Goal: Task Accomplishment & Management: Manage account settings

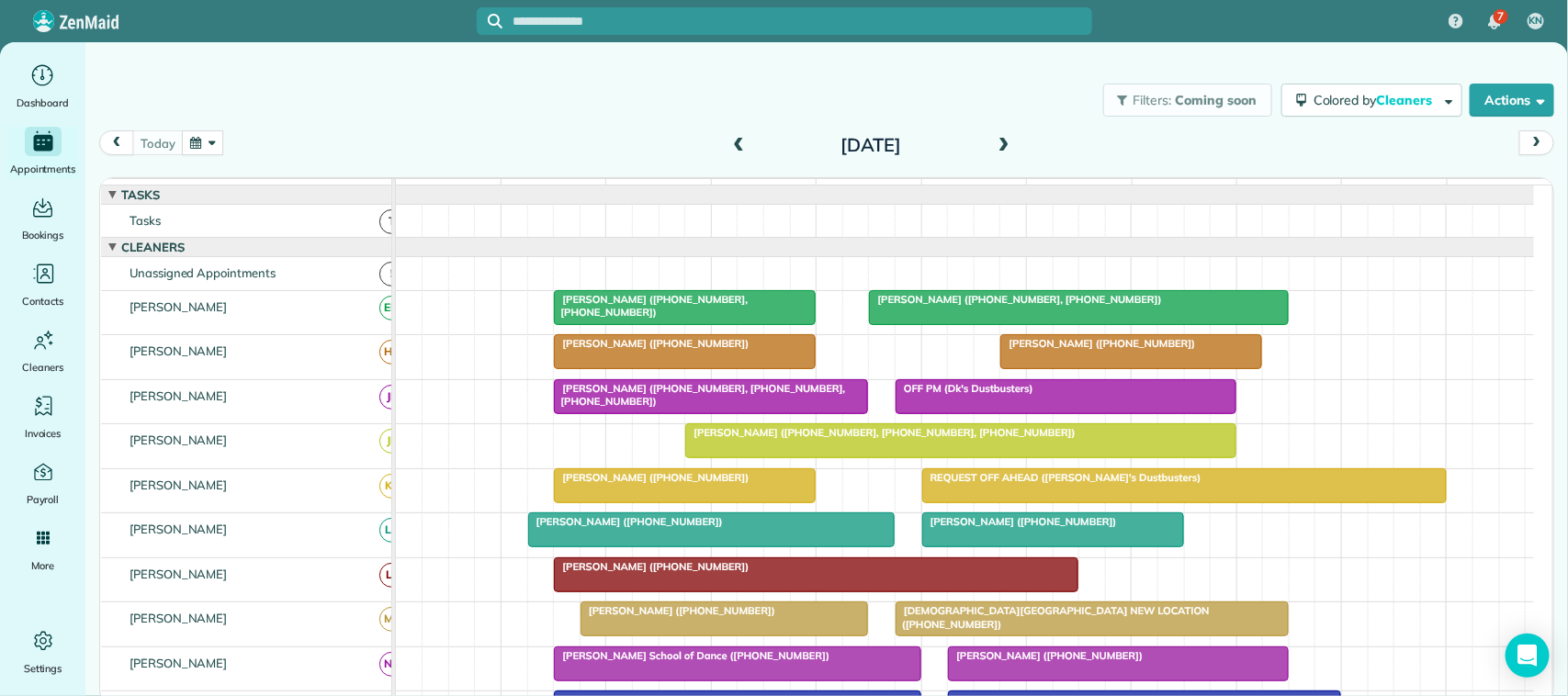
scroll to position [318, 0]
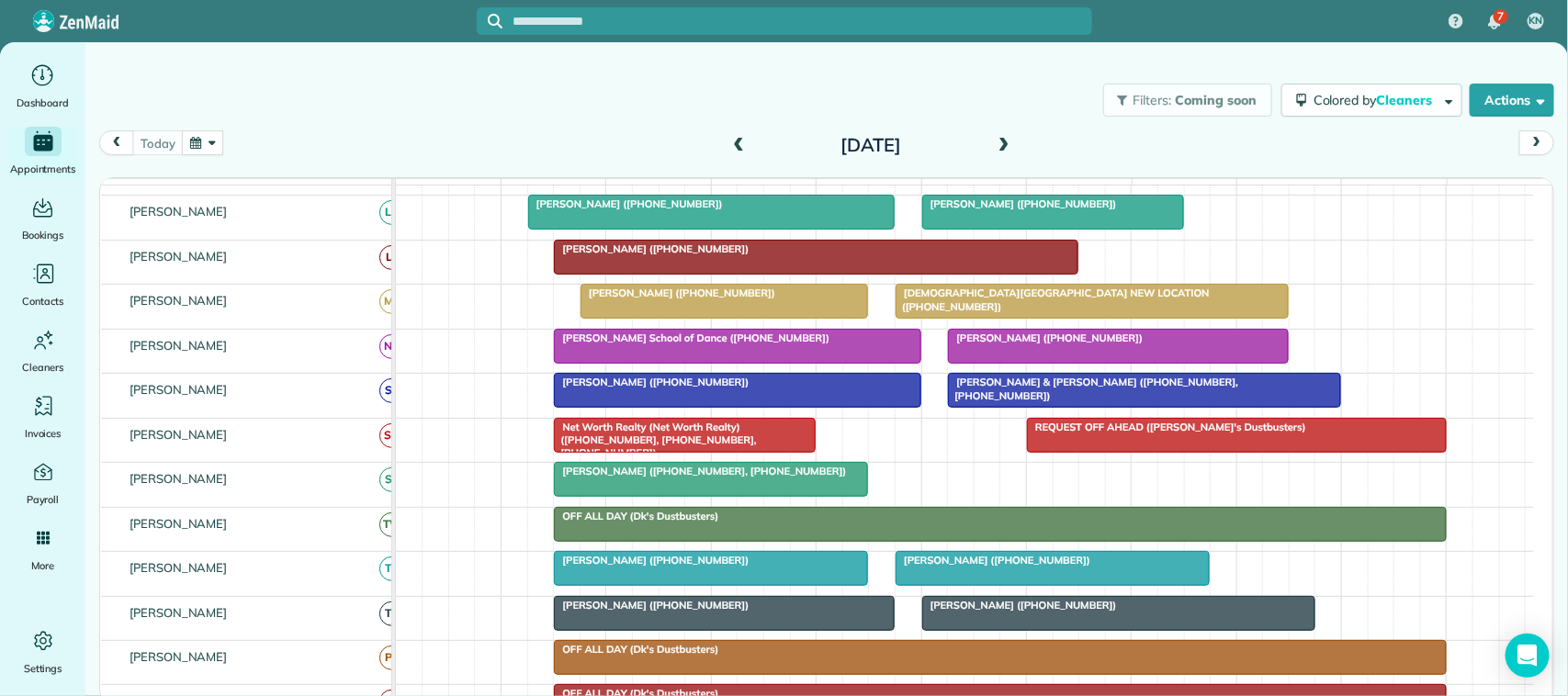
click at [485, 157] on div "today Friday Oct 10, 2025" at bounding box center [827, 147] width 1454 height 35
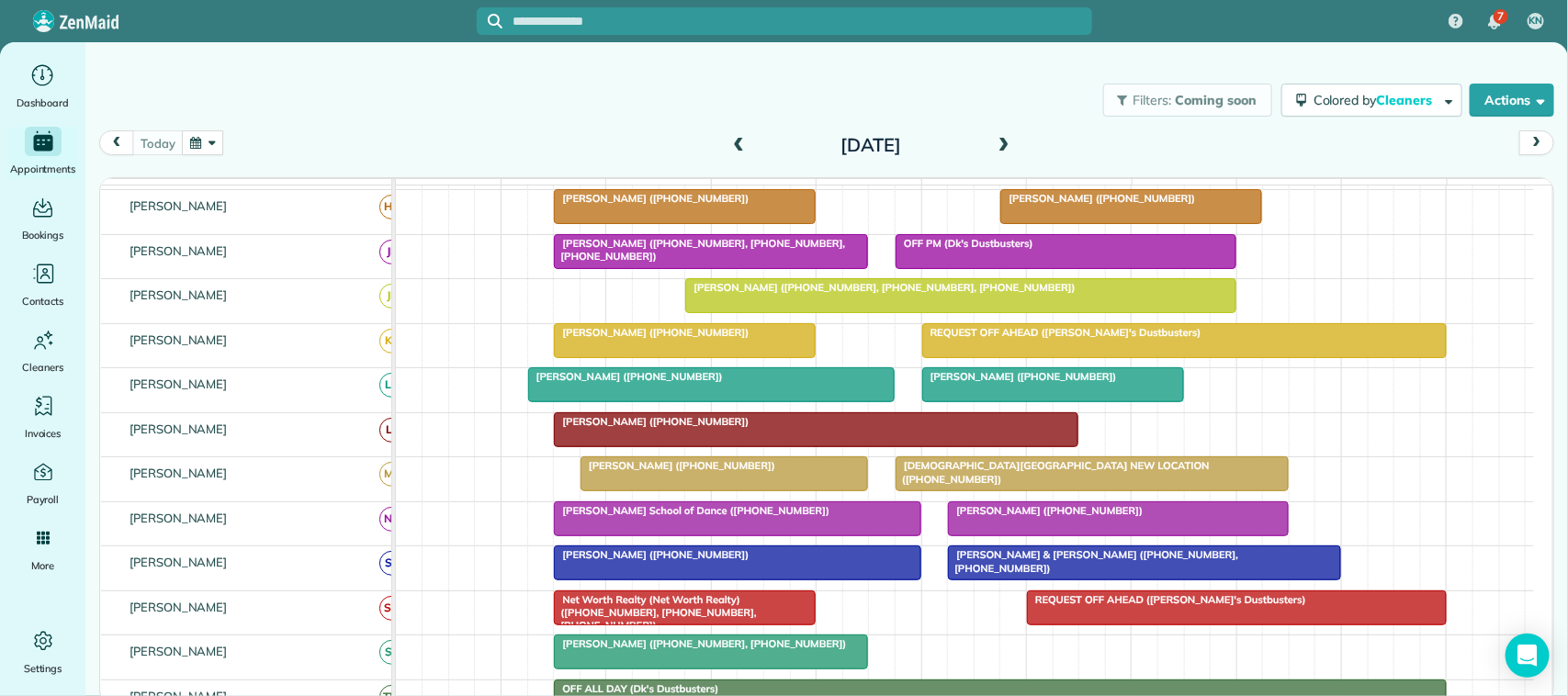
scroll to position [0, 0]
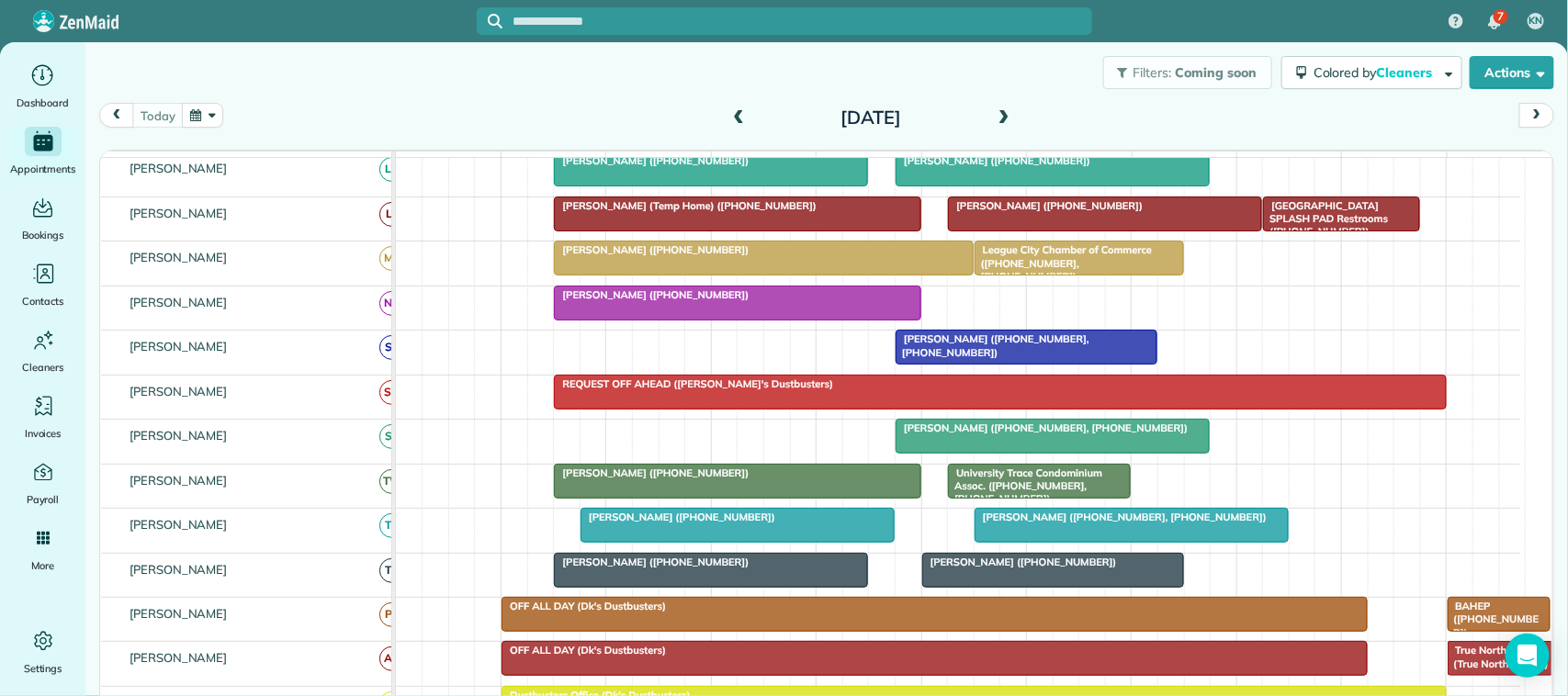
scroll to position [459, 0]
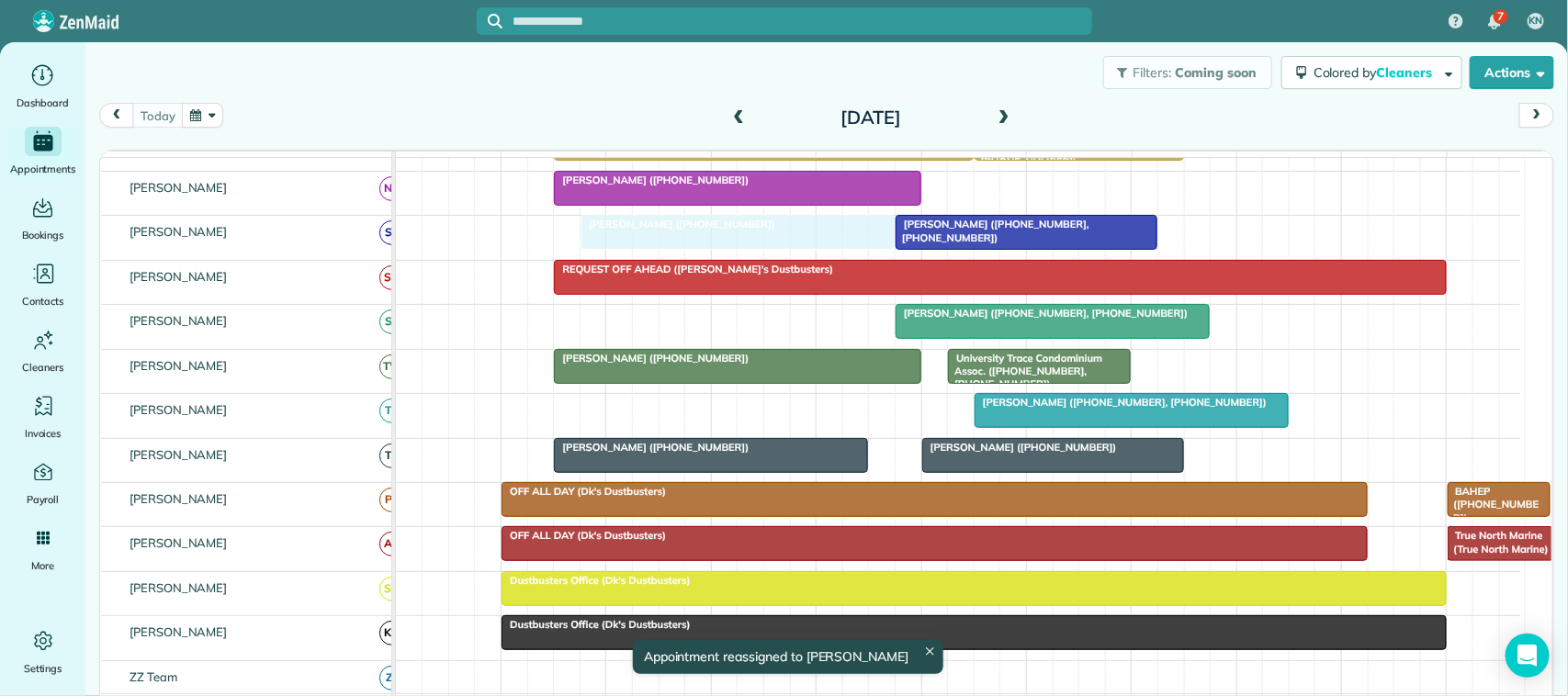
drag, startPoint x: 662, startPoint y: 351, endPoint x: 648, endPoint y: 279, distance: 73.3
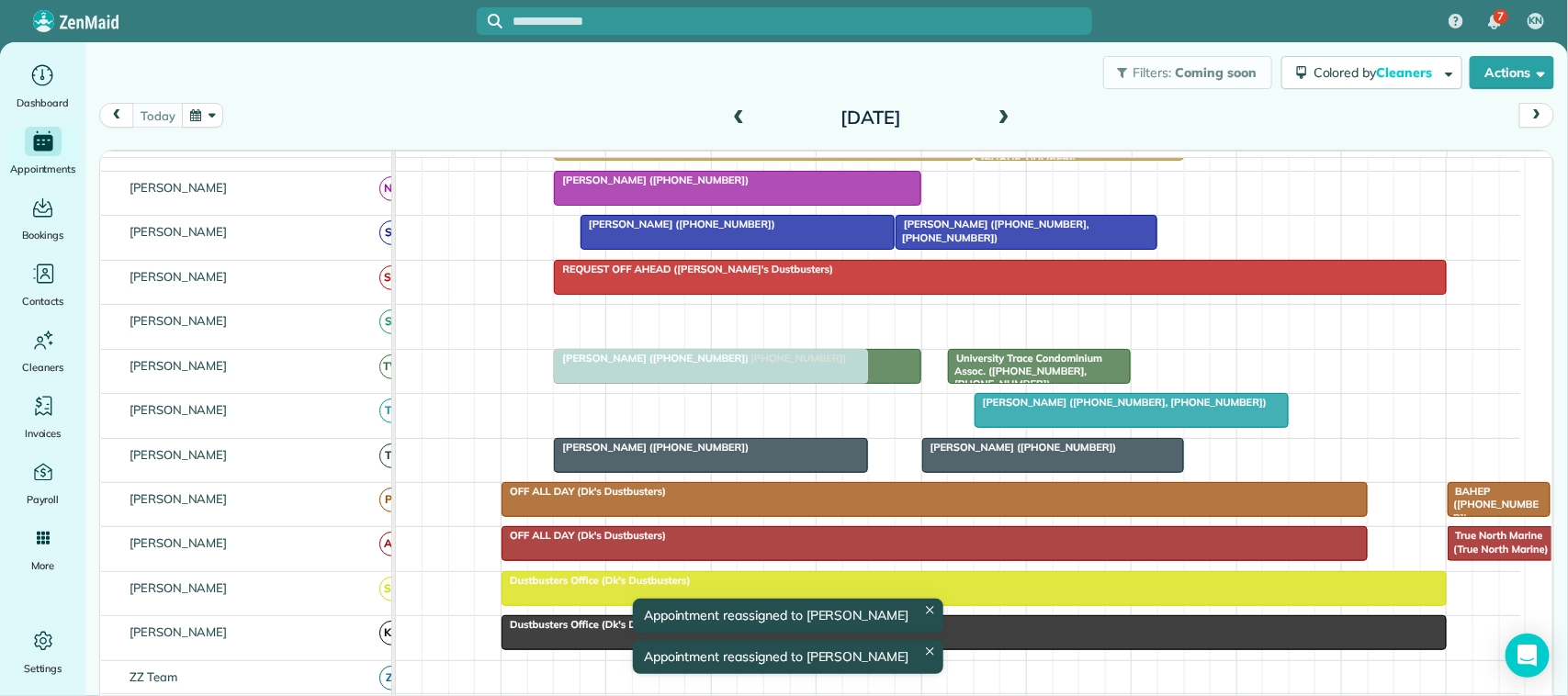
drag, startPoint x: 969, startPoint y: 340, endPoint x: 641, endPoint y: 397, distance: 332.9
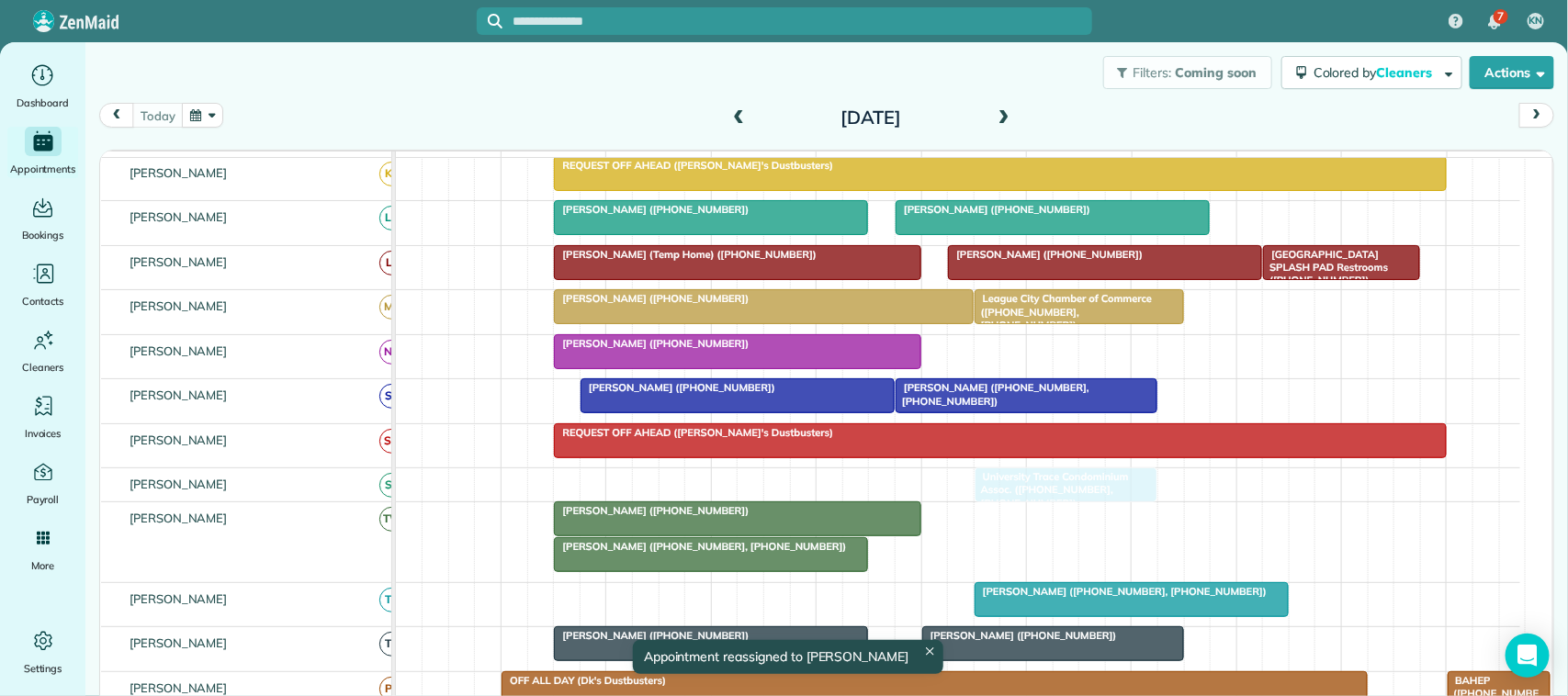
scroll to position [230, 0]
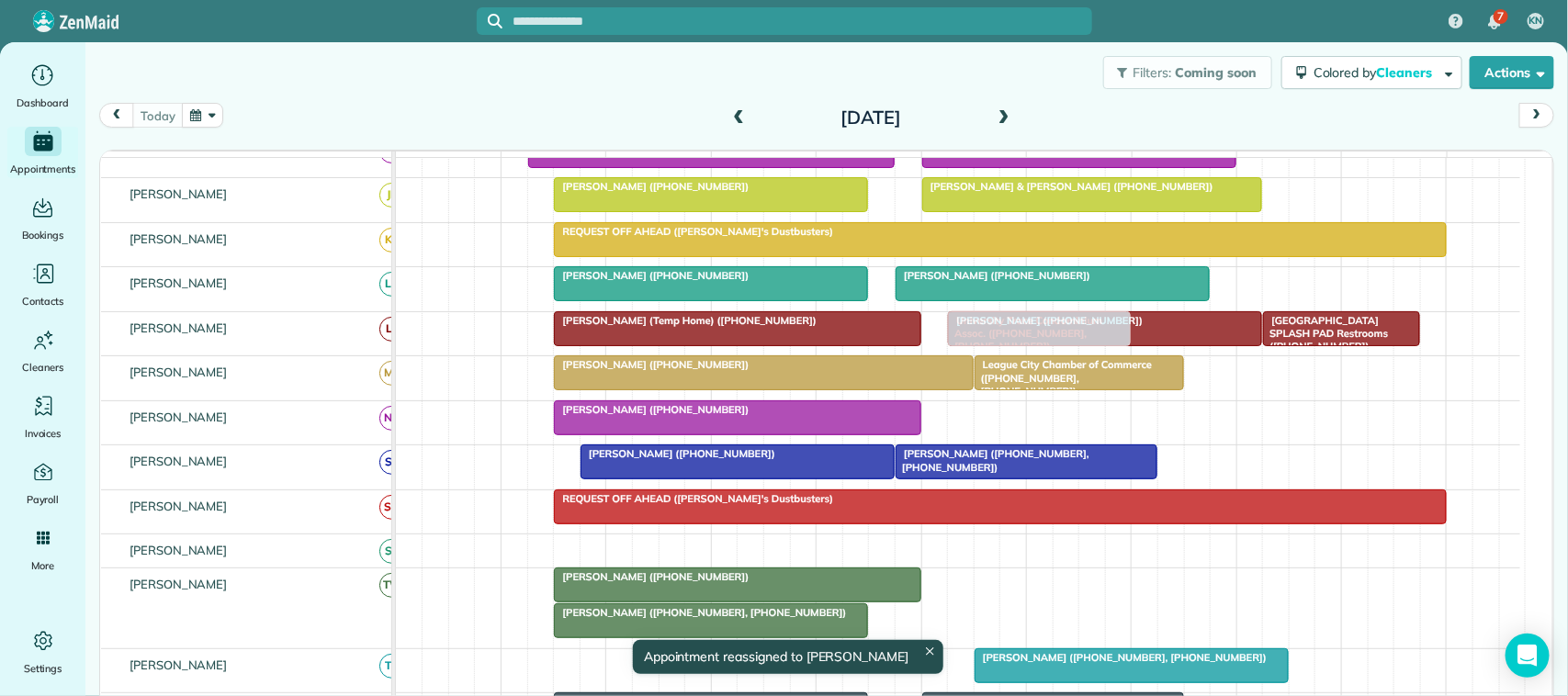
drag, startPoint x: 997, startPoint y: 377, endPoint x: 993, endPoint y: 344, distance: 33.2
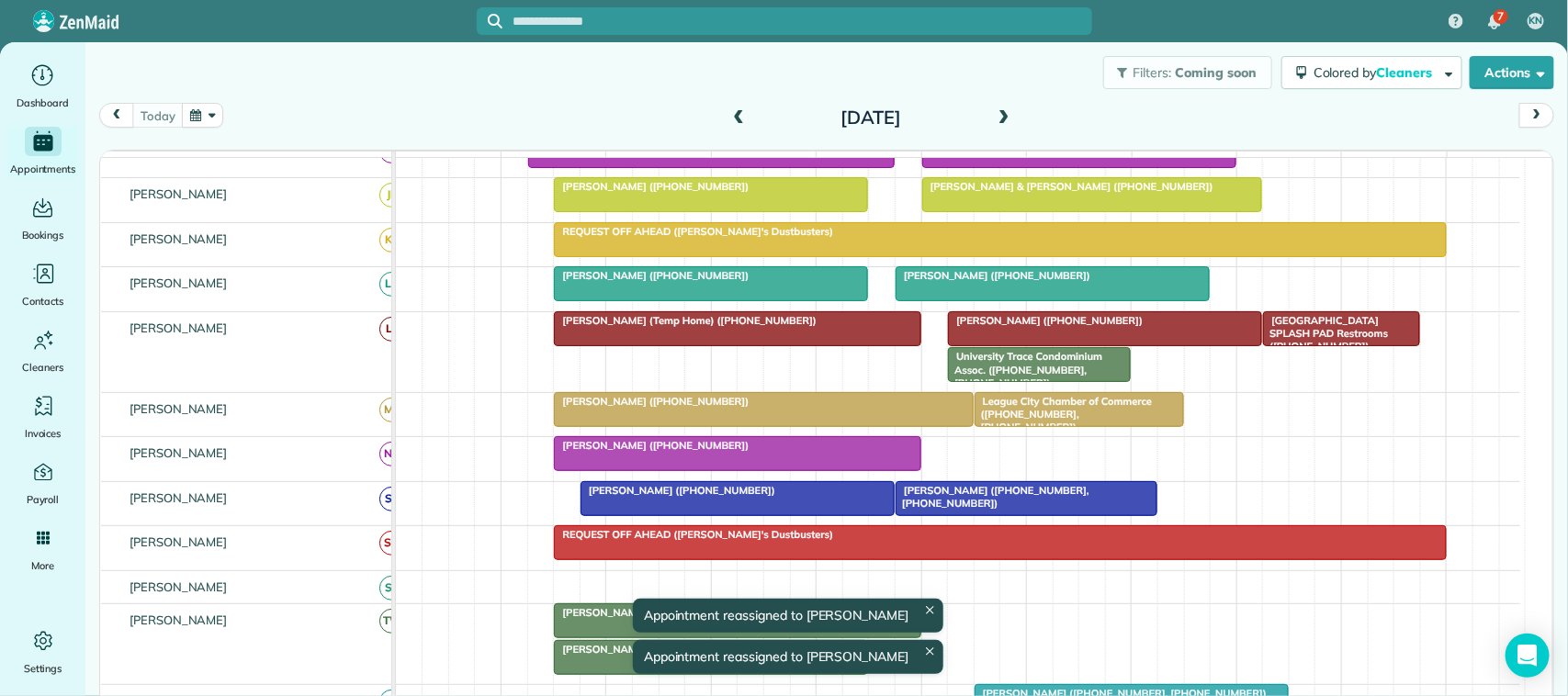
scroll to position [114, 0]
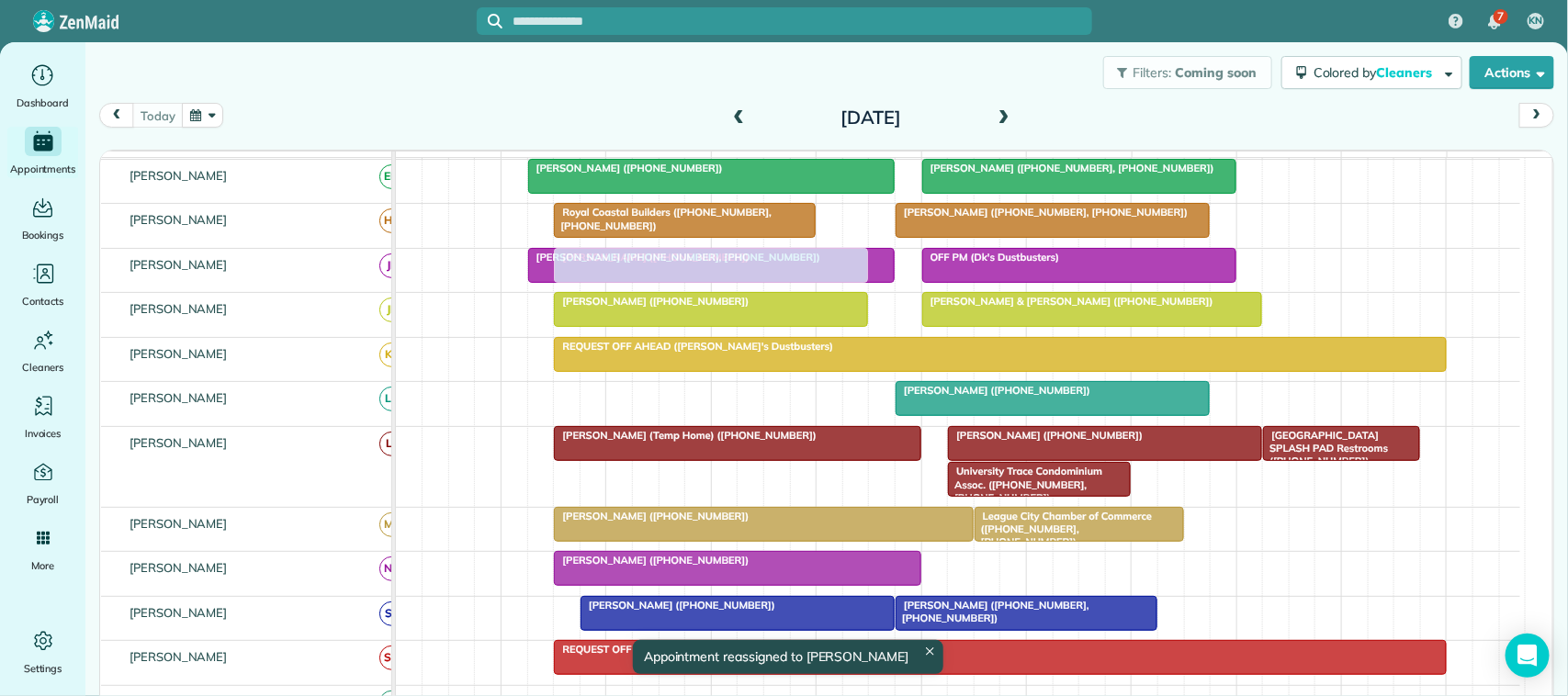
drag, startPoint x: 666, startPoint y: 419, endPoint x: 666, endPoint y: 304, distance: 115.0
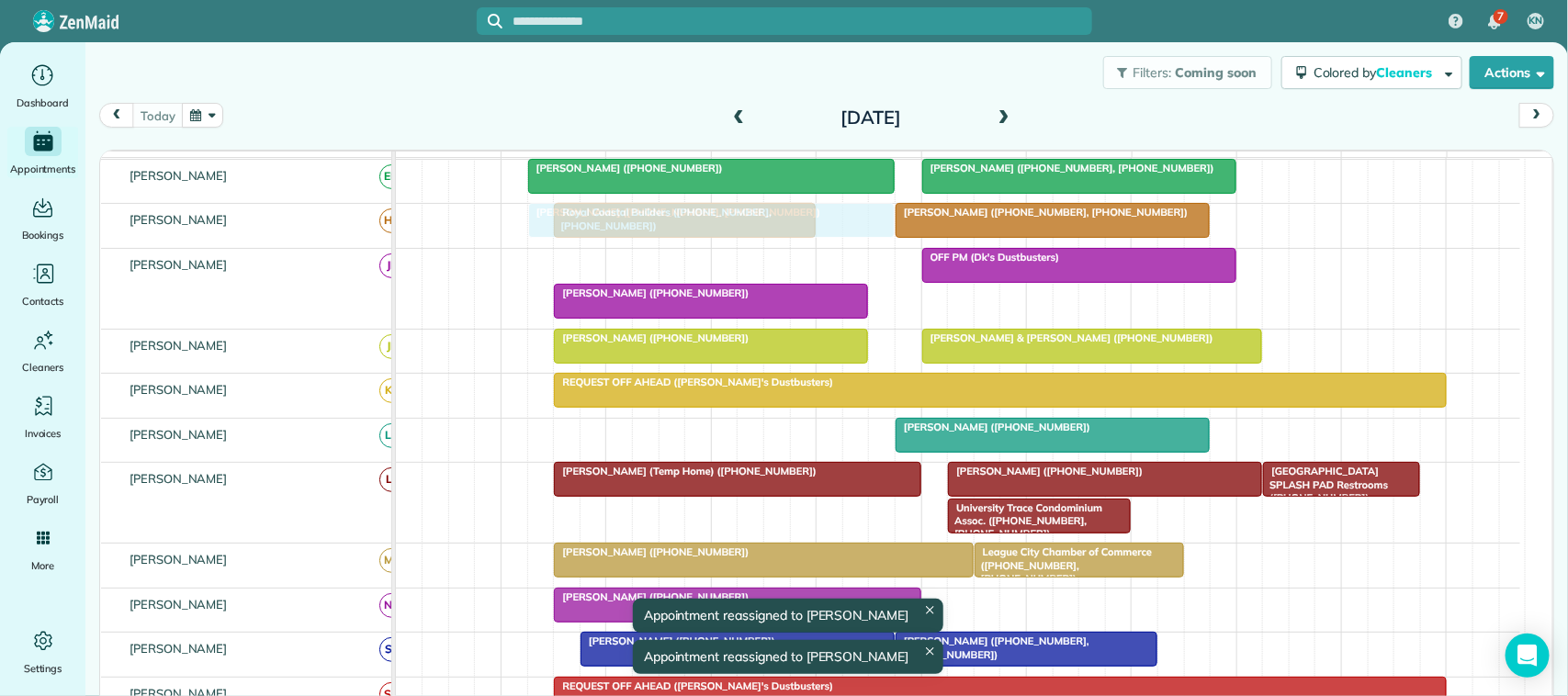
scroll to position [0, 0]
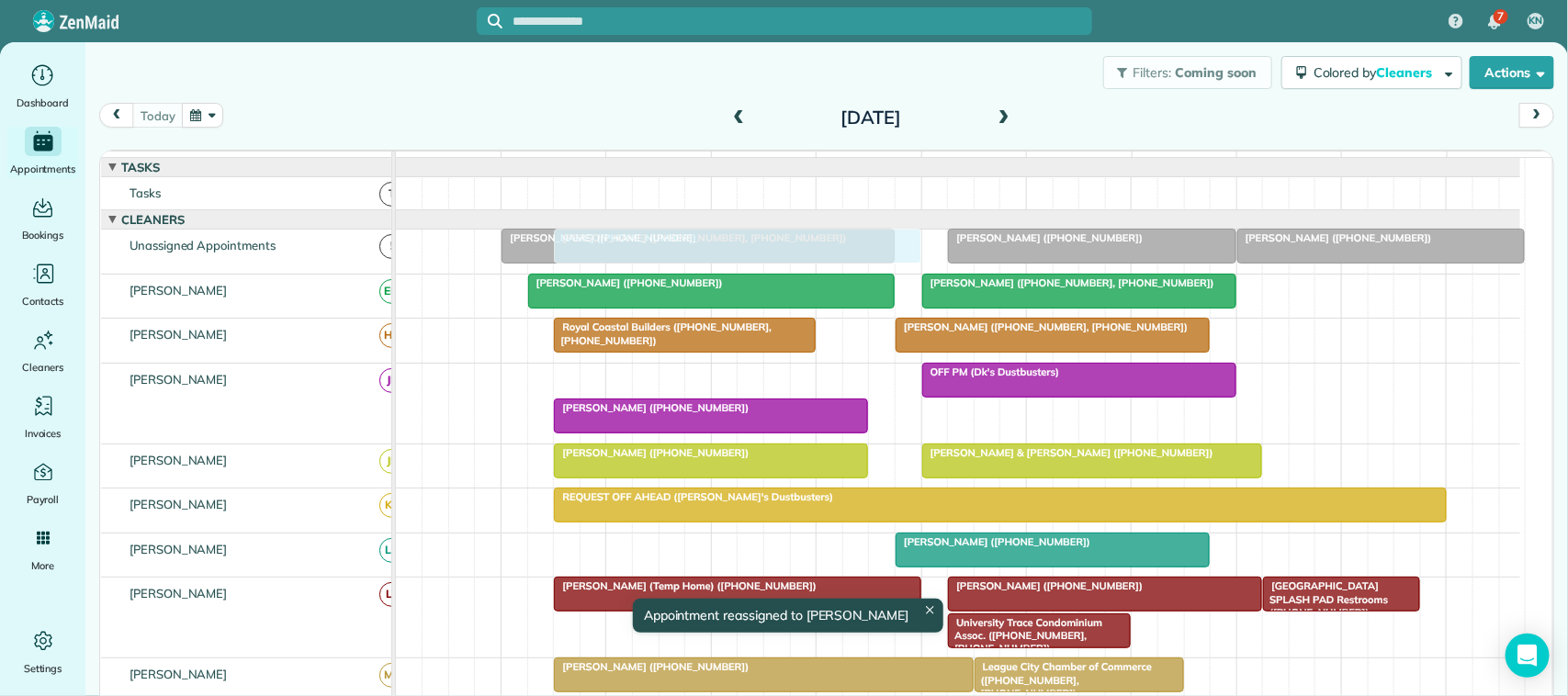
drag, startPoint x: 679, startPoint y: 291, endPoint x: 692, endPoint y: 264, distance: 30.0
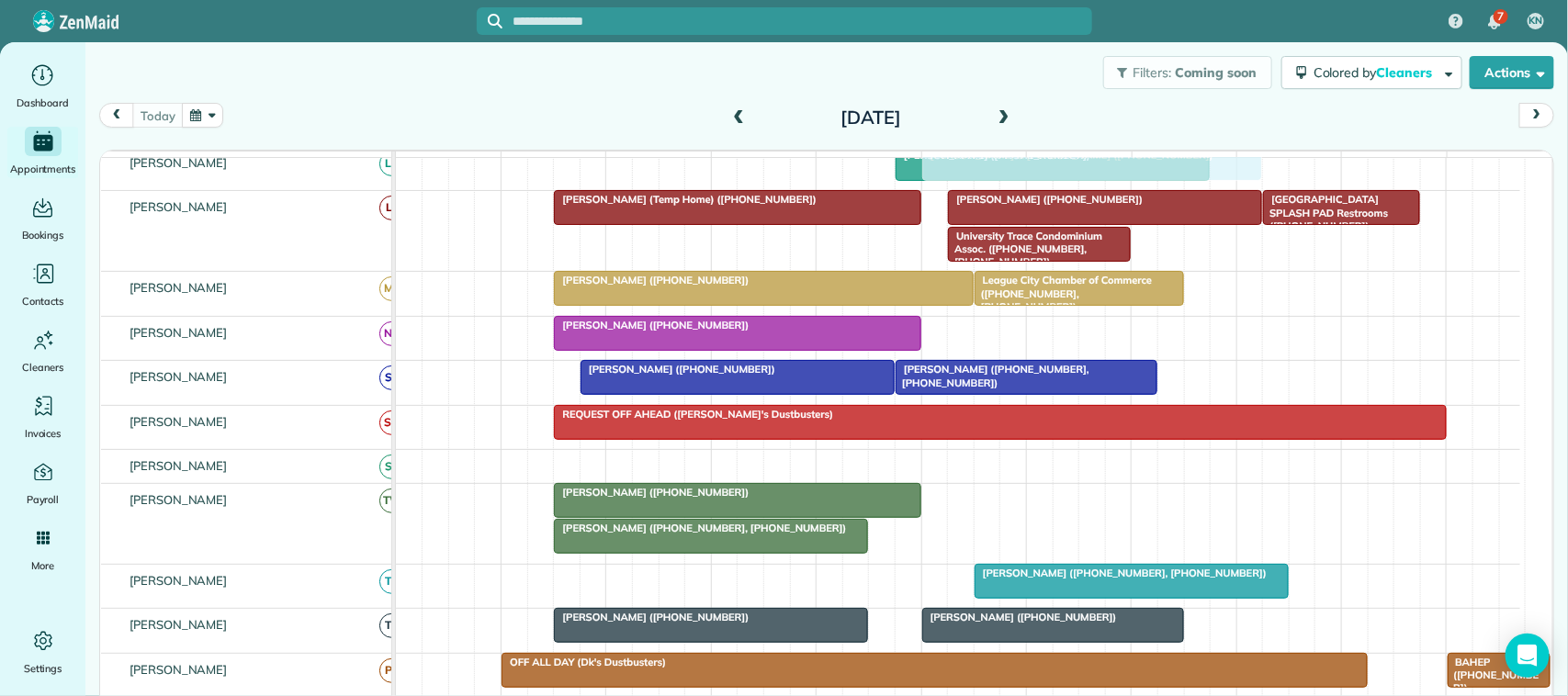
scroll to position [459, 0]
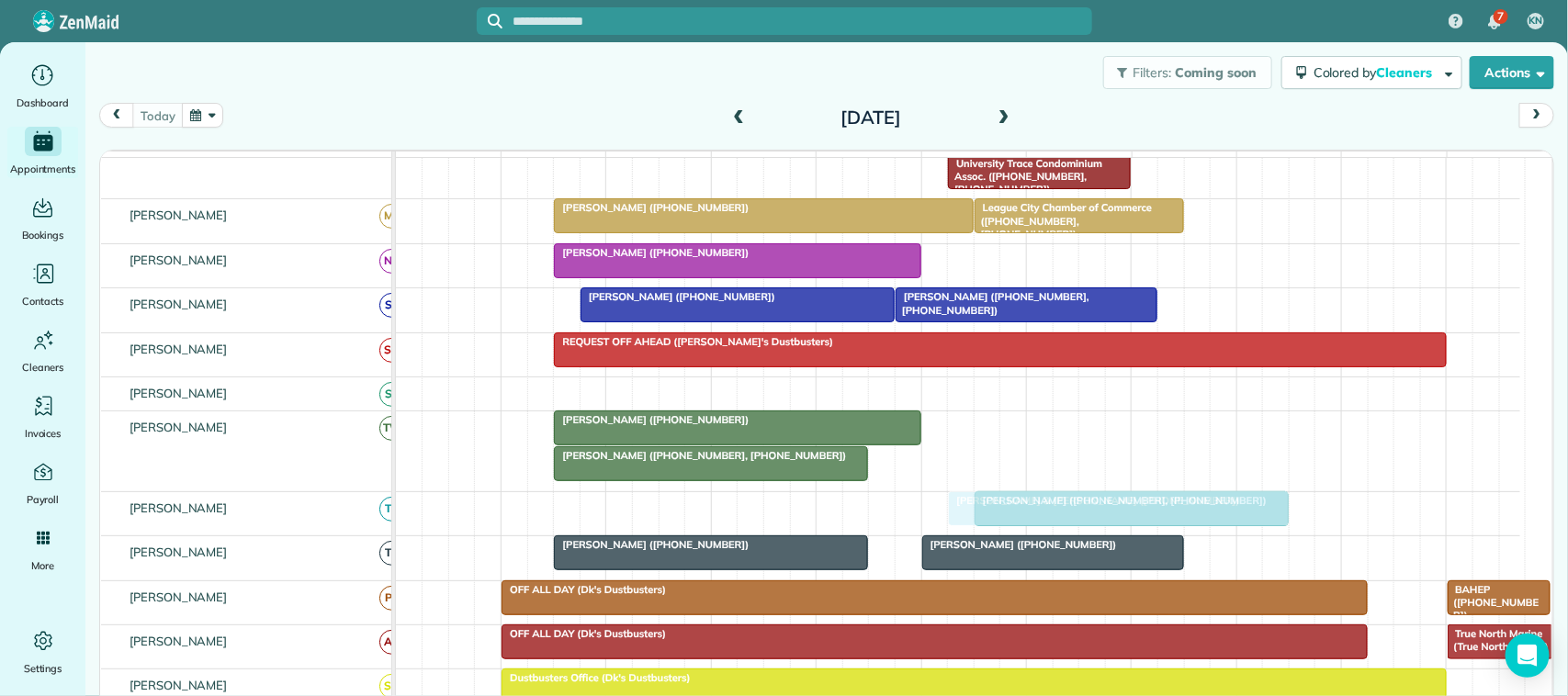
drag, startPoint x: 984, startPoint y: 358, endPoint x: 1011, endPoint y: 539, distance: 183.0
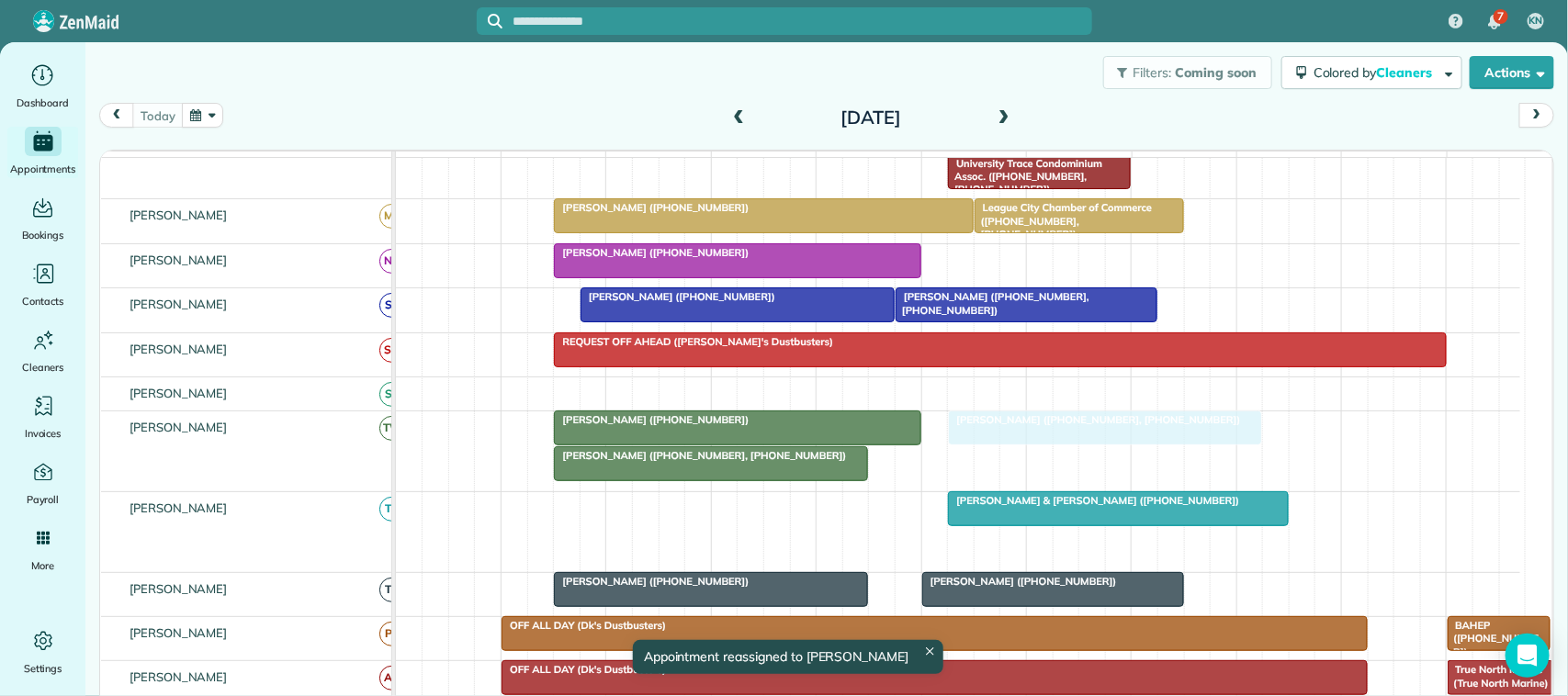
scroll to position [0, 0]
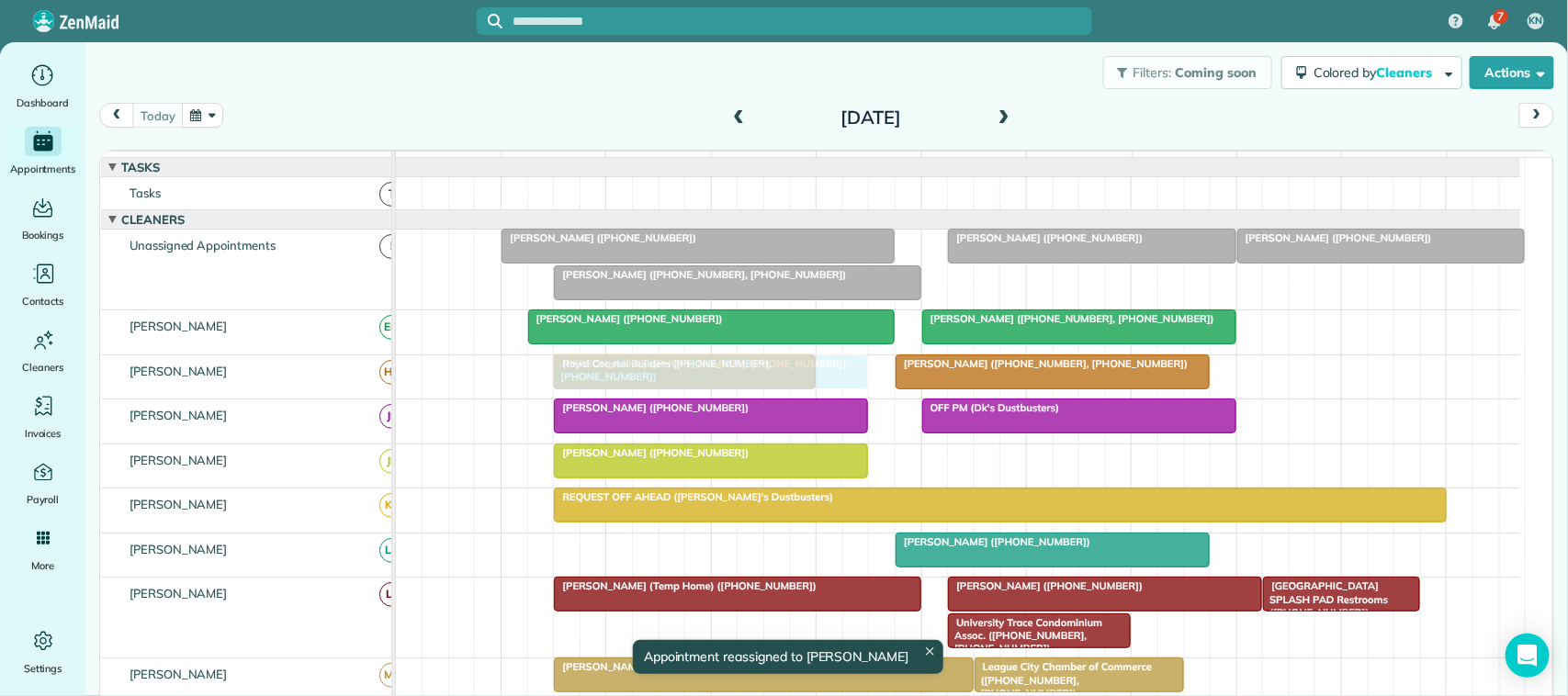
drag, startPoint x: 1019, startPoint y: 570, endPoint x: 606, endPoint y: 398, distance: 447.4
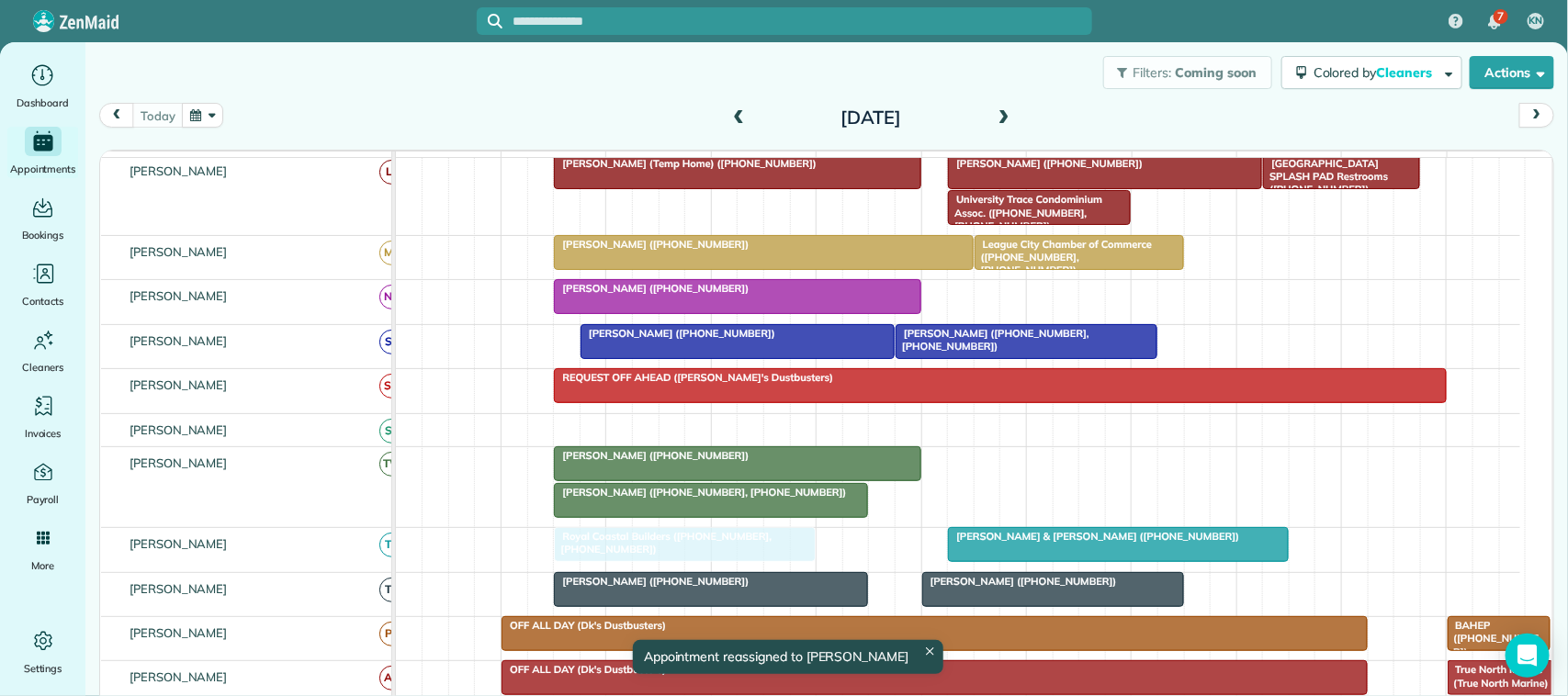
drag, startPoint x: 677, startPoint y: 322, endPoint x: 668, endPoint y: 570, distance: 248.2
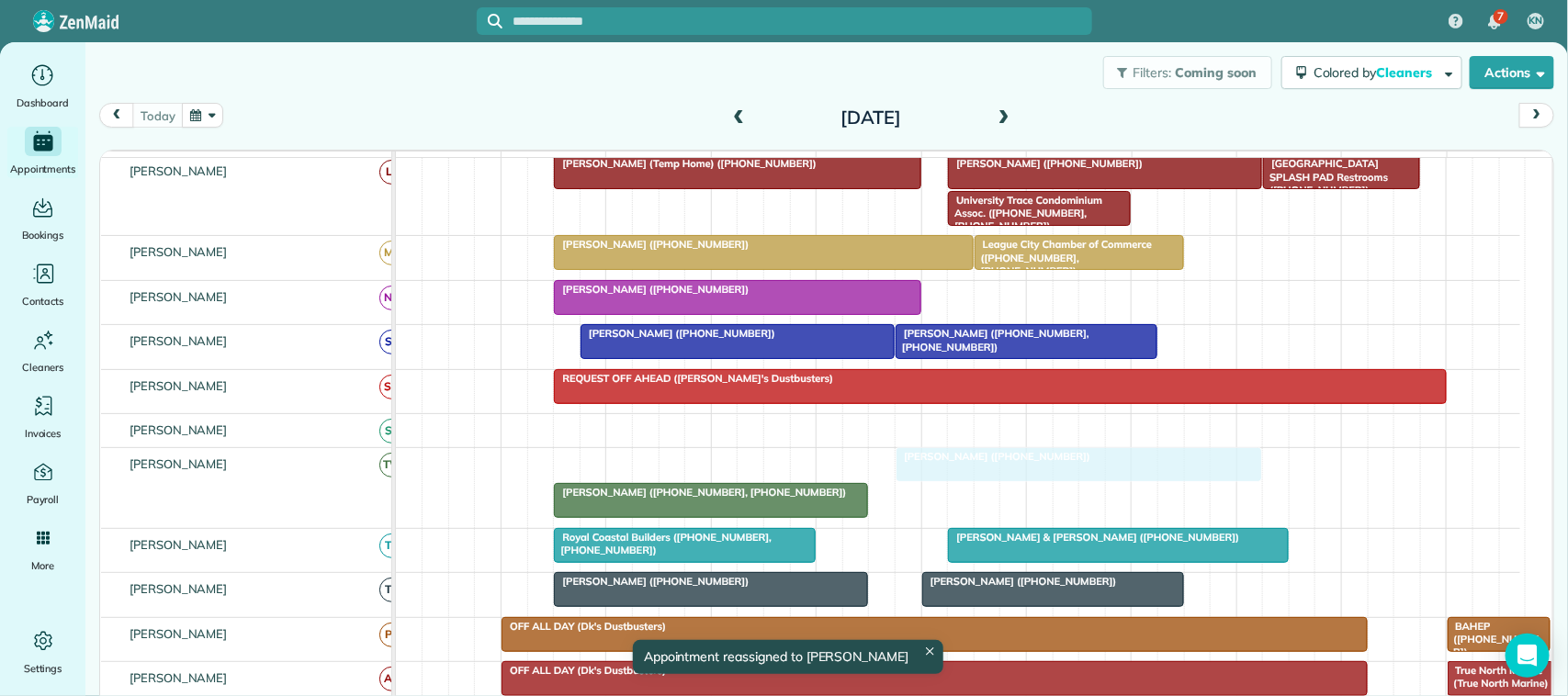
drag, startPoint x: 671, startPoint y: 497, endPoint x: 1003, endPoint y: 502, distance: 332.0
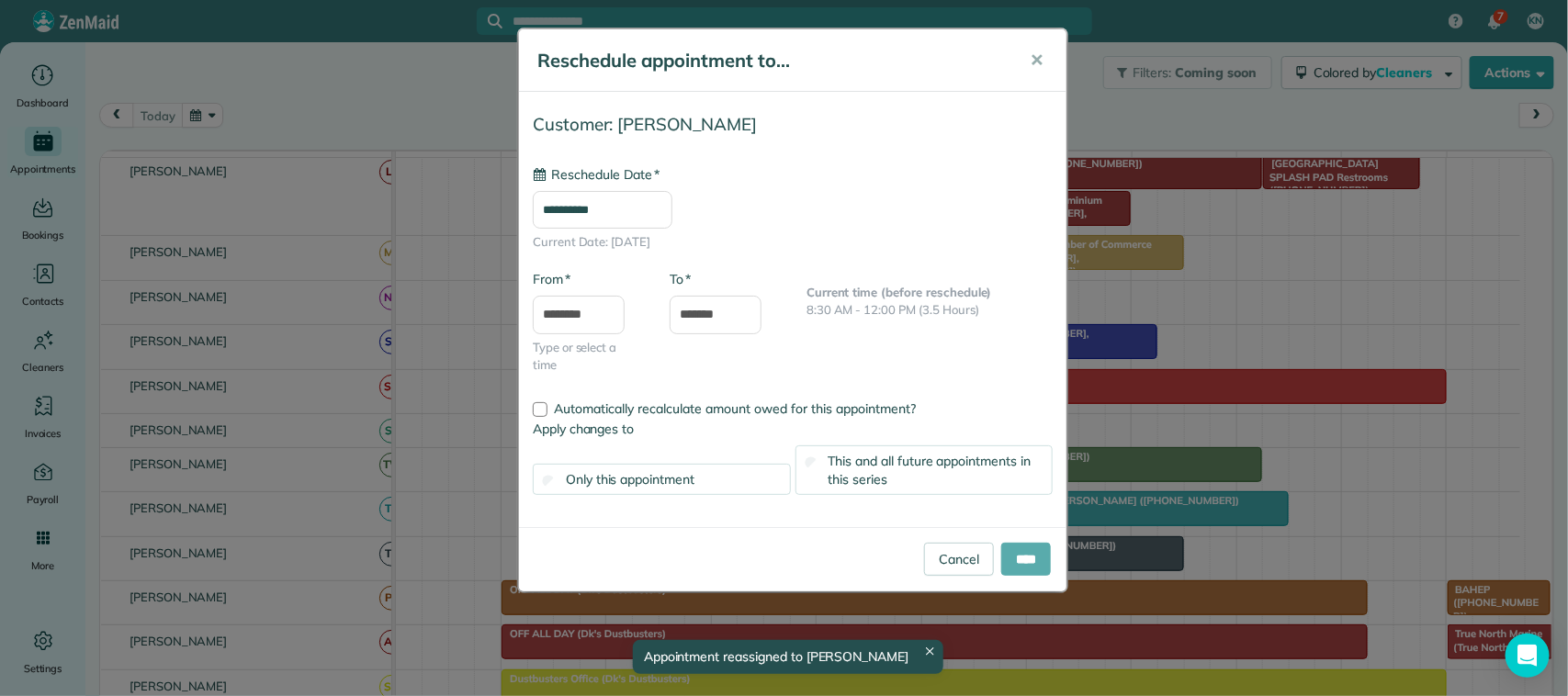
type input "**********"
click at [1009, 556] on input "****" at bounding box center [1026, 558] width 50 height 33
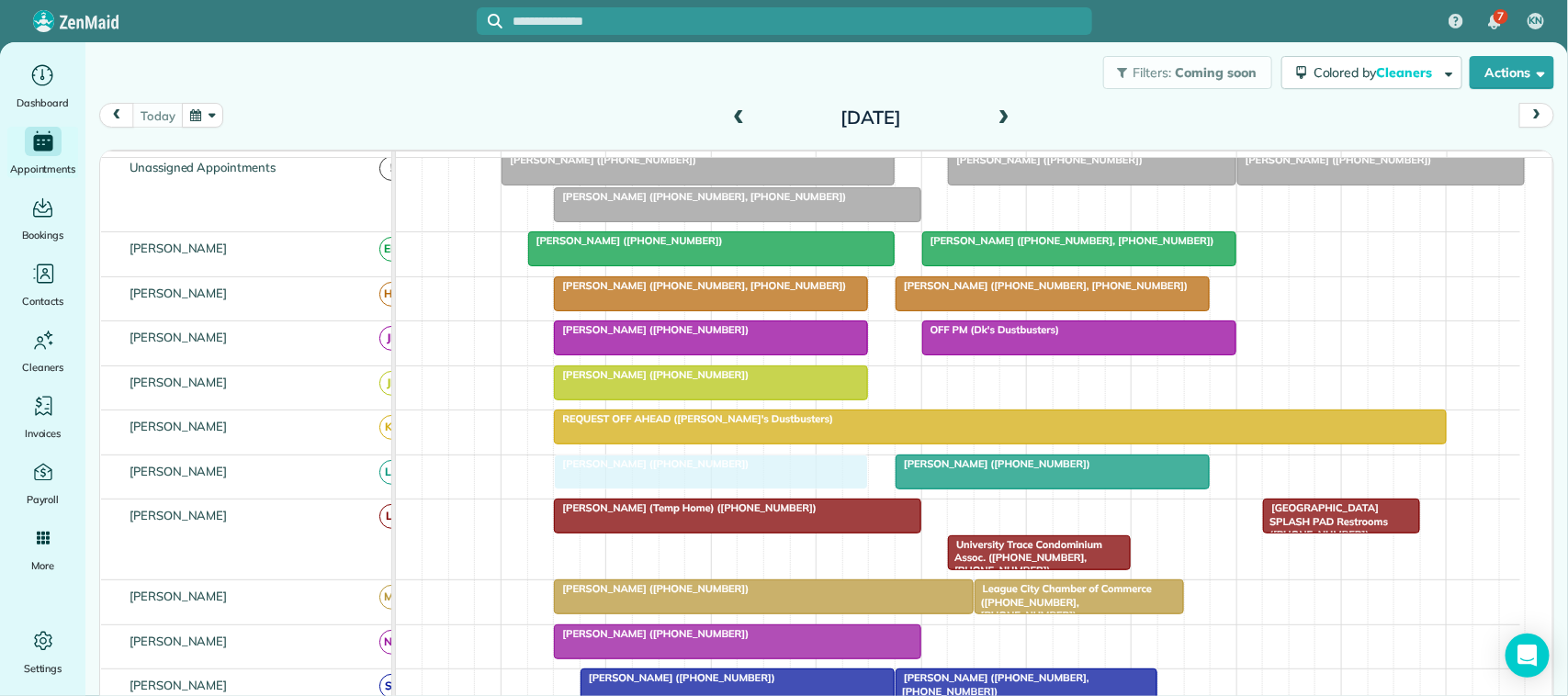
drag, startPoint x: 1007, startPoint y: 542, endPoint x: 608, endPoint y: 490, distance: 402.4
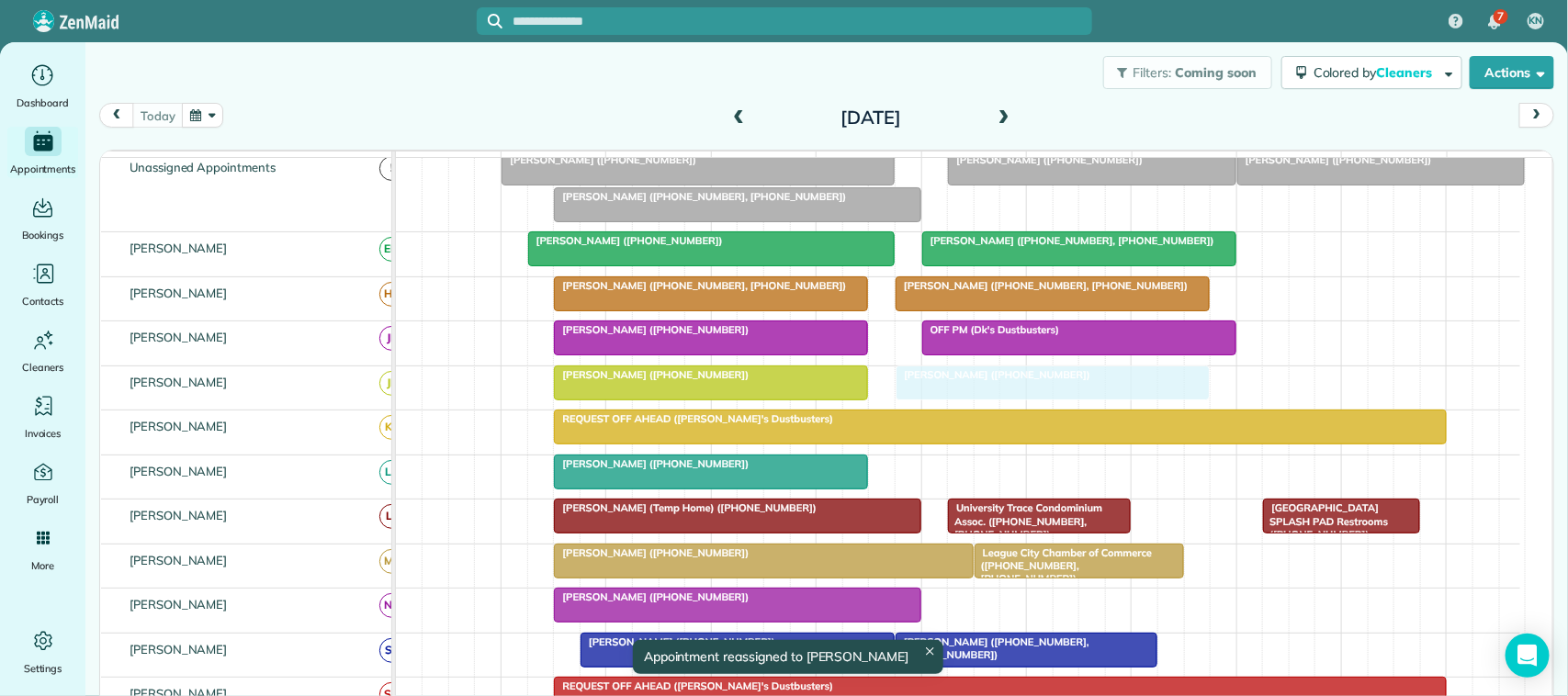
drag, startPoint x: 951, startPoint y: 492, endPoint x: 951, endPoint y: 408, distance: 84.0
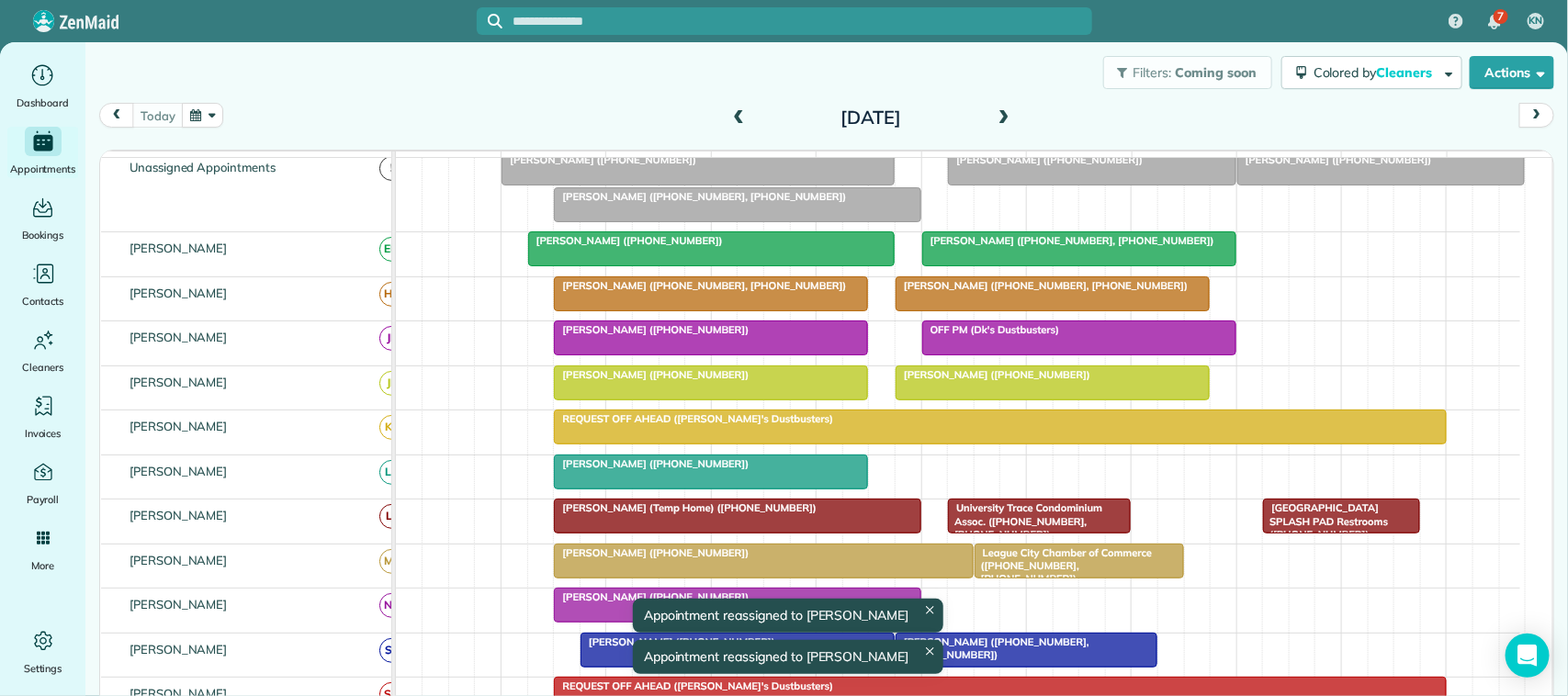
click at [746, 400] on div at bounding box center [710, 382] width 312 height 33
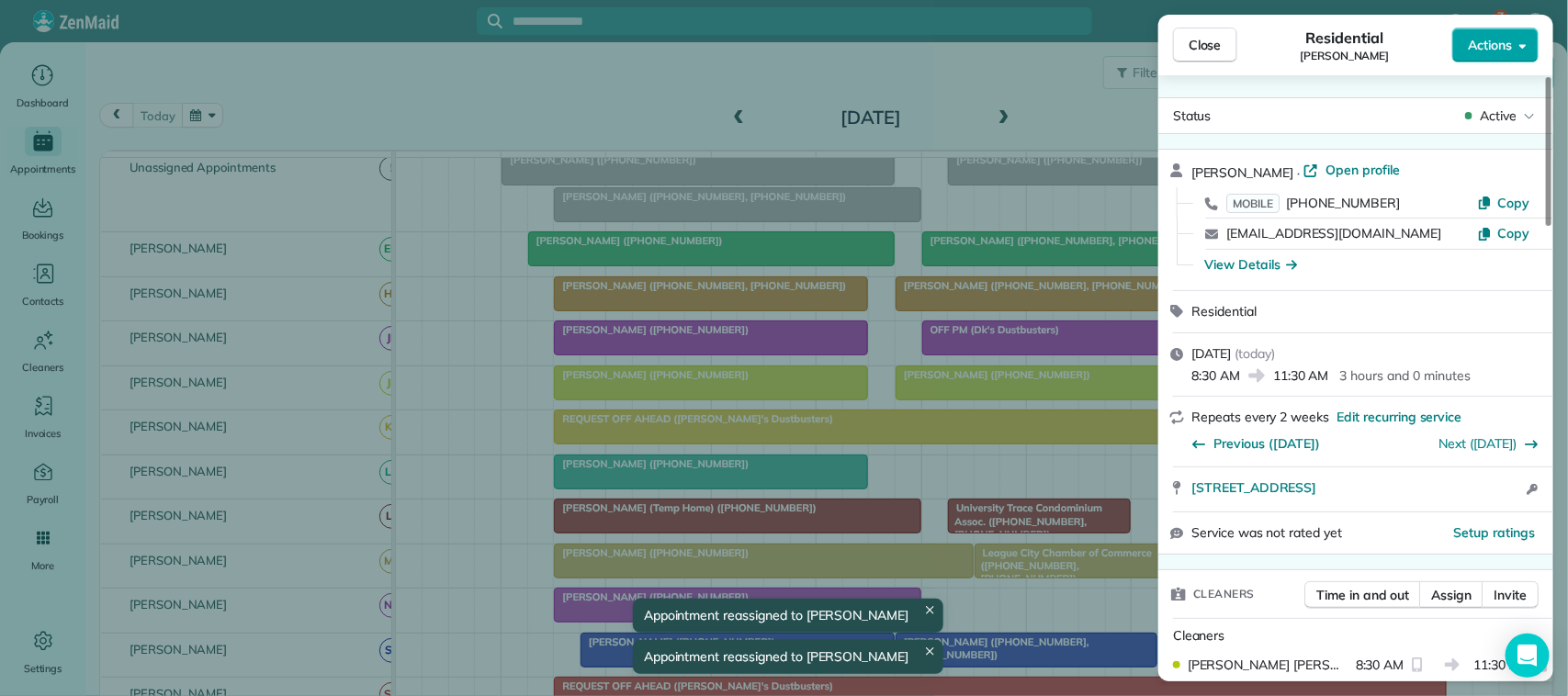
click at [1493, 52] on span "Actions" at bounding box center [1489, 45] width 44 height 19
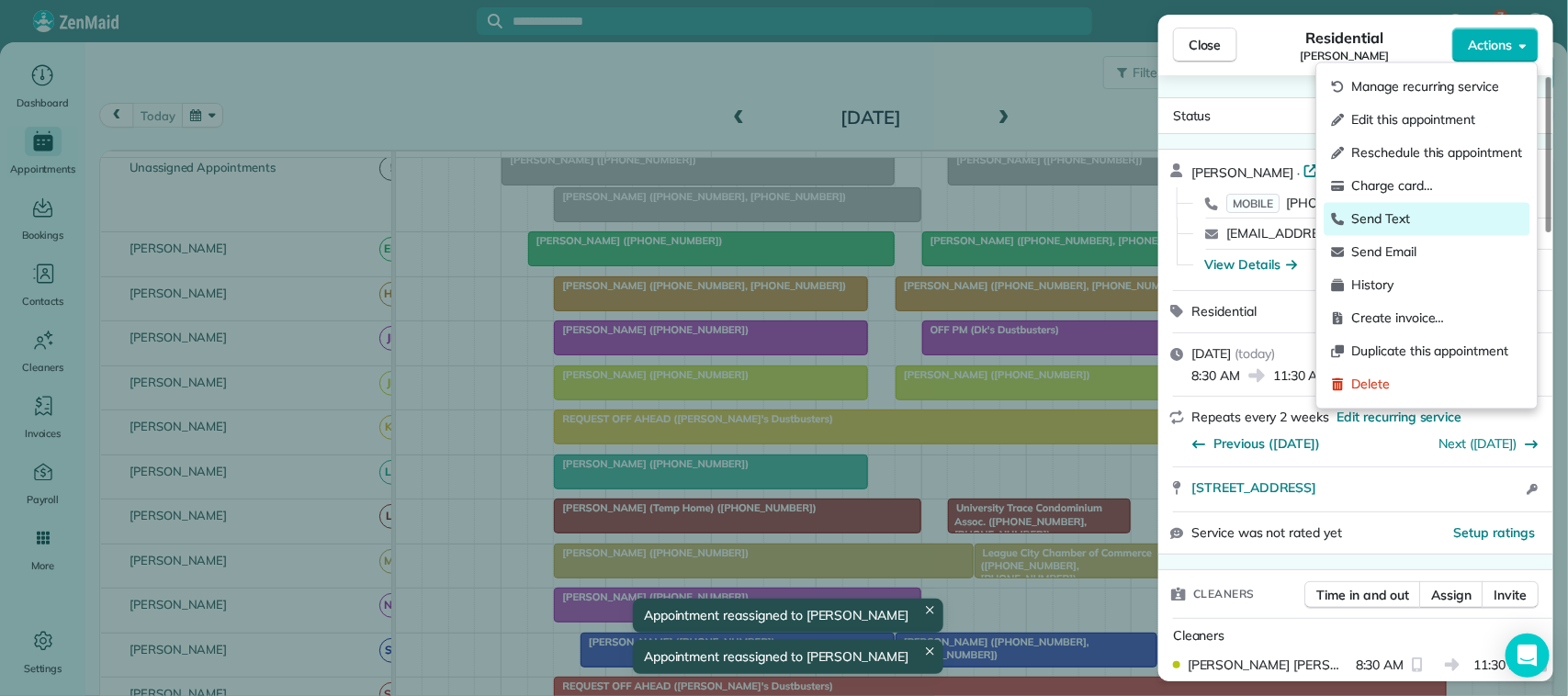
click at [1431, 210] on span "Send Text" at bounding box center [1438, 219] width 171 height 19
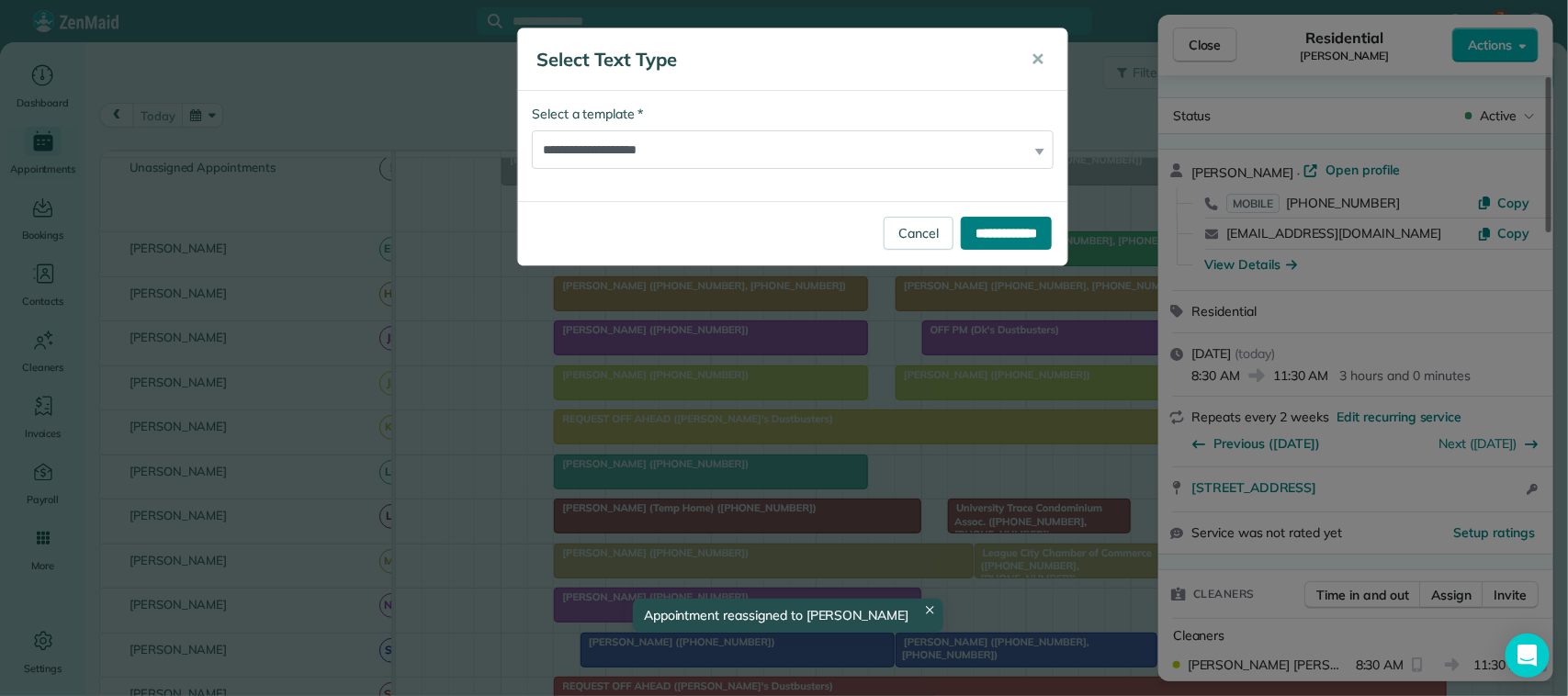
click at [995, 249] on input "**********" at bounding box center [1006, 233] width 91 height 33
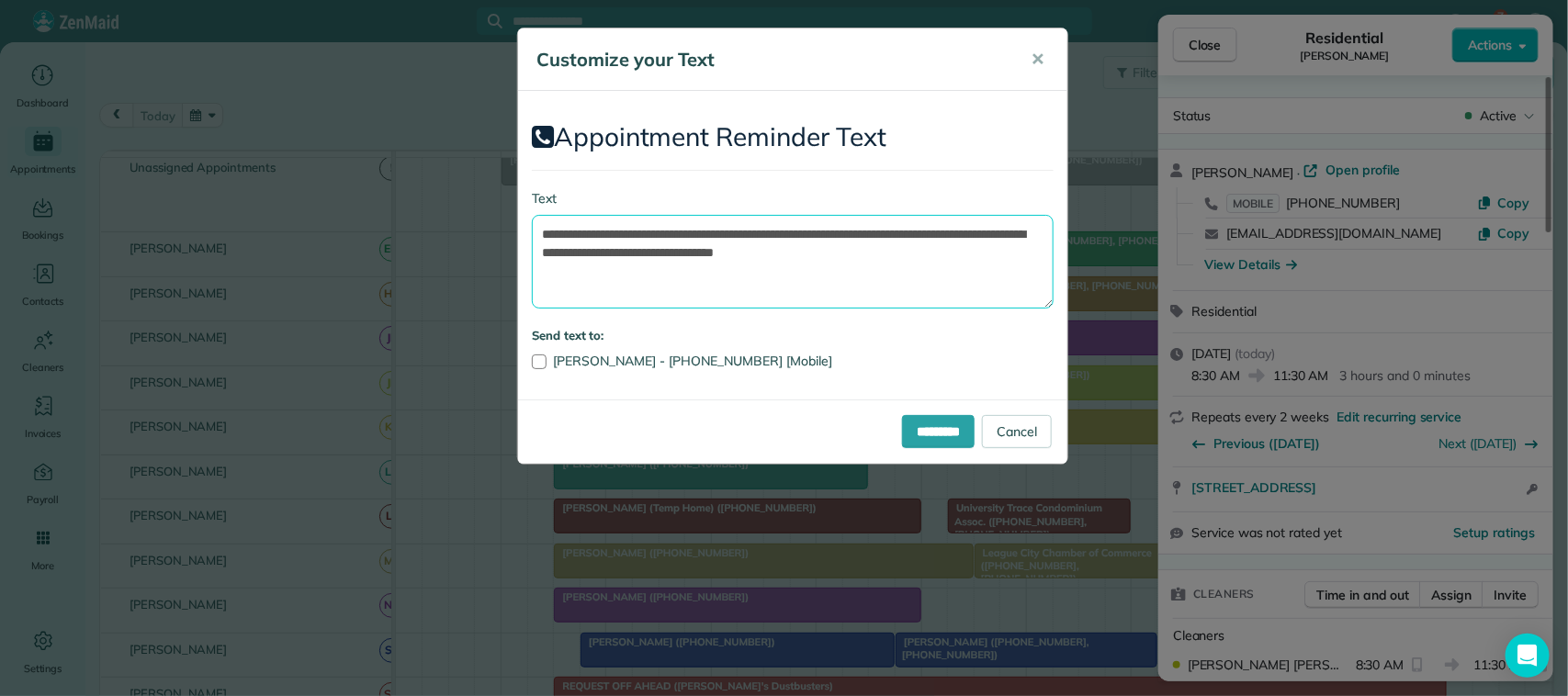
drag, startPoint x: 951, startPoint y: 255, endPoint x: 936, endPoint y: 236, distance: 24.2
click at [936, 236] on textarea "**********" at bounding box center [793, 262] width 522 height 94
drag, startPoint x: 832, startPoint y: 236, endPoint x: 647, endPoint y: 228, distance: 185.2
click at [647, 228] on textarea "**********" at bounding box center [793, 262] width 522 height 94
click at [769, 235] on textarea "**********" at bounding box center [793, 262] width 522 height 94
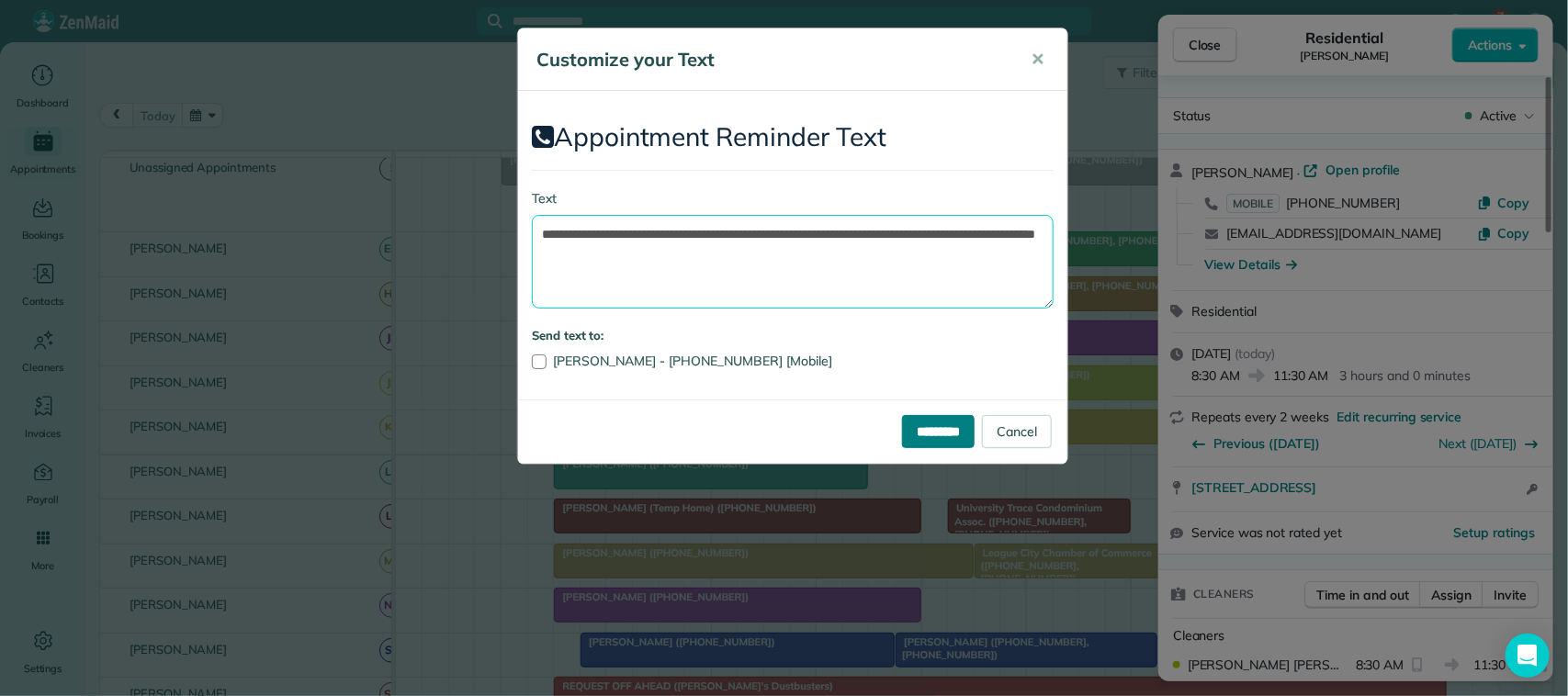
type textarea "**********"
click at [914, 425] on input "*********" at bounding box center [937, 431] width 72 height 33
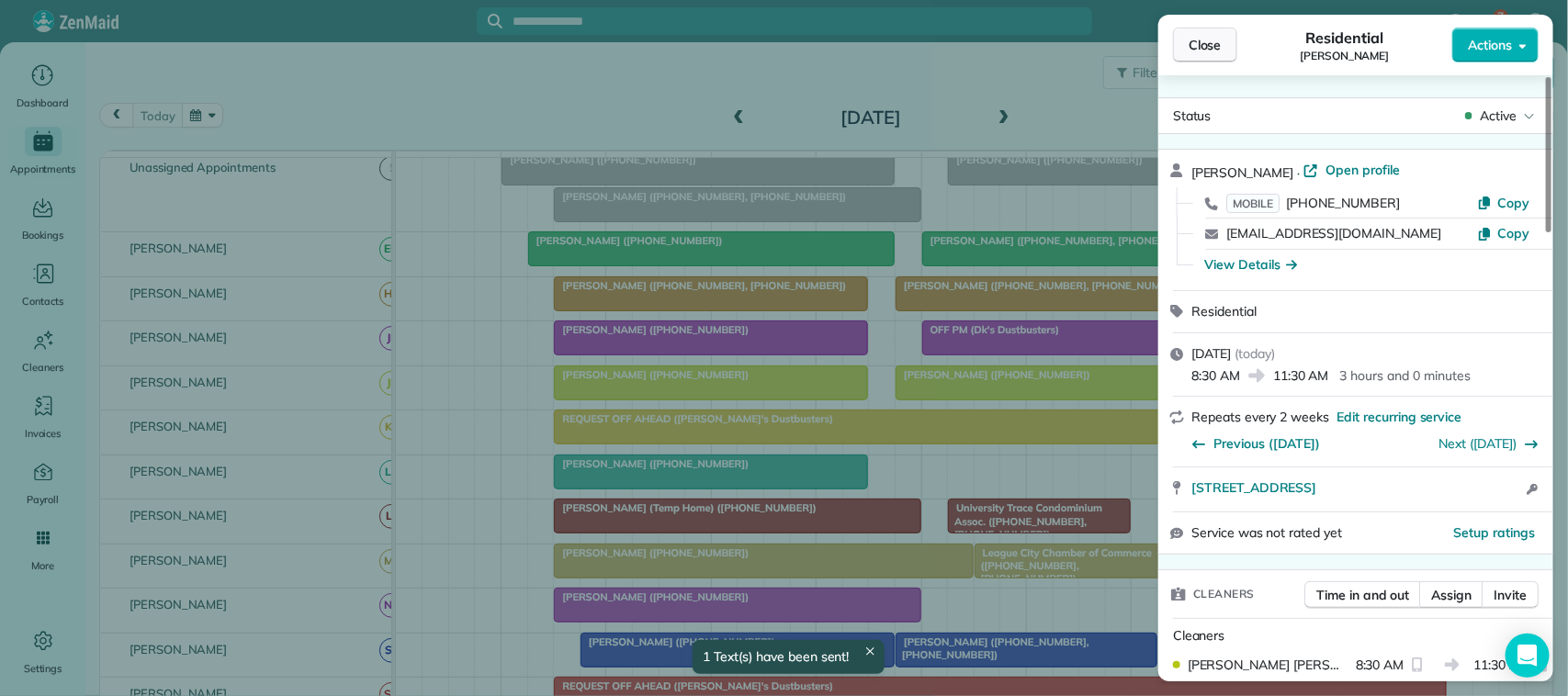
click at [1214, 41] on span "Close" at bounding box center [1204, 45] width 33 height 19
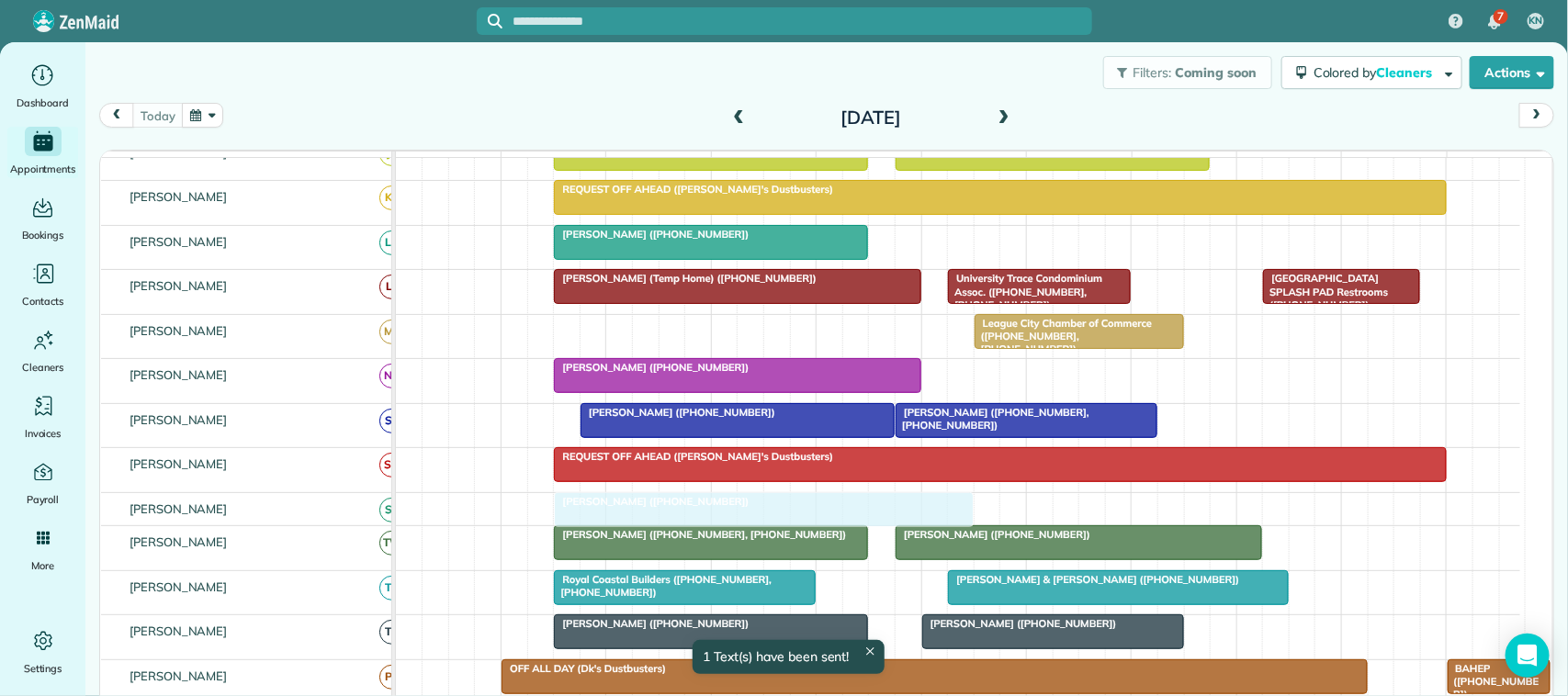
drag, startPoint x: 652, startPoint y: 352, endPoint x: 652, endPoint y: 515, distance: 163.0
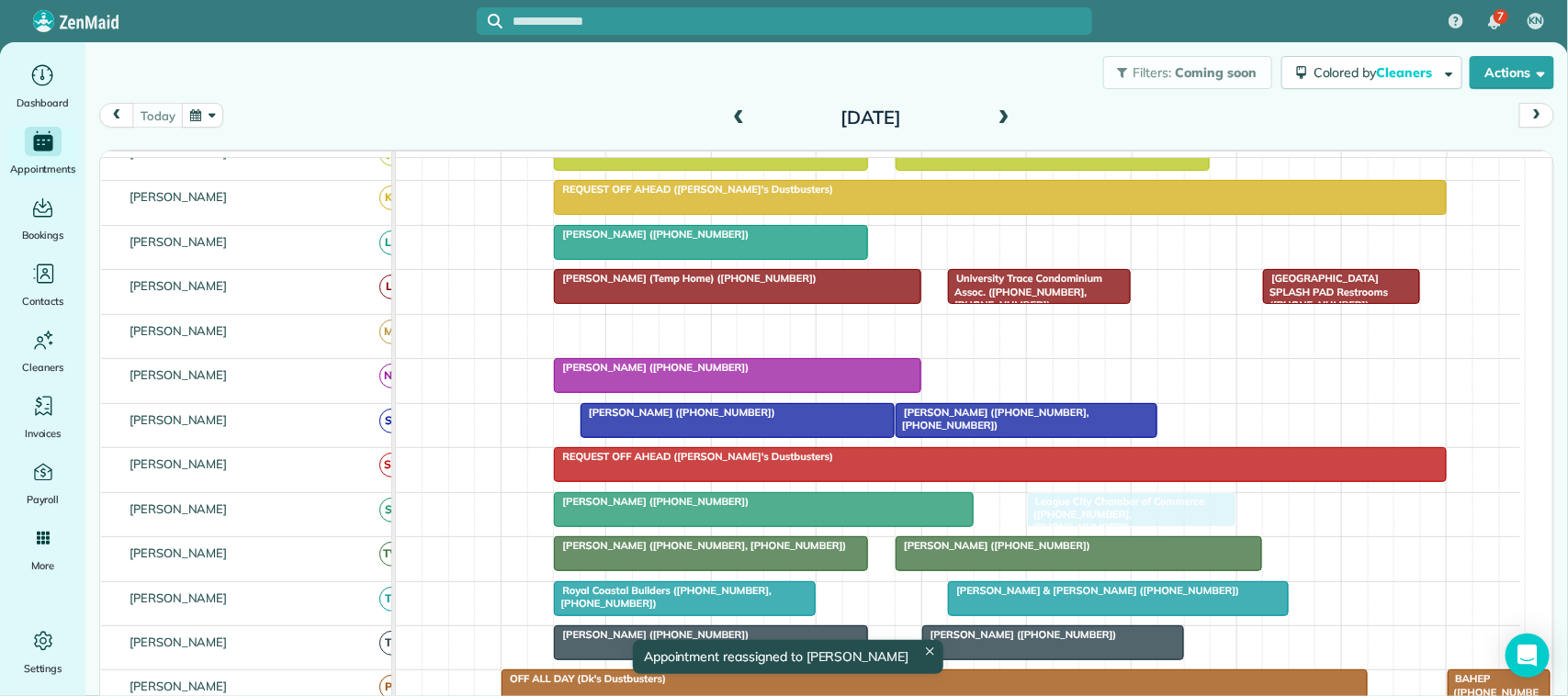
drag, startPoint x: 1040, startPoint y: 350, endPoint x: 1082, endPoint y: 512, distance: 167.4
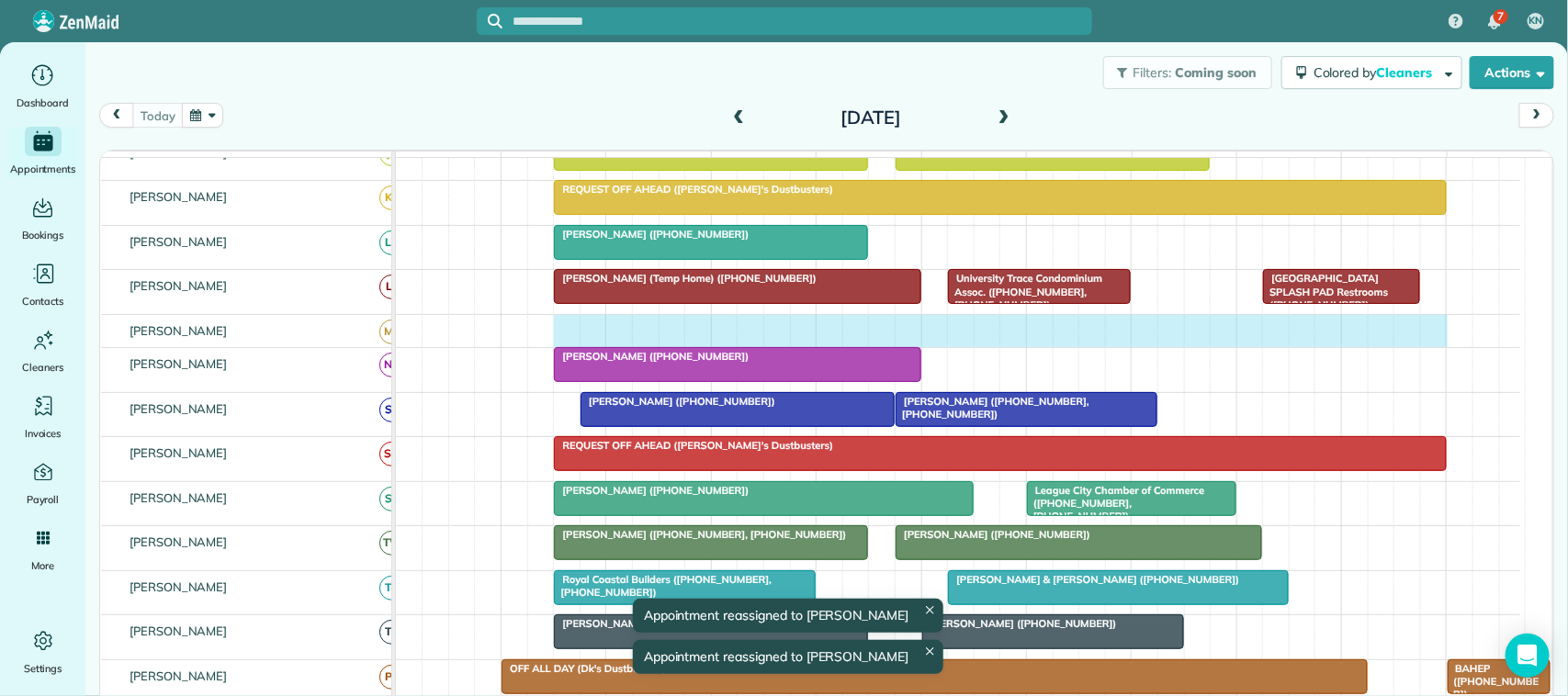
drag, startPoint x: 571, startPoint y: 346, endPoint x: 1421, endPoint y: 345, distance: 850.0
click at [1421, 345] on div at bounding box center [958, 331] width 1124 height 32
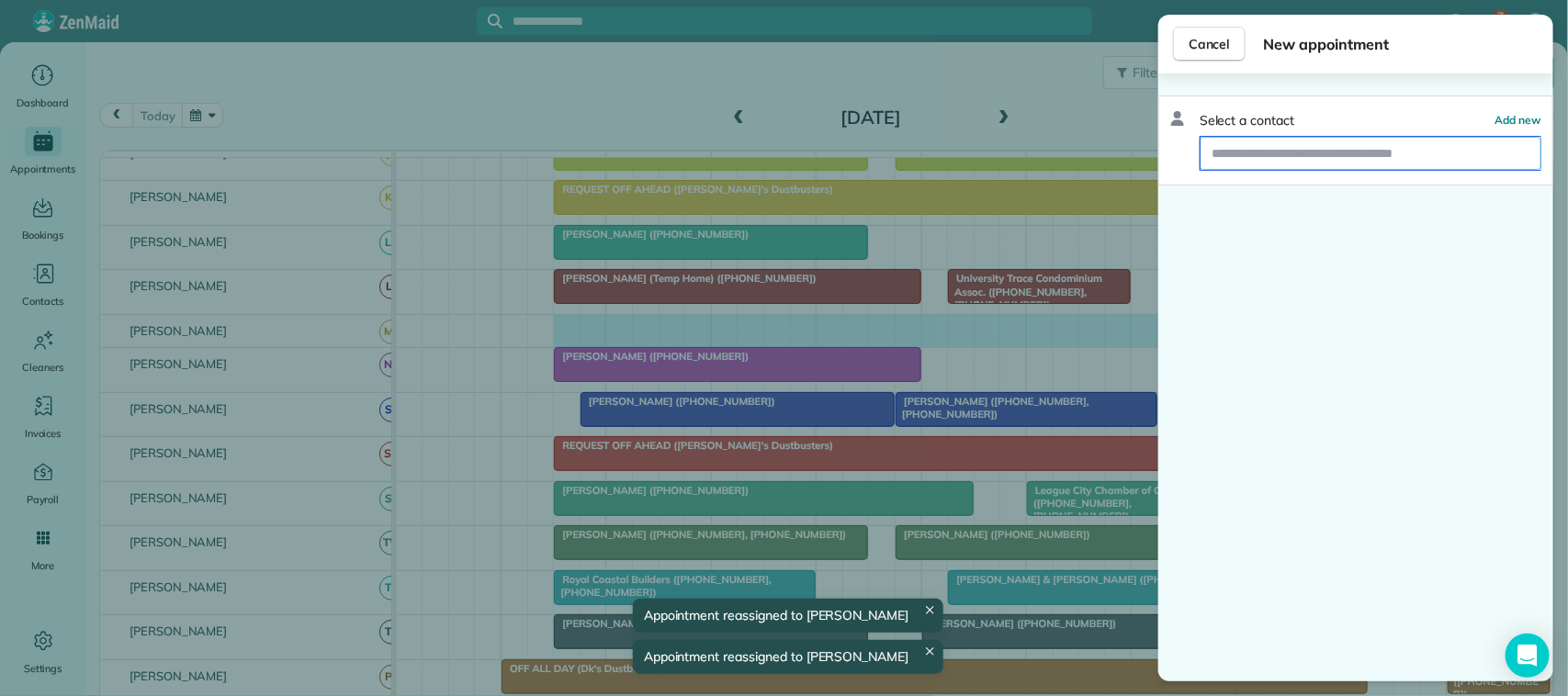
click at [1398, 161] on input "text" at bounding box center [1370, 153] width 340 height 33
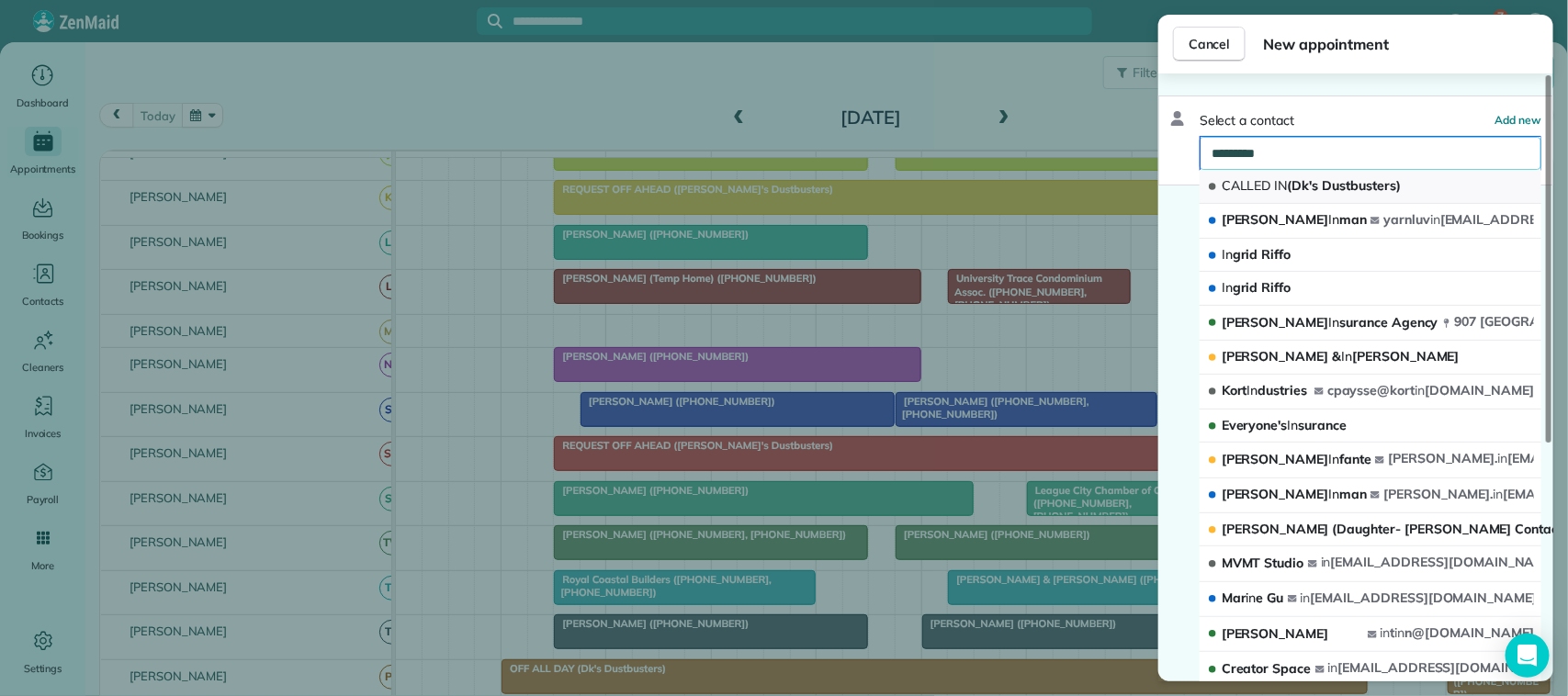
type input "*********"
click at [1396, 181] on span "CALLED IN (Dk's Dustbusters)" at bounding box center [1311, 186] width 179 height 17
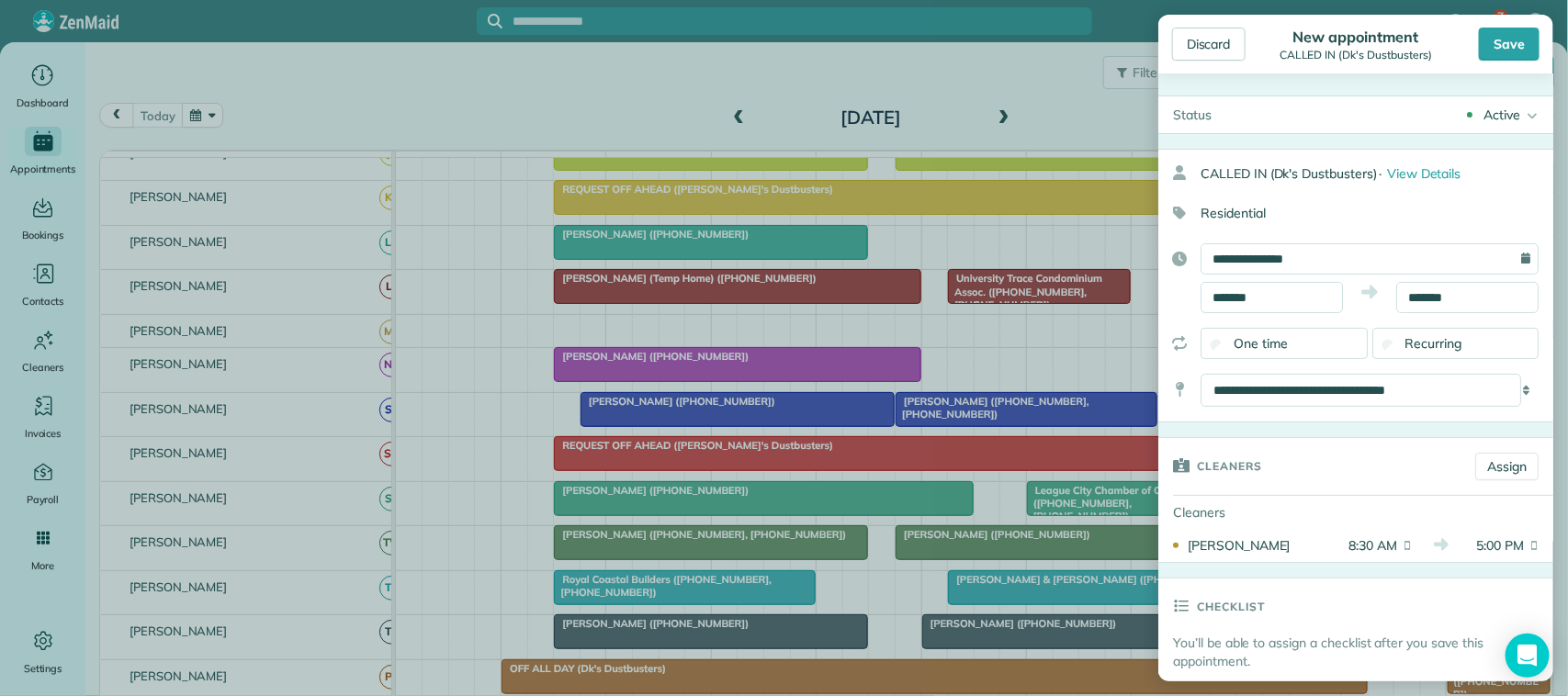
click at [1527, 42] on div "Save" at bounding box center [1509, 43] width 61 height 33
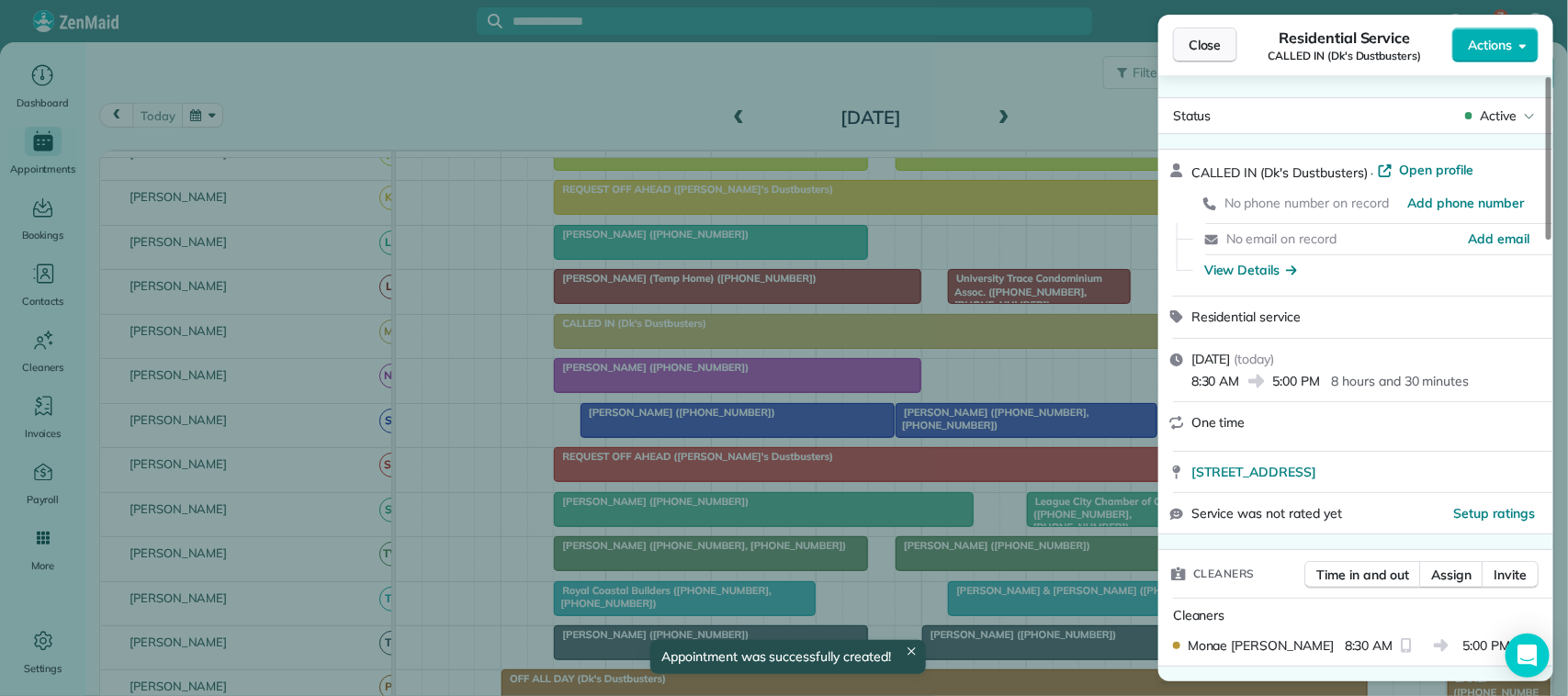
click at [1189, 49] on span "Close" at bounding box center [1204, 45] width 33 height 19
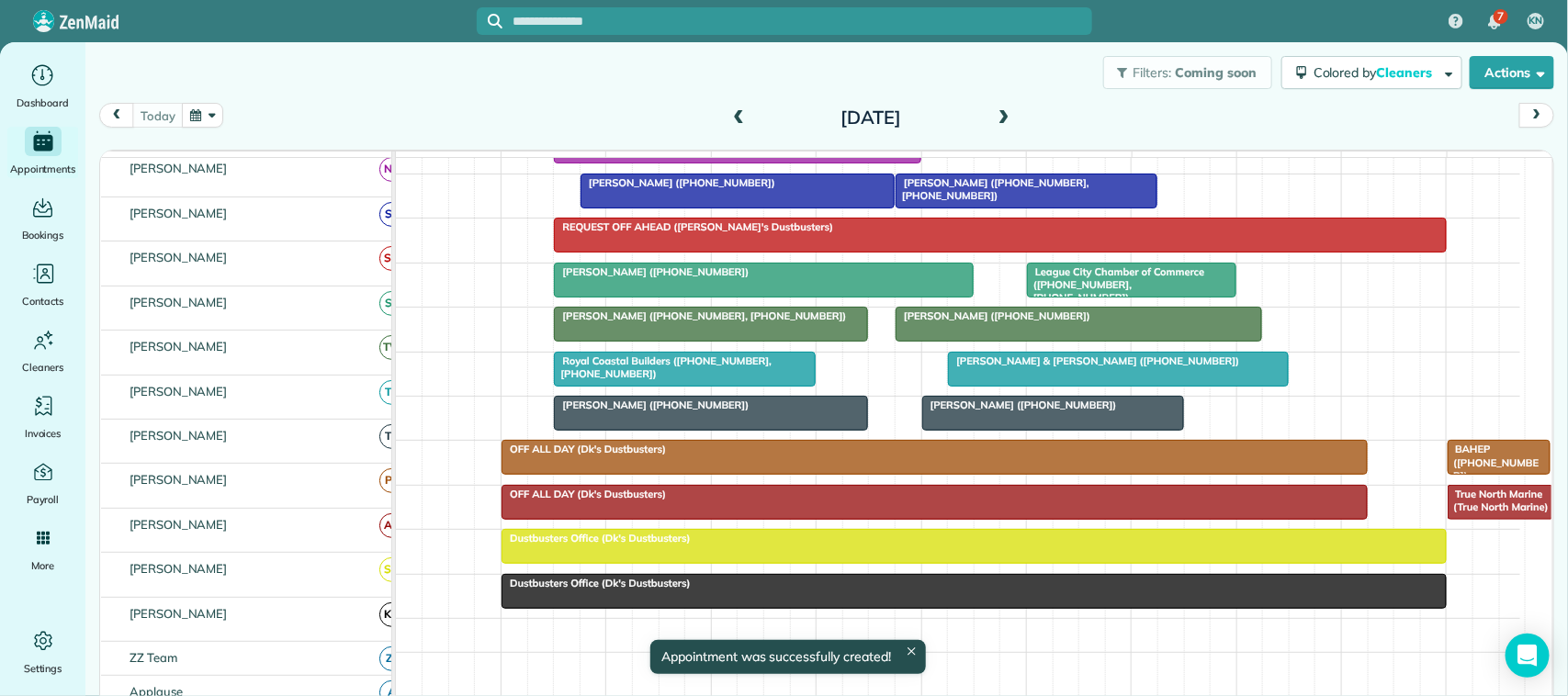
scroll to position [537, 0]
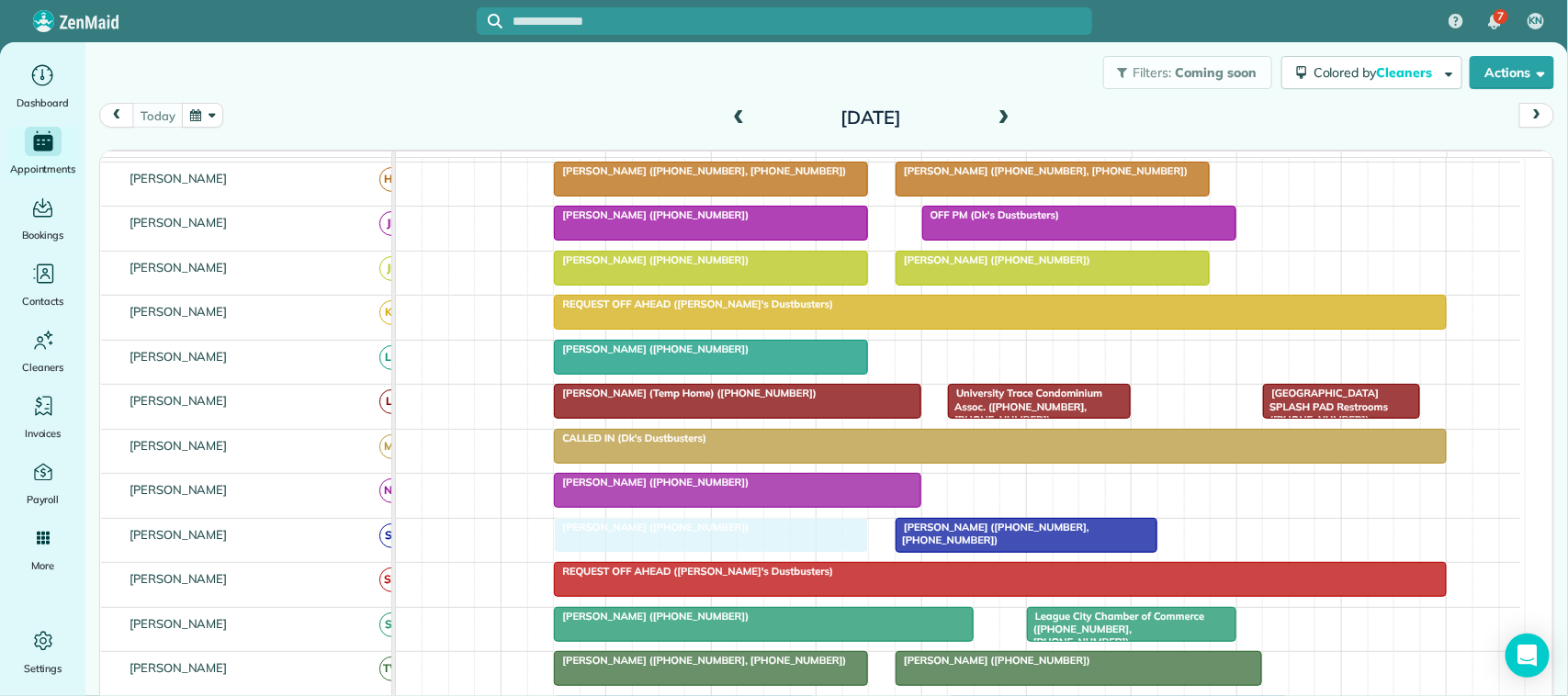
drag, startPoint x: 712, startPoint y: 561, endPoint x: 691, endPoint y: 556, distance: 21.6
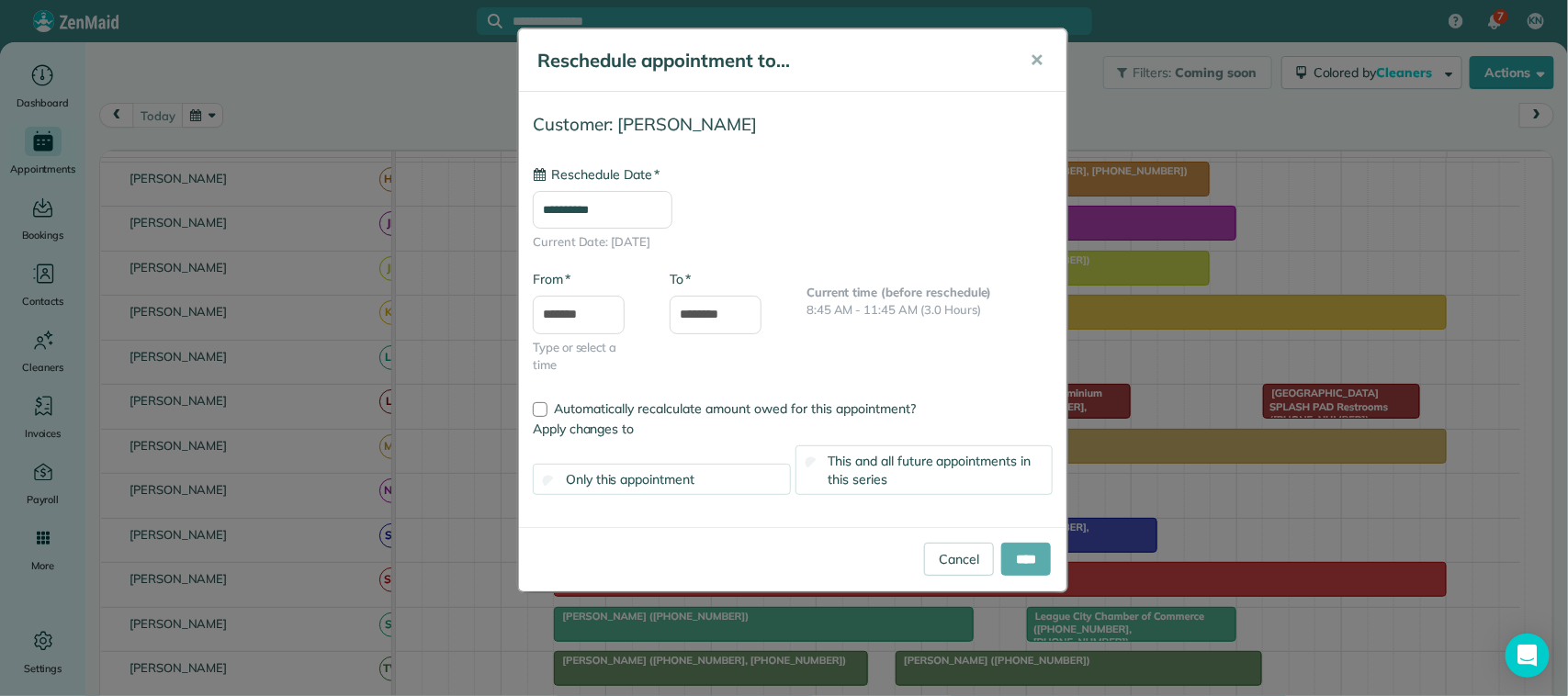
type input "**********"
click at [1007, 556] on input "****" at bounding box center [1026, 558] width 50 height 33
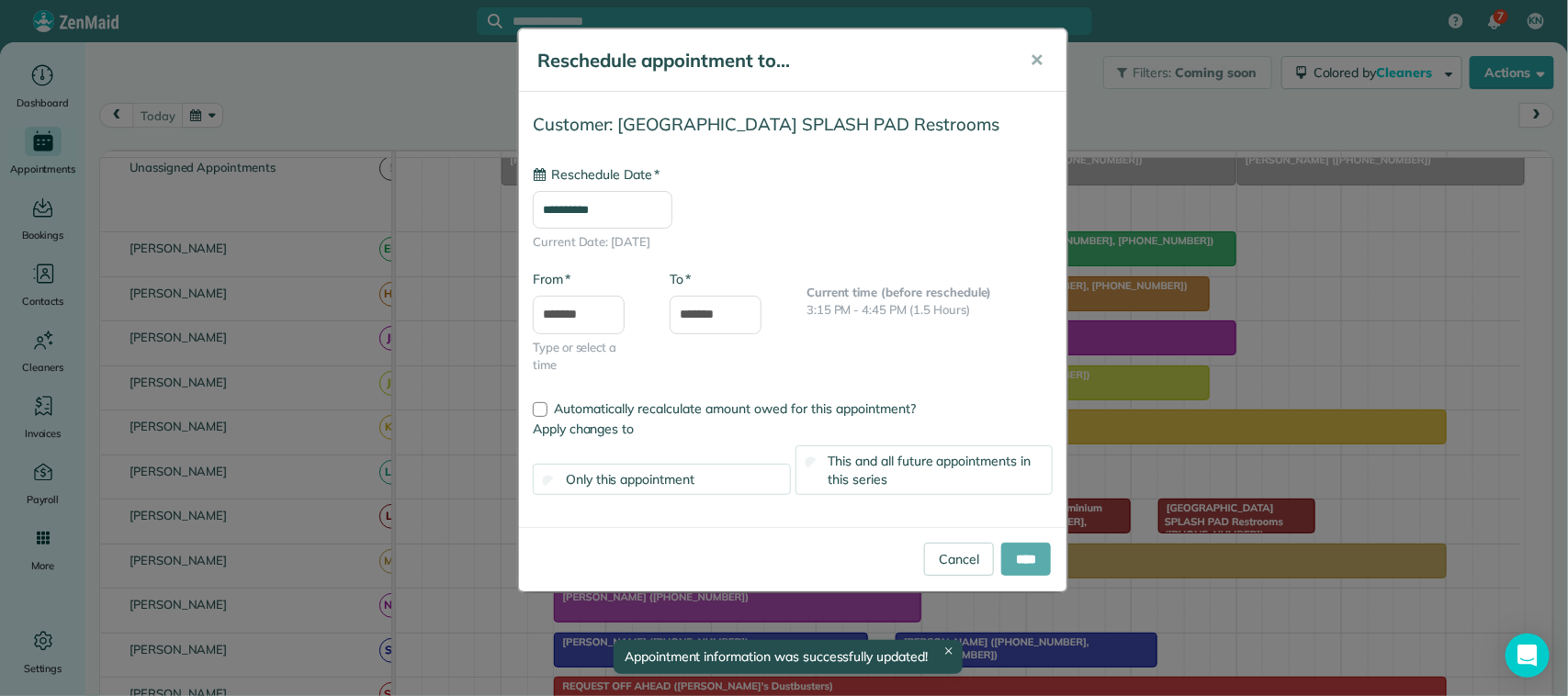
type input "**********"
click at [1027, 558] on input "****" at bounding box center [1026, 558] width 50 height 33
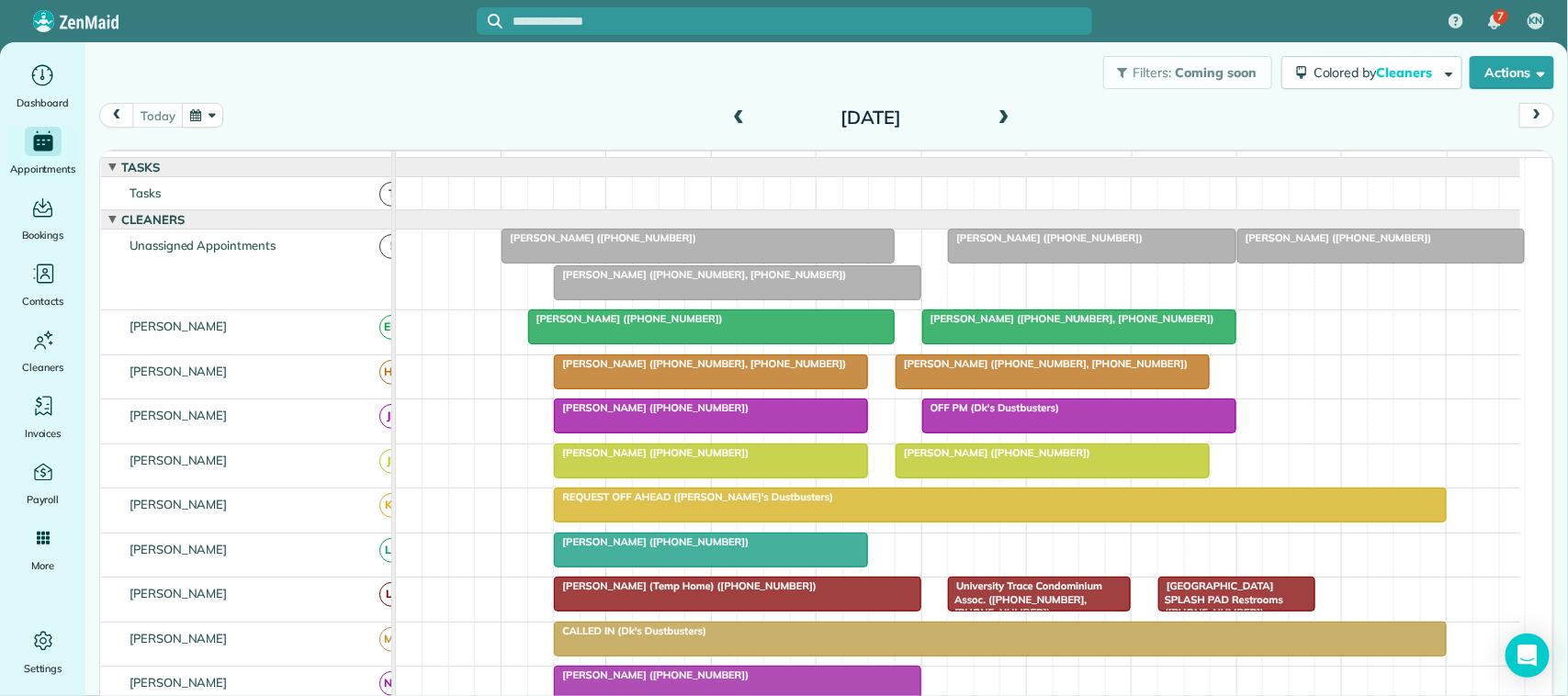
click at [809, 280] on div "Angela Braun (+17134939468, +18322896181)" at bounding box center [737, 275] width 356 height 13
click at [765, 299] on div at bounding box center [737, 282] width 365 height 33
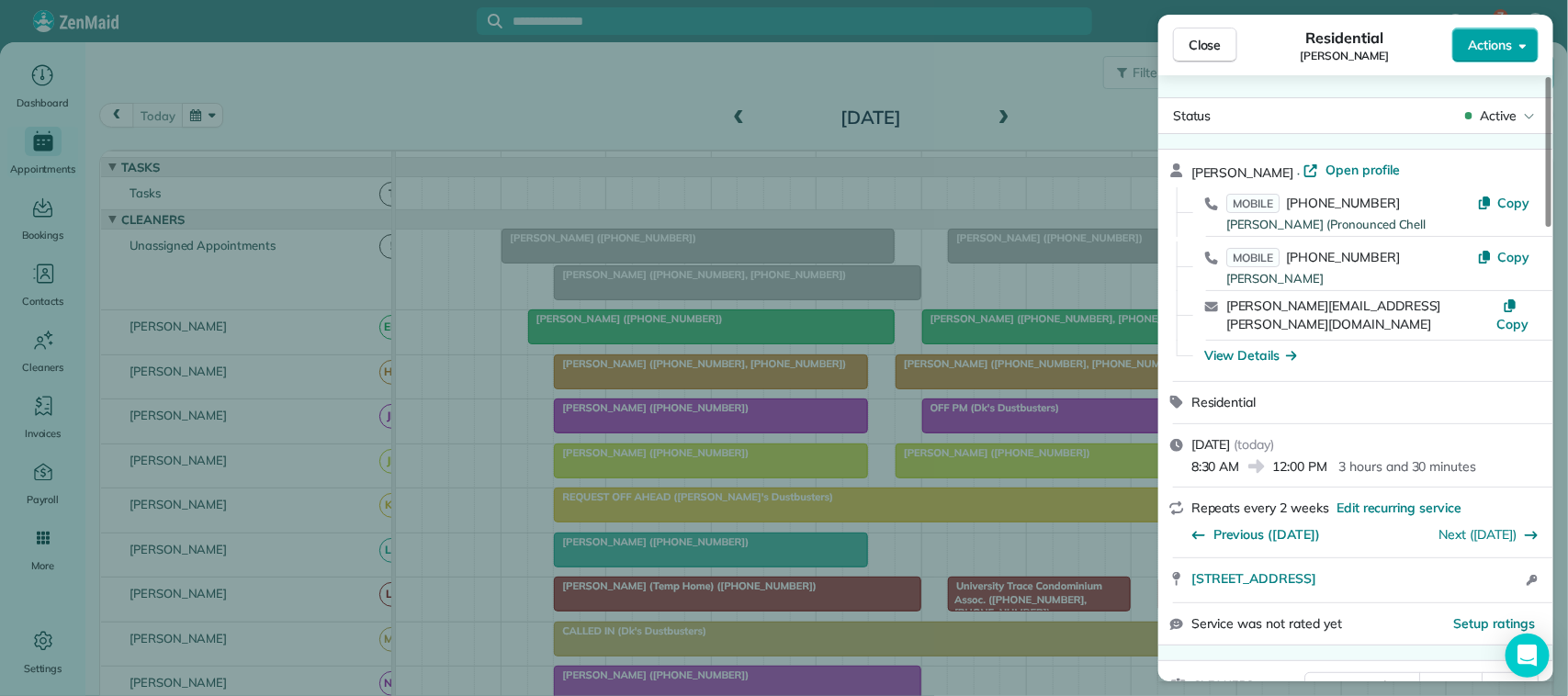
click at [1484, 48] on span "Actions" at bounding box center [1489, 45] width 44 height 19
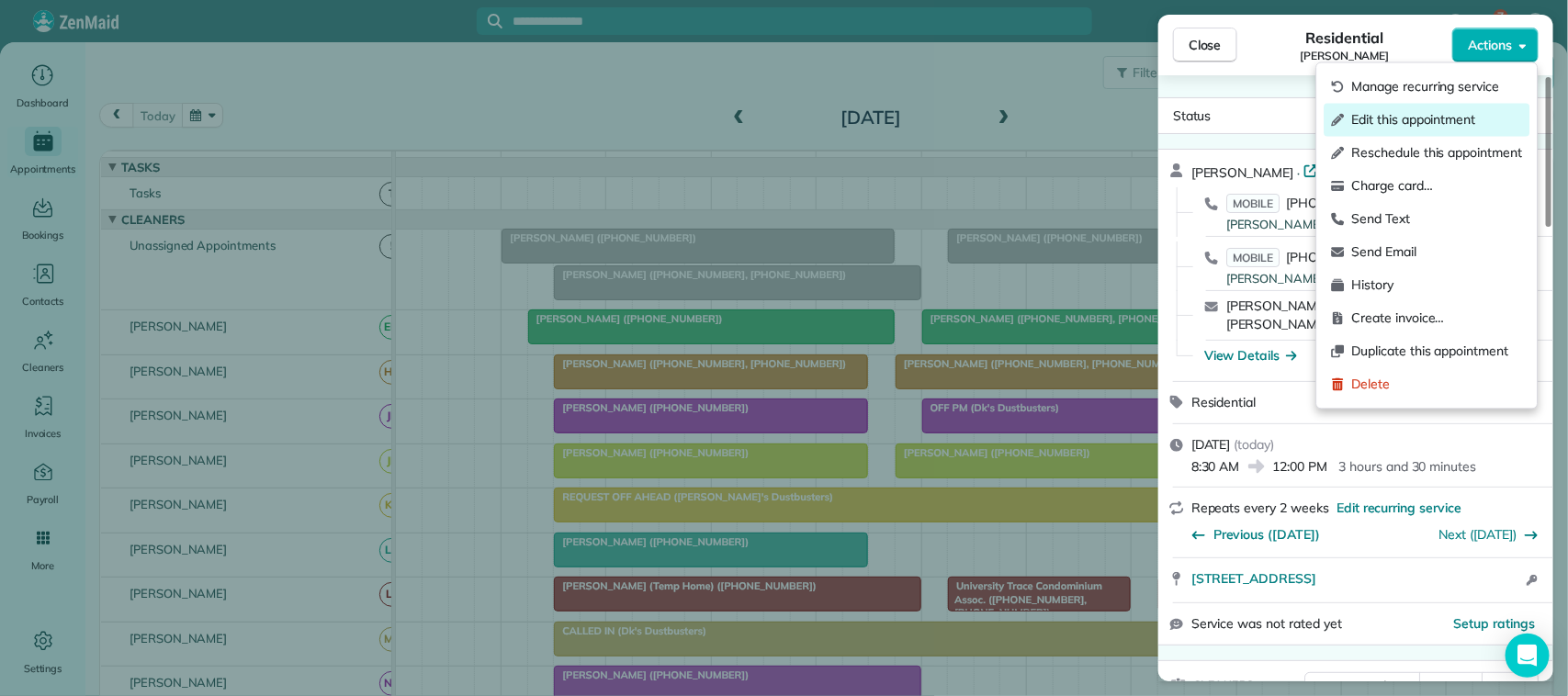
click at [1470, 126] on span "Edit this appointment" at bounding box center [1438, 120] width 171 height 19
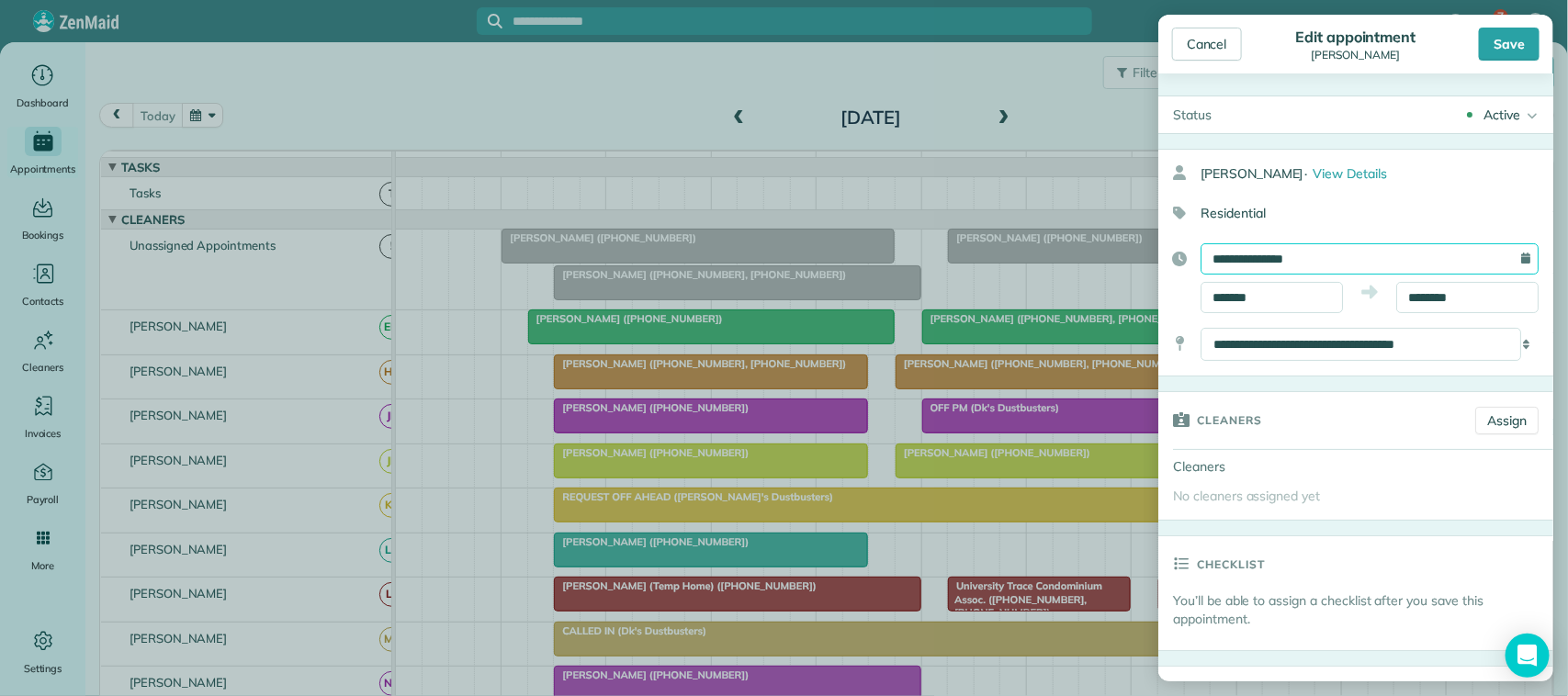
click at [1373, 258] on input "**********" at bounding box center [1369, 258] width 338 height 31
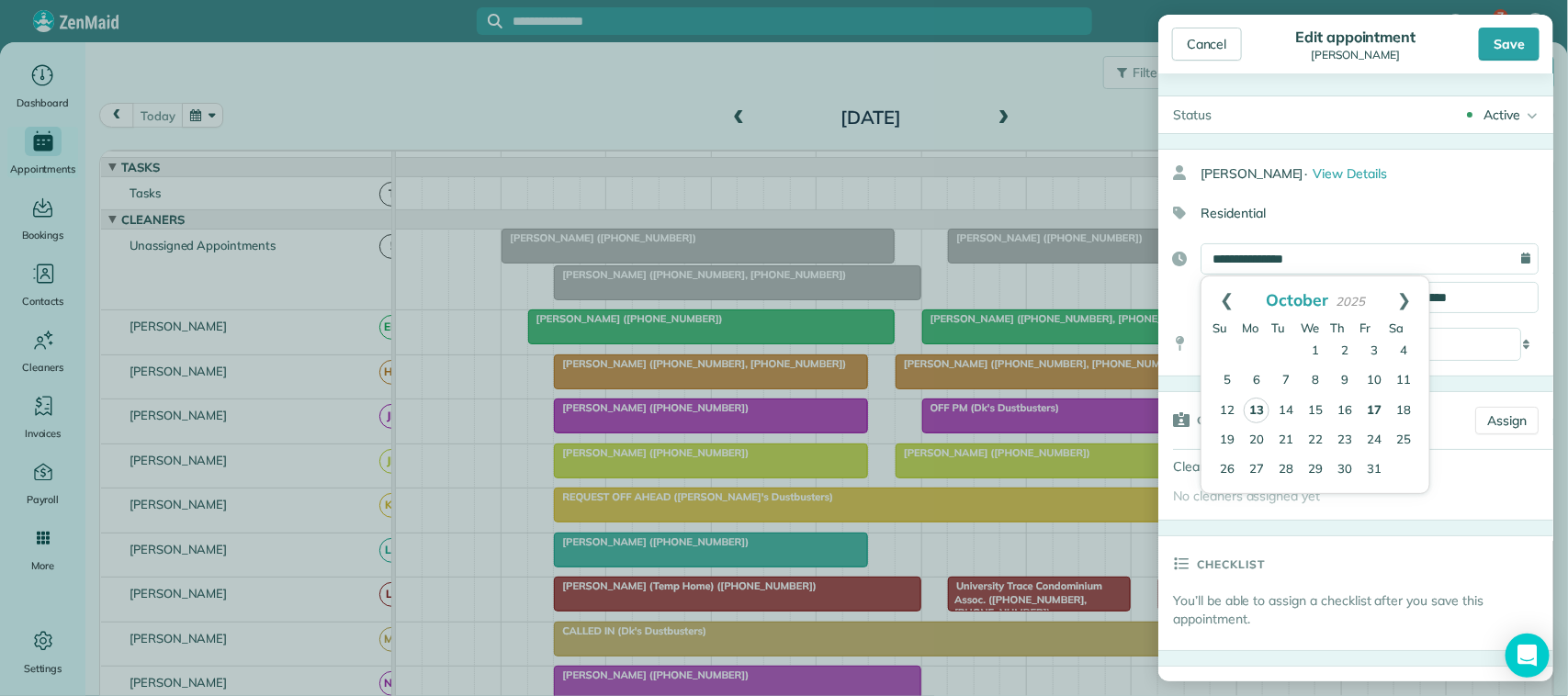
click at [1376, 406] on link "17" at bounding box center [1373, 411] width 29 height 29
type input "**********"
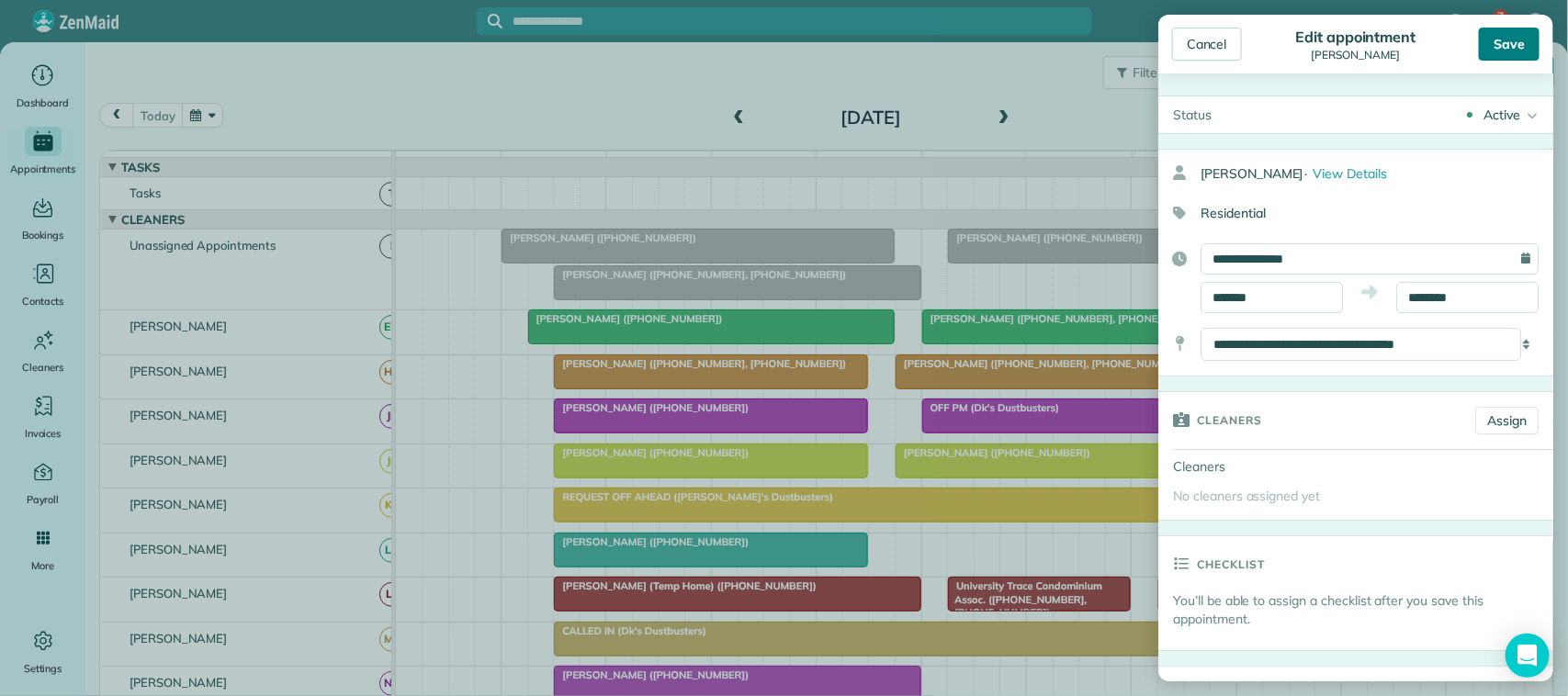
click at [1507, 58] on div "Save" at bounding box center [1509, 43] width 61 height 33
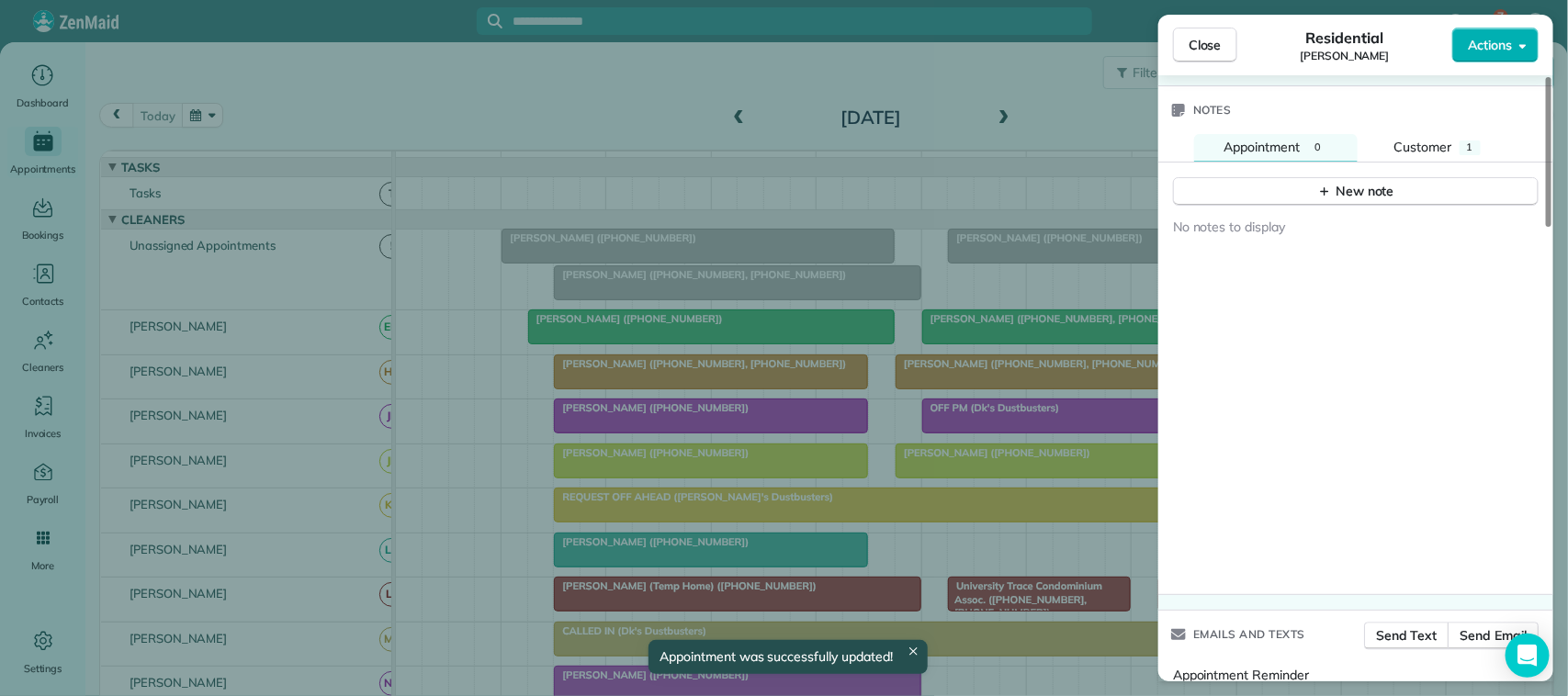
scroll to position [1721, 0]
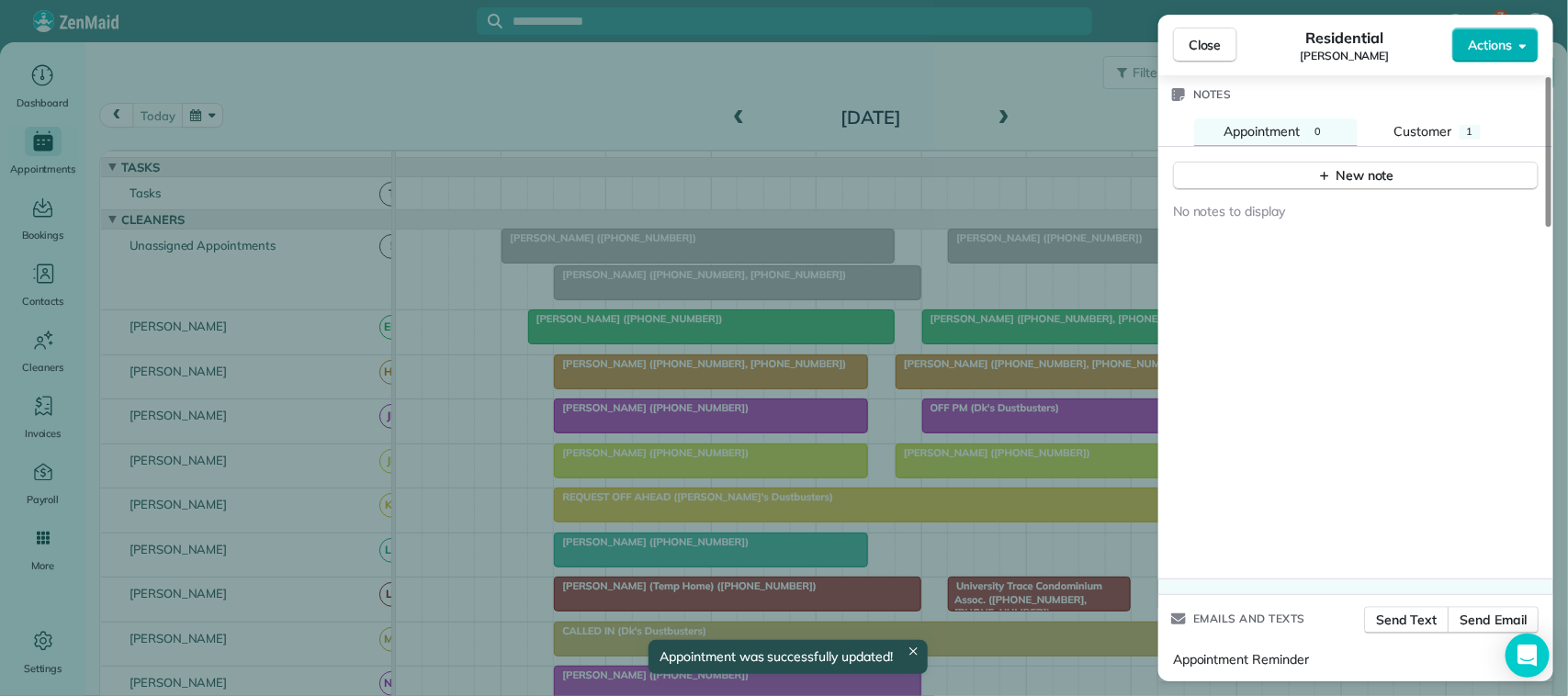
click at [1360, 191] on div "No notes to display" at bounding box center [1355, 386] width 395 height 388
click at [1360, 172] on div "New note" at bounding box center [1355, 175] width 77 height 20
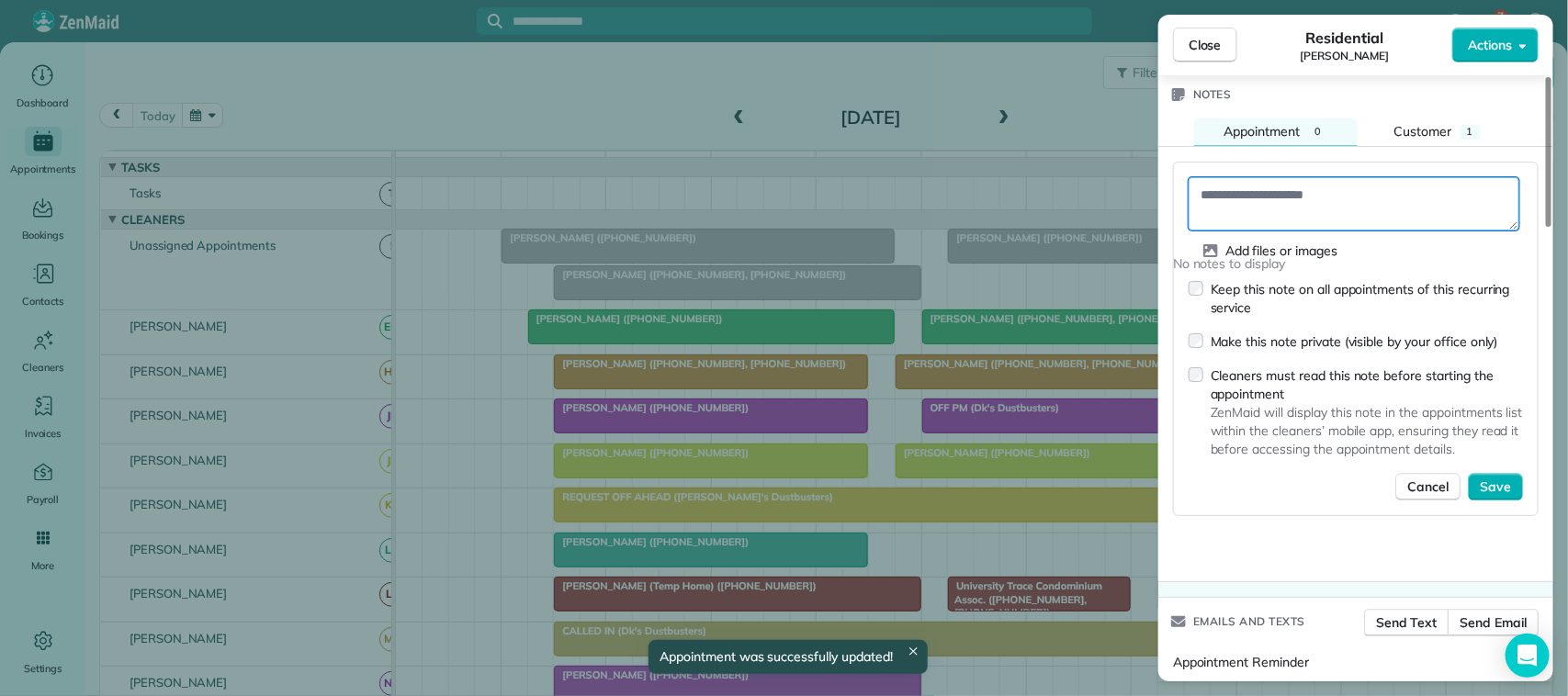
click at [1351, 181] on textarea at bounding box center [1353, 204] width 330 height 53
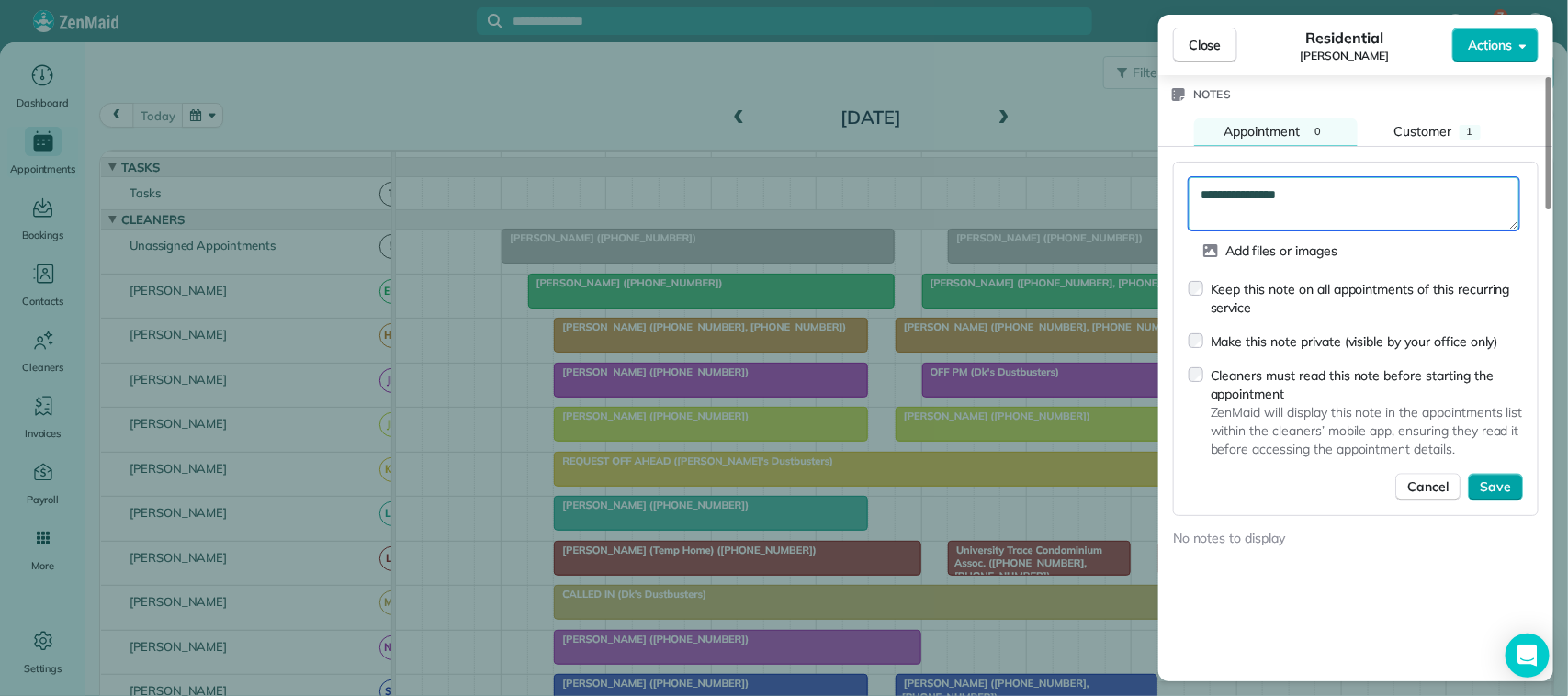
type textarea "**********"
click at [1498, 482] on span "Save" at bounding box center [1495, 487] width 31 height 19
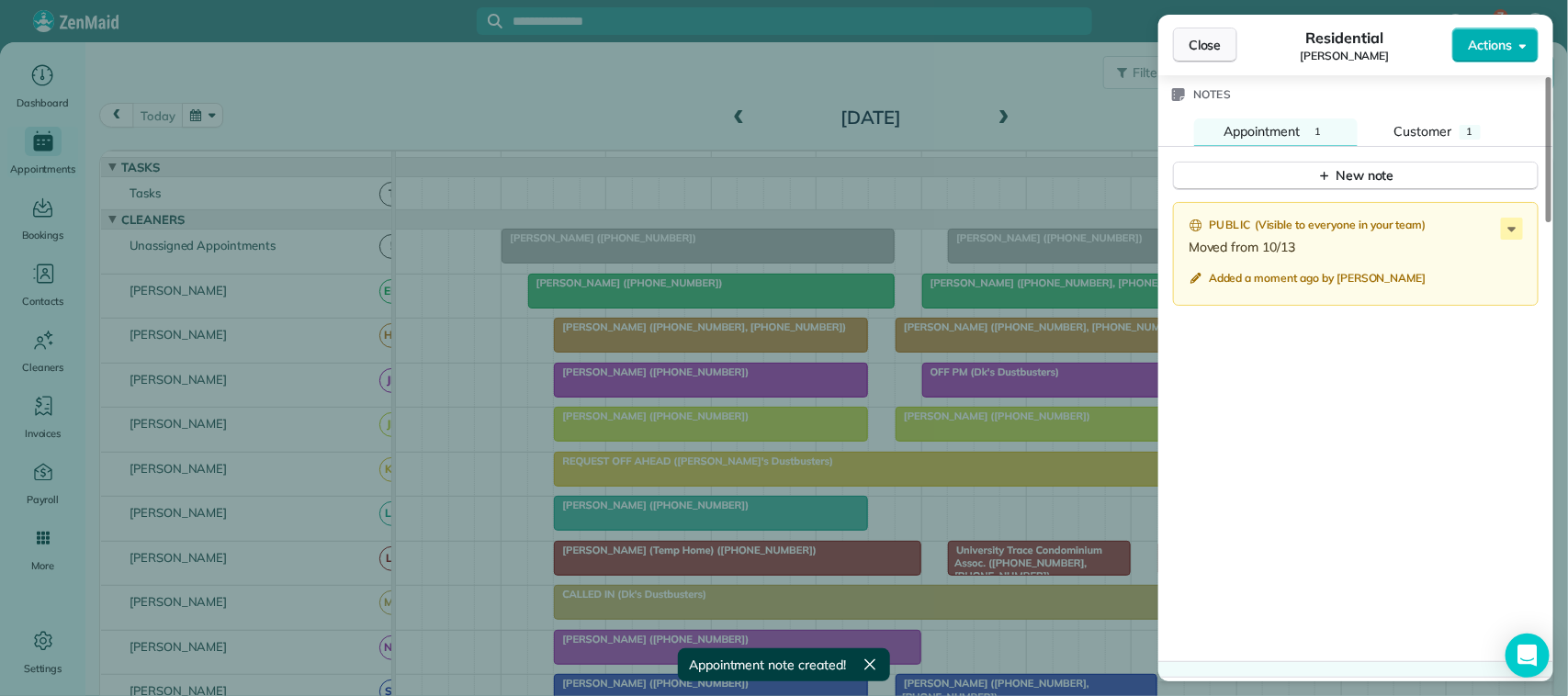
click at [1195, 62] on div "Close Residential Angela Braun Actions" at bounding box center [1355, 45] width 395 height 61
click at [1189, 48] on span "Close" at bounding box center [1204, 45] width 33 height 19
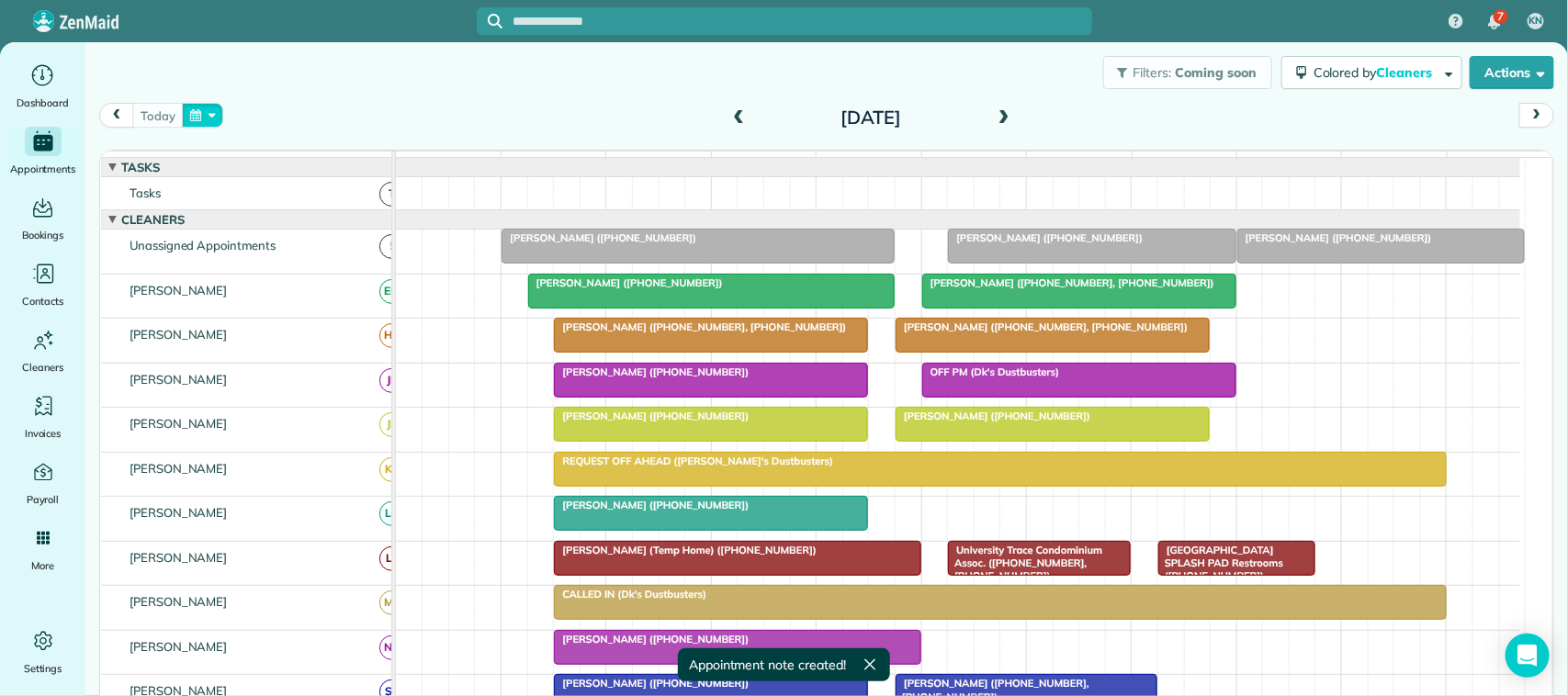
click at [211, 116] on button "button" at bounding box center [203, 115] width 42 height 24
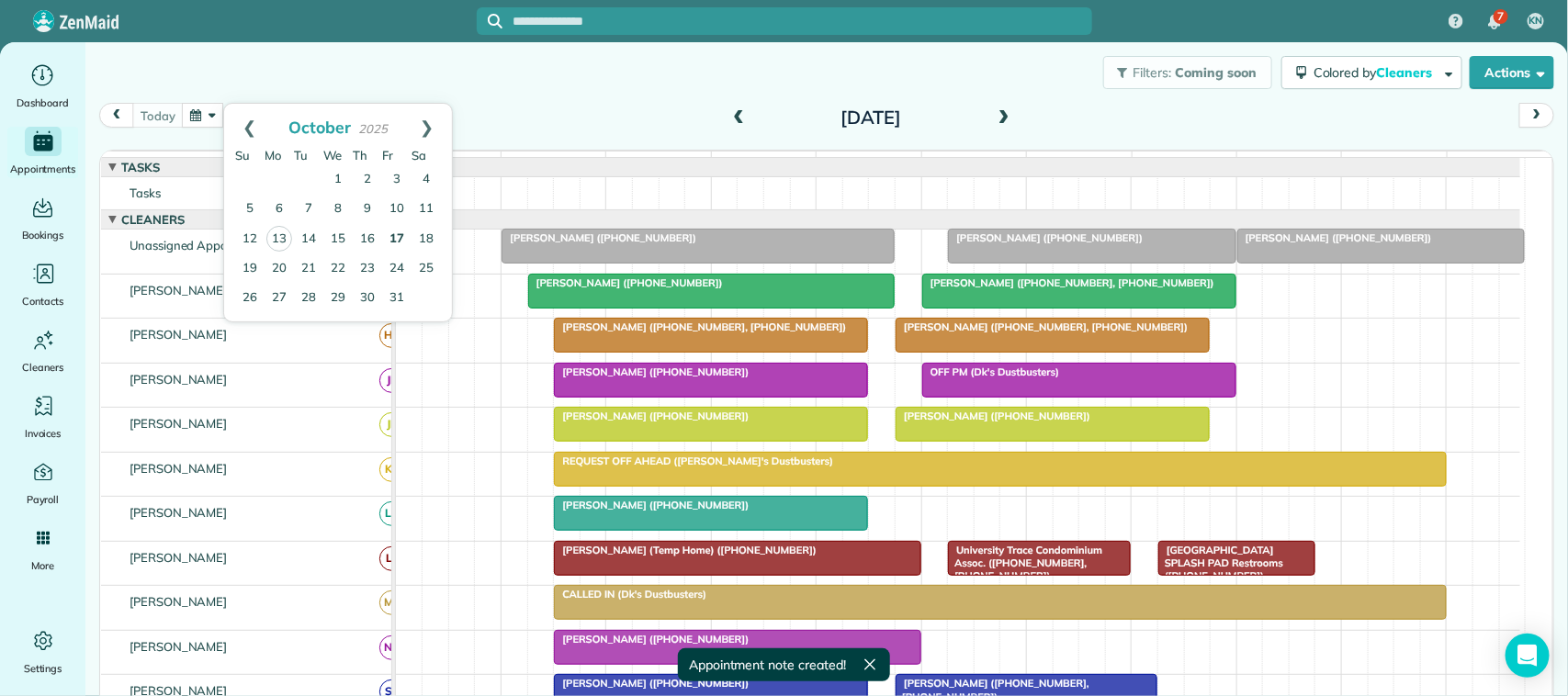
click at [384, 236] on link "17" at bounding box center [396, 239] width 29 height 29
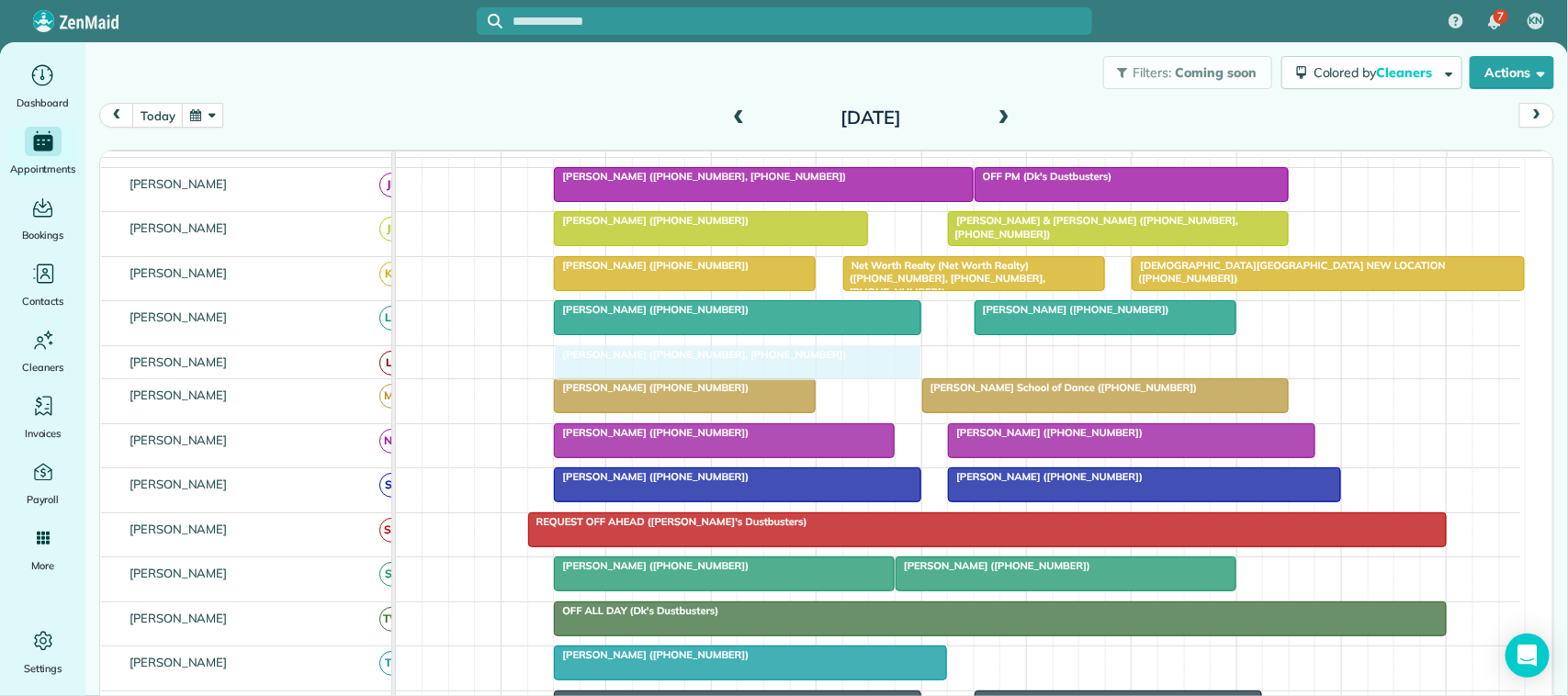
scroll to position [309, 0]
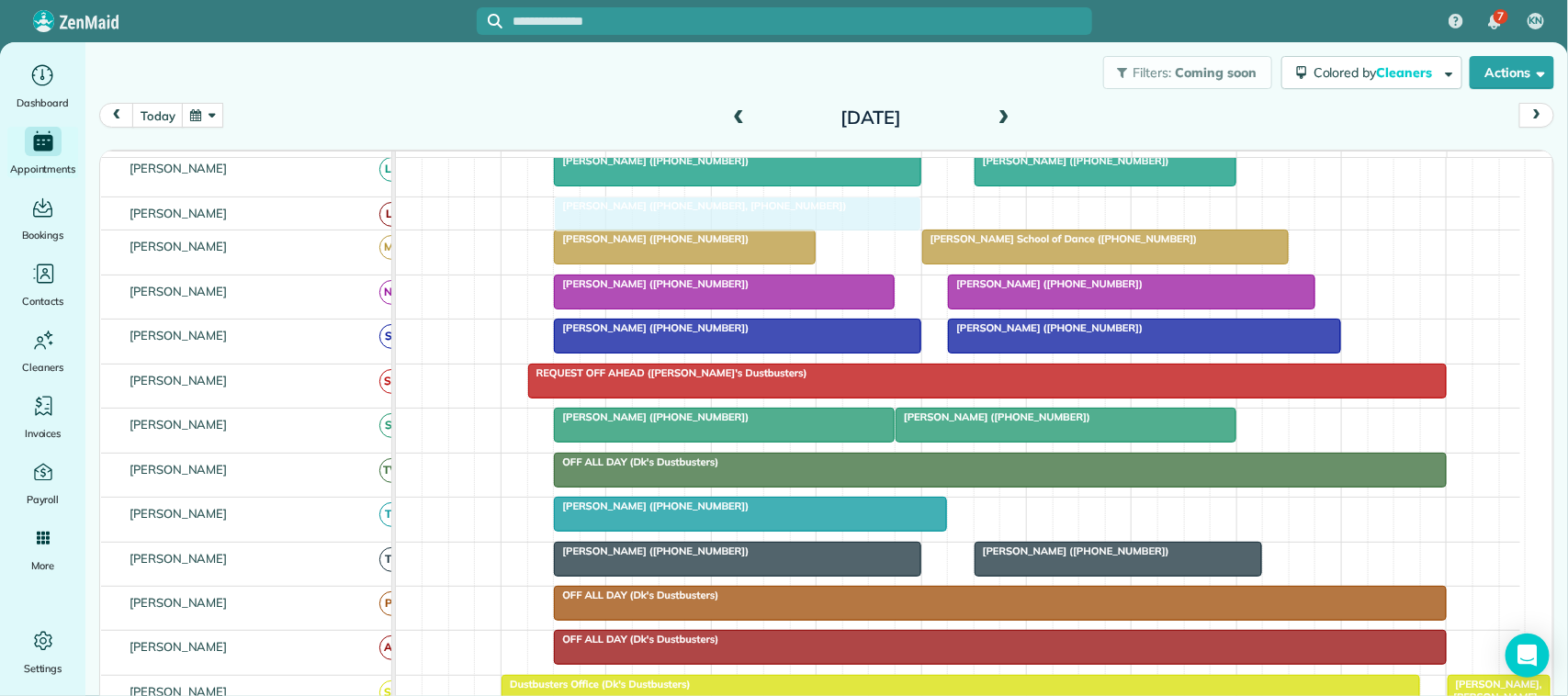
drag, startPoint x: 736, startPoint y: 294, endPoint x: 731, endPoint y: 248, distance: 46.3
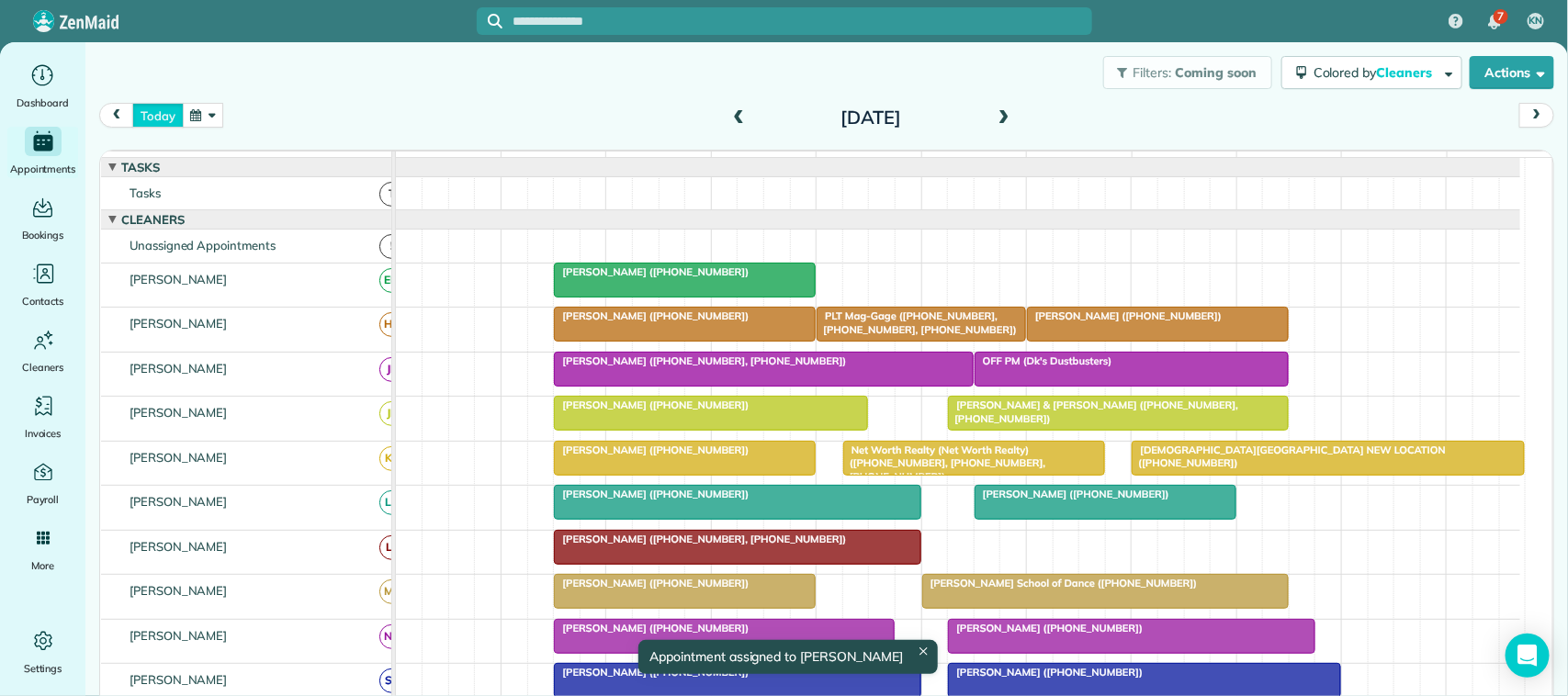
click at [172, 103] on button "today" at bounding box center [158, 115] width 51 height 24
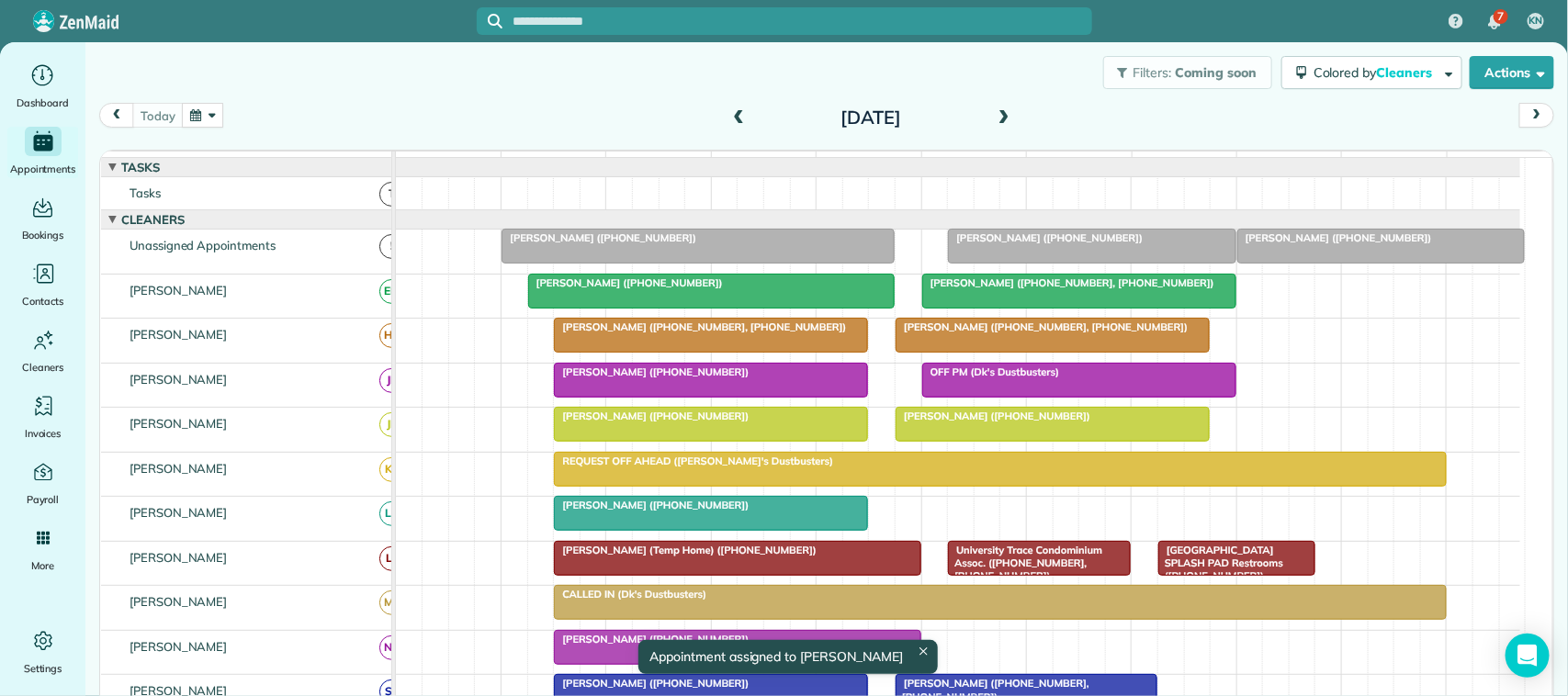
click at [225, 116] on div "[DATE] [DATE]" at bounding box center [827, 120] width 1454 height 35
click at [217, 108] on button "button" at bounding box center [203, 115] width 42 height 24
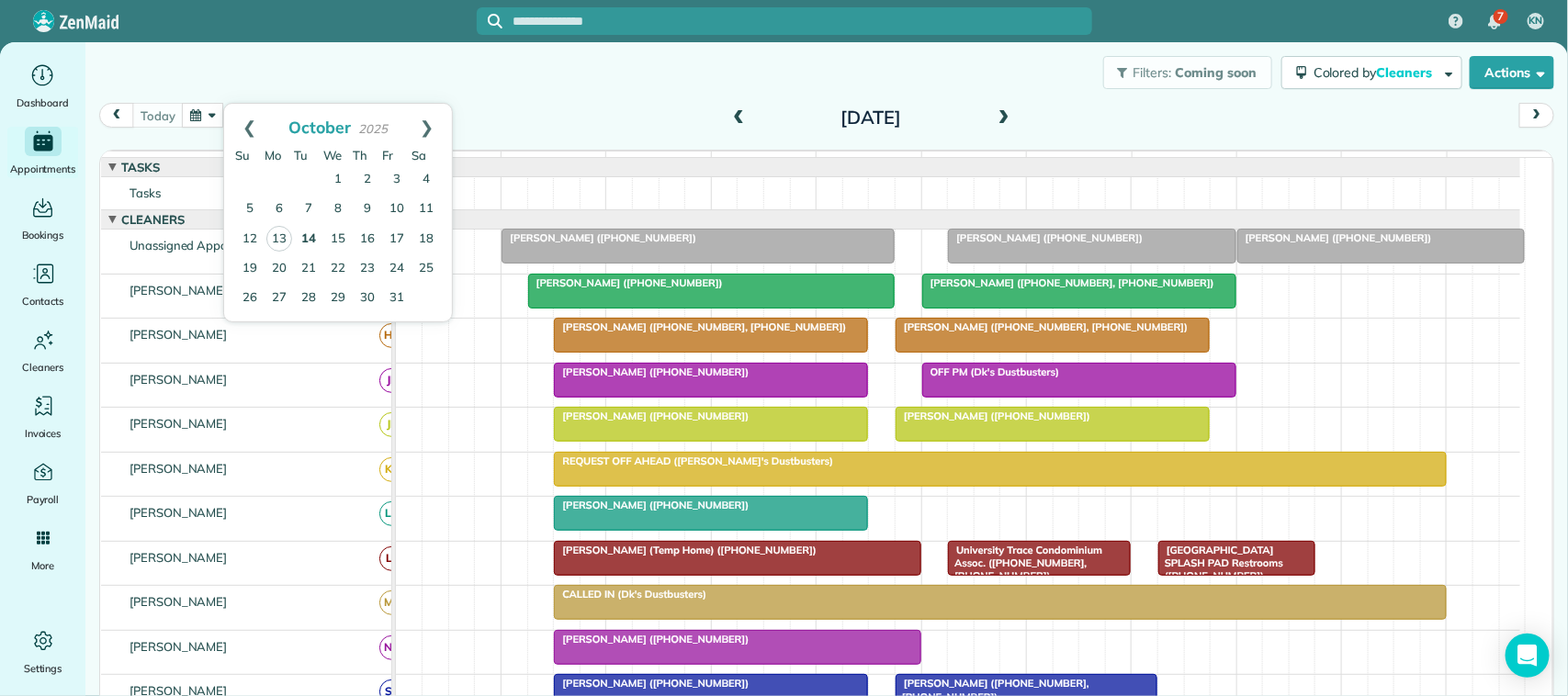
click at [300, 239] on link "14" at bounding box center [308, 239] width 29 height 29
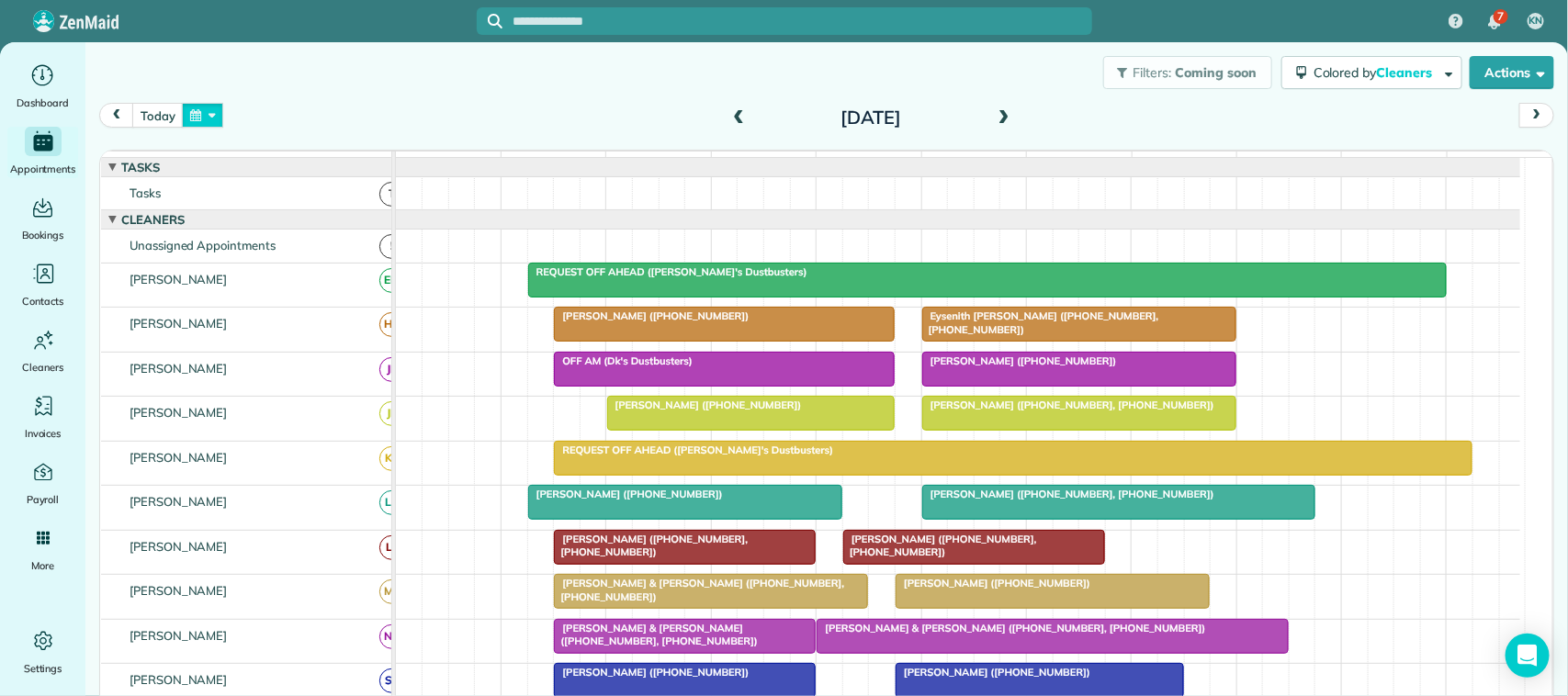
click at [195, 126] on button "button" at bounding box center [203, 115] width 42 height 24
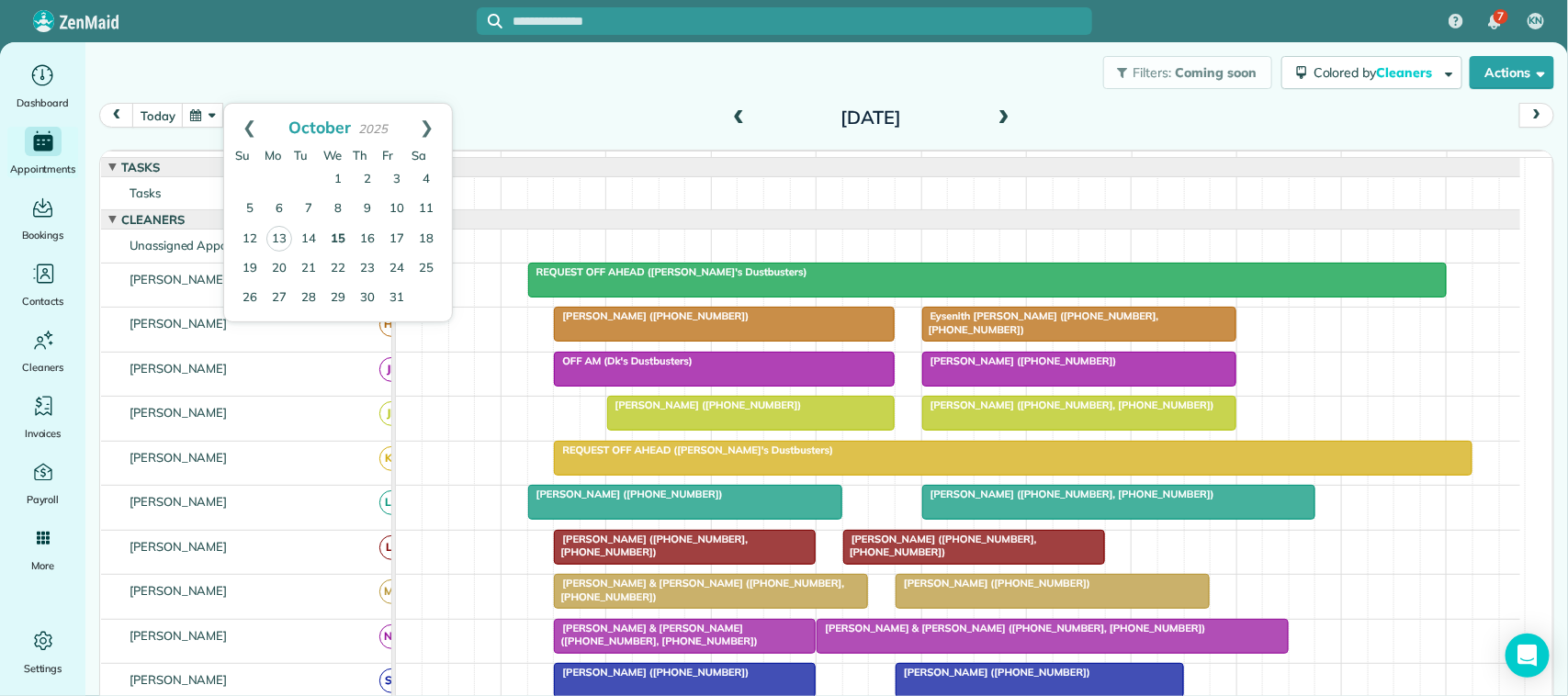
click at [342, 248] on link "15" at bounding box center [337, 239] width 29 height 29
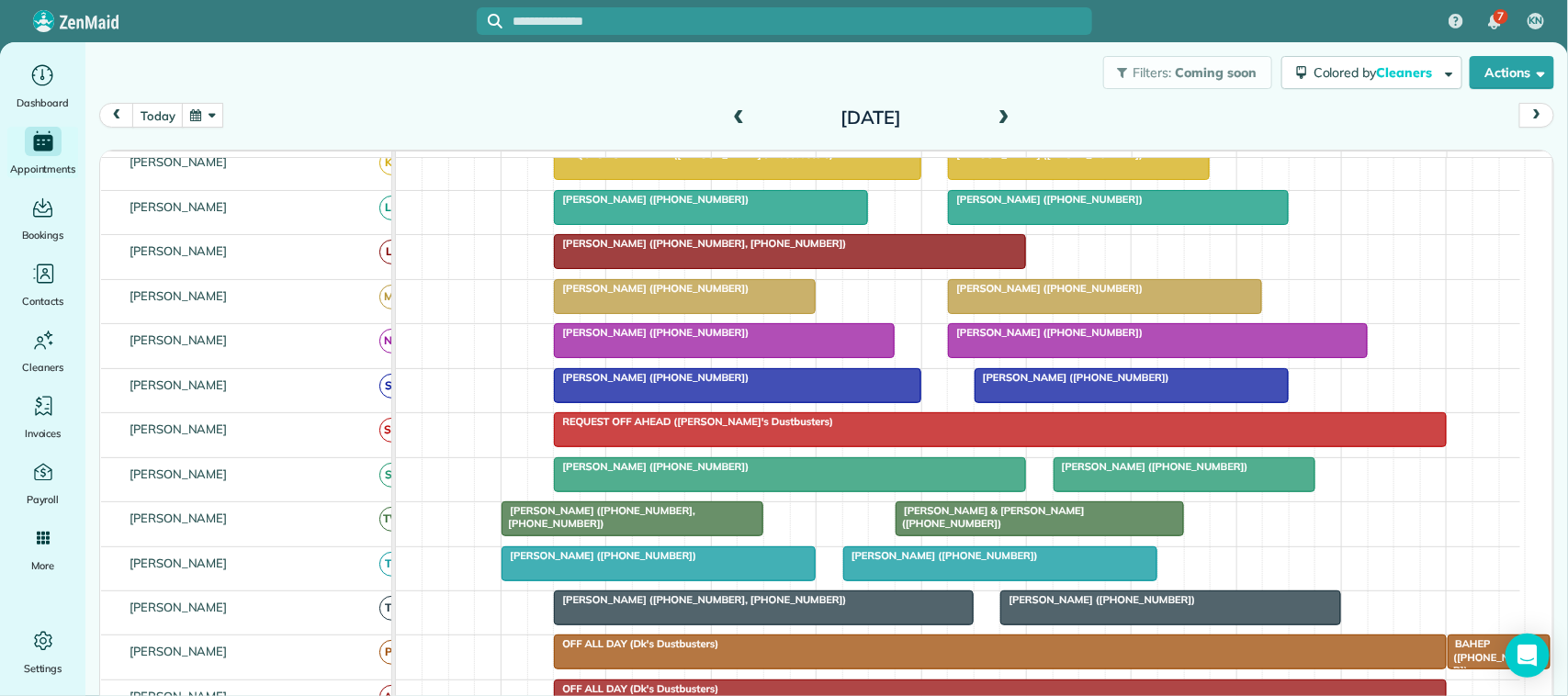
scroll to position [344, 0]
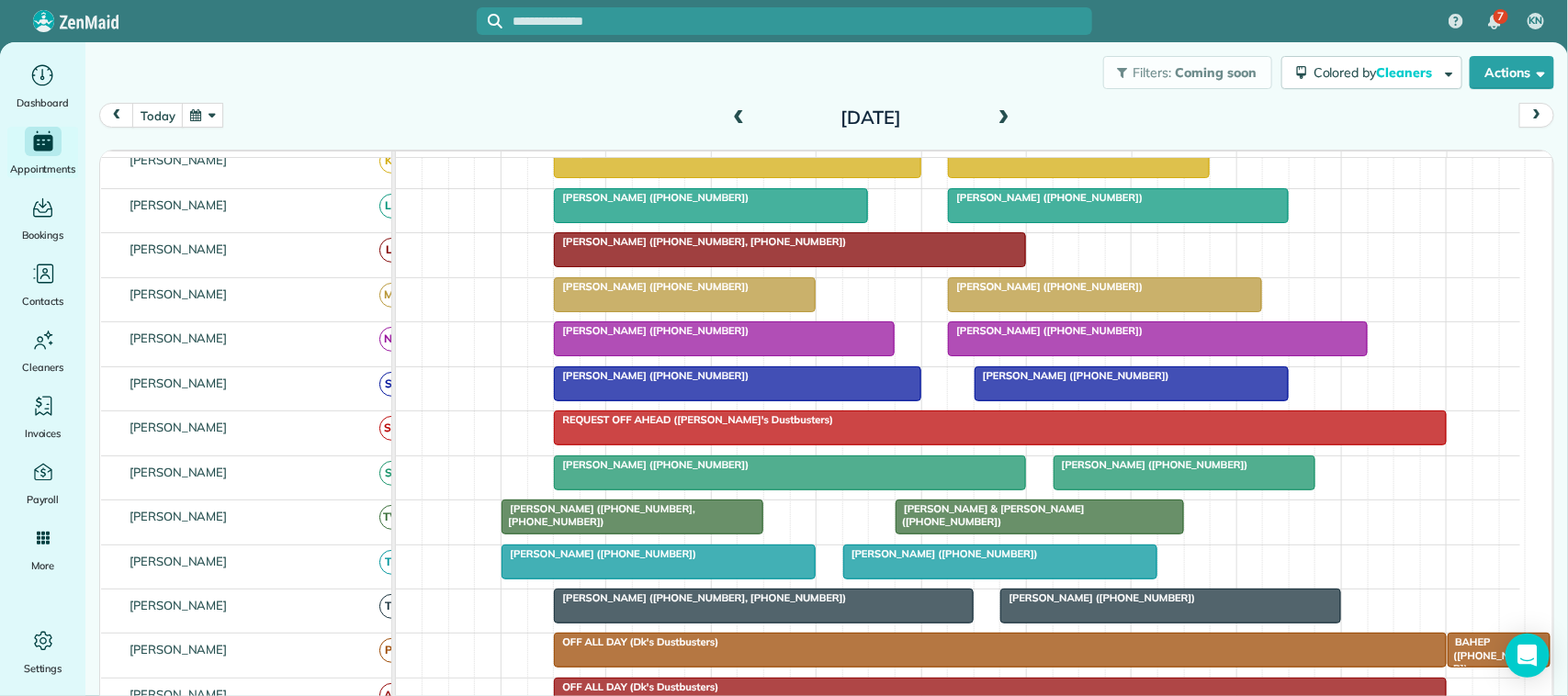
click at [1012, 222] on div at bounding box center [1118, 205] width 339 height 33
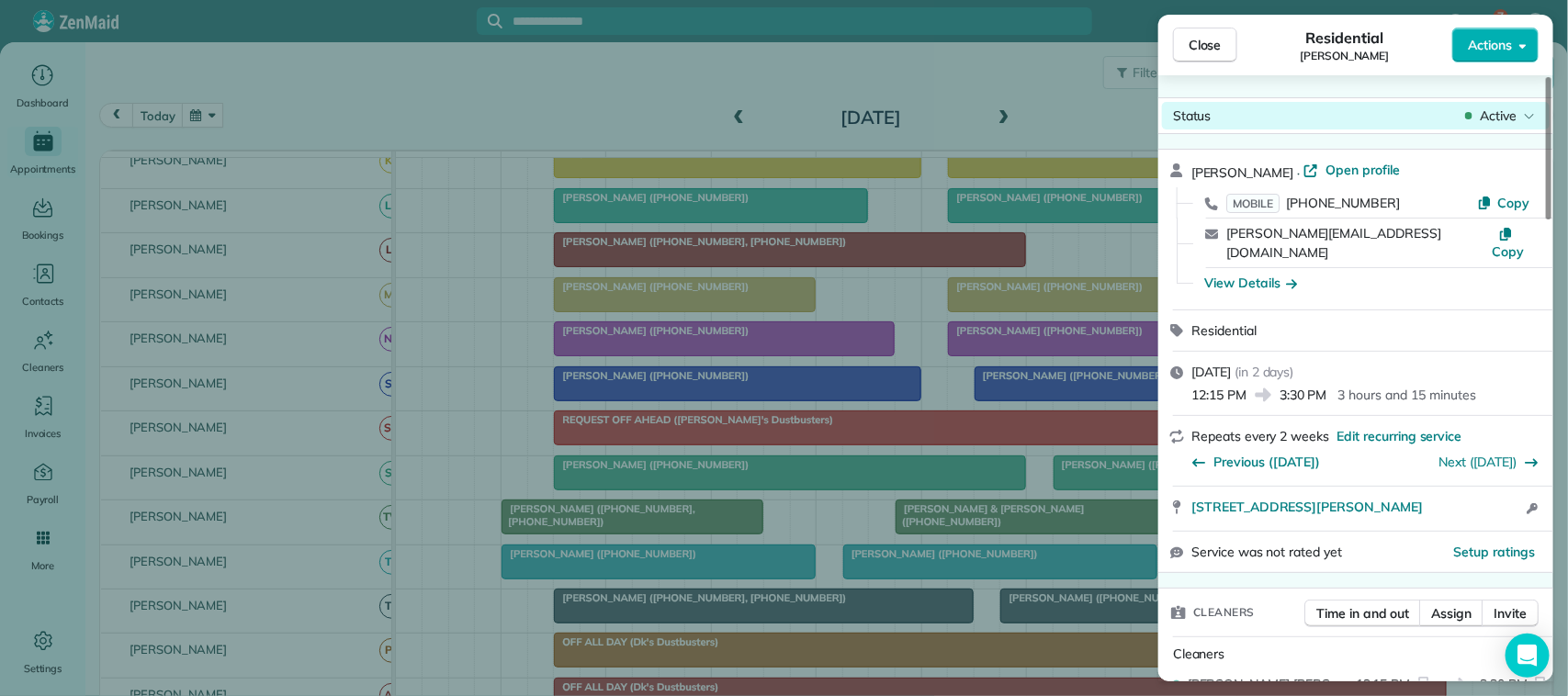
click at [1497, 117] on span "Active" at bounding box center [1498, 116] width 37 height 19
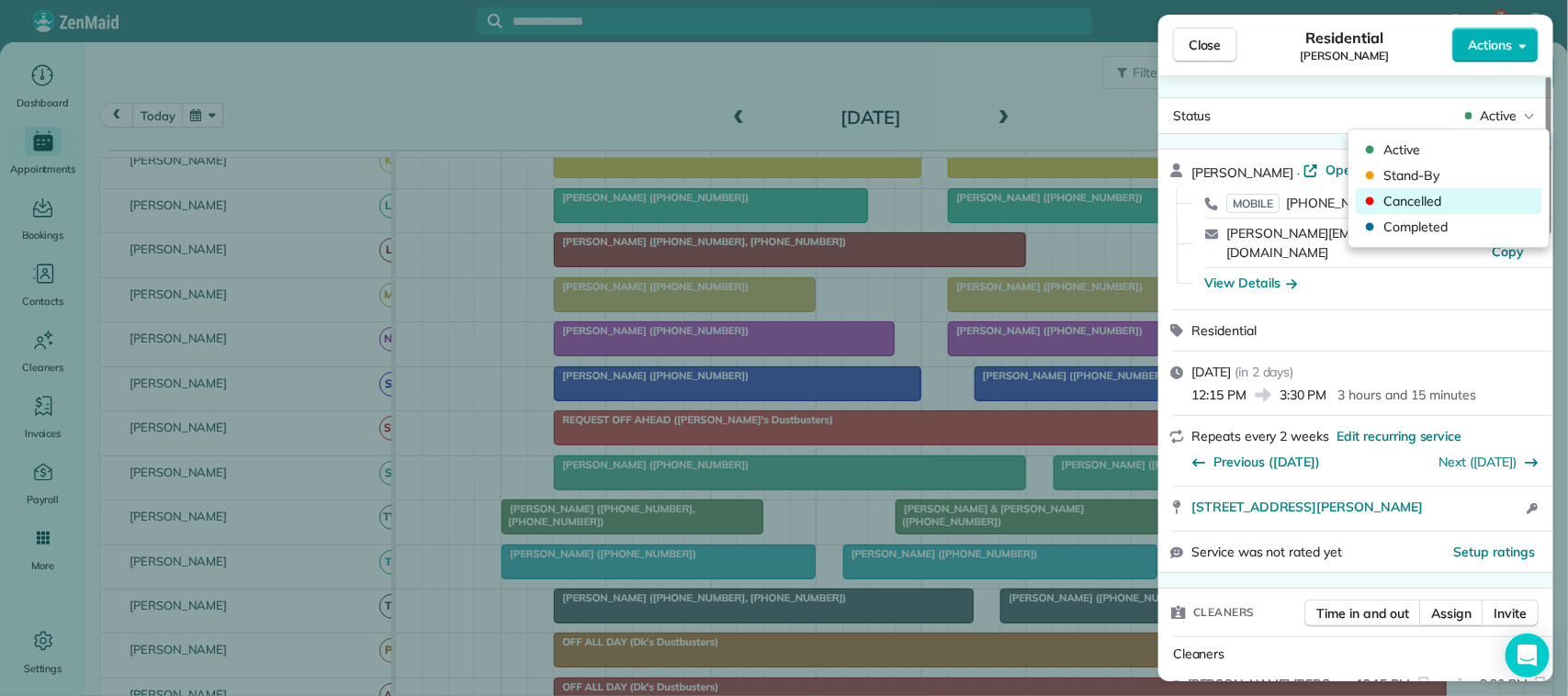
click at [1484, 193] on span "Cancelled" at bounding box center [1461, 202] width 154 height 19
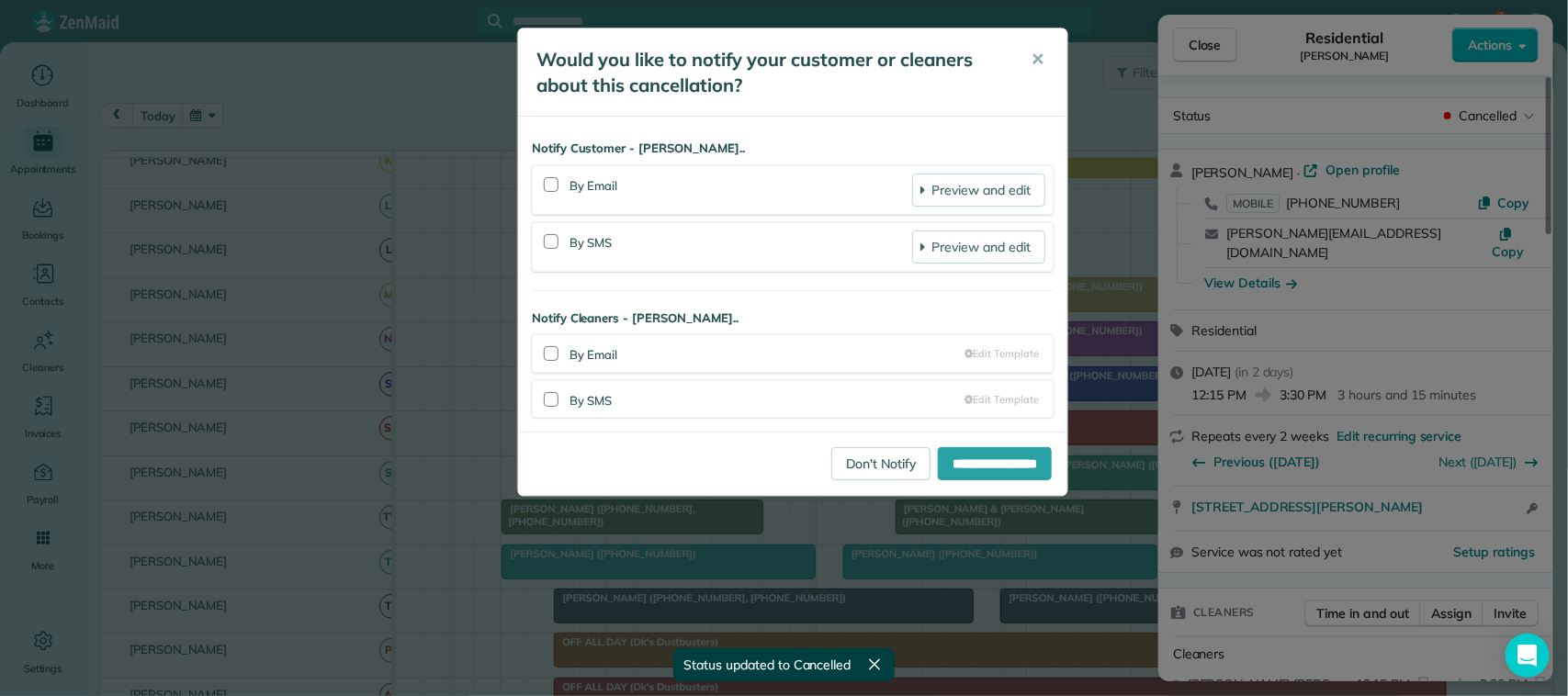
drag, startPoint x: 544, startPoint y: 239, endPoint x: 544, endPoint y: 228, distance: 11.0
click at [542, 240] on div at bounding box center [551, 242] width 23 height 42
click at [551, 182] on div at bounding box center [551, 185] width 15 height 15
click at [544, 243] on div at bounding box center [551, 242] width 15 height 15
click at [965, 459] on input "**********" at bounding box center [994, 463] width 114 height 33
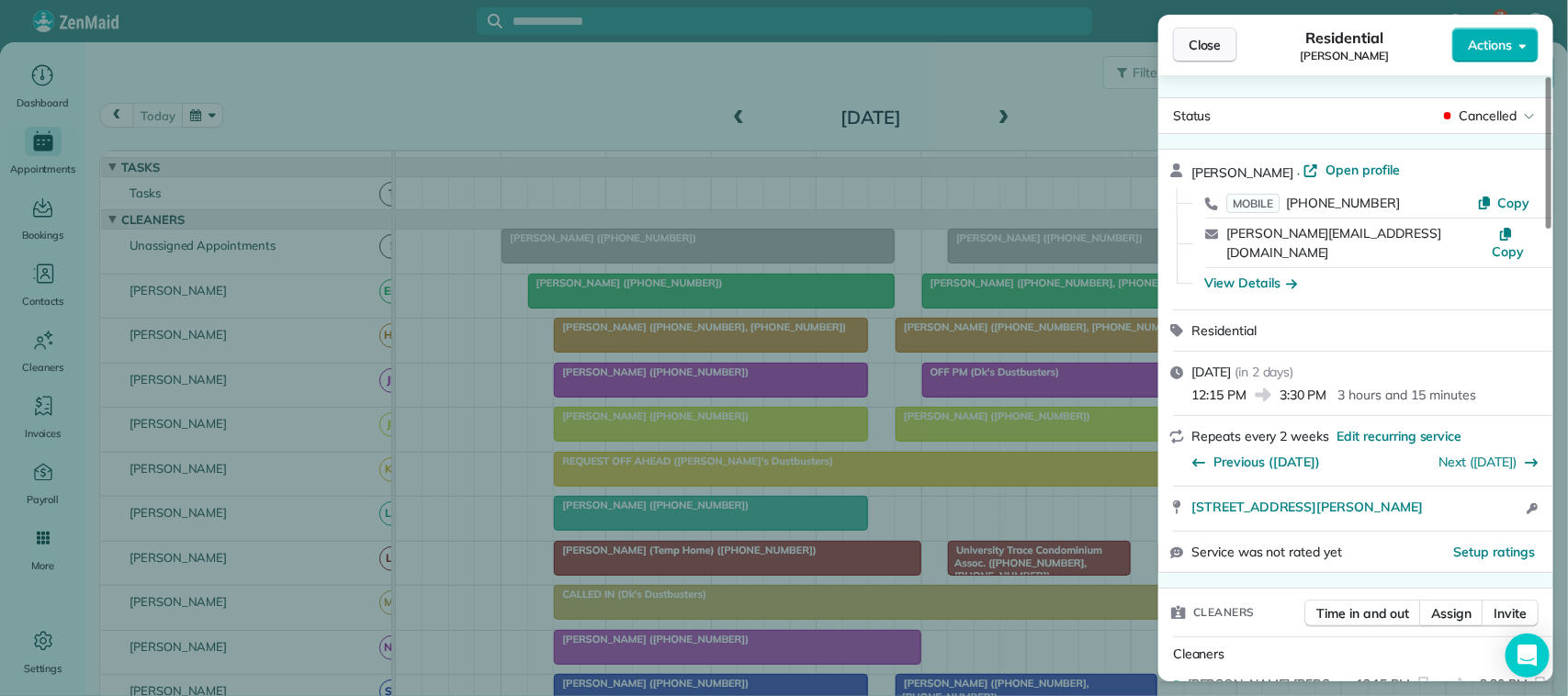
click at [1190, 53] on span "Close" at bounding box center [1204, 45] width 33 height 19
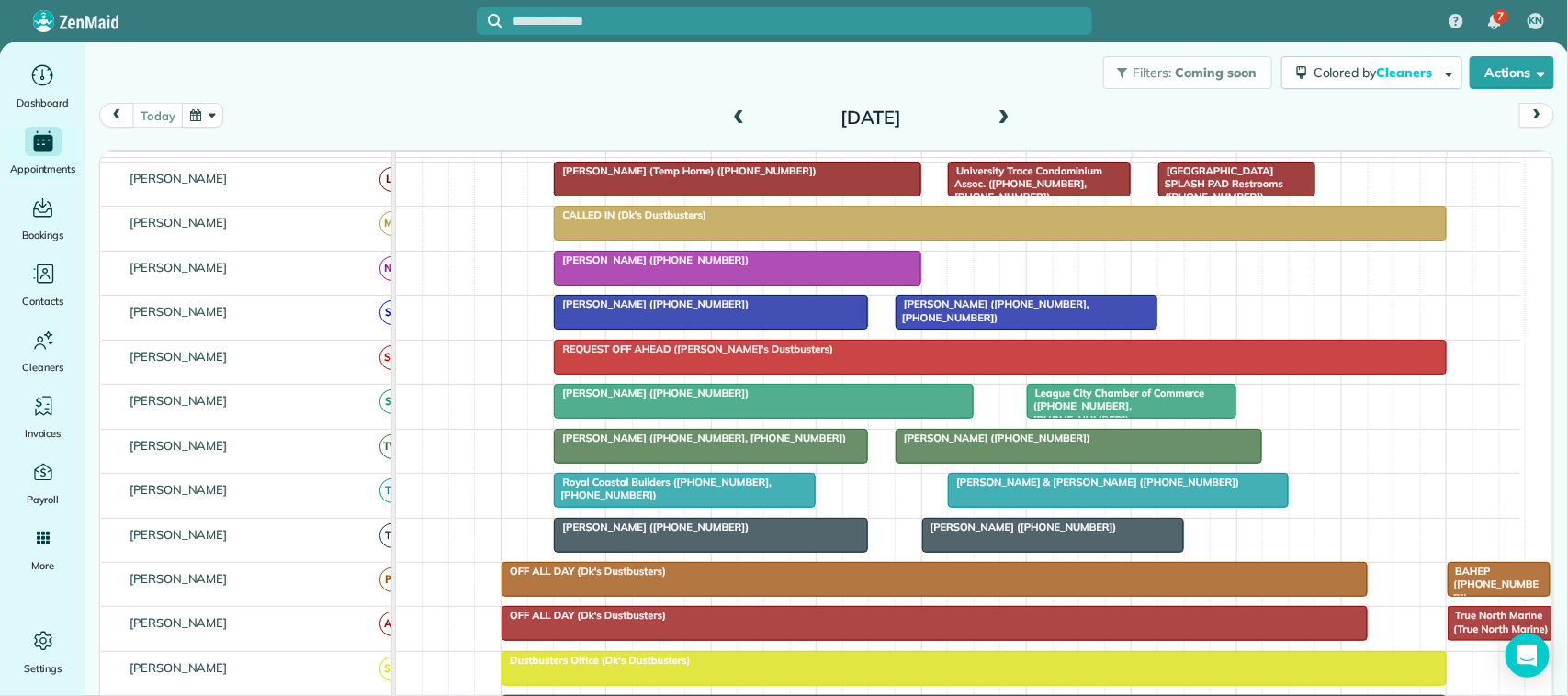
scroll to position [459, 0]
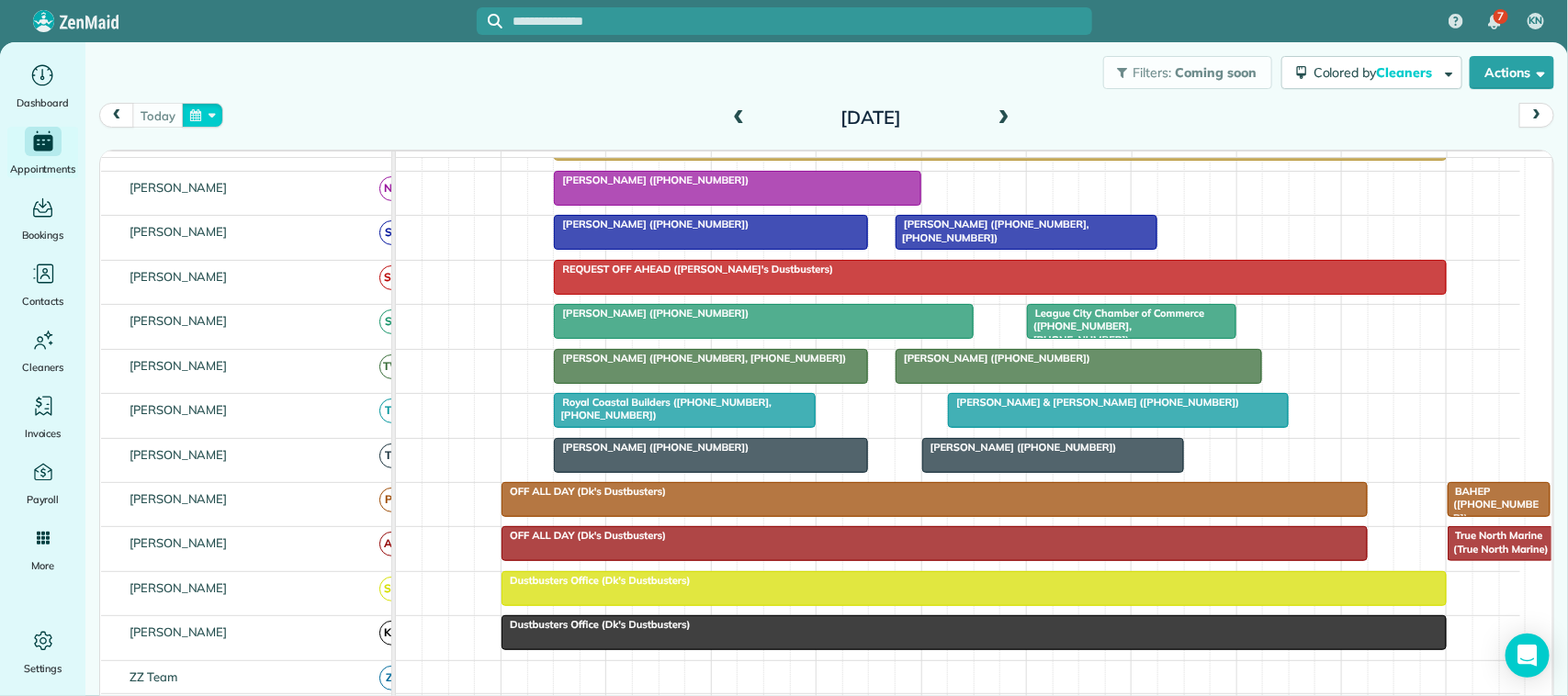
click at [212, 116] on button "button" at bounding box center [203, 115] width 42 height 24
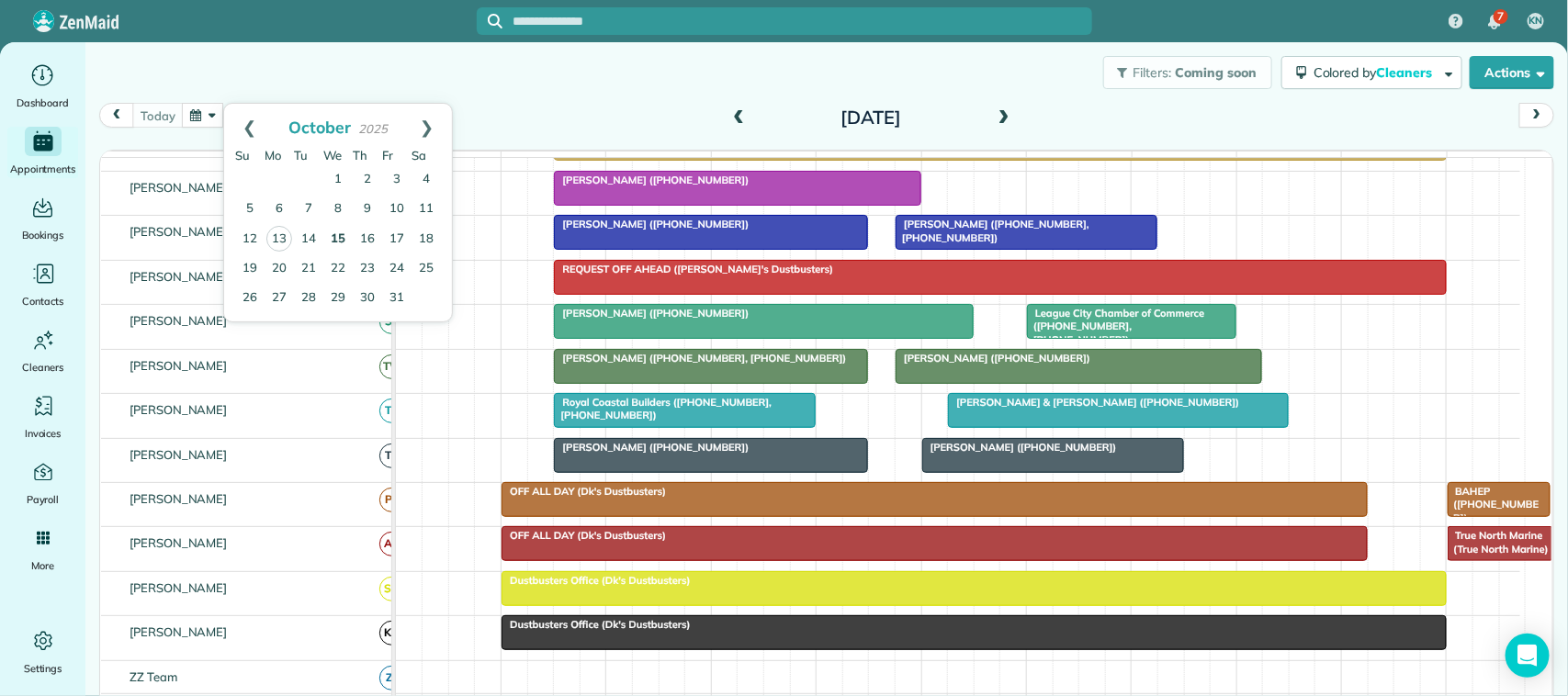
click at [350, 243] on link "15" at bounding box center [337, 239] width 29 height 29
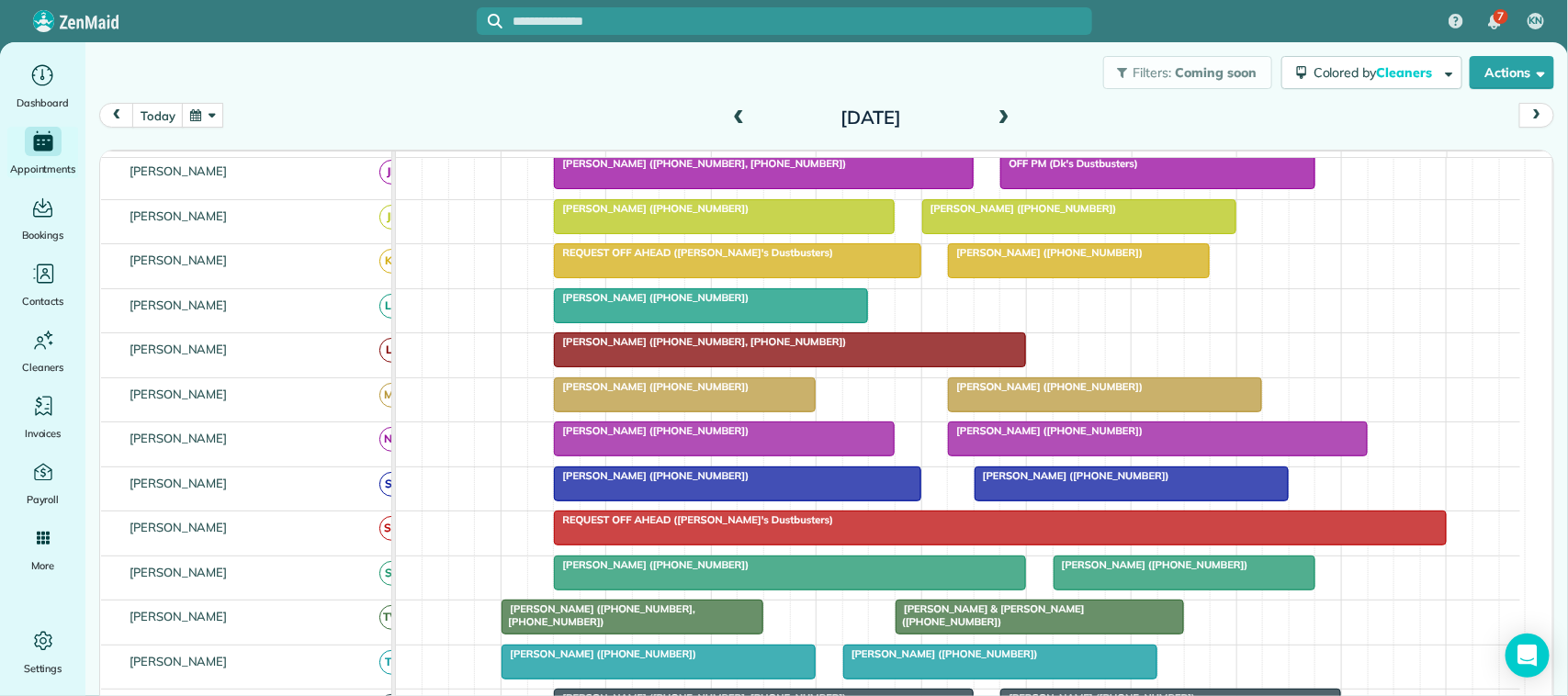
scroll to position [0, 0]
click at [611, 323] on div at bounding box center [710, 305] width 312 height 33
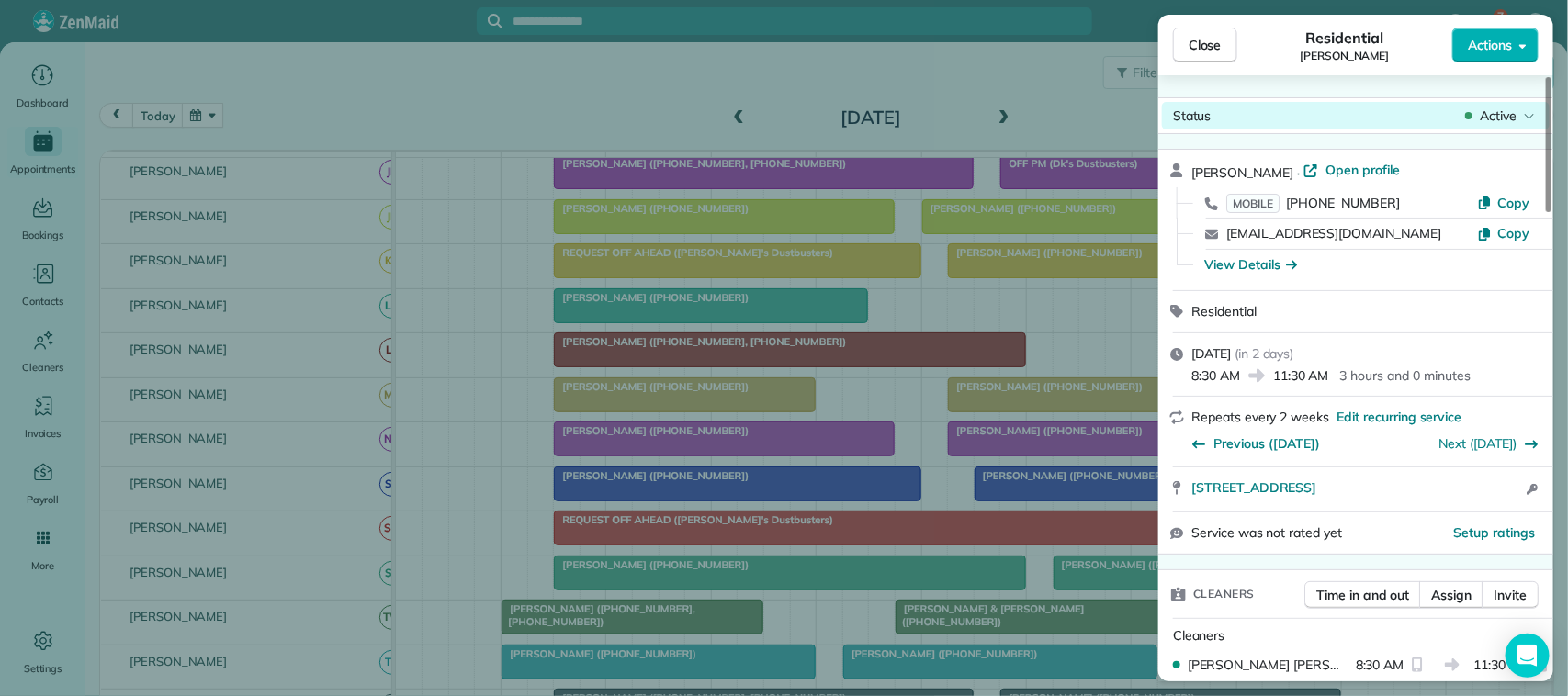
click at [1526, 117] on icon at bounding box center [1530, 116] width 11 height 19
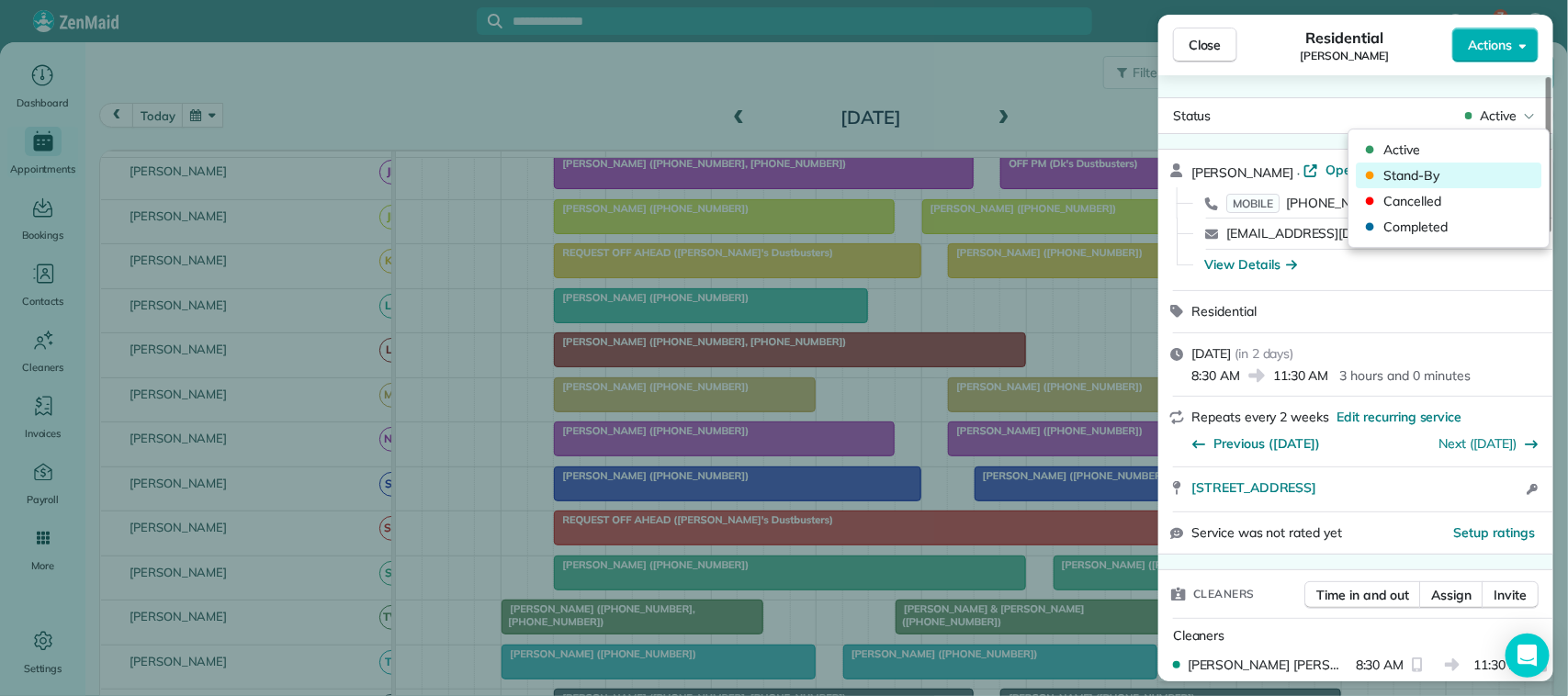
click at [1469, 187] on div "Stand-By" at bounding box center [1449, 174] width 186 height 25
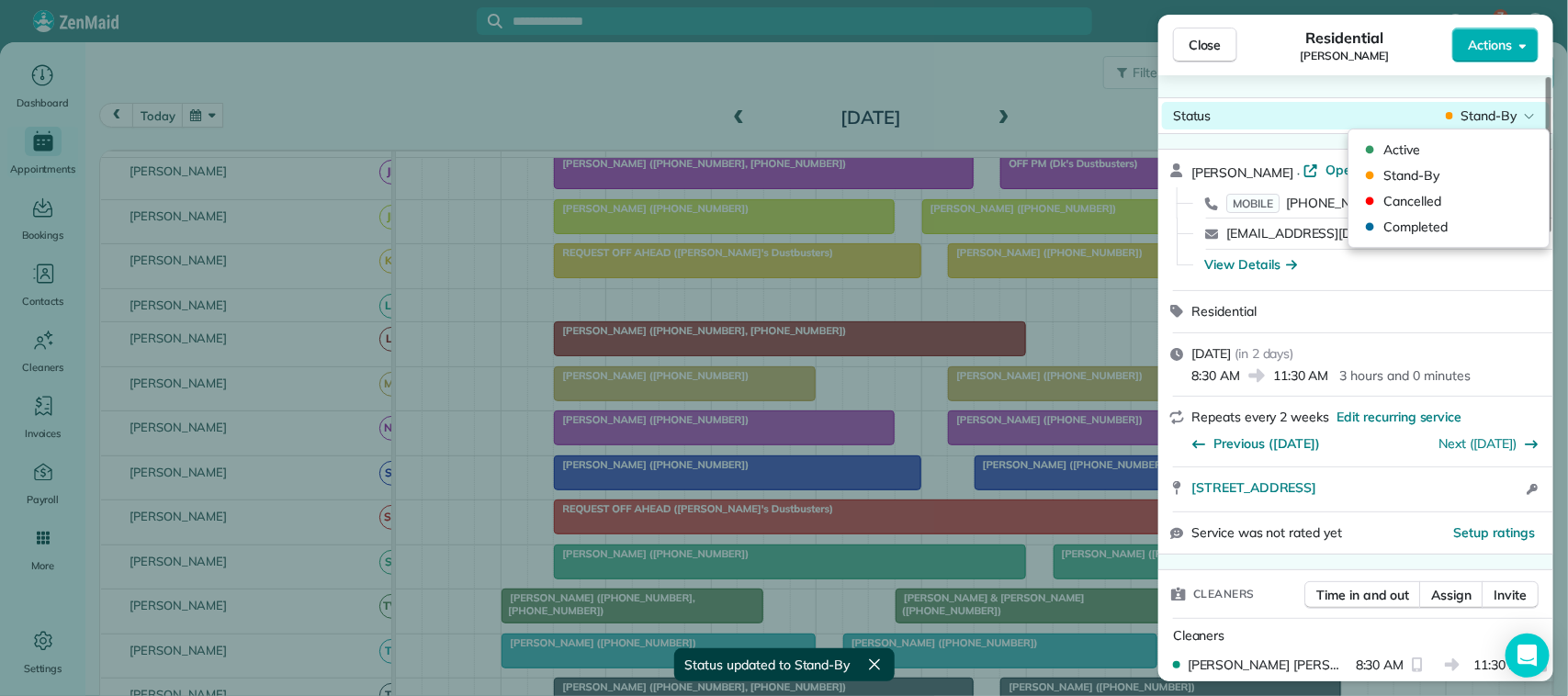
click at [1484, 116] on span "Stand-By" at bounding box center [1488, 116] width 56 height 19
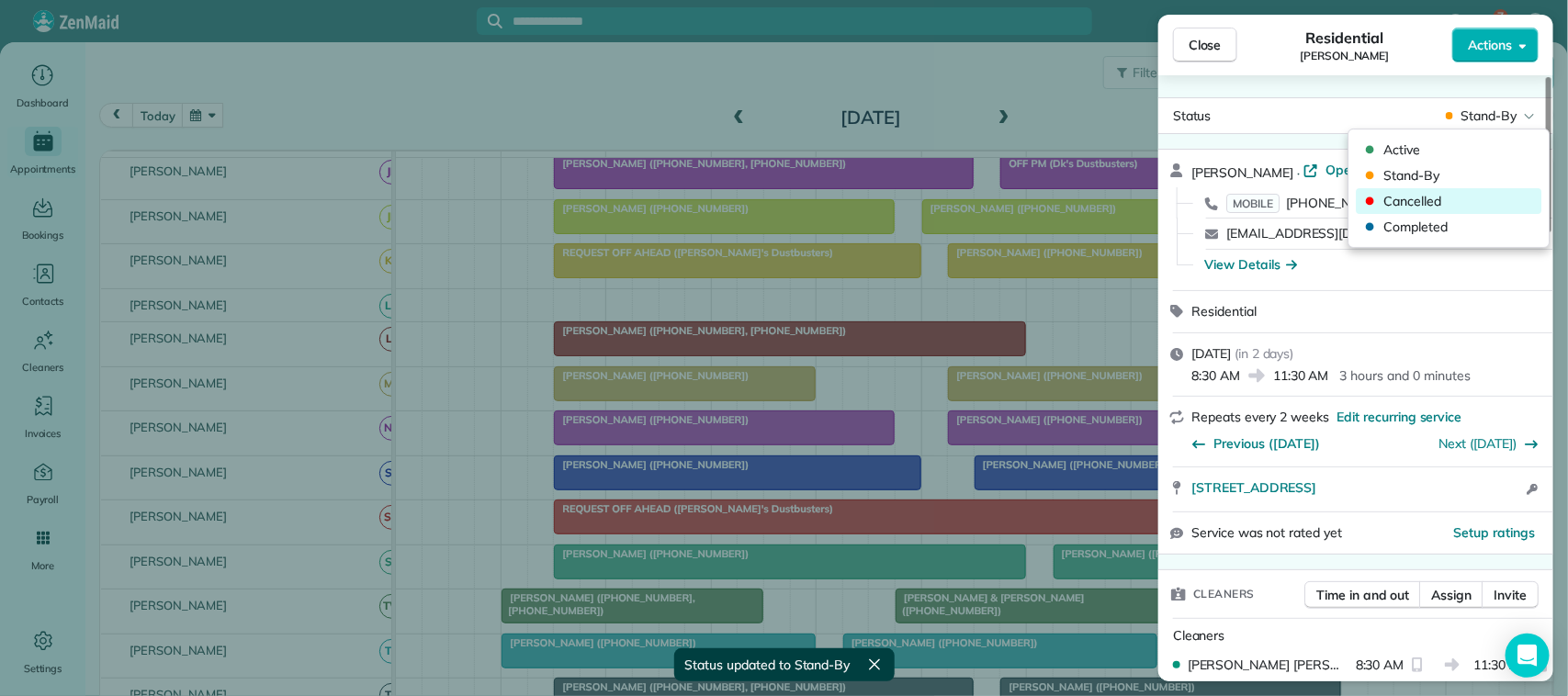
click at [1479, 198] on span "Cancelled" at bounding box center [1461, 202] width 154 height 19
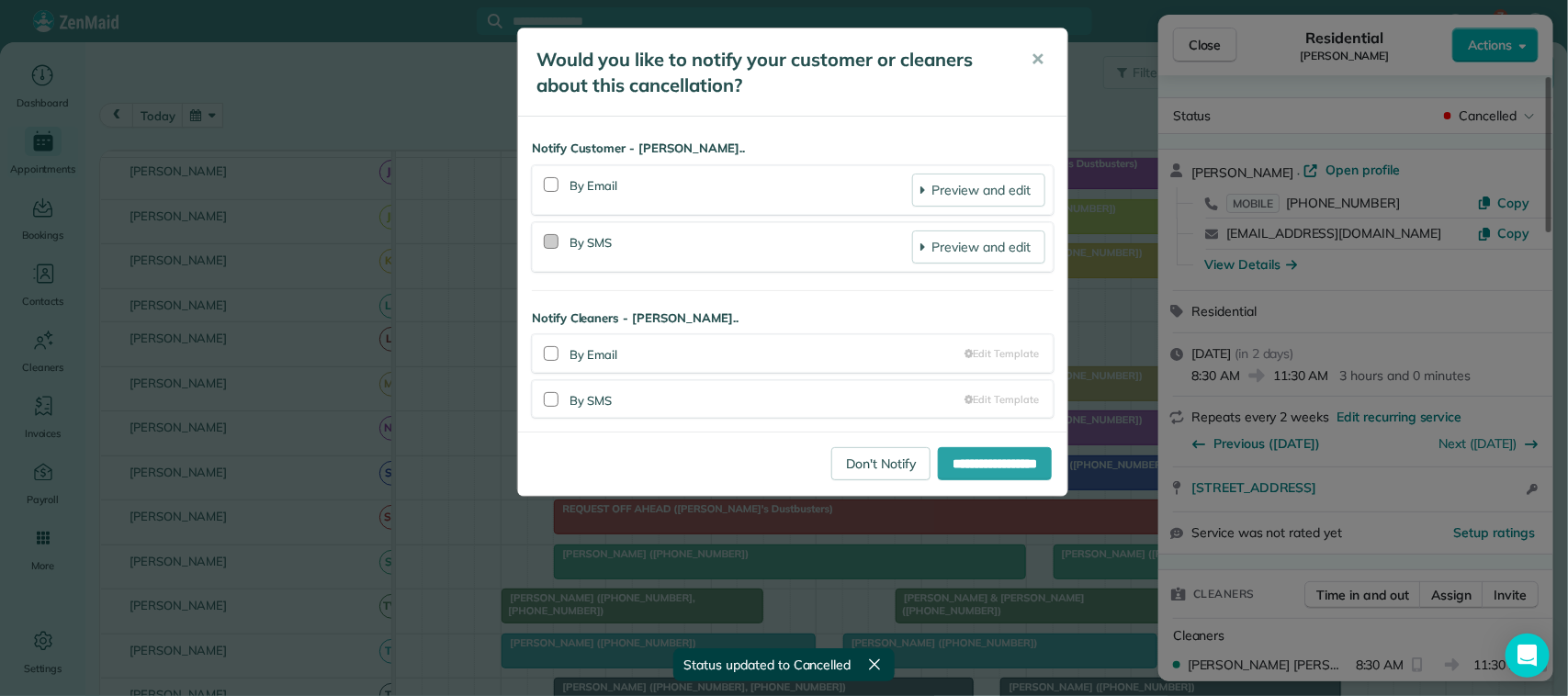
click at [548, 239] on div at bounding box center [551, 242] width 15 height 15
click at [990, 463] on input "**********" at bounding box center [994, 463] width 114 height 33
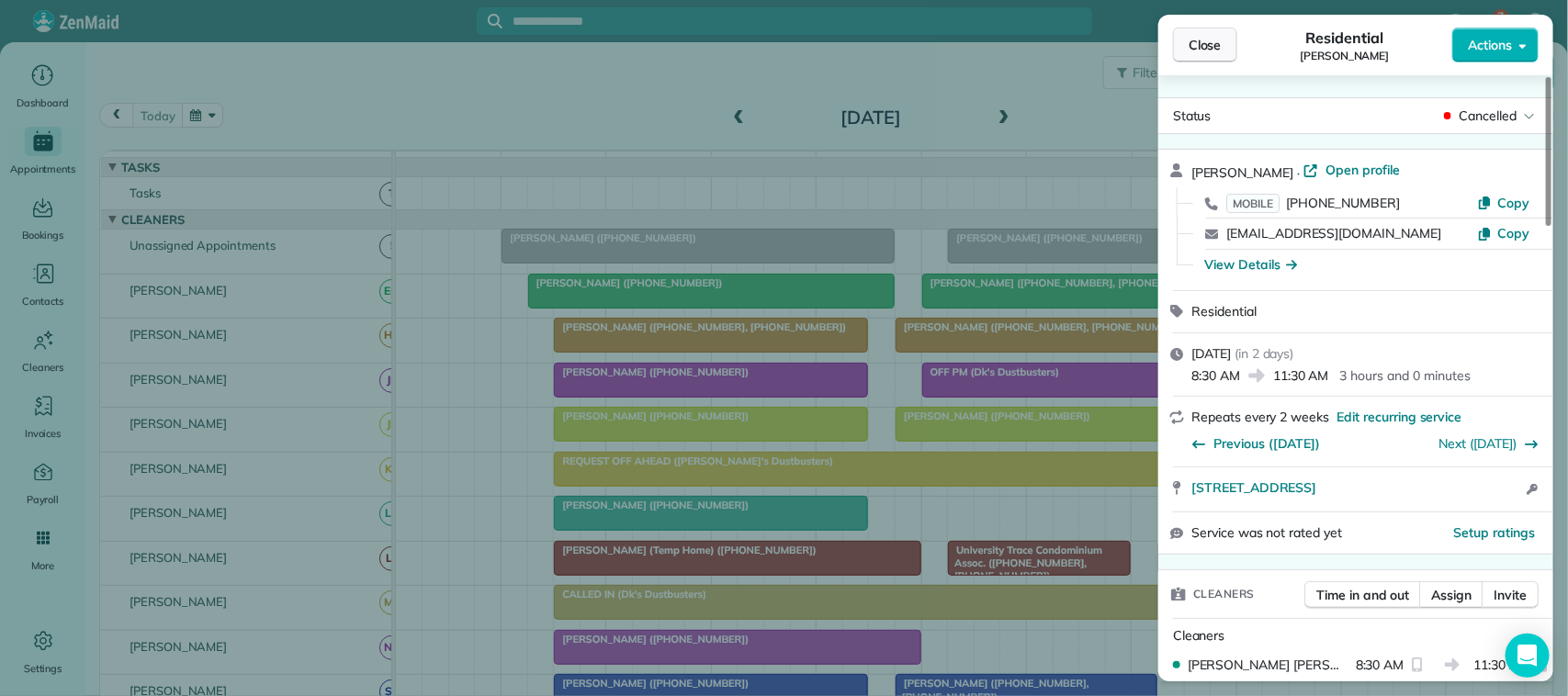
click at [1196, 57] on button "Close" at bounding box center [1205, 44] width 65 height 35
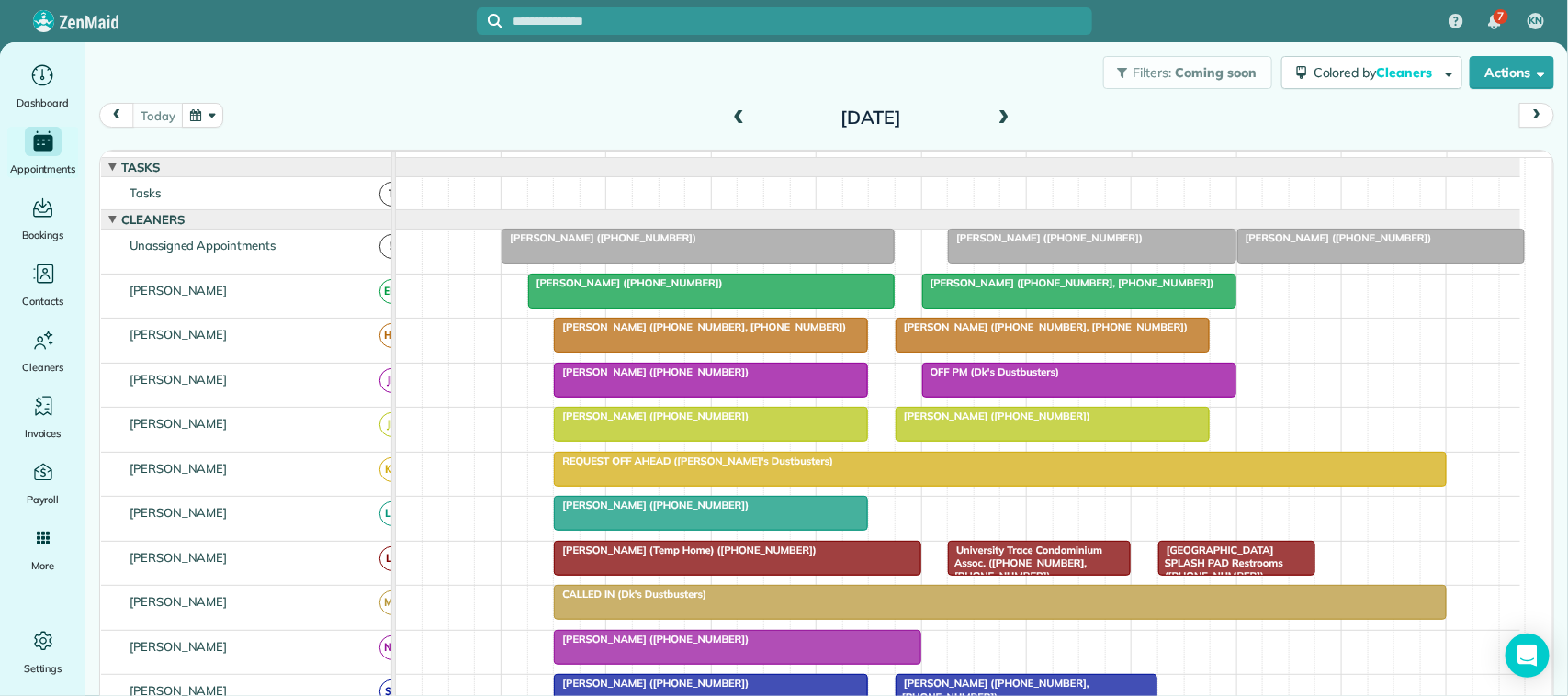
click at [185, 129] on div "[DATE] [DATE]" at bounding box center [827, 120] width 1454 height 35
click at [204, 111] on button "button" at bounding box center [203, 115] width 42 height 24
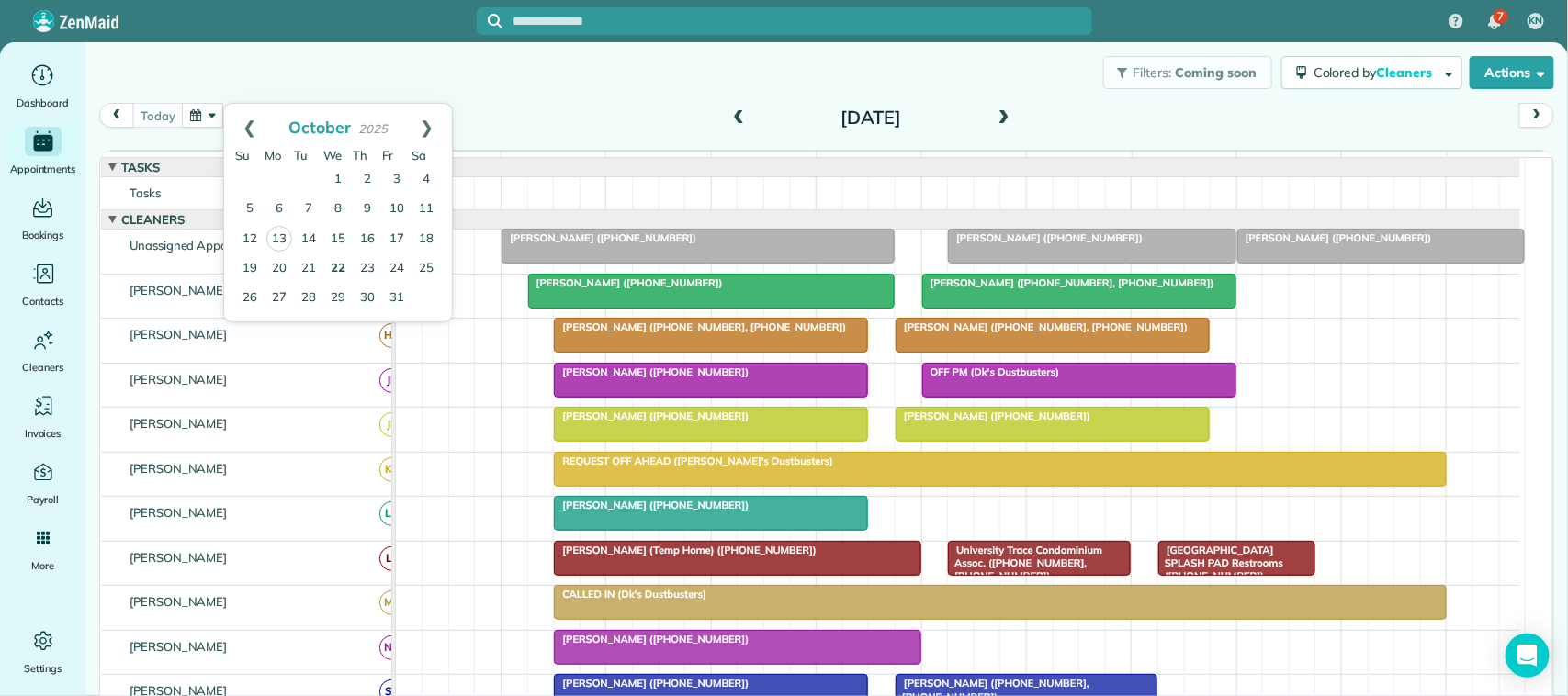
click at [342, 263] on link "22" at bounding box center [337, 268] width 29 height 29
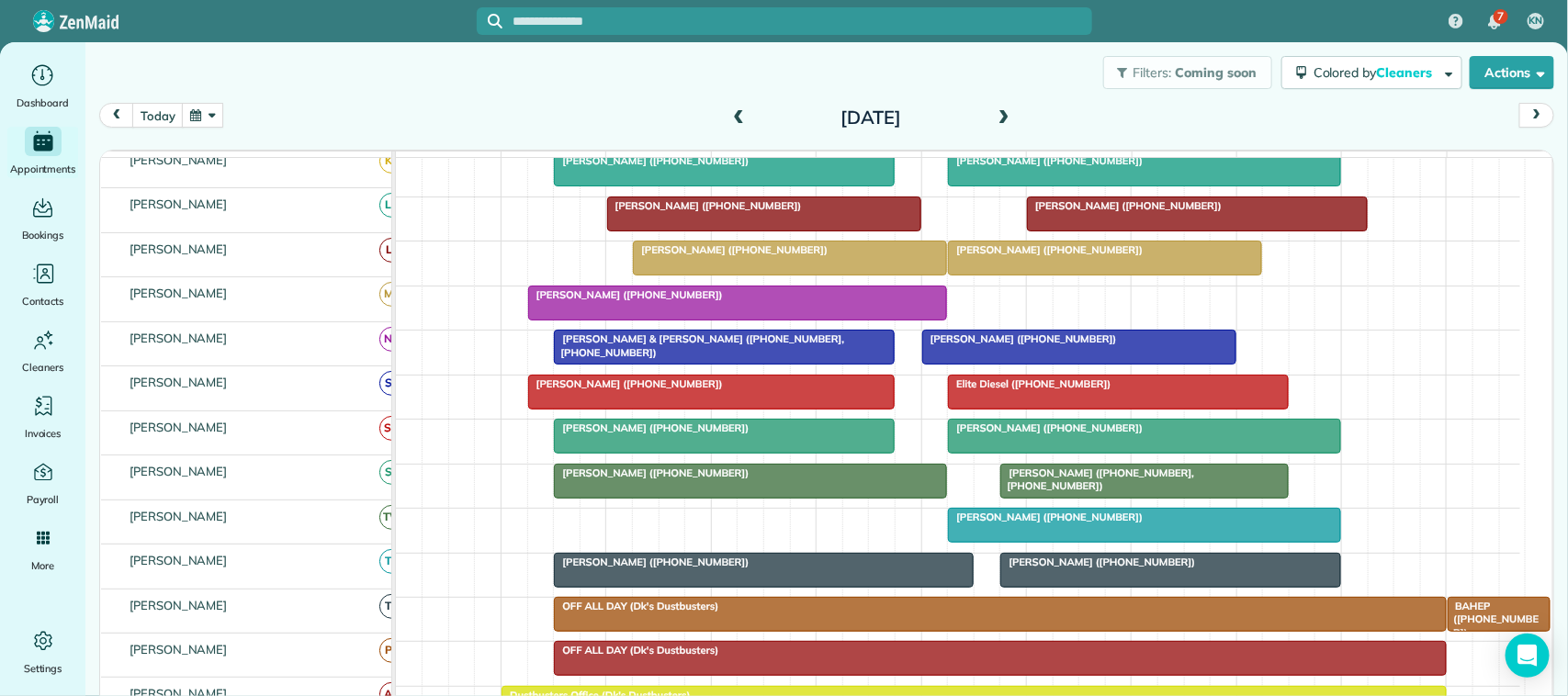
scroll to position [344, 0]
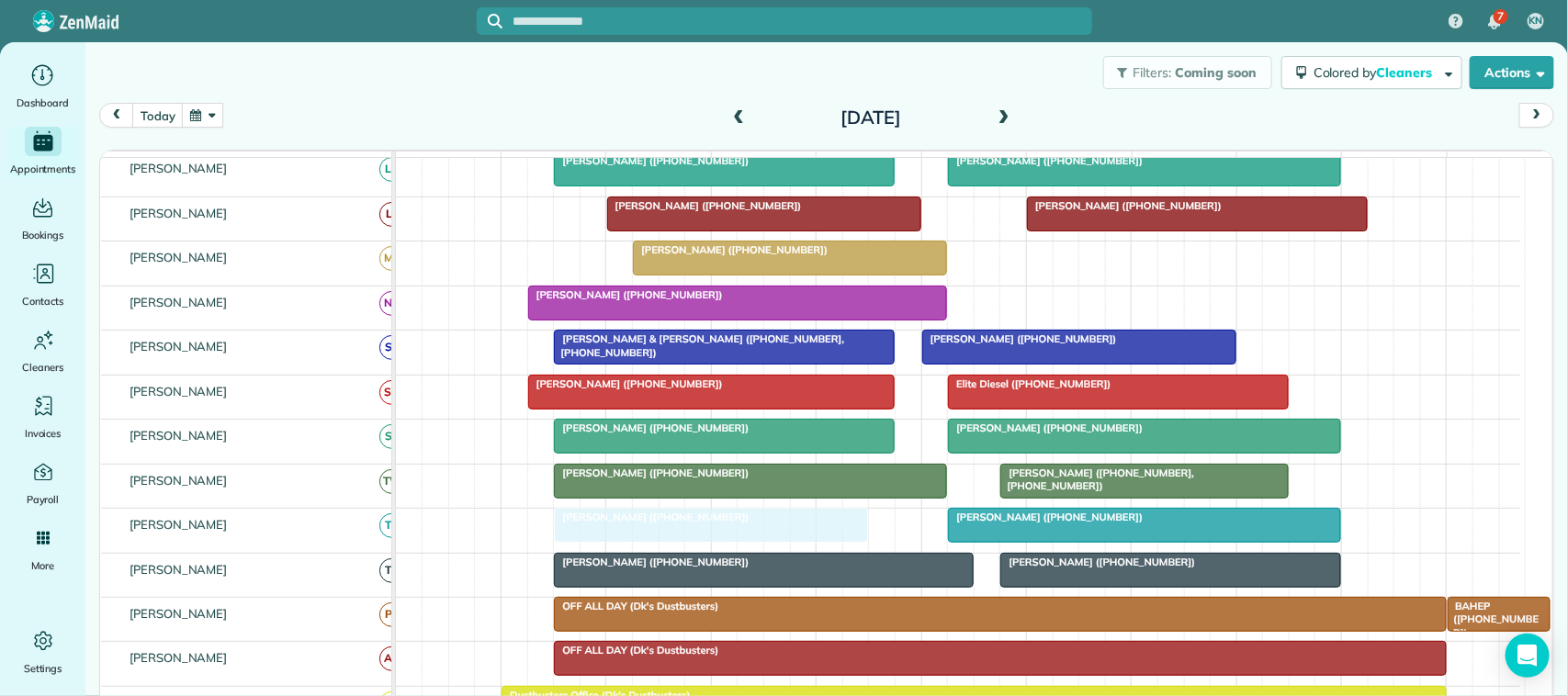
drag, startPoint x: 997, startPoint y: 280, endPoint x: 609, endPoint y: 553, distance: 474.4
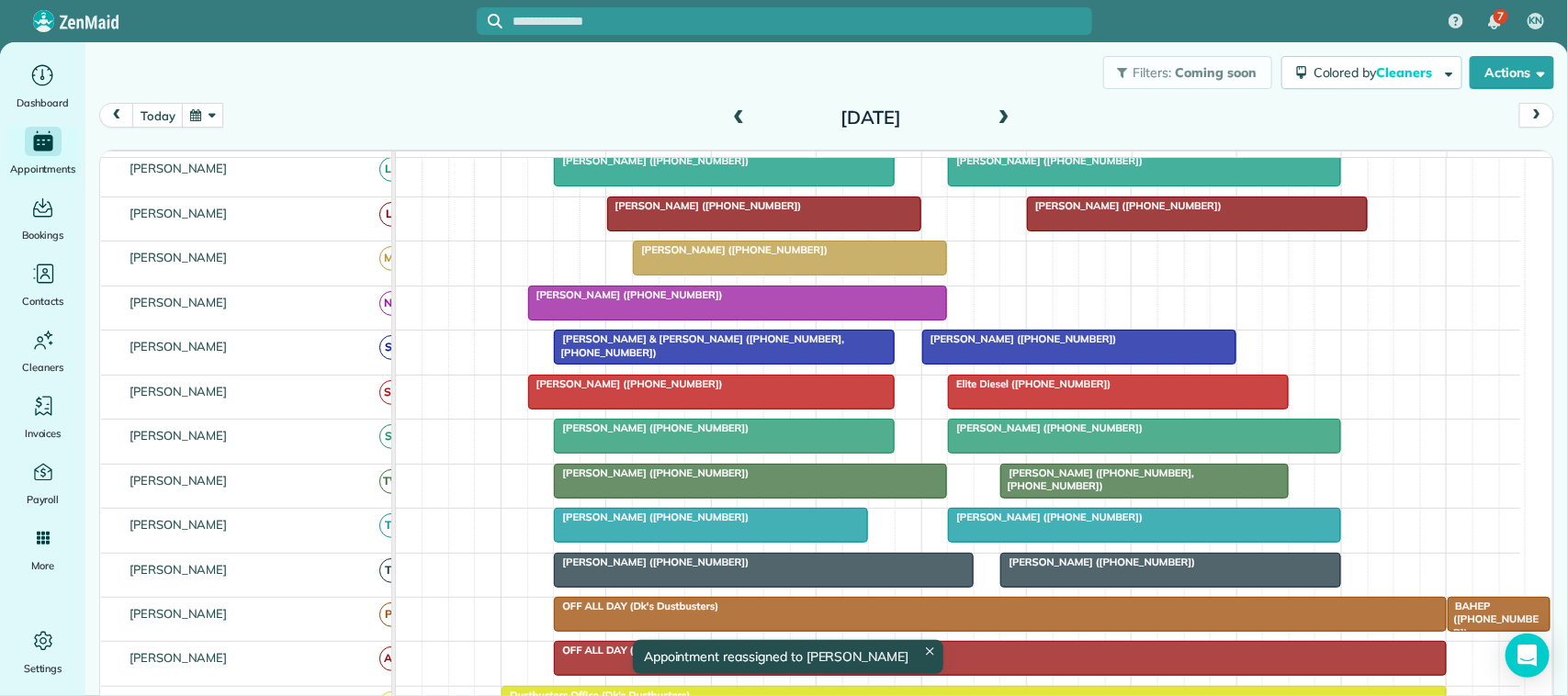
scroll to position [267, 0]
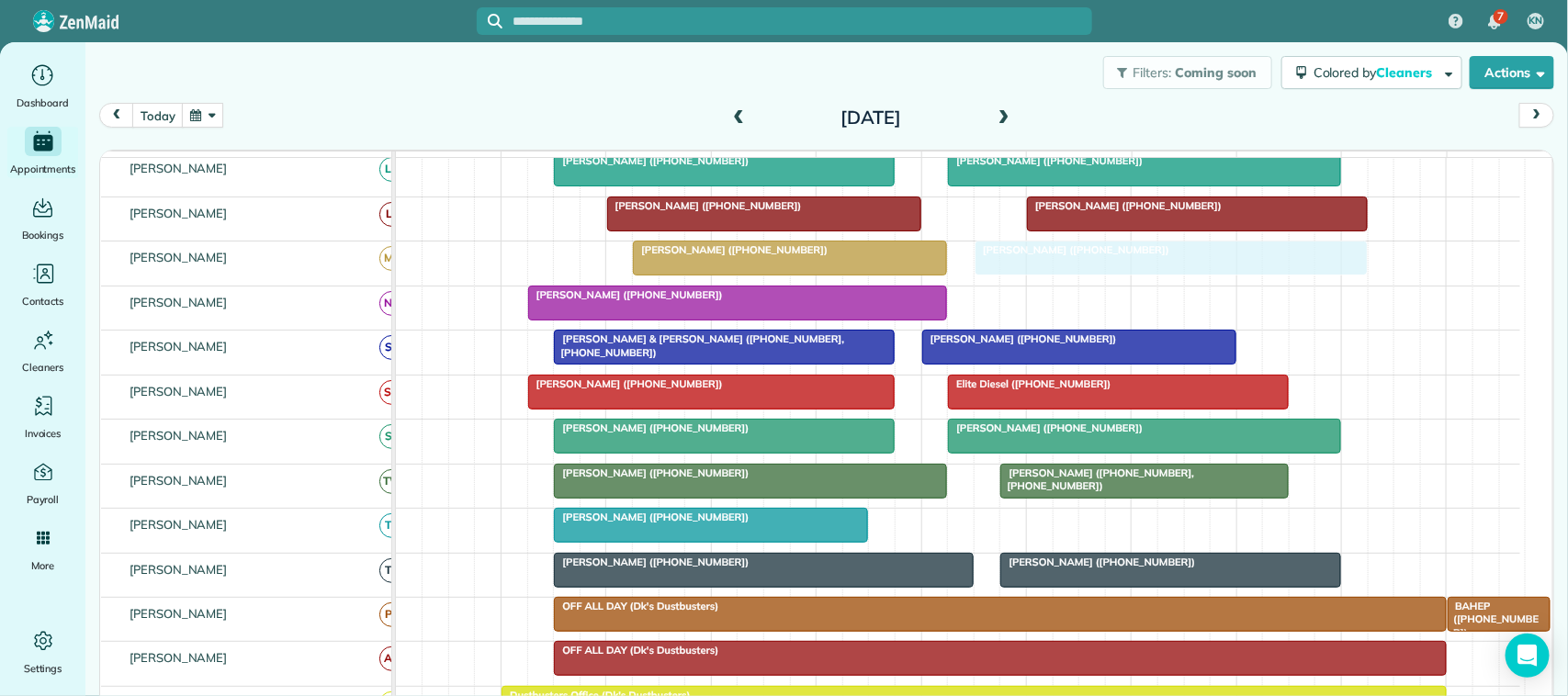
drag, startPoint x: 1028, startPoint y: 548, endPoint x: 1049, endPoint y: 282, distance: 266.8
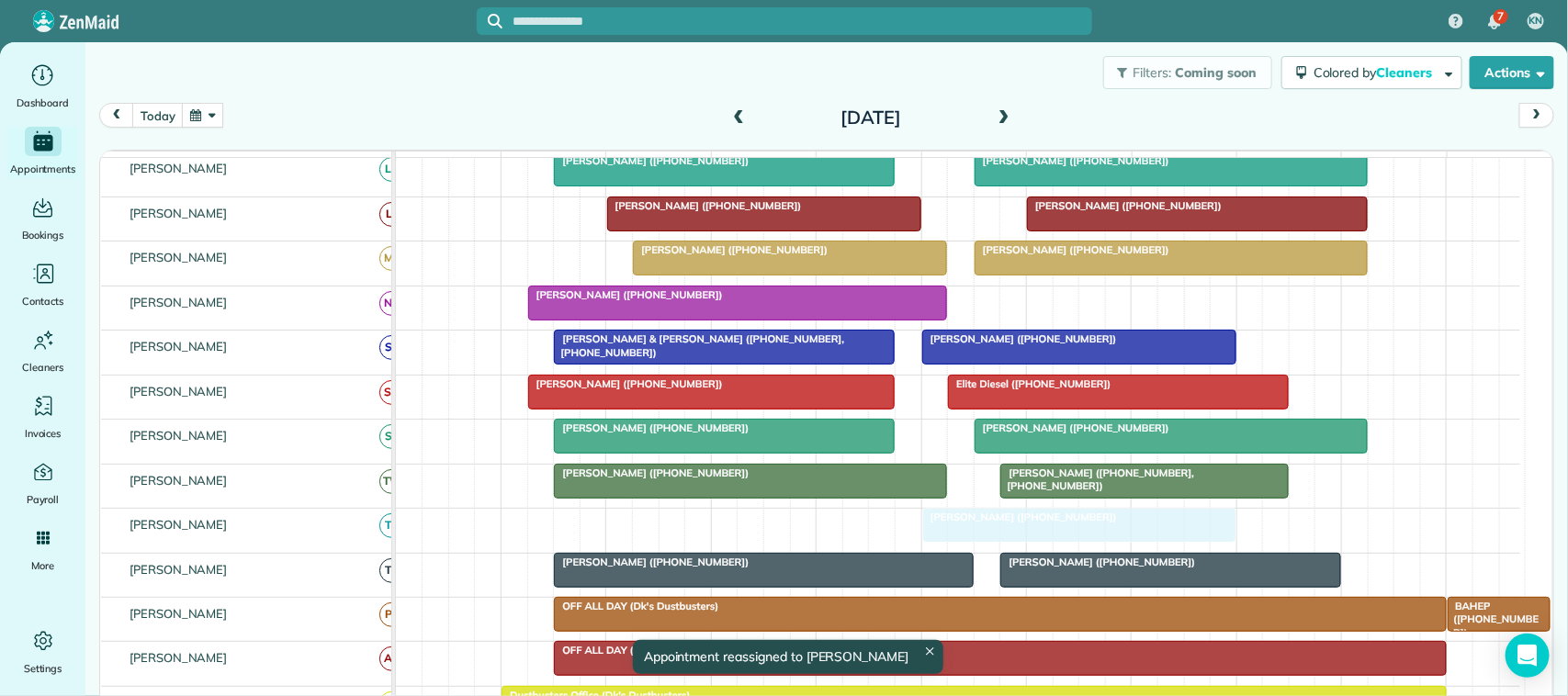
drag, startPoint x: 666, startPoint y: 546, endPoint x: 1043, endPoint y: 553, distance: 377.1
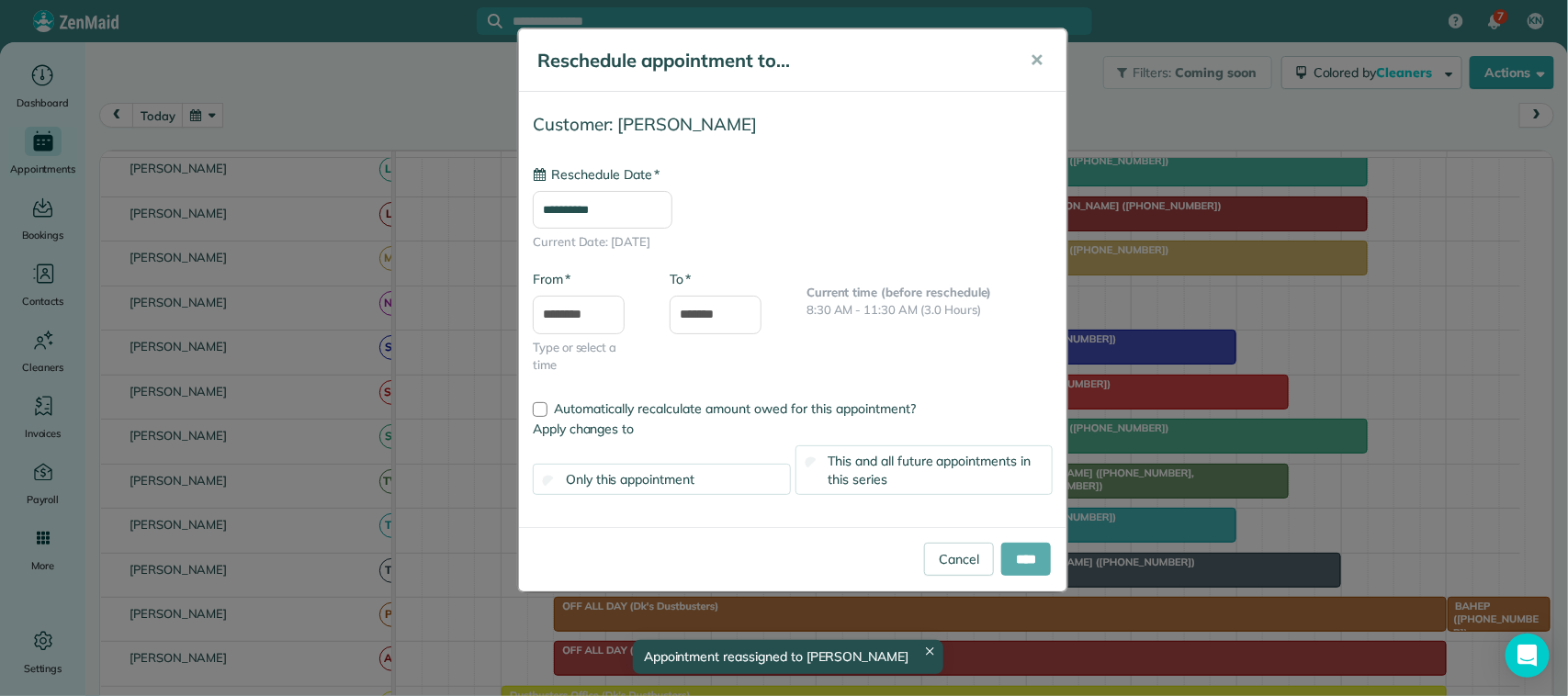
type input "**********"
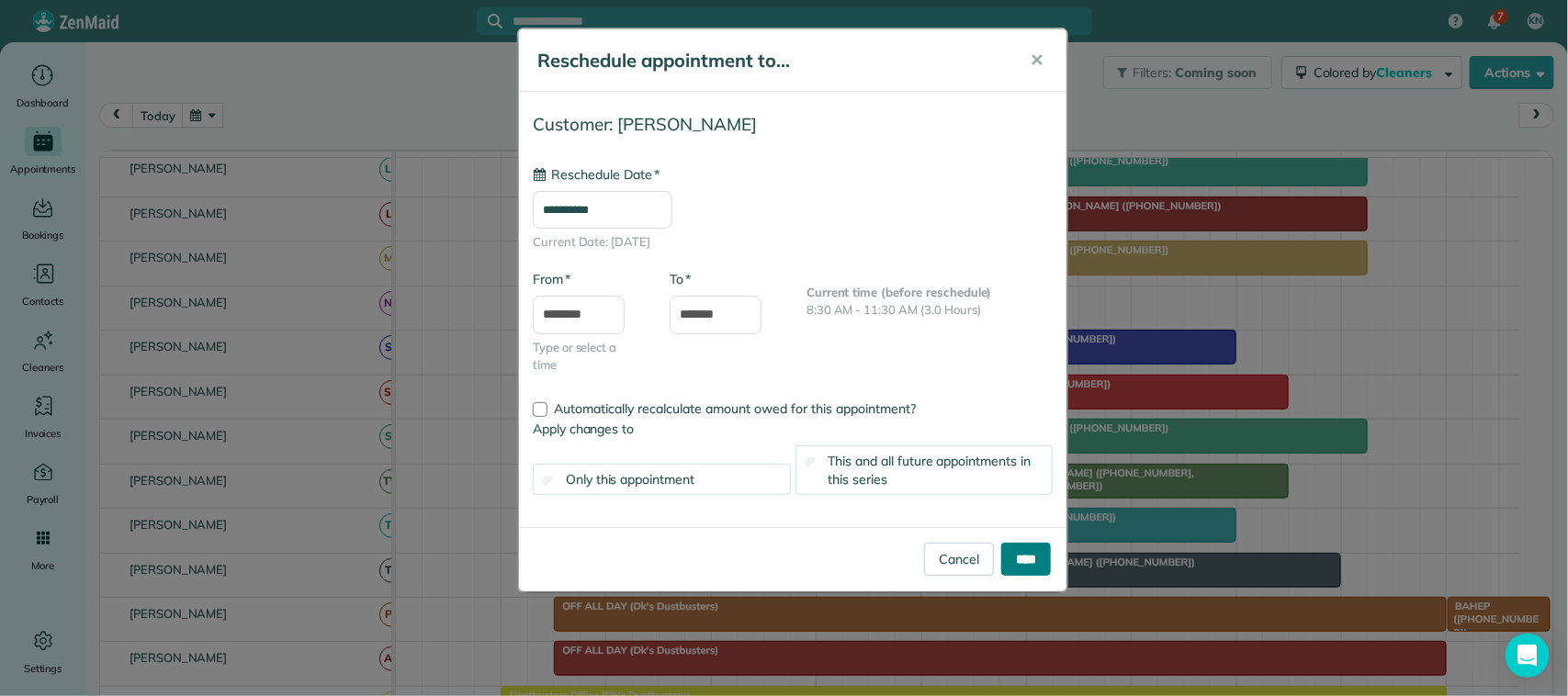
click at [1040, 560] on input "****" at bounding box center [1026, 558] width 50 height 33
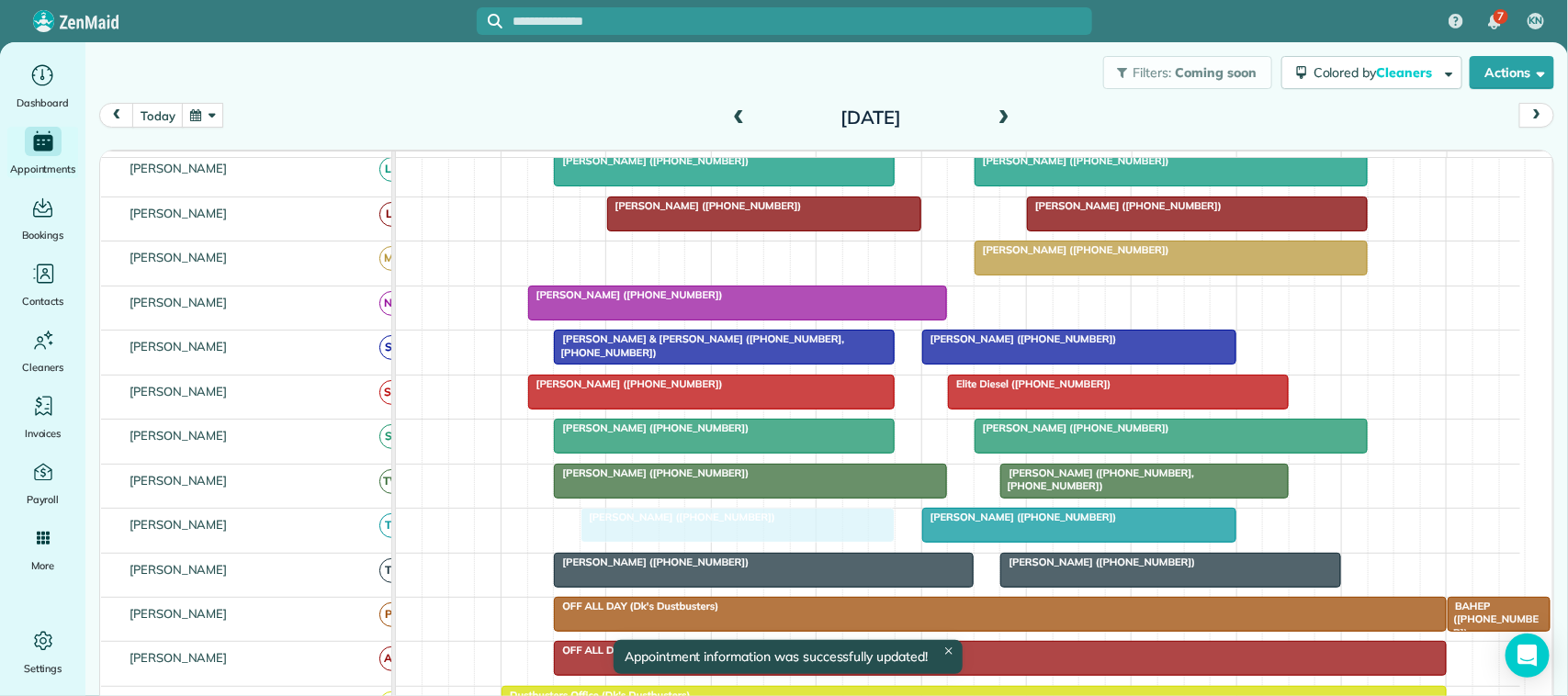
drag, startPoint x: 791, startPoint y: 286, endPoint x: 738, endPoint y: 541, distance: 260.4
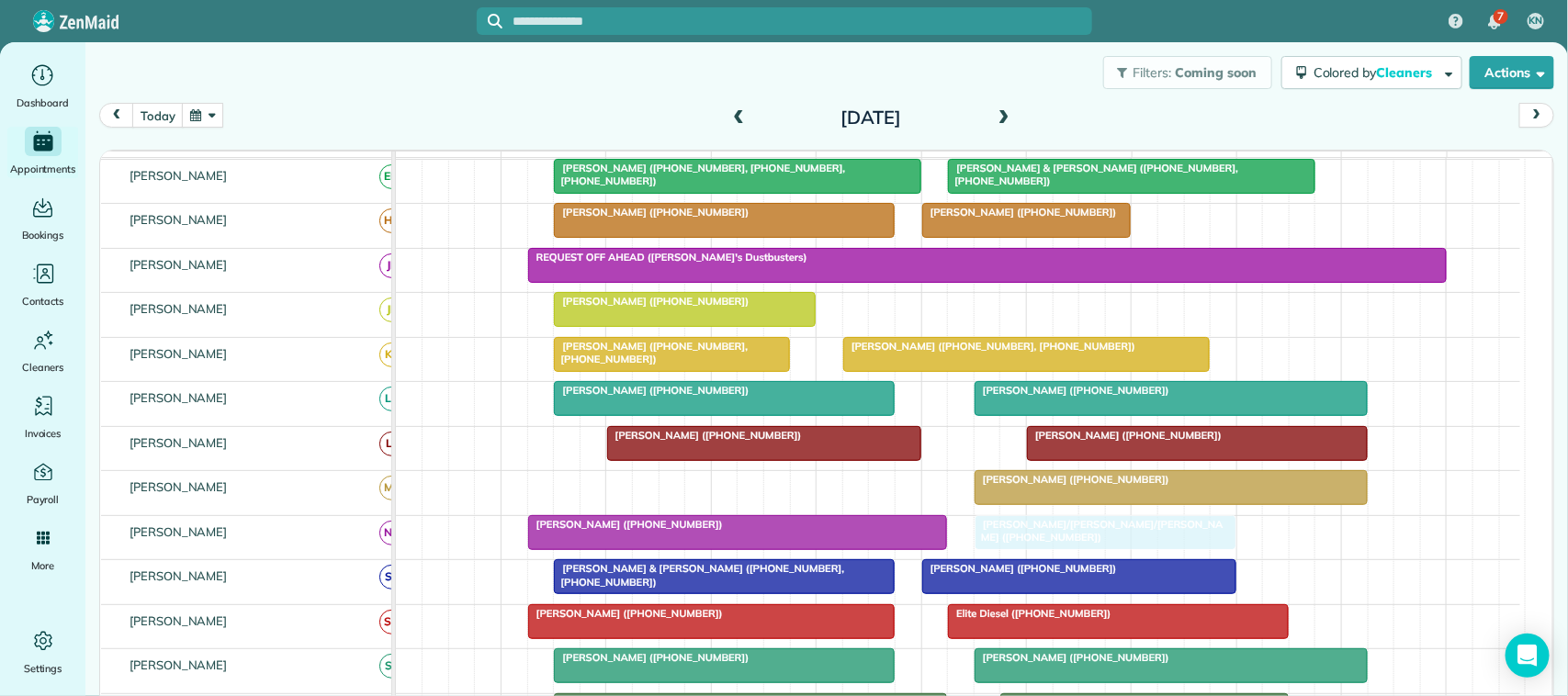
drag, startPoint x: 1070, startPoint y: 326, endPoint x: 1071, endPoint y: 546, distance: 220.0
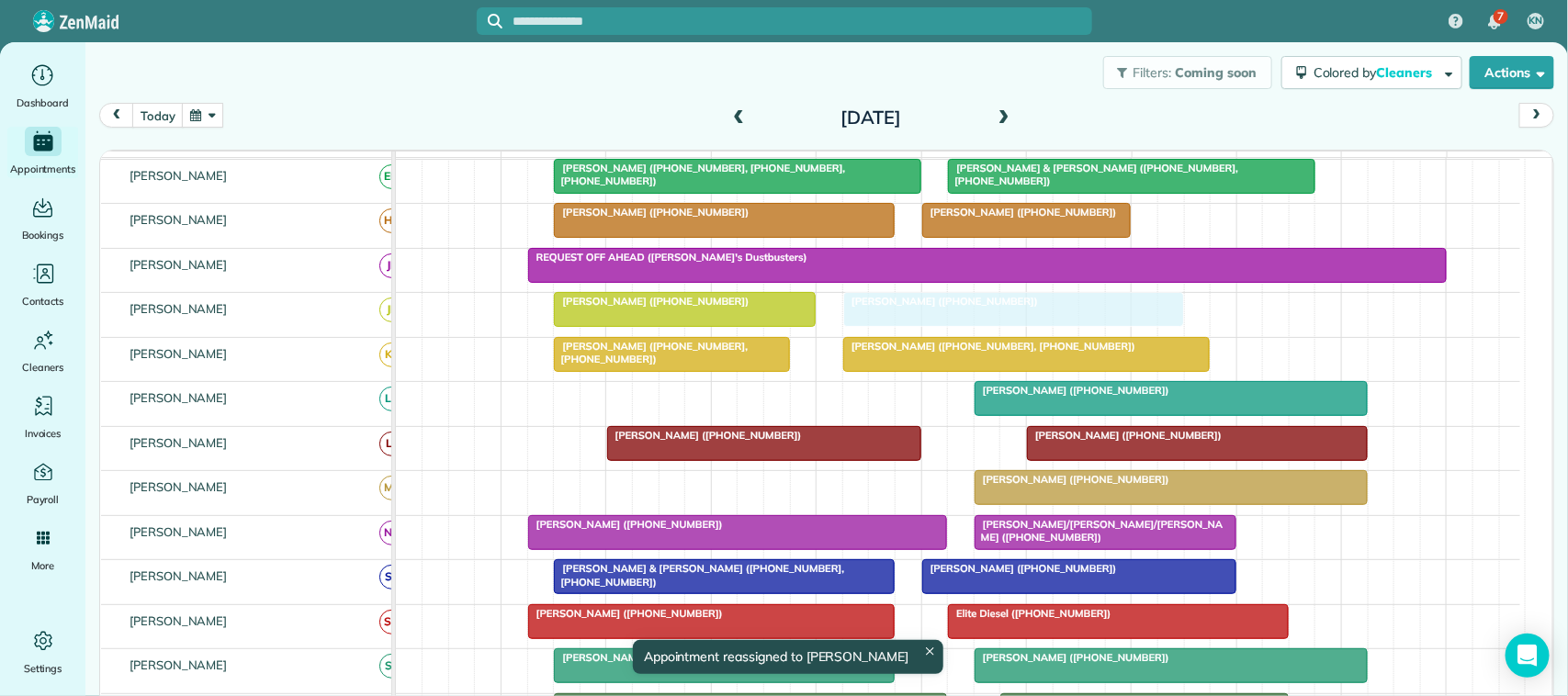
drag, startPoint x: 633, startPoint y: 422, endPoint x: 928, endPoint y: 338, distance: 306.7
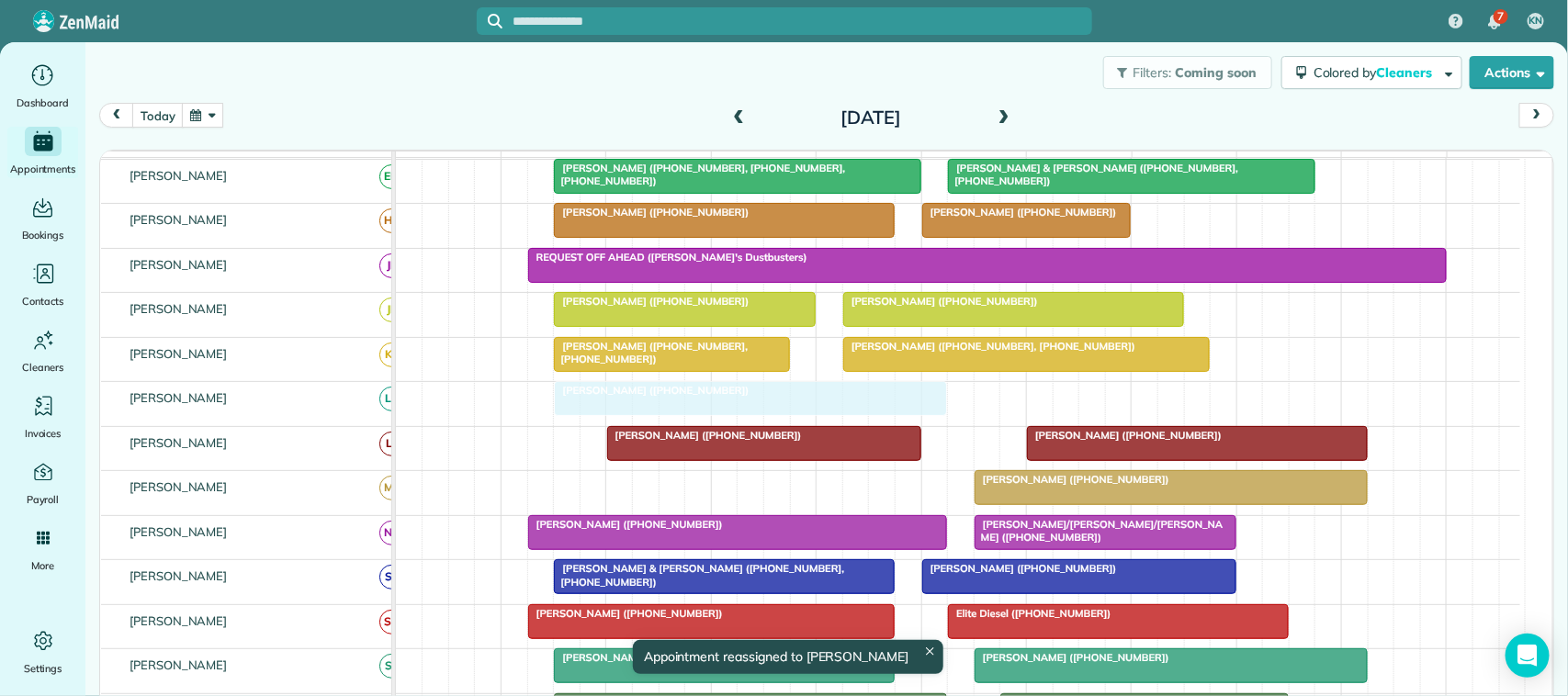
drag, startPoint x: 1041, startPoint y: 417, endPoint x: 608, endPoint y: 433, distance: 433.3
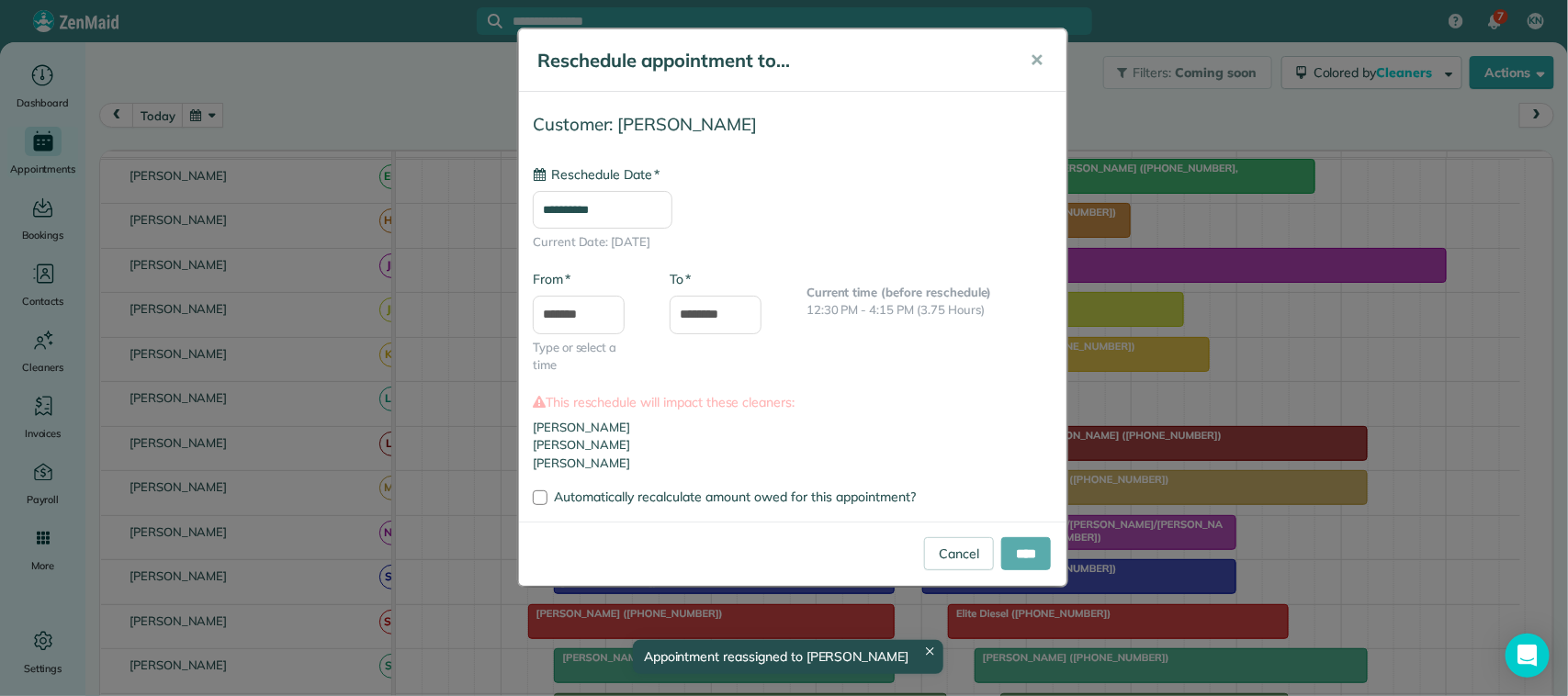
type input "**********"
click at [1031, 552] on input "****" at bounding box center [1026, 553] width 50 height 33
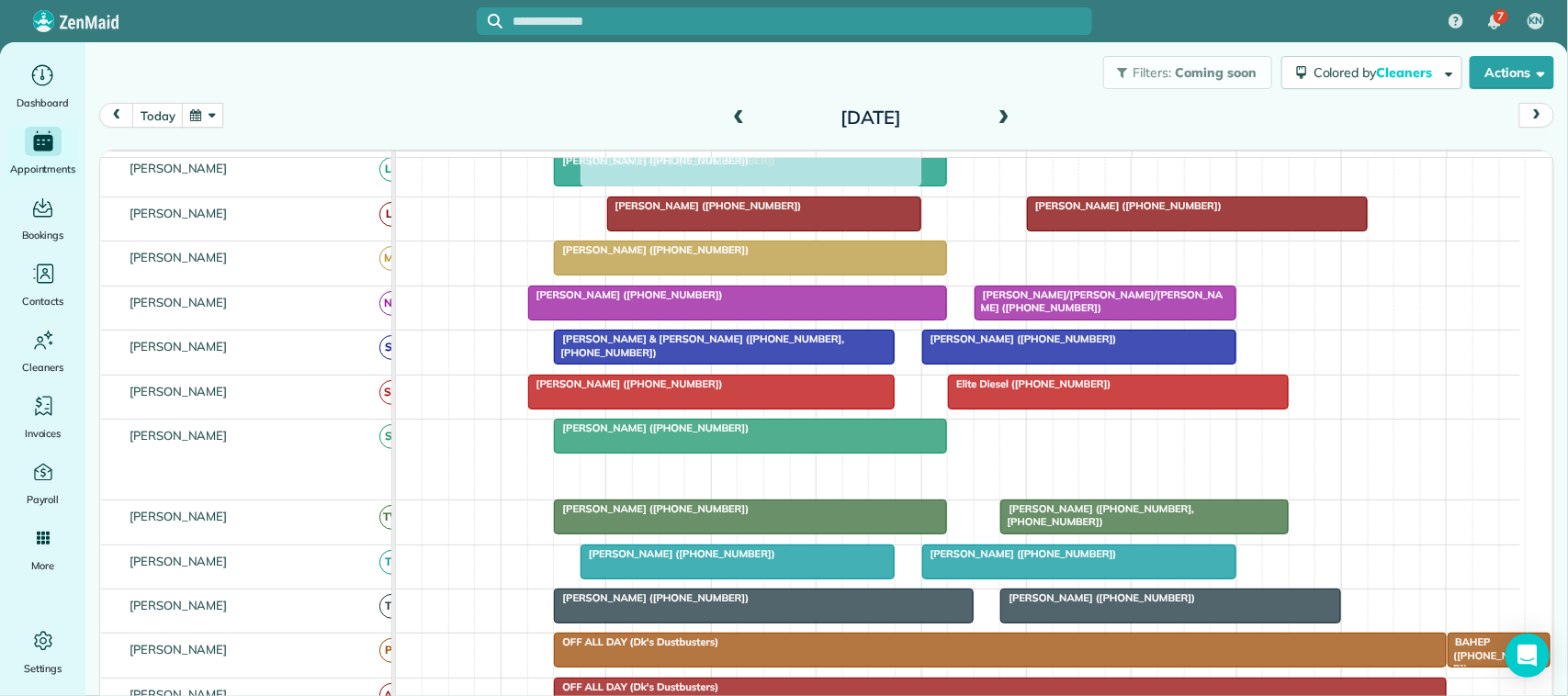
drag, startPoint x: 663, startPoint y: 498, endPoint x: 677, endPoint y: 214, distance: 284.3
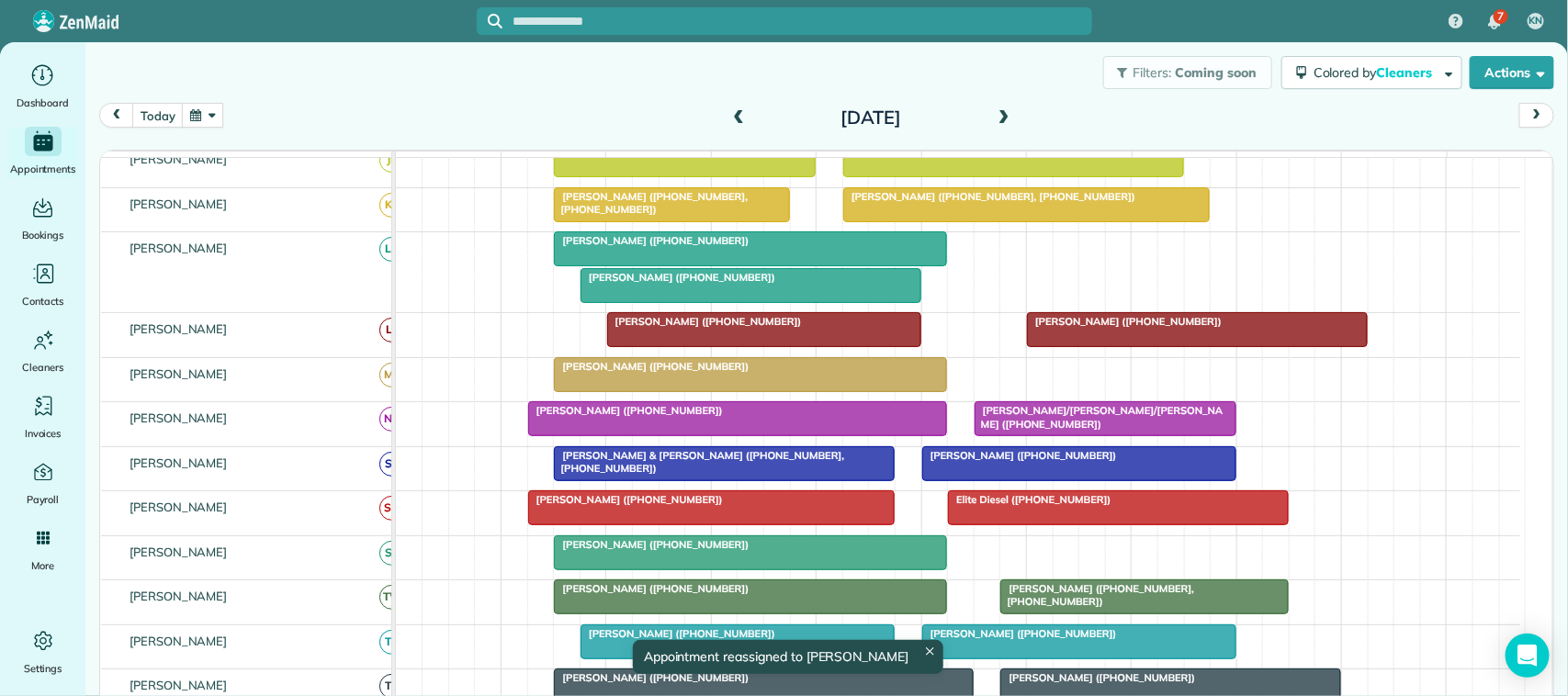
click at [666, 247] on span "Mary Ellen LaBerge (+12816155977)" at bounding box center [650, 241] width 196 height 13
click at [813, 265] on div at bounding box center [750, 249] width 391 height 33
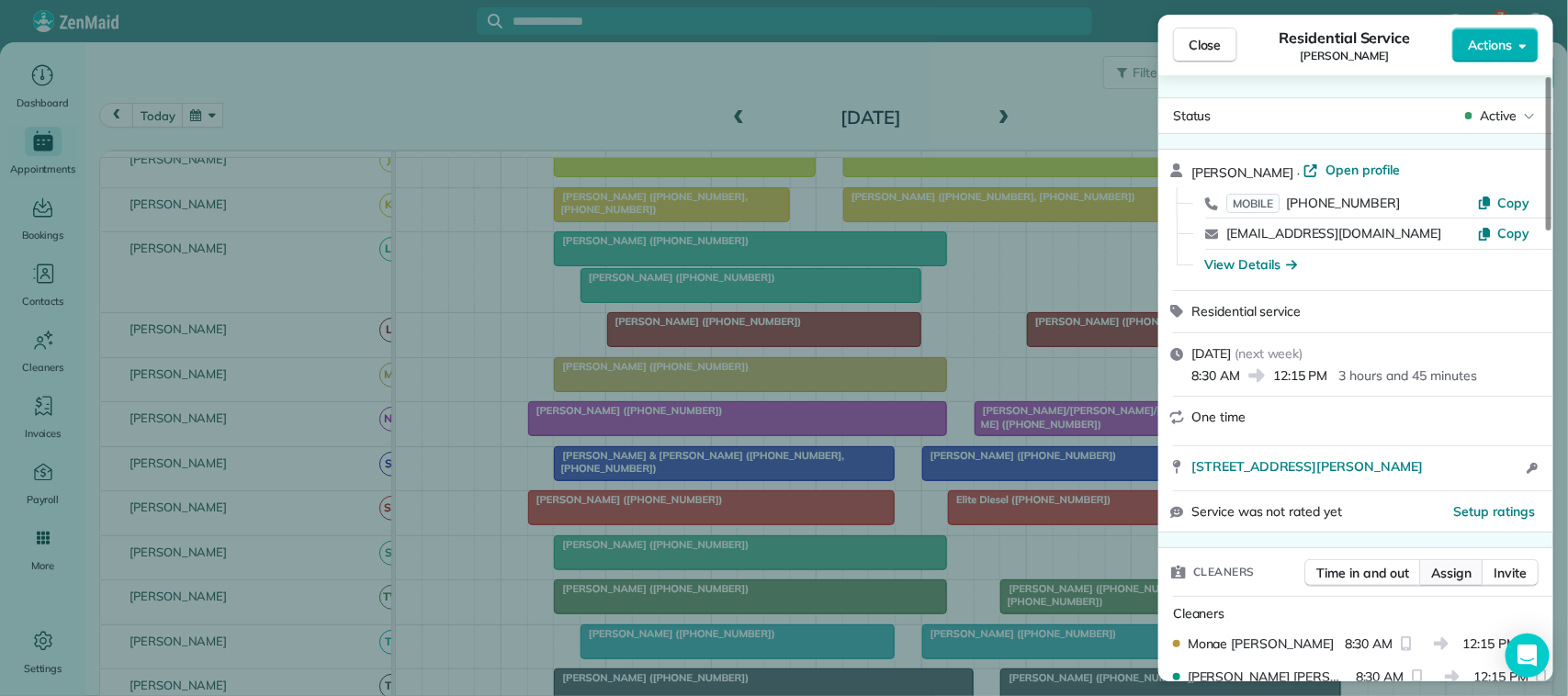
click at [1449, 570] on span "Assign" at bounding box center [1451, 573] width 40 height 19
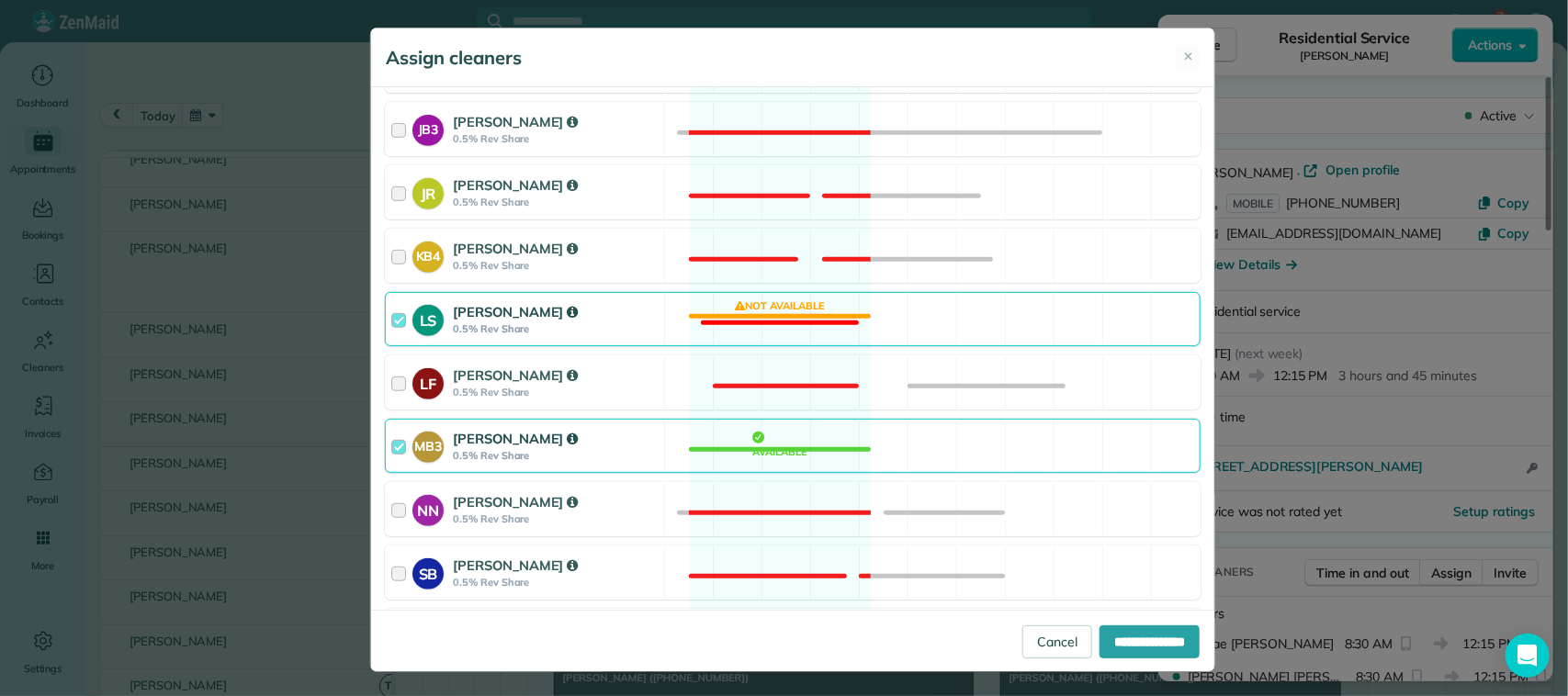
click at [611, 330] on strong "0.5% Rev Share" at bounding box center [555, 329] width 206 height 13
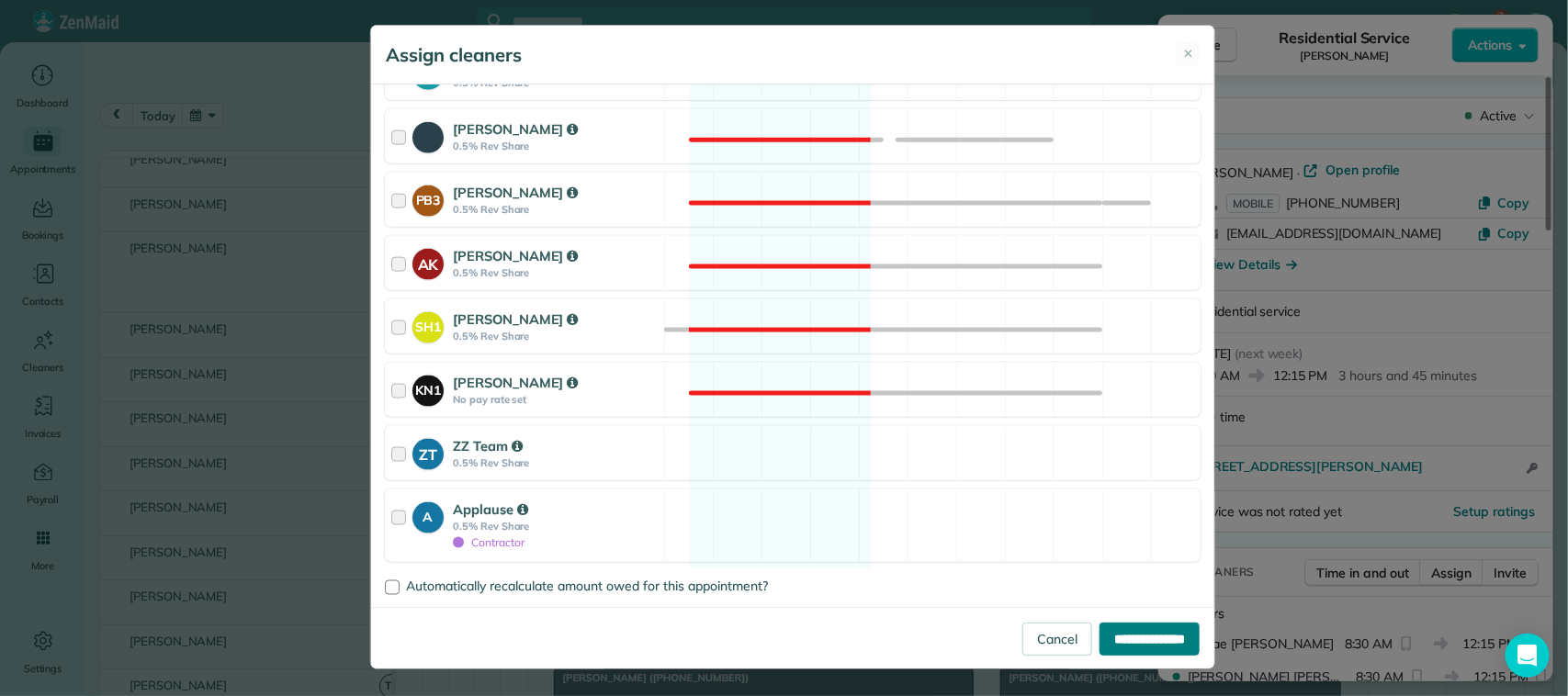
click at [1145, 641] on input "**********" at bounding box center [1149, 639] width 100 height 33
type input "**********"
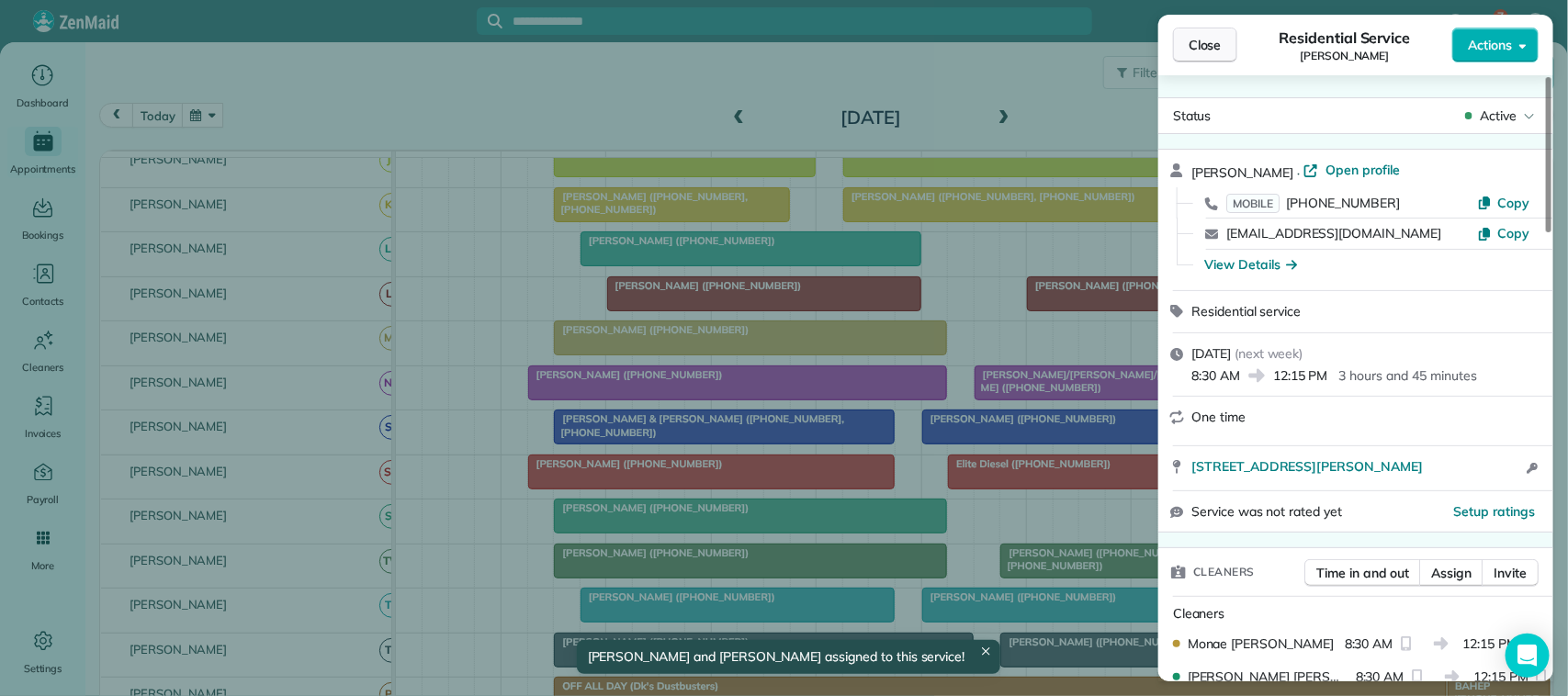
click at [1235, 53] on button "Close" at bounding box center [1205, 44] width 65 height 35
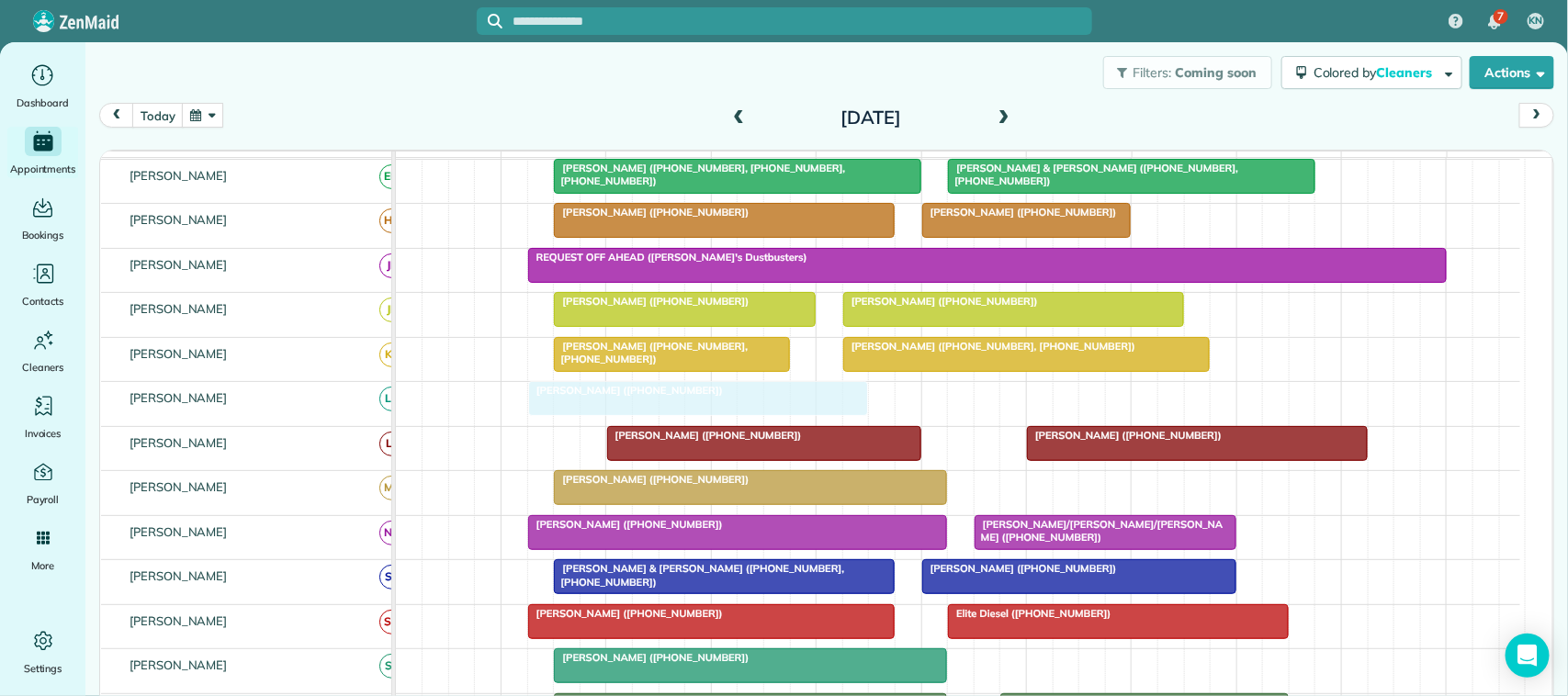
drag, startPoint x: 849, startPoint y: 417, endPoint x: 836, endPoint y: 417, distance: 13.0
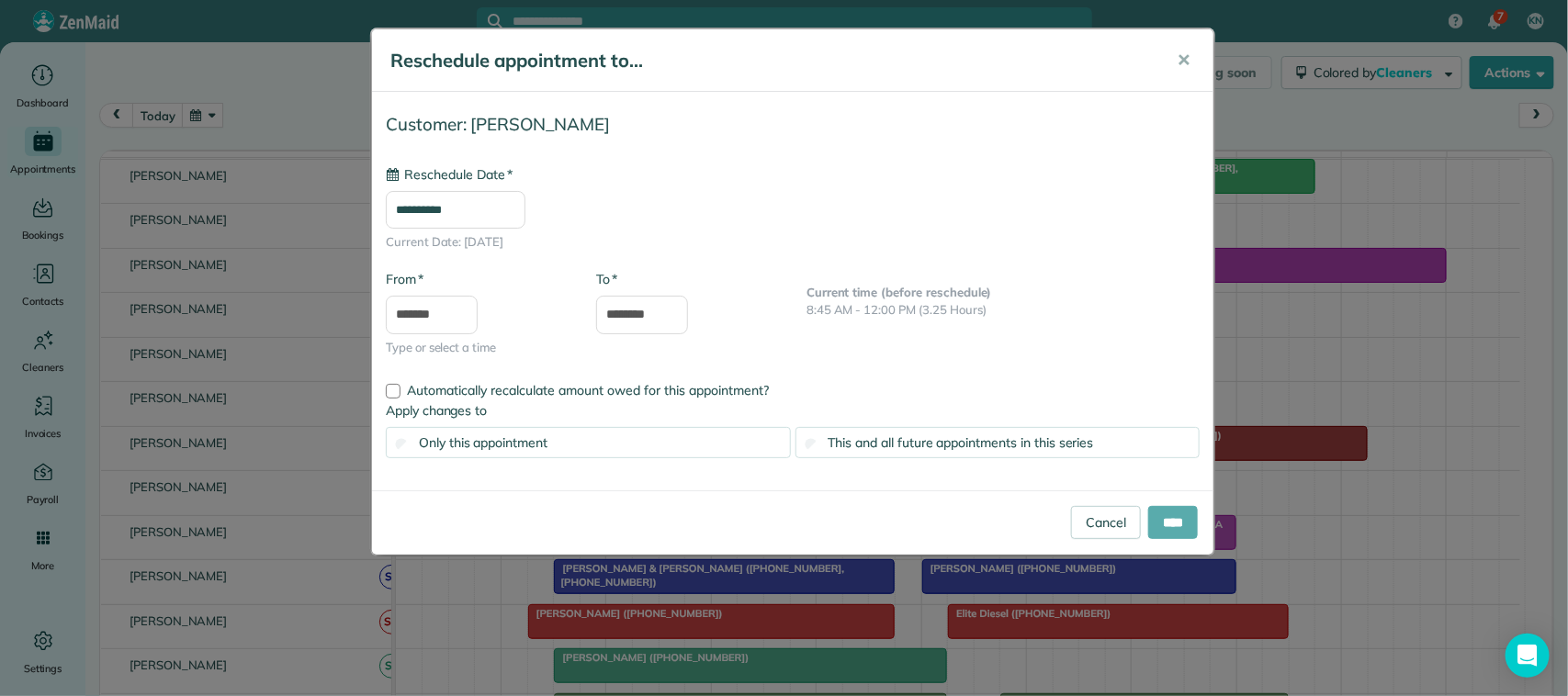
type input "**********"
click at [1163, 516] on input "****" at bounding box center [1172, 522] width 50 height 33
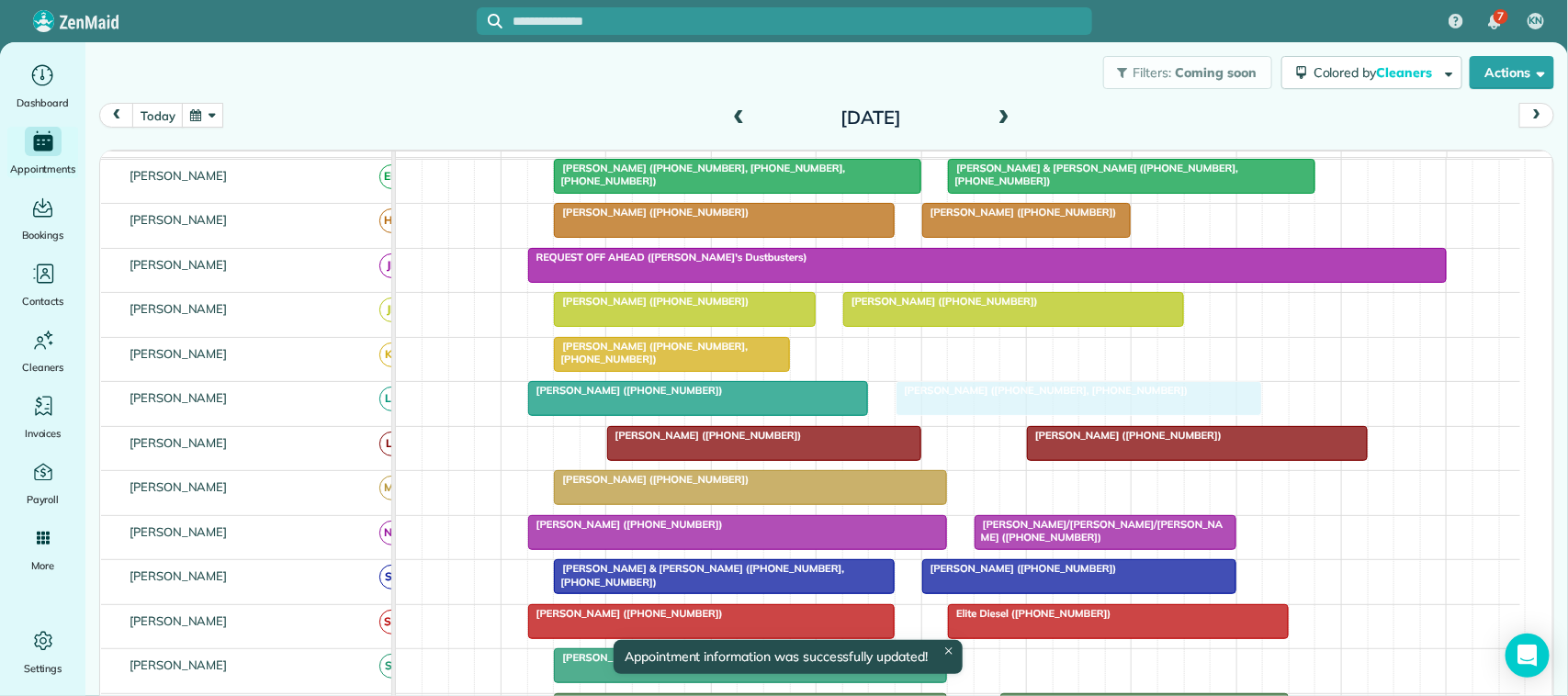
drag, startPoint x: 966, startPoint y: 365, endPoint x: 987, endPoint y: 398, distance: 39.1
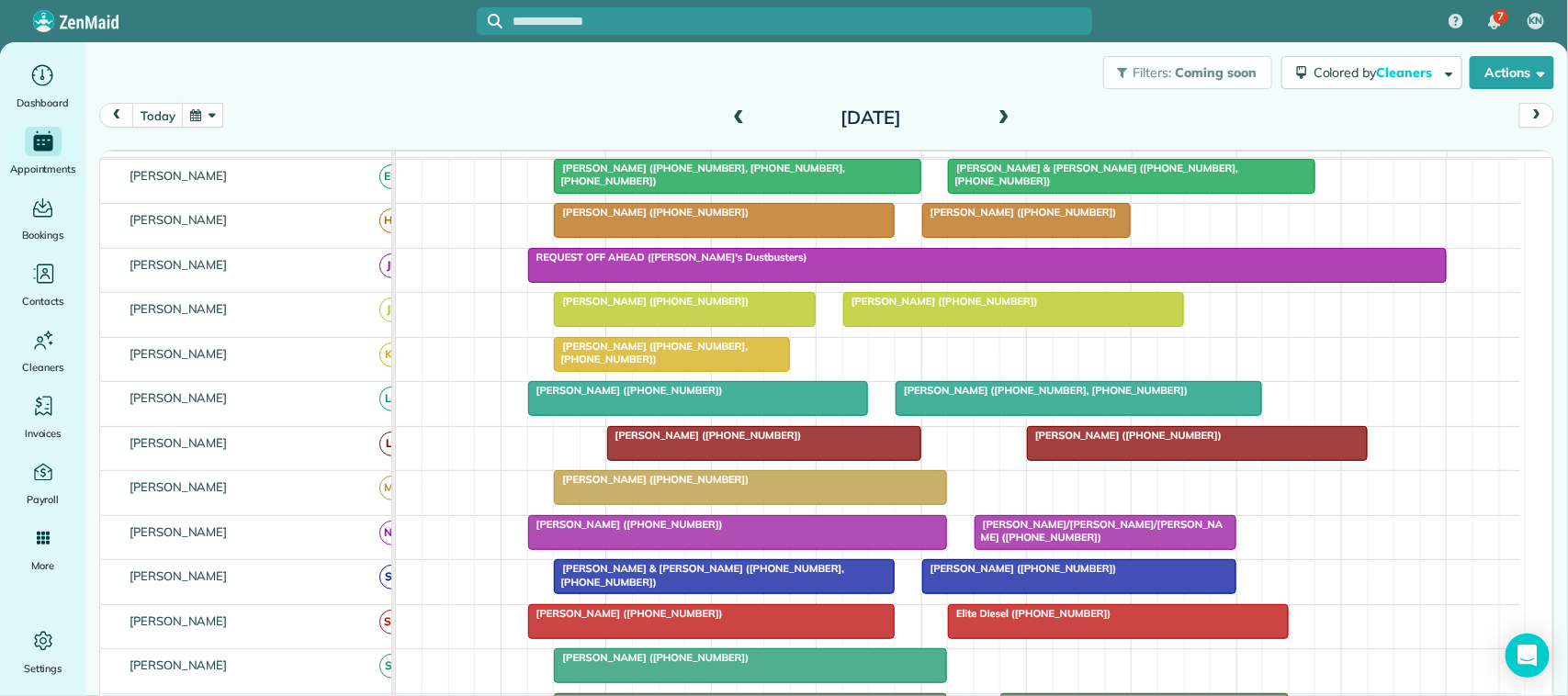
click at [213, 124] on button "button" at bounding box center [203, 115] width 42 height 24
click at [333, 231] on link "15" at bounding box center [337, 239] width 29 height 29
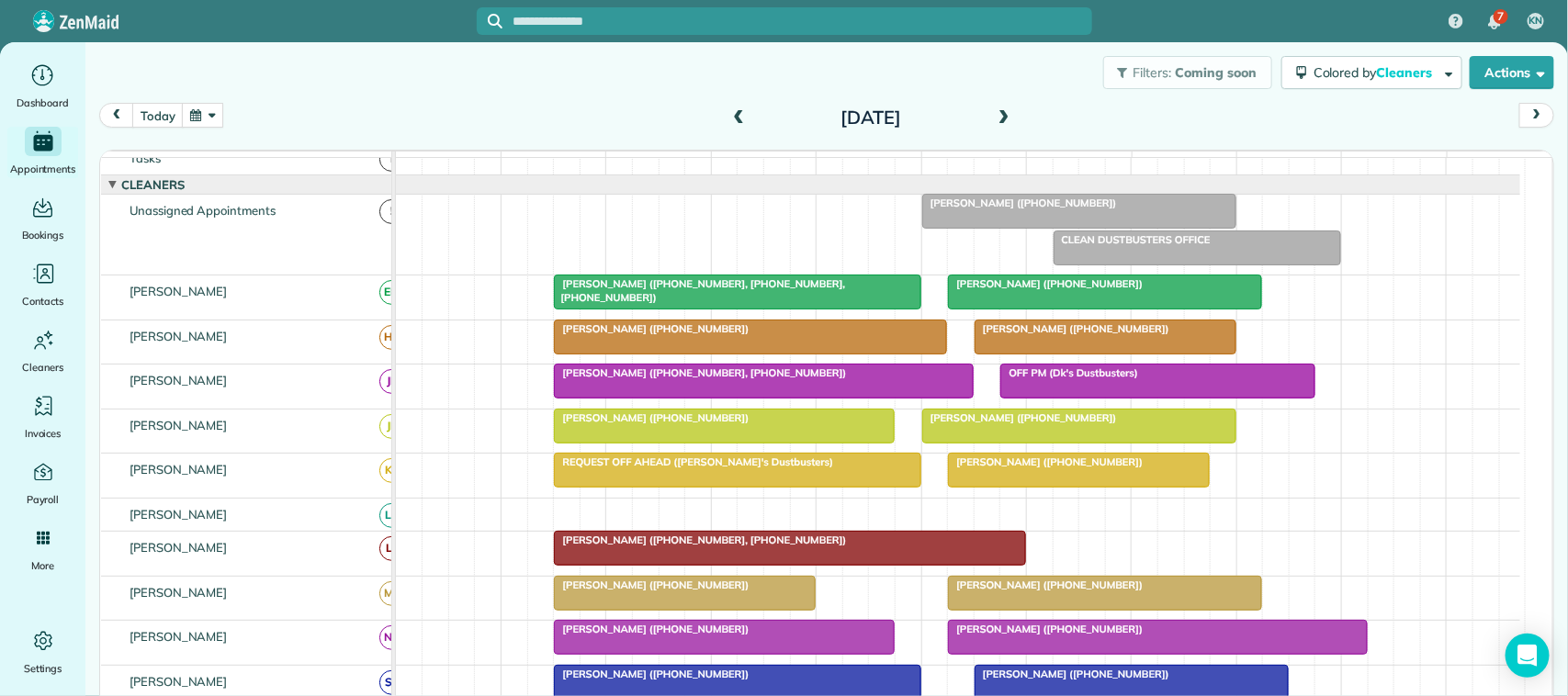
click at [1011, 487] on div at bounding box center [1078, 469] width 260 height 33
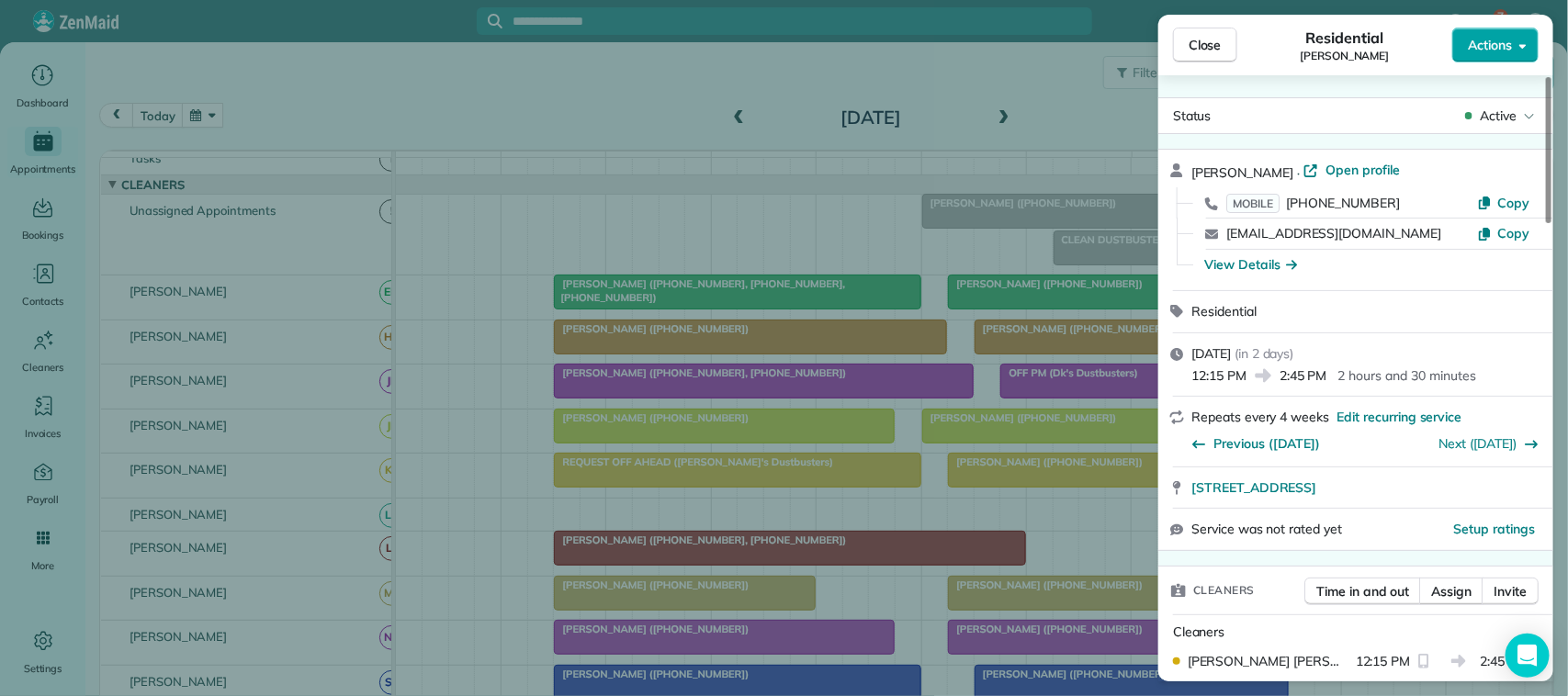
click at [1512, 42] on span "Actions" at bounding box center [1489, 45] width 44 height 19
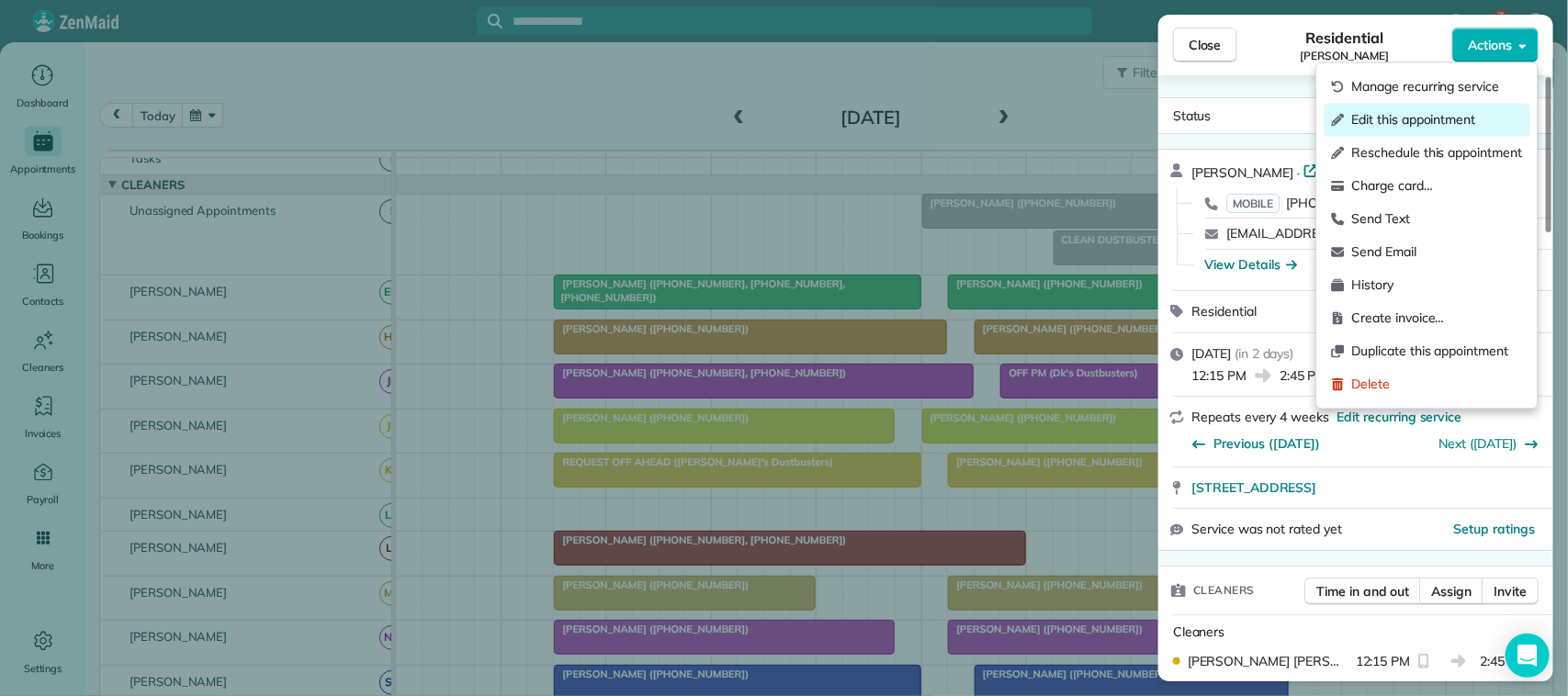
click at [1475, 129] on span "Edit this appointment" at bounding box center [1438, 120] width 171 height 19
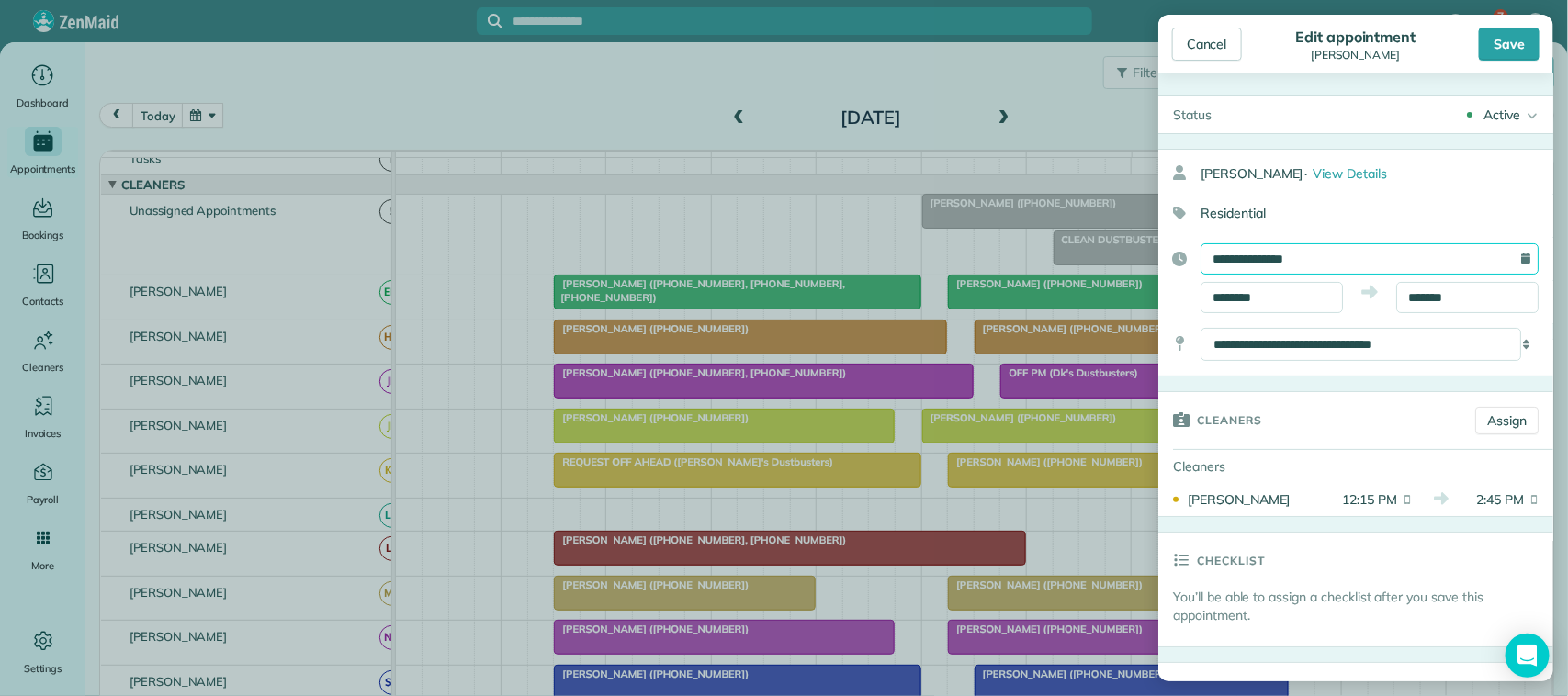
click at [1356, 257] on input "**********" at bounding box center [1369, 258] width 338 height 31
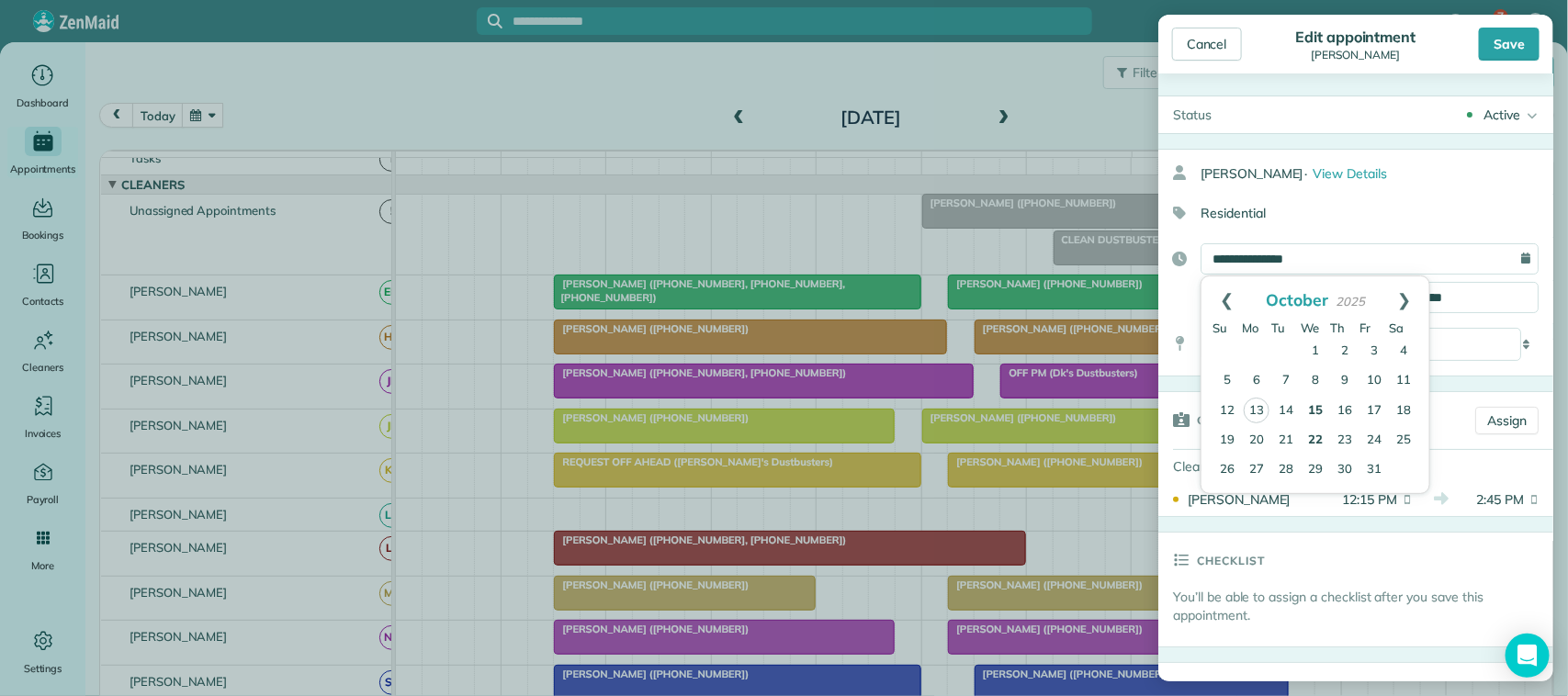
click at [1322, 433] on link "22" at bounding box center [1315, 440] width 29 height 29
type input "**********"
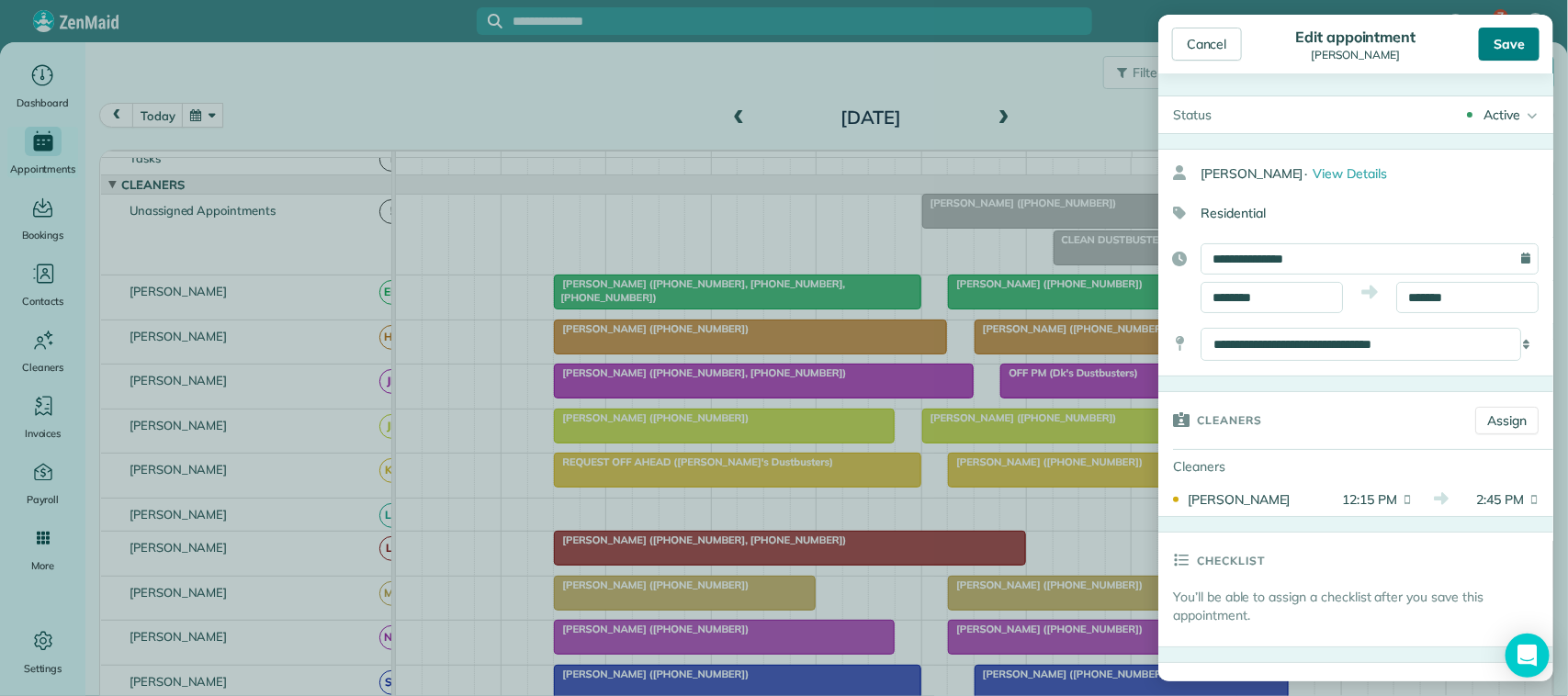
click at [1502, 46] on div "Save" at bounding box center [1509, 43] width 61 height 33
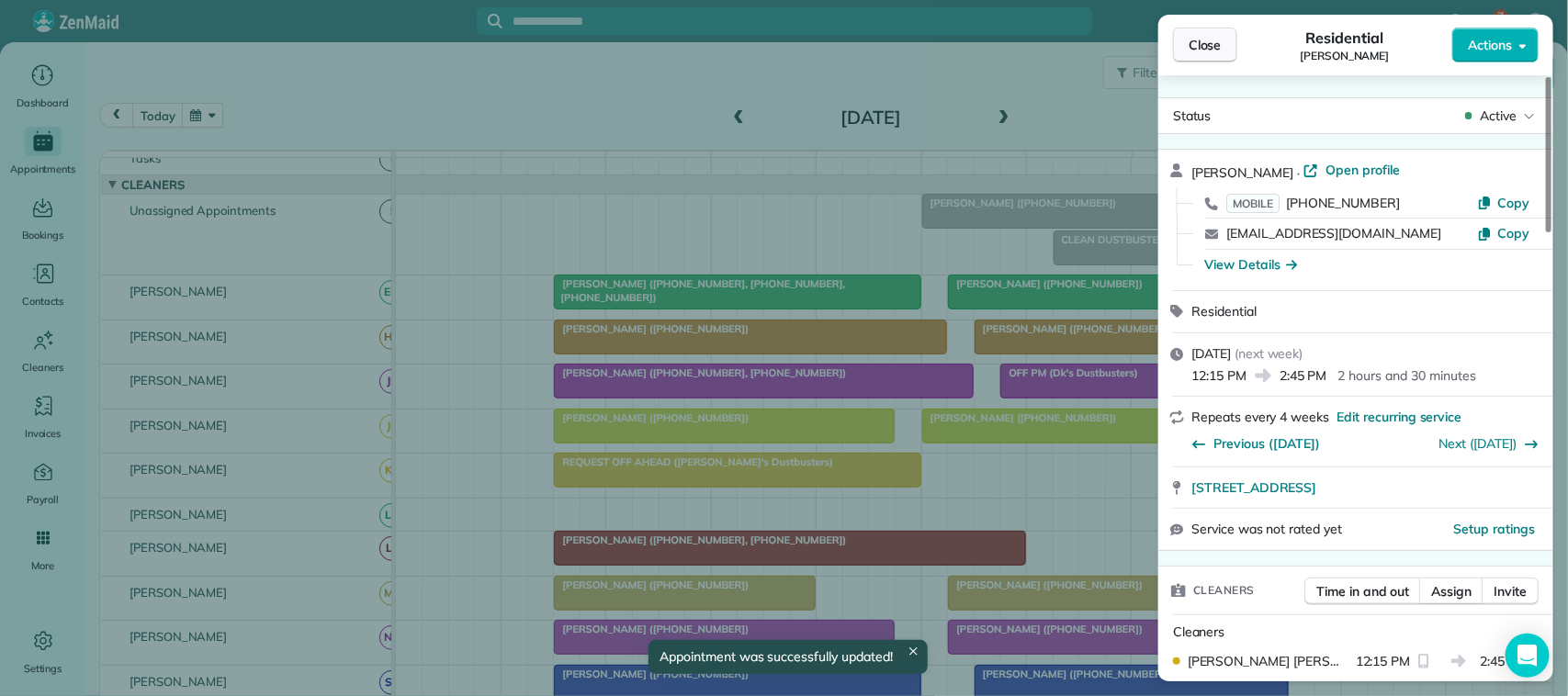
click at [1191, 49] on span "Close" at bounding box center [1204, 45] width 33 height 19
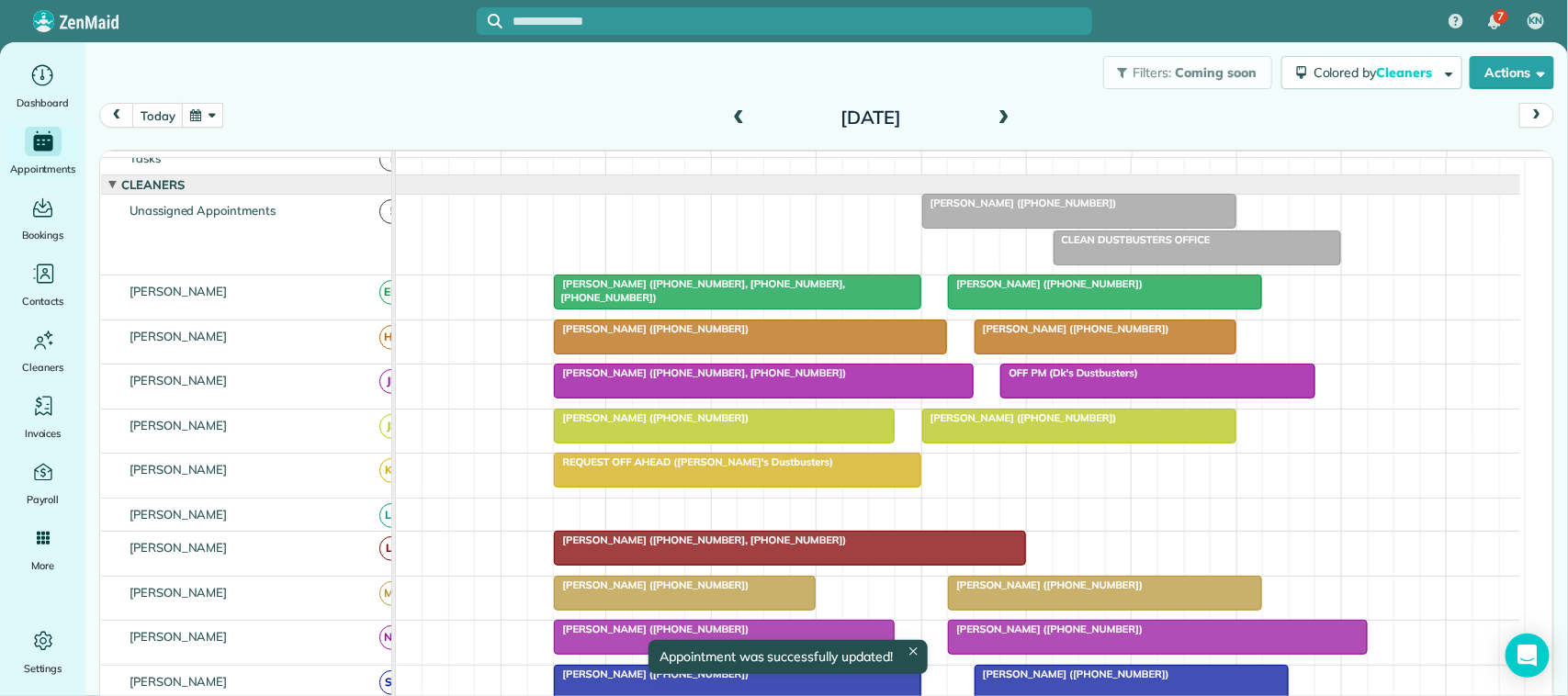
click at [209, 103] on button "button" at bounding box center [203, 115] width 42 height 24
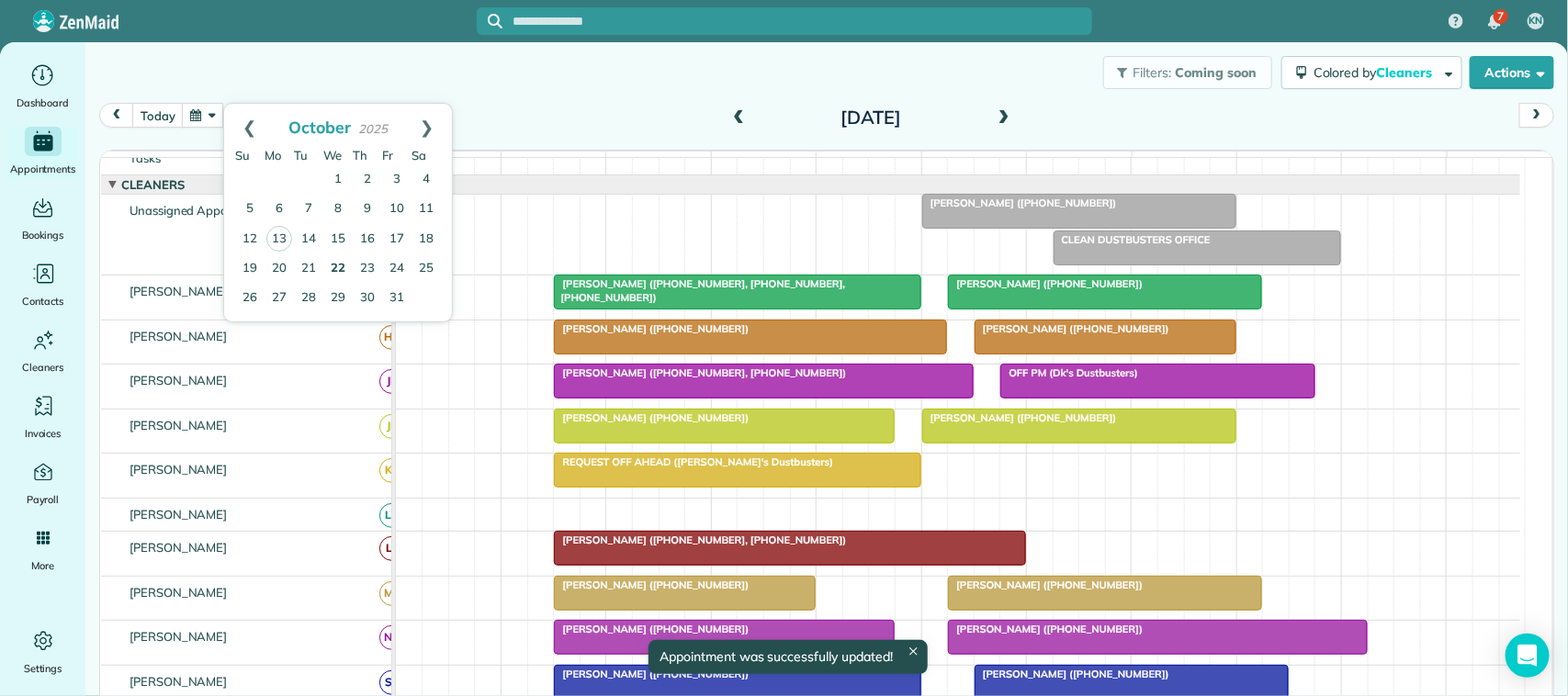
click at [338, 266] on link "22" at bounding box center [337, 268] width 29 height 29
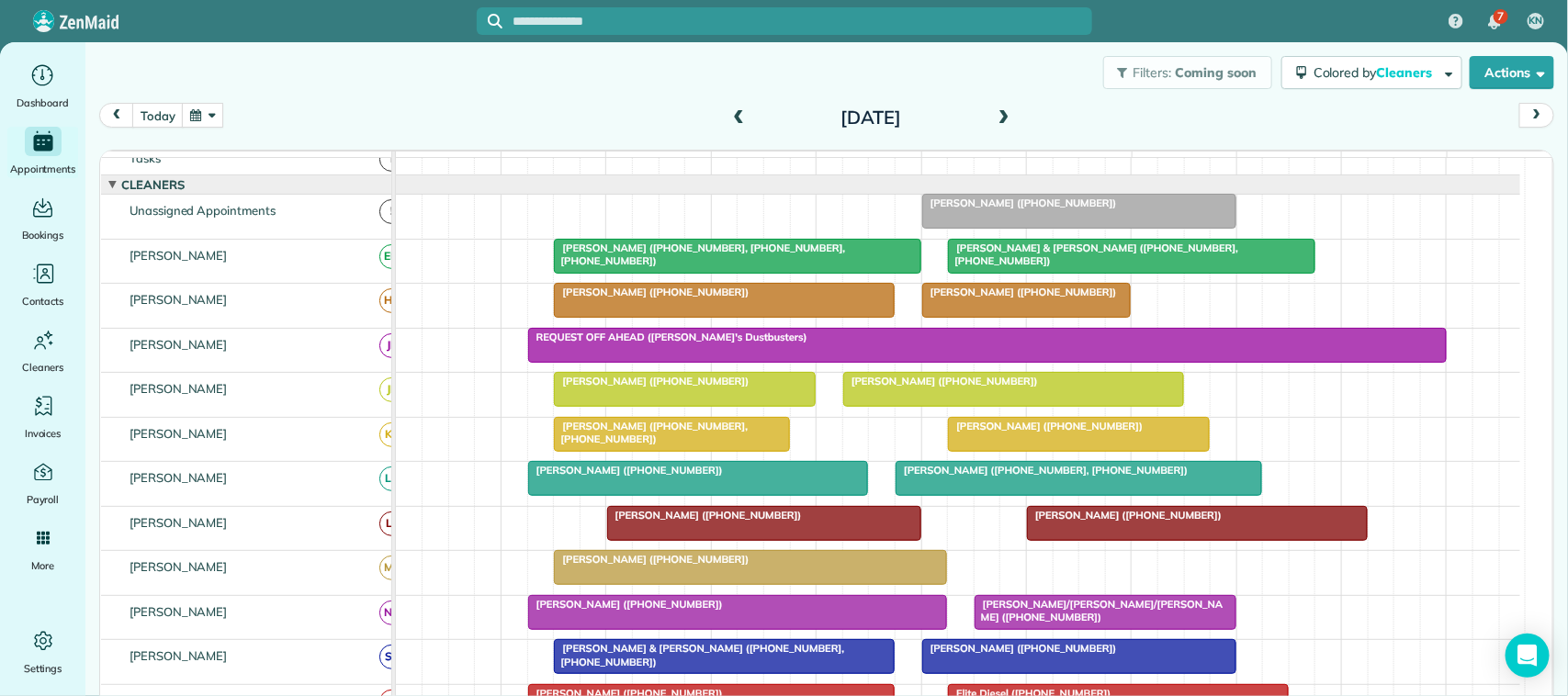
click at [987, 451] on div at bounding box center [1078, 433] width 260 height 33
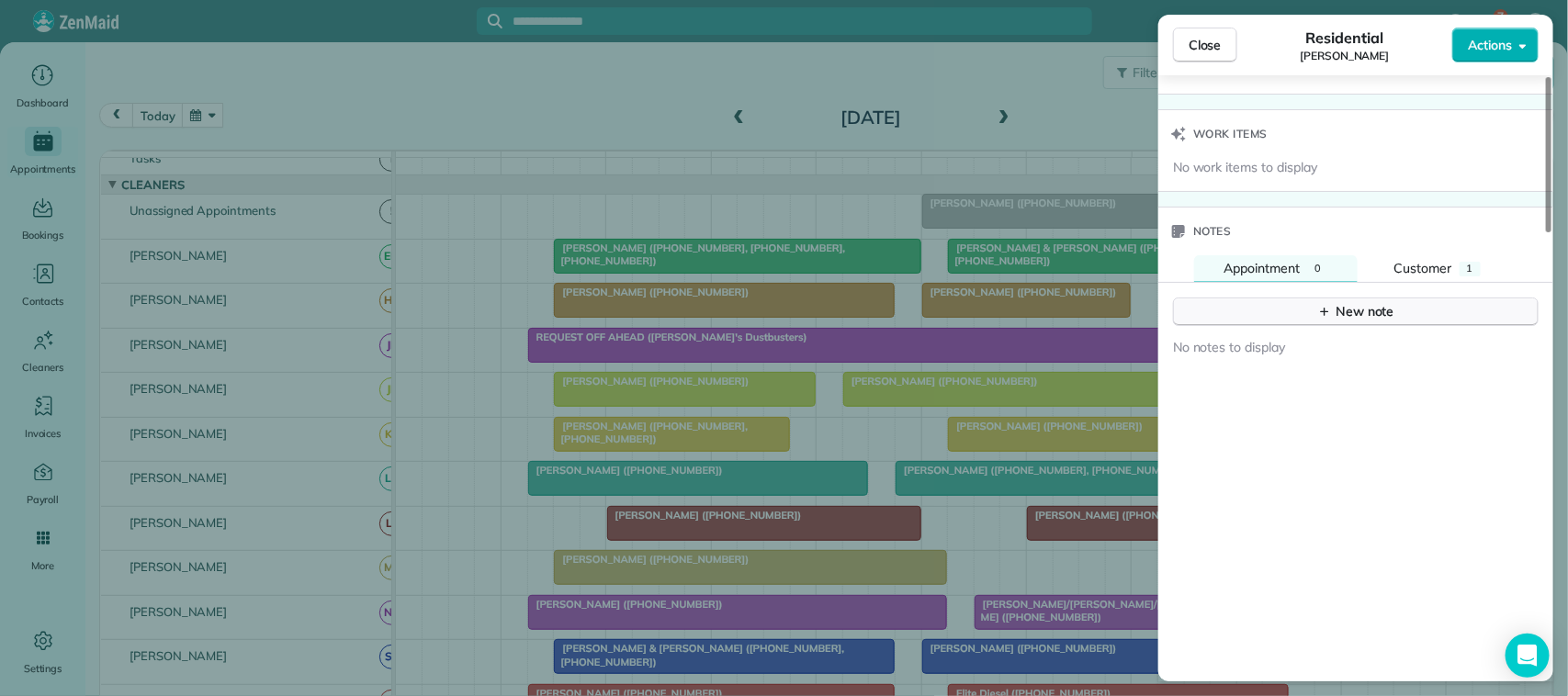
click at [1339, 325] on button "New note" at bounding box center [1356, 311] width 366 height 28
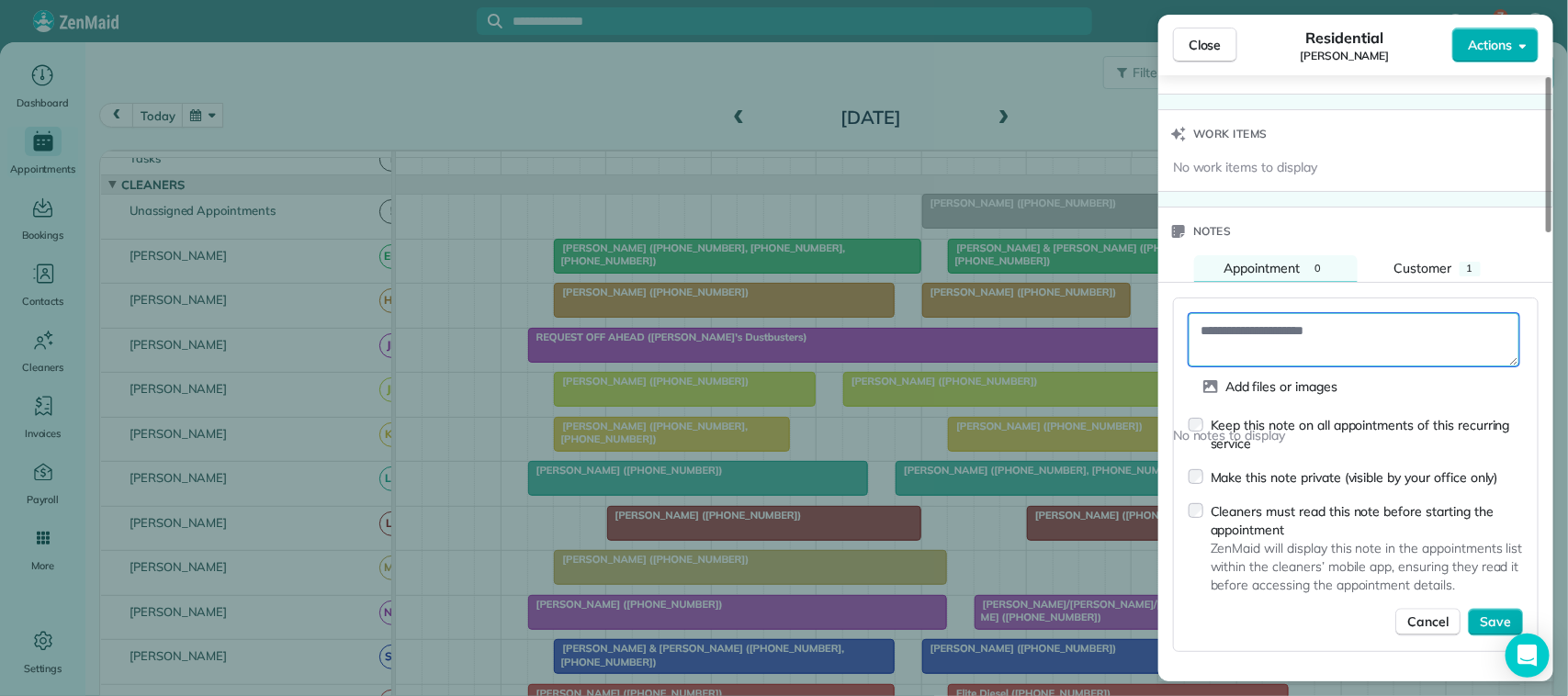
click at [1330, 350] on textarea at bounding box center [1353, 340] width 330 height 53
type textarea "**********"
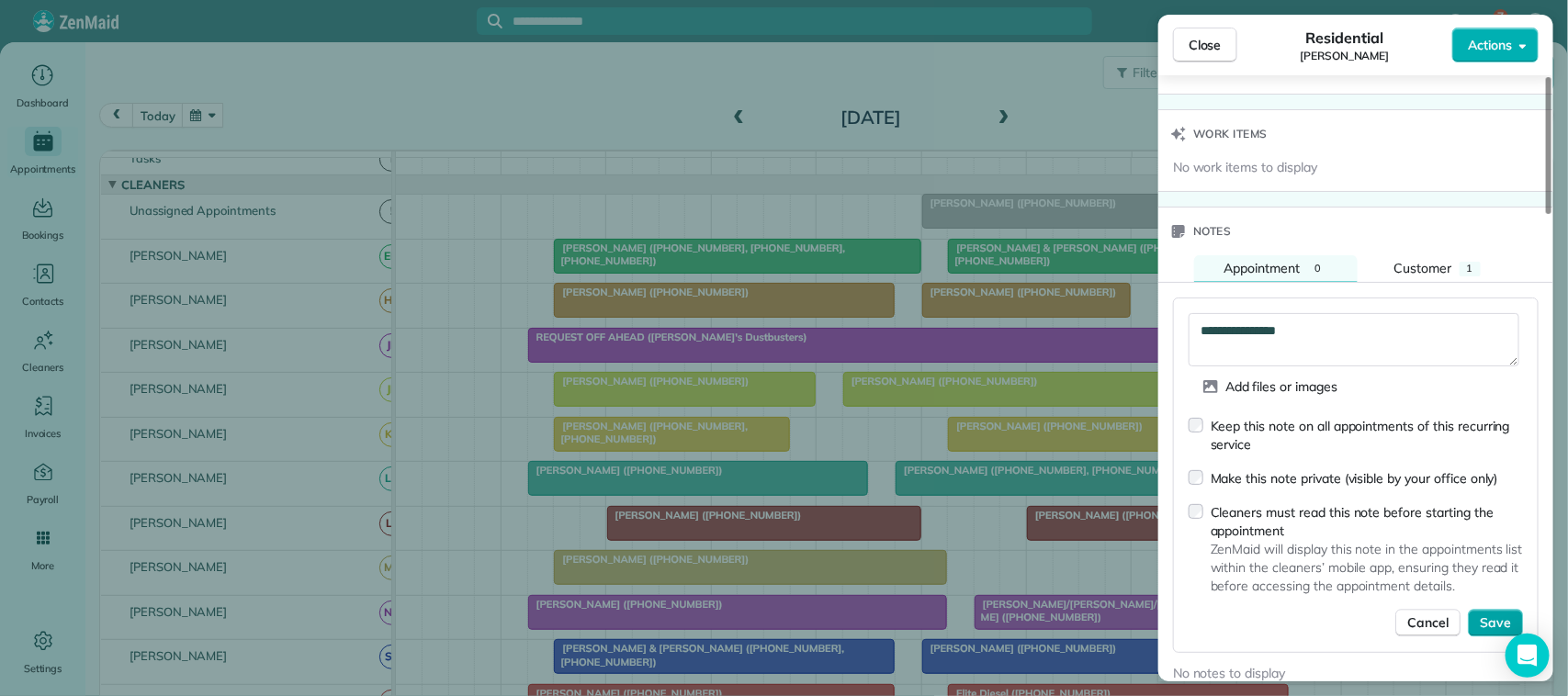
click at [1499, 624] on span "Save" at bounding box center [1495, 624] width 31 height 19
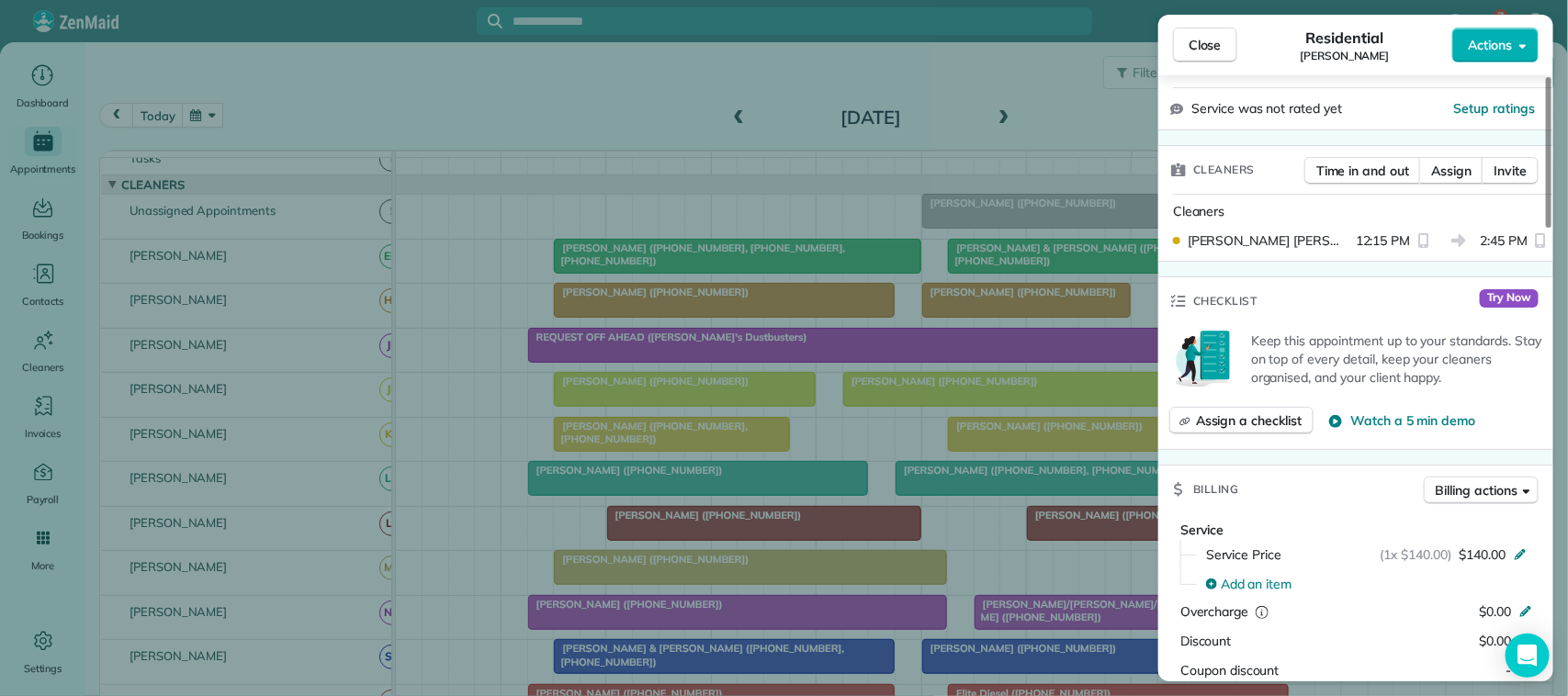
scroll to position [232, 0]
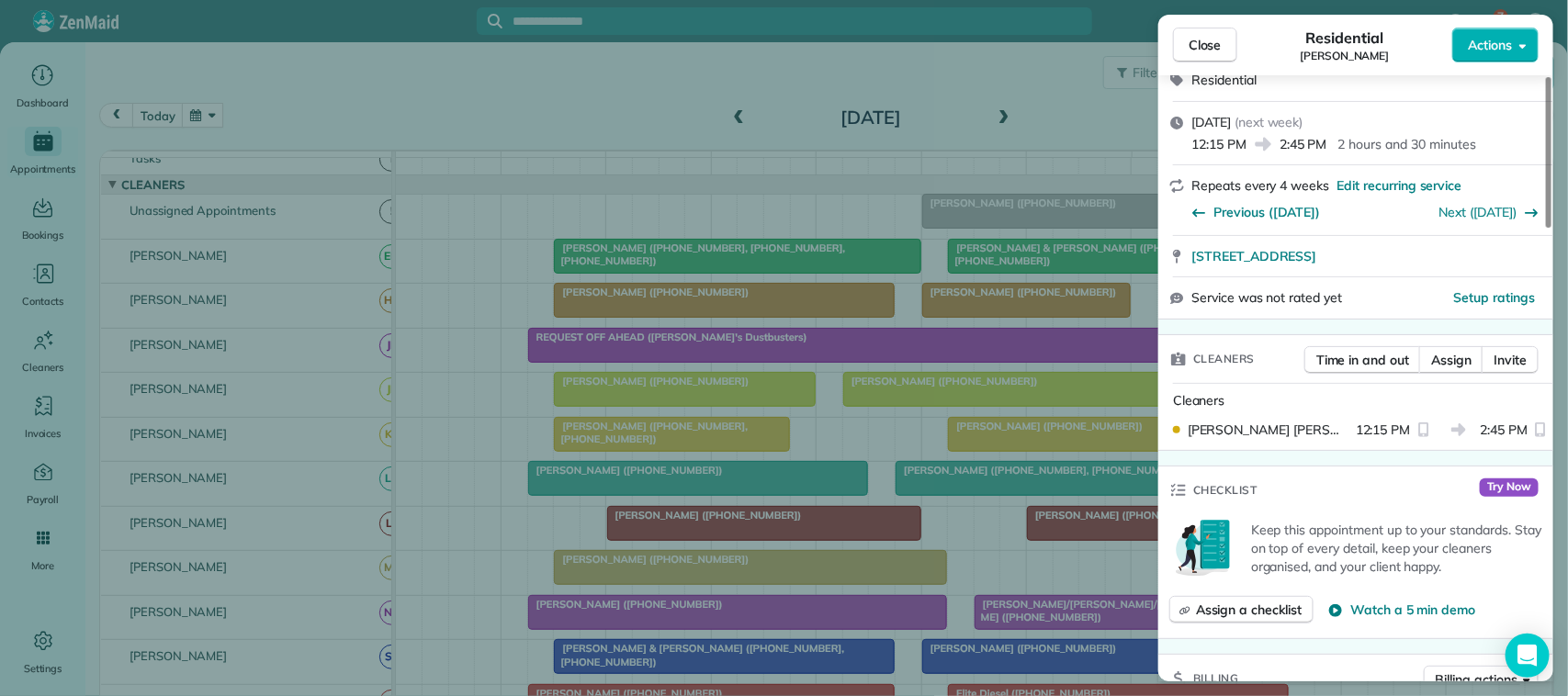
click at [938, 158] on div "Close Residential Monica Visinsky Actions Status Active Monica Visinsky · Open …" at bounding box center [784, 348] width 1568 height 696
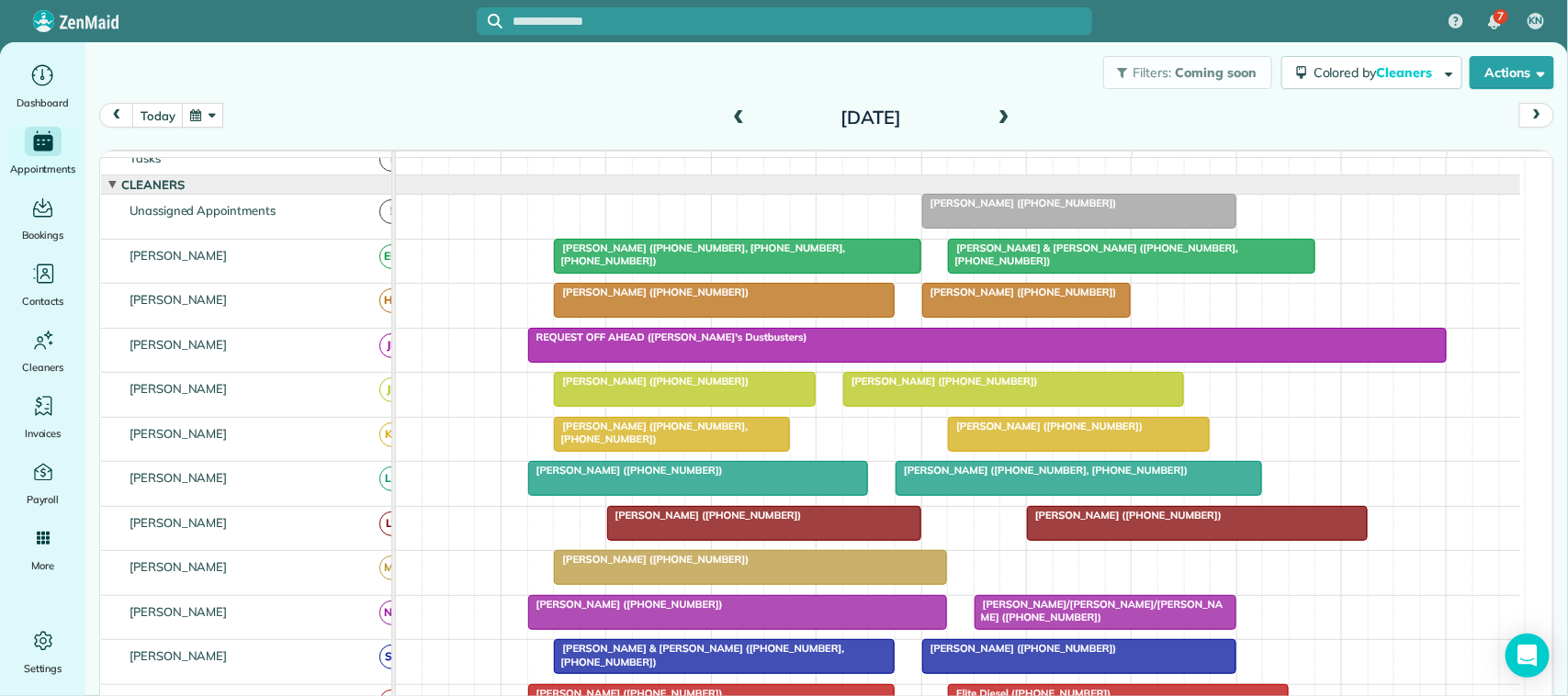
click at [212, 113] on button "button" at bounding box center [203, 115] width 42 height 24
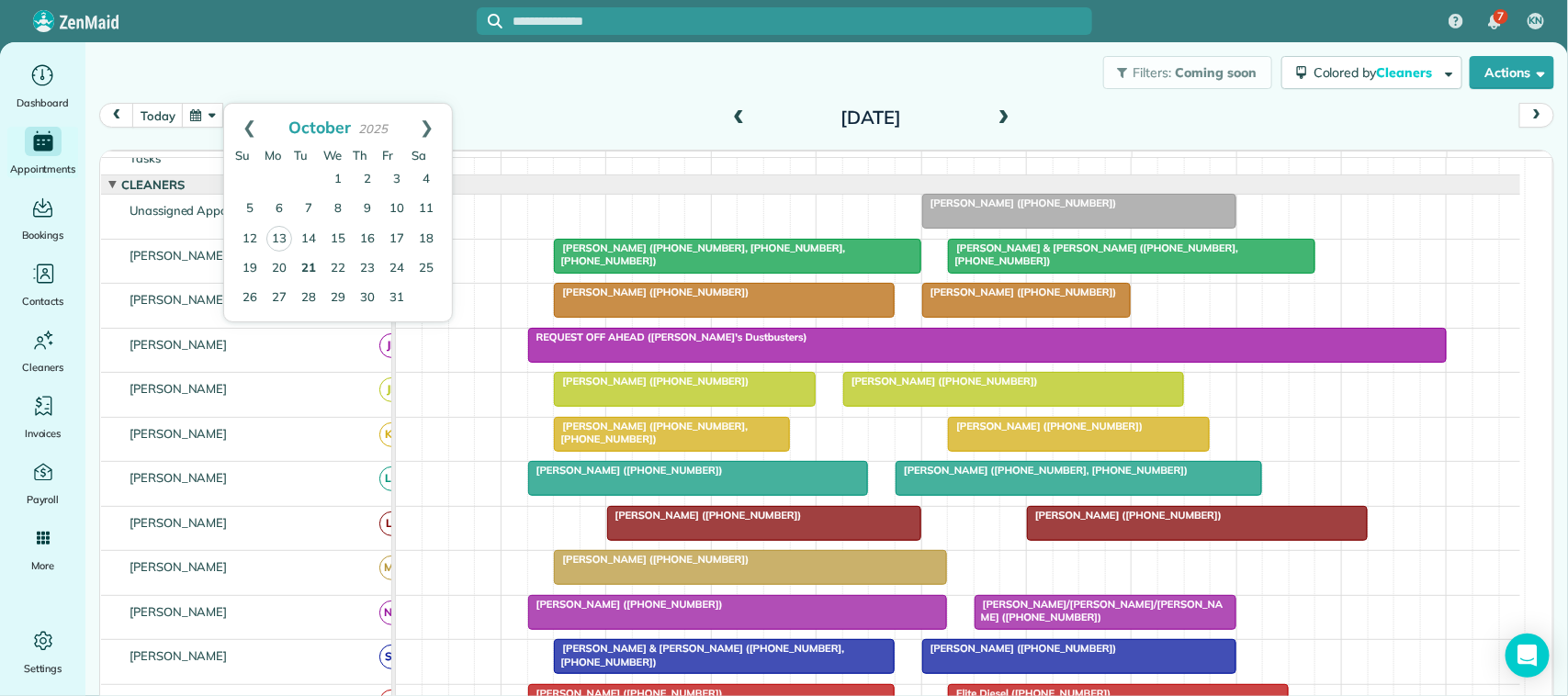
click at [314, 263] on link "21" at bounding box center [308, 268] width 29 height 29
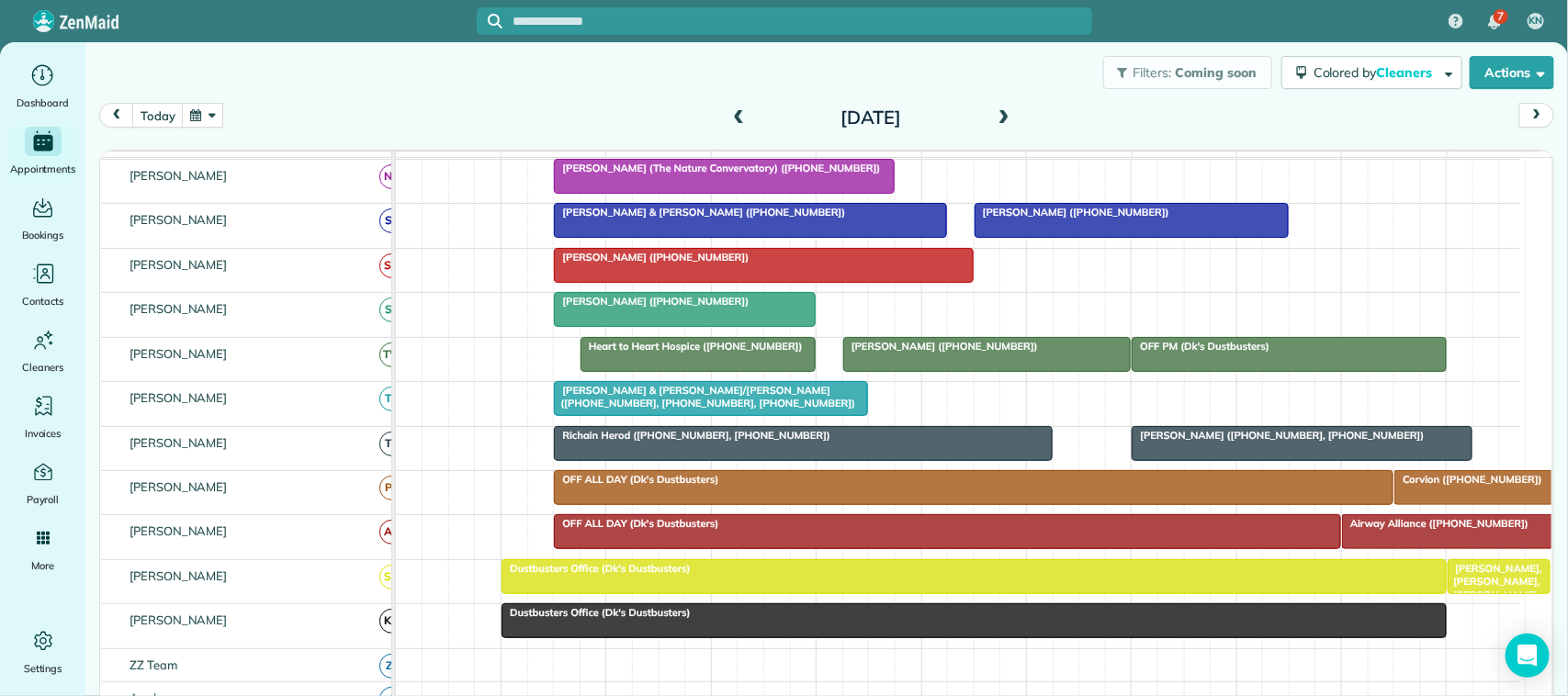
scroll to position [278, 0]
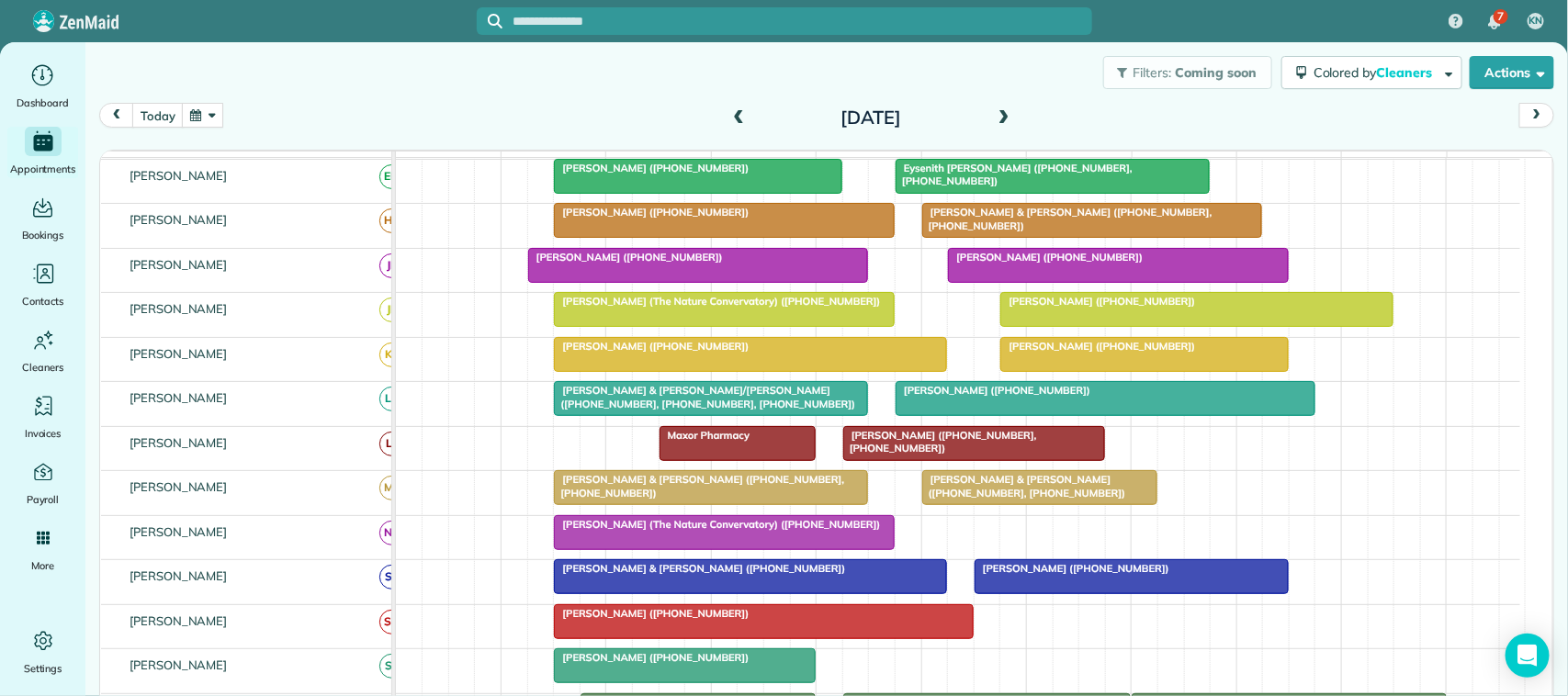
click at [221, 117] on button "button" at bounding box center [203, 115] width 42 height 24
click at [286, 284] on link "27" at bounding box center [279, 297] width 29 height 29
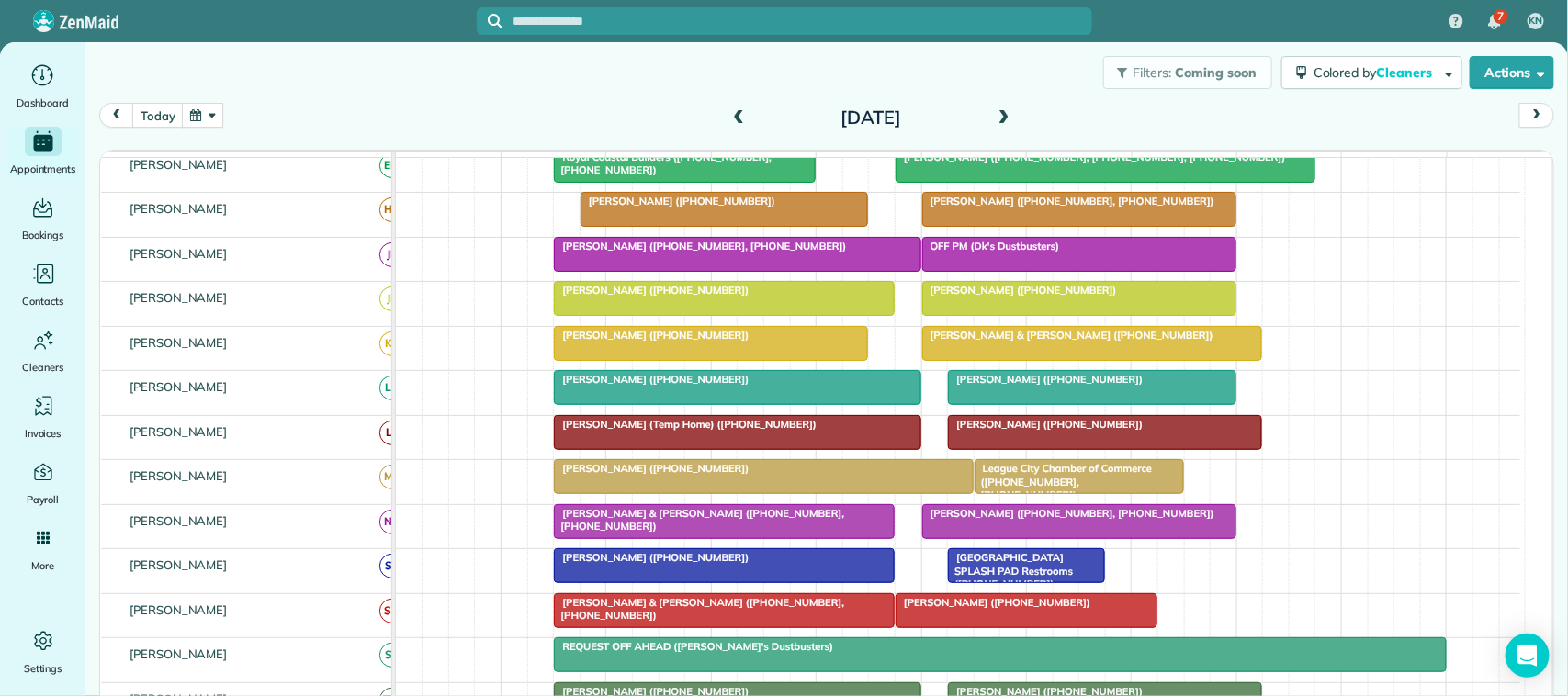
scroll to position [325, 0]
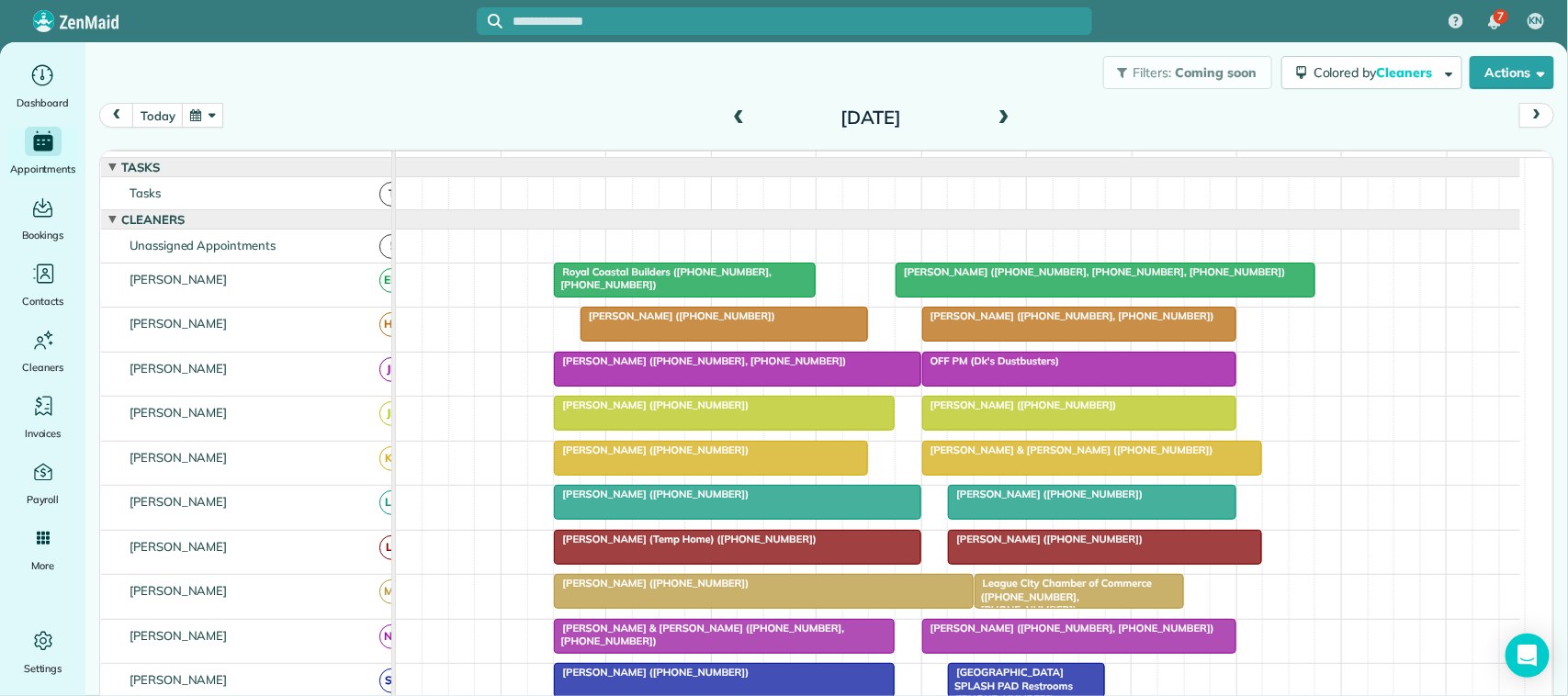
click at [998, 113] on span at bounding box center [1004, 118] width 21 height 17
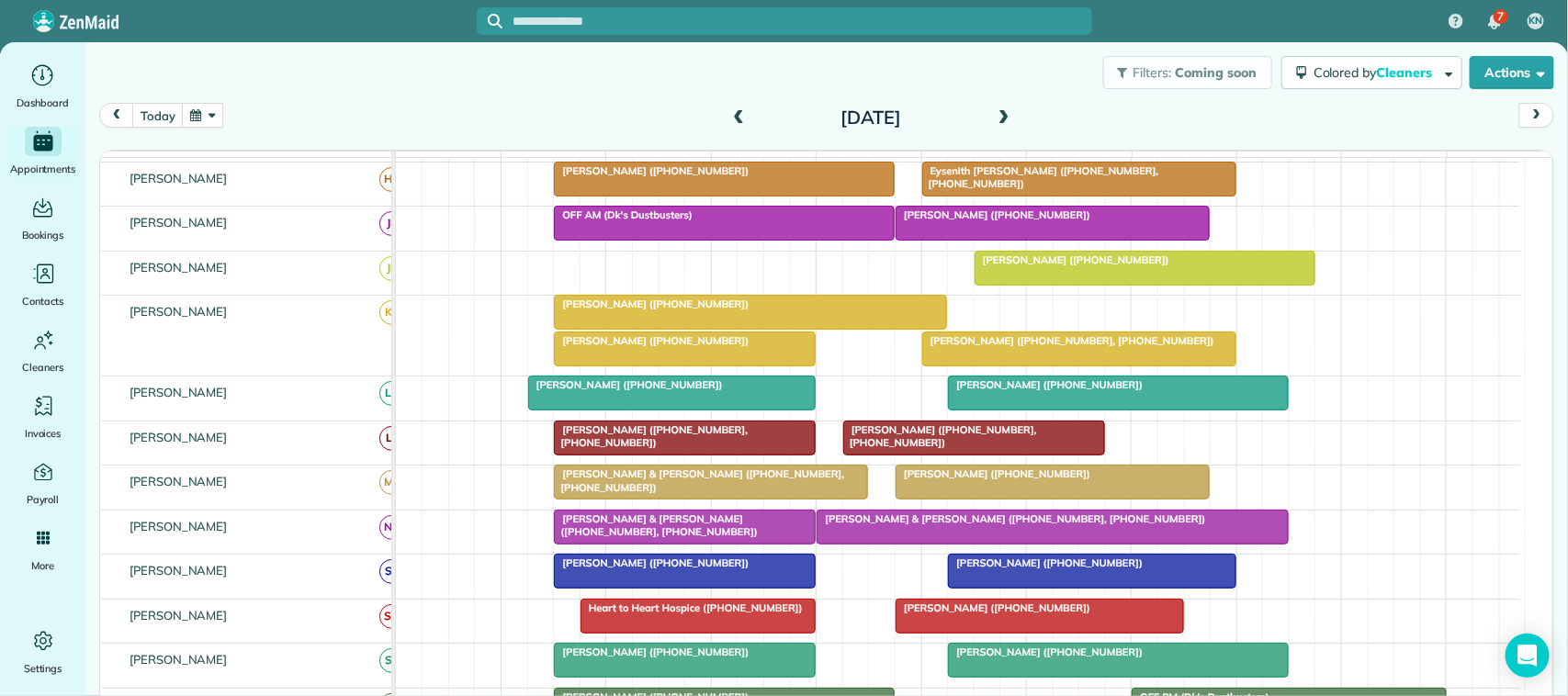
scroll to position [230, 0]
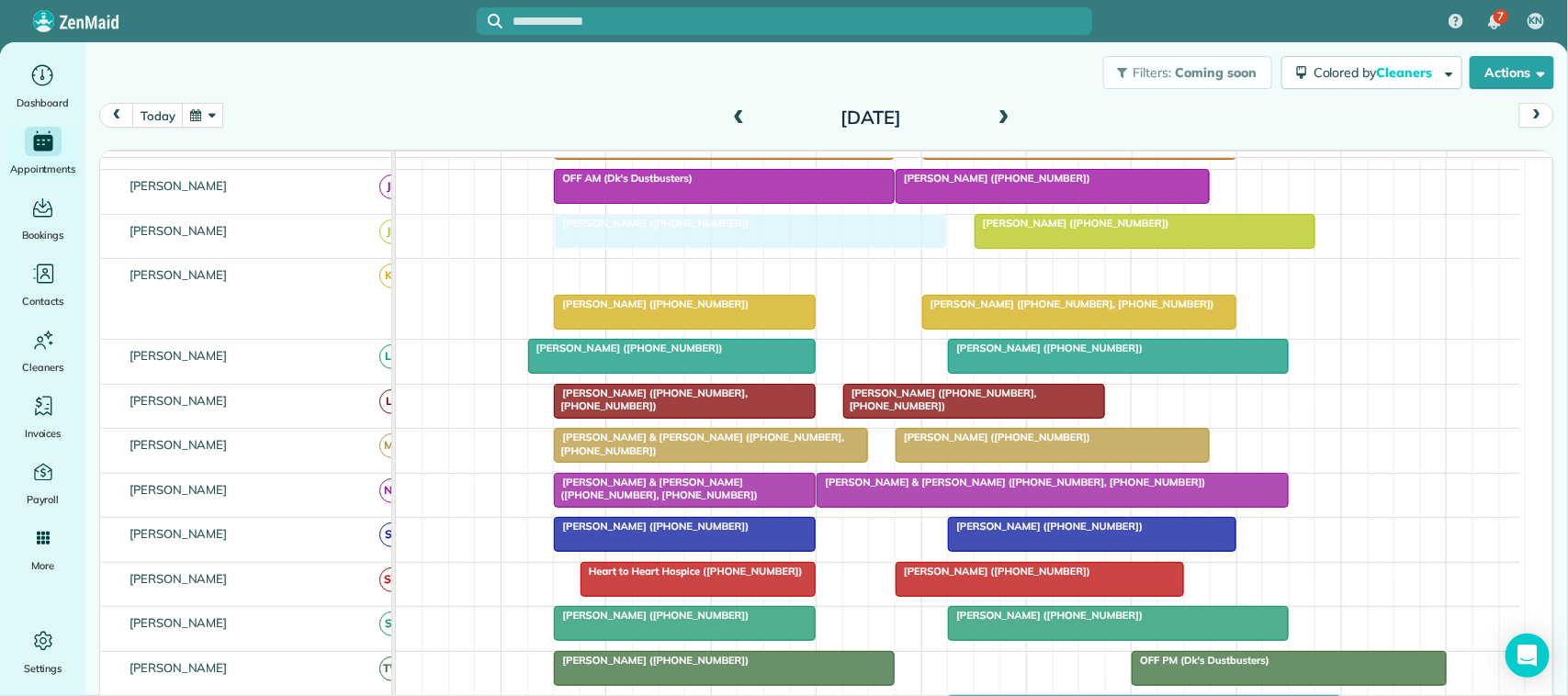
drag, startPoint x: 631, startPoint y: 290, endPoint x: 630, endPoint y: 268, distance: 22.0
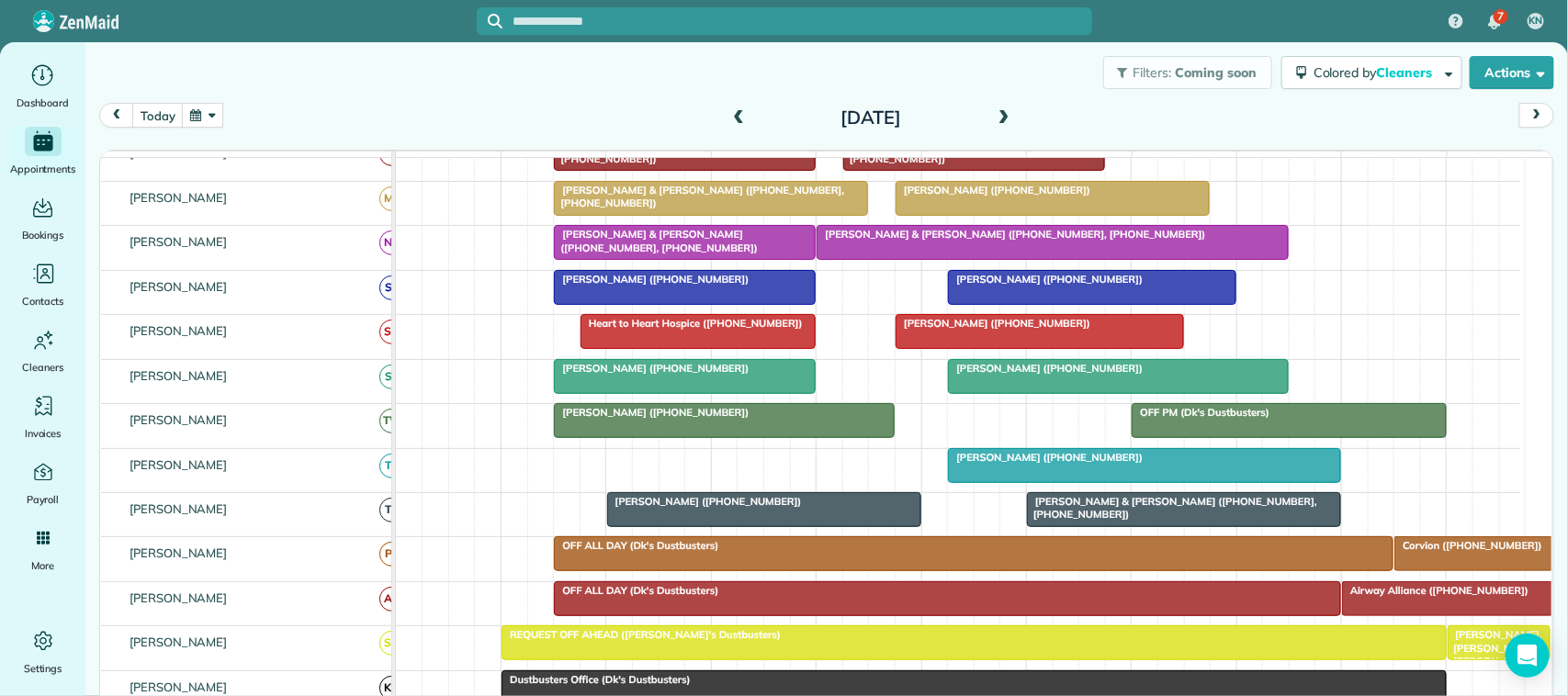
scroll to position [459, 0]
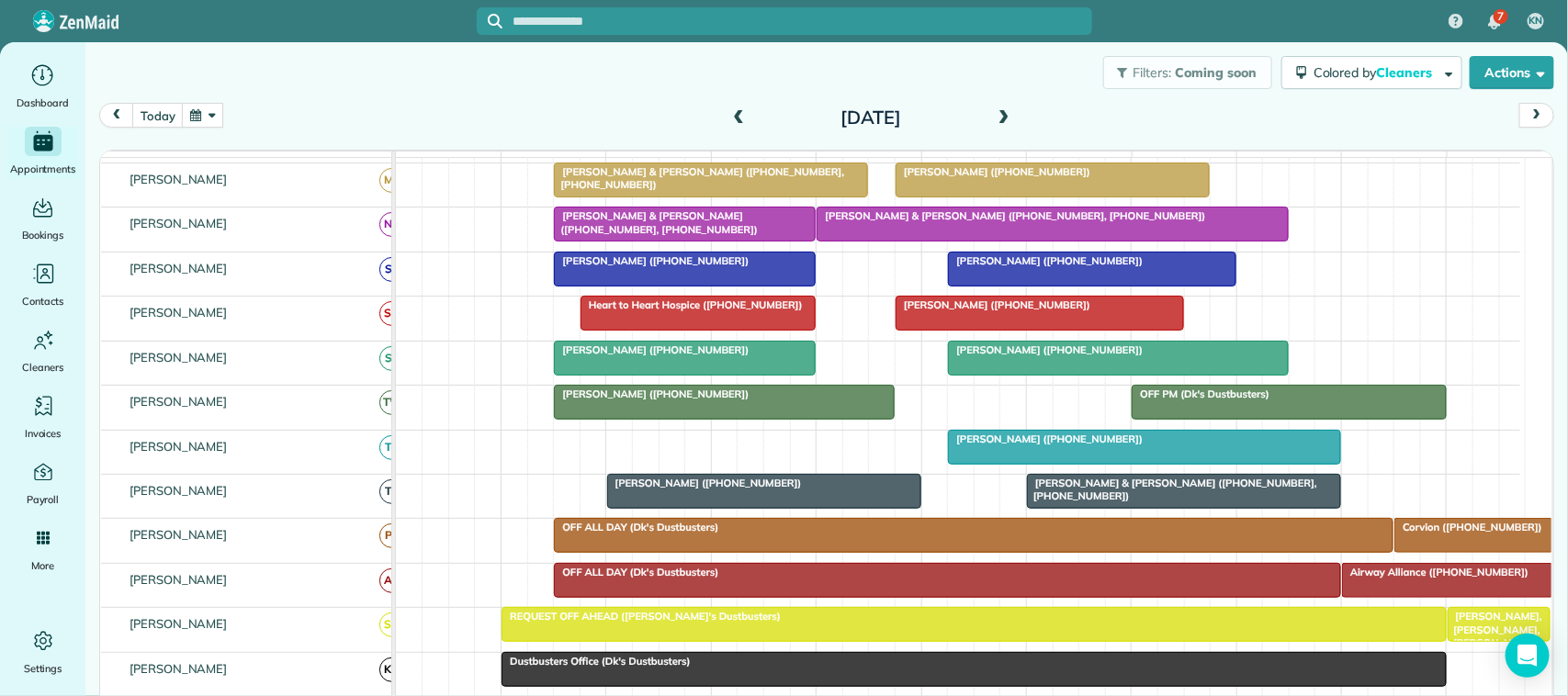
click at [994, 117] on span at bounding box center [1004, 118] width 21 height 17
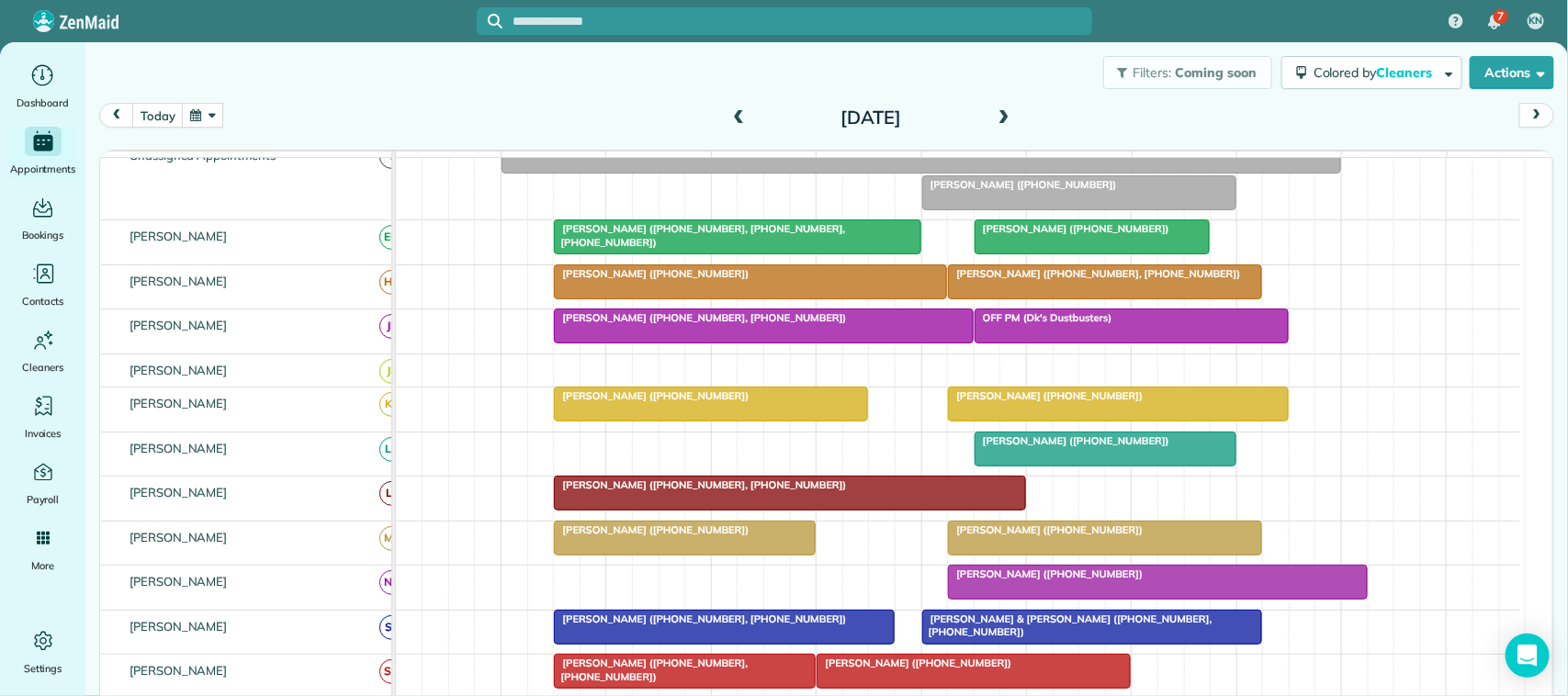
scroll to position [7, 0]
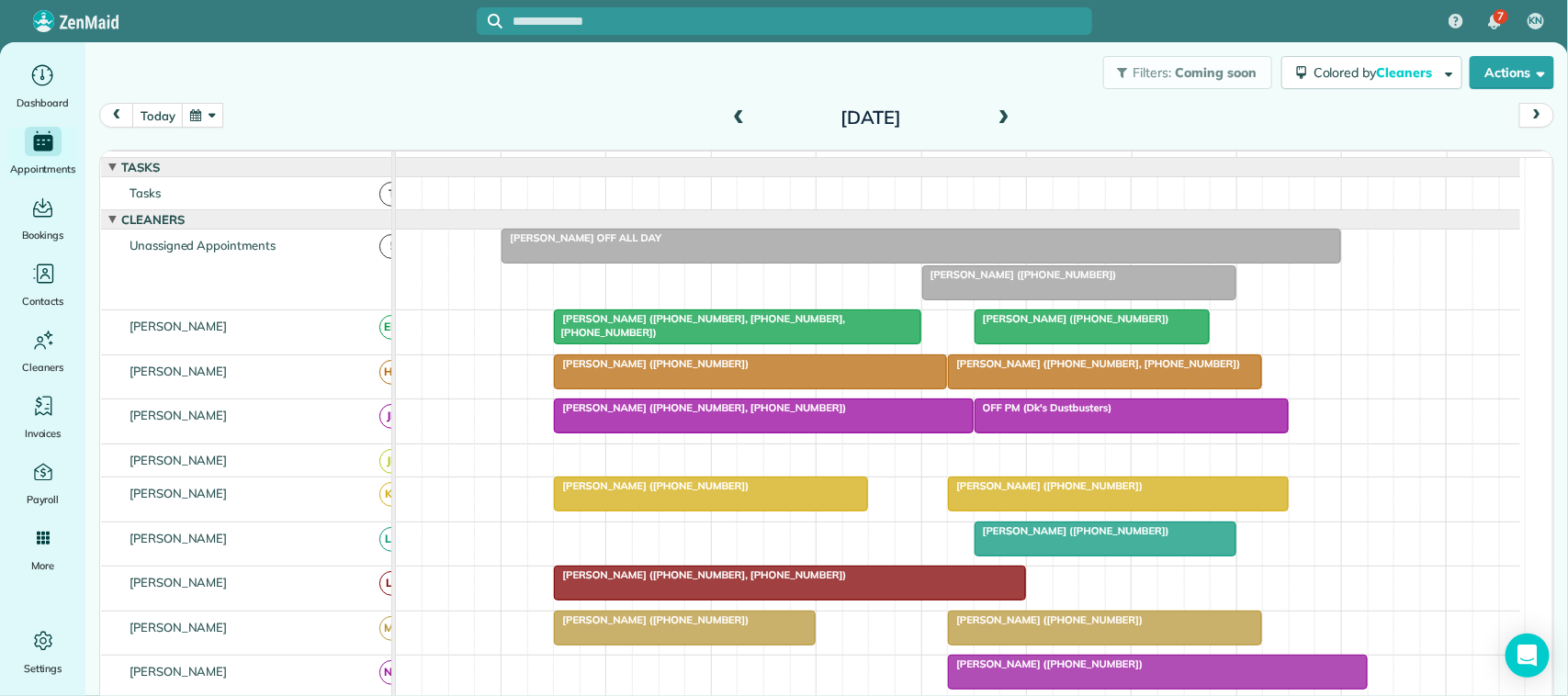
click at [216, 113] on button "button" at bounding box center [203, 115] width 42 height 24
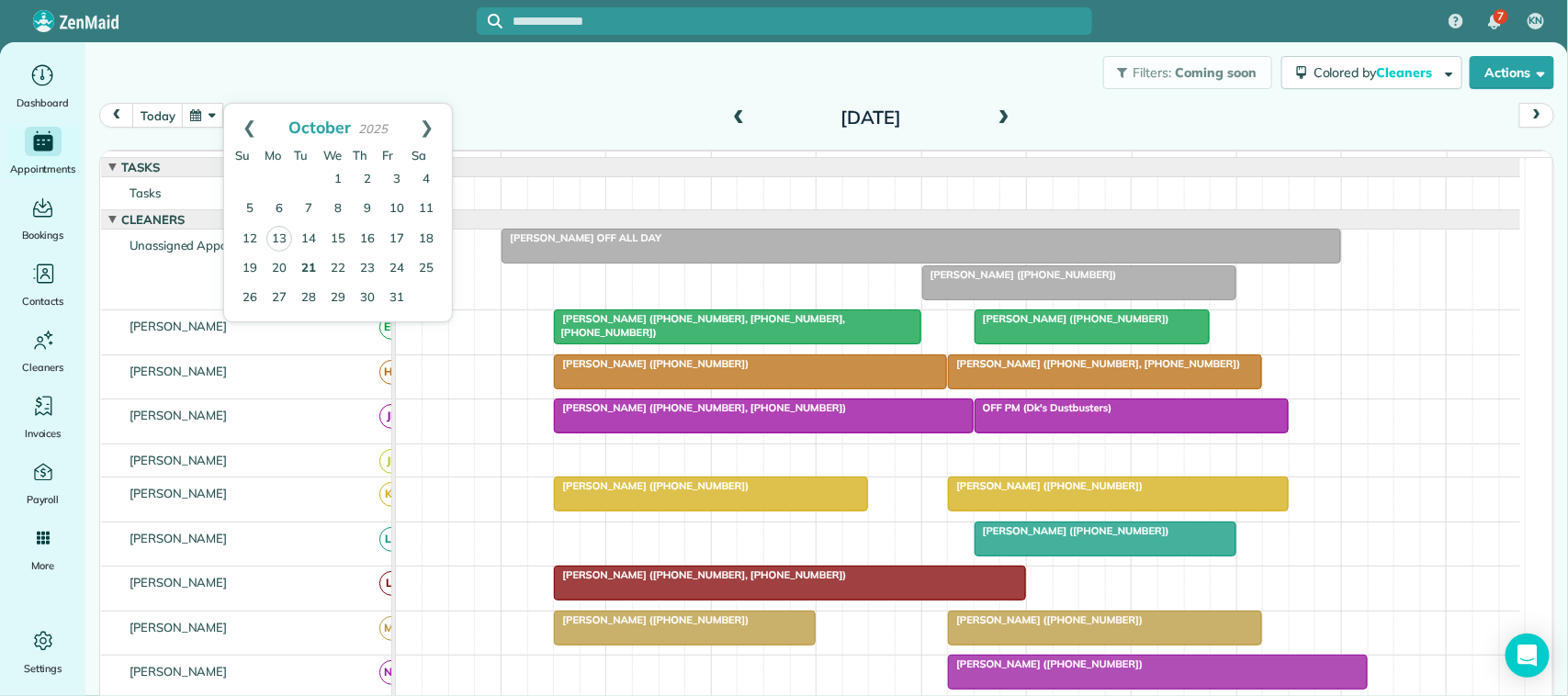
click at [312, 268] on link "21" at bounding box center [308, 268] width 29 height 29
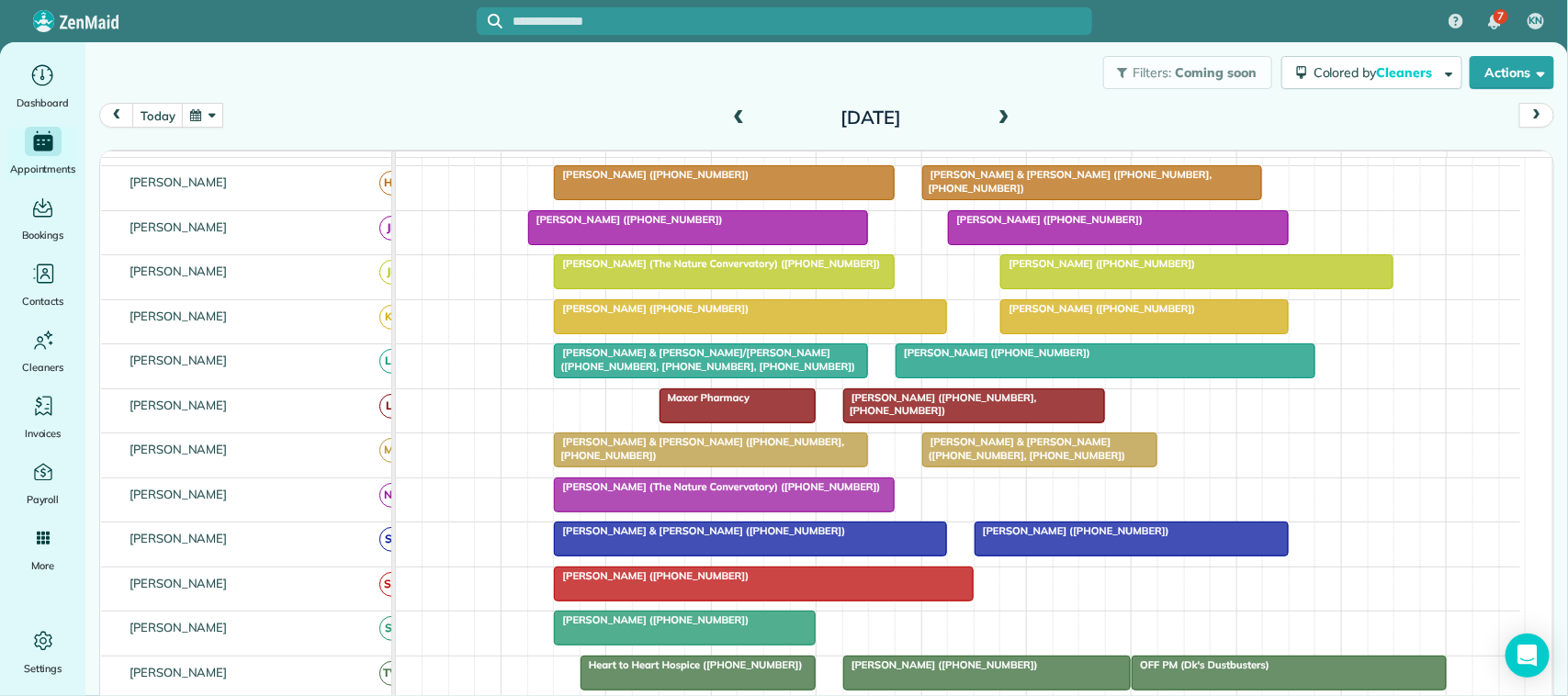
scroll to position [114, 0]
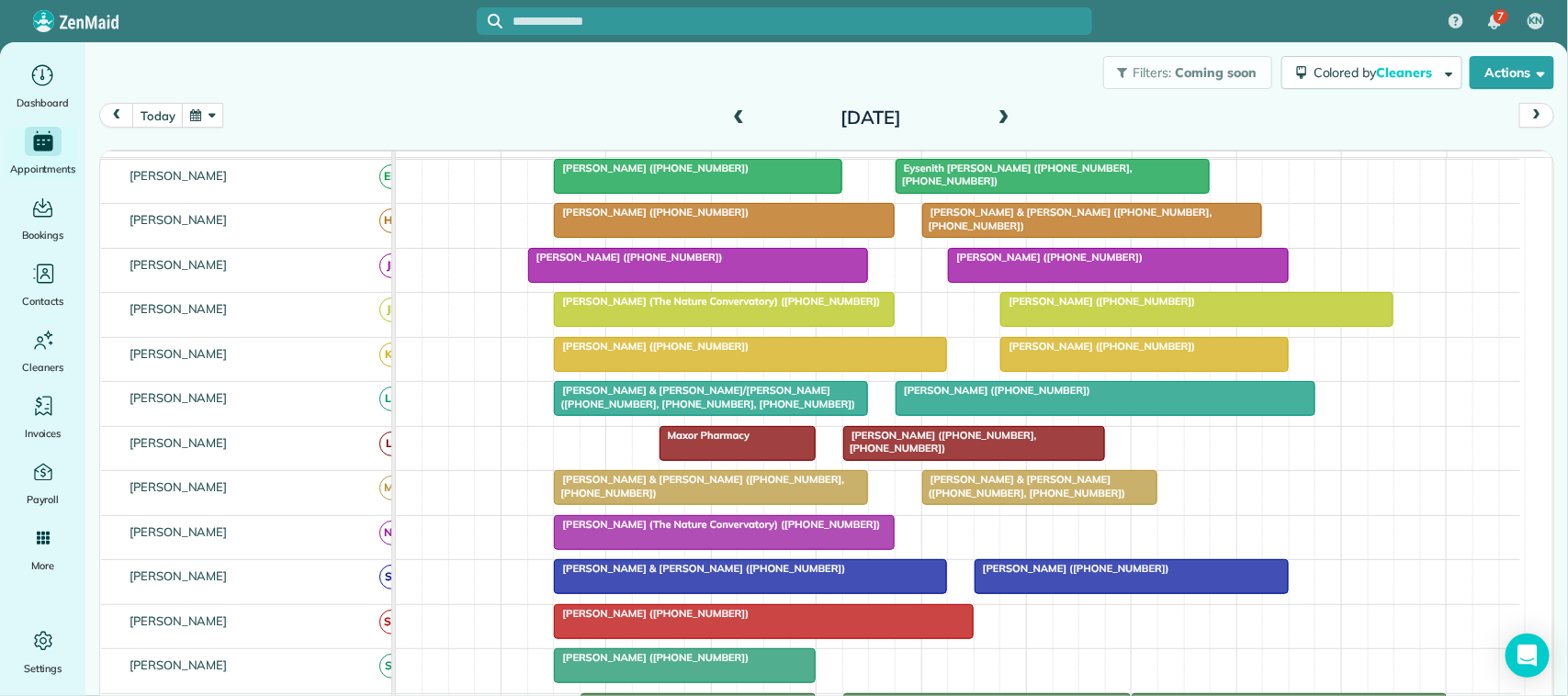
click at [941, 397] on div "Thilini Schlesinger (+17138571870)" at bounding box center [1104, 390] width 408 height 13
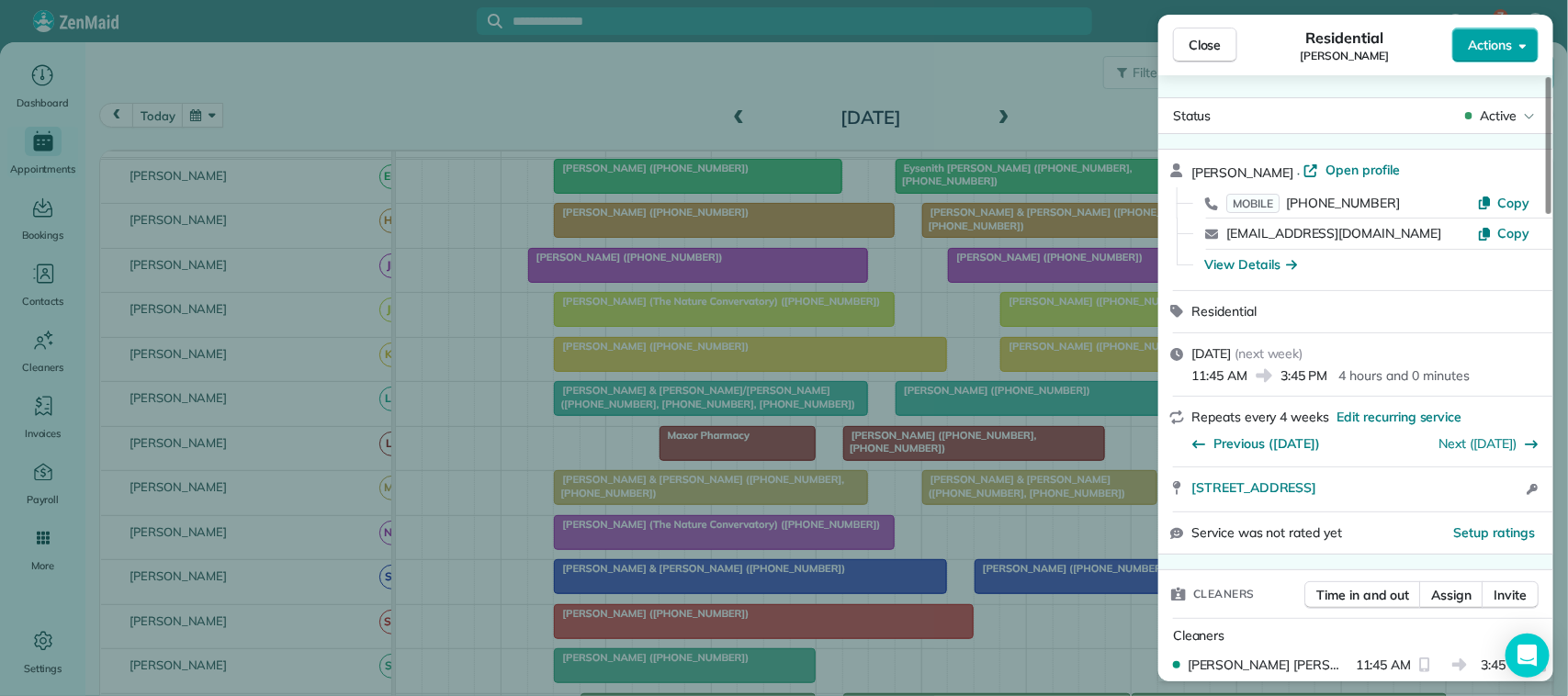
click at [1499, 36] on span "Actions" at bounding box center [1489, 45] width 44 height 19
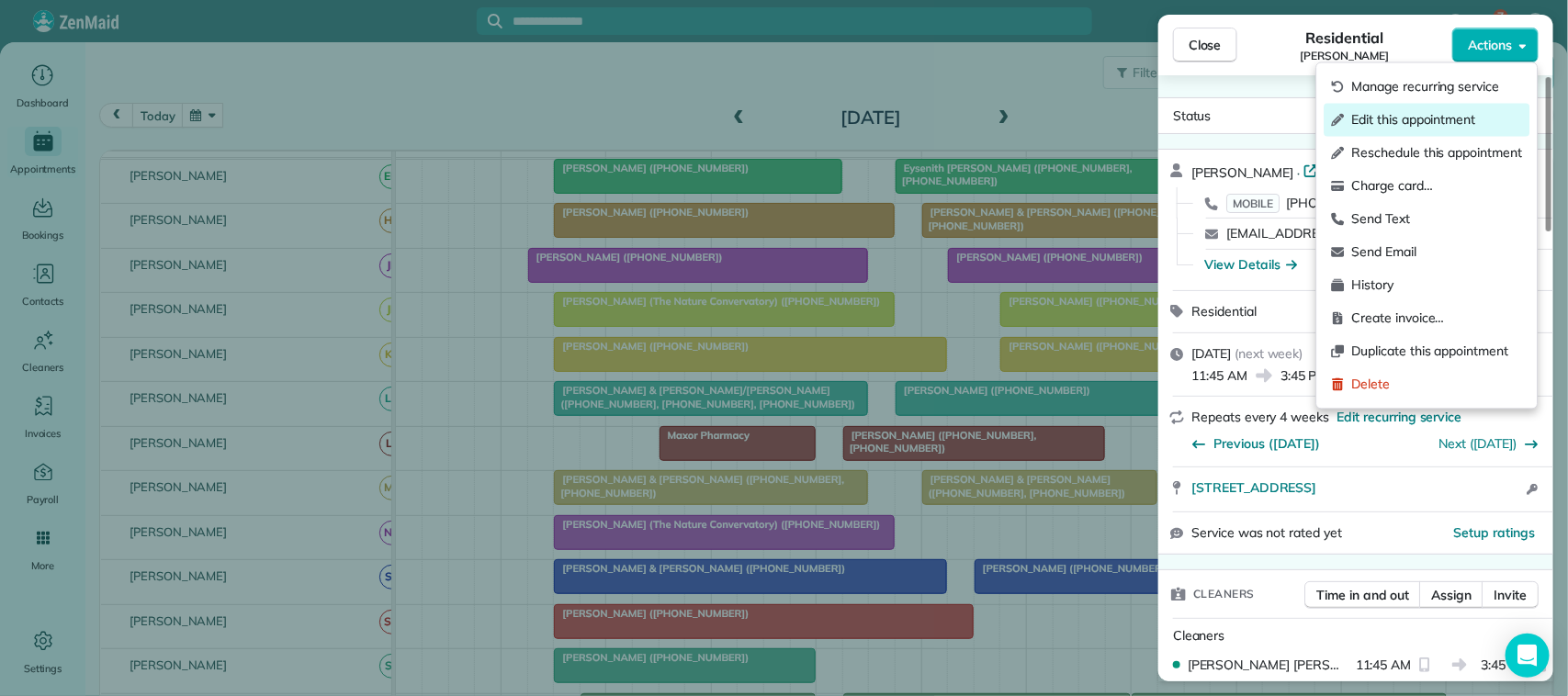
click at [1482, 126] on span "Edit this appointment" at bounding box center [1438, 120] width 171 height 19
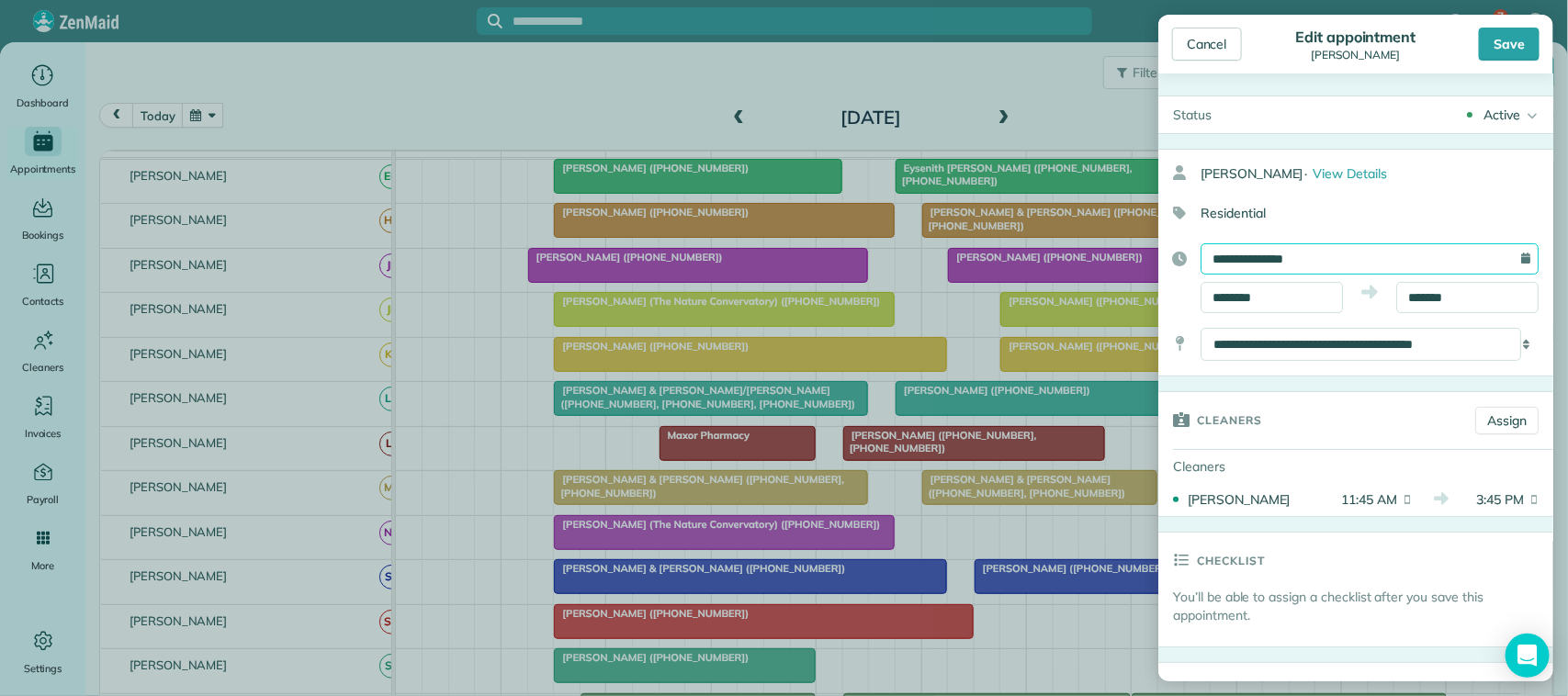
click at [1318, 264] on input "**********" at bounding box center [1369, 258] width 338 height 31
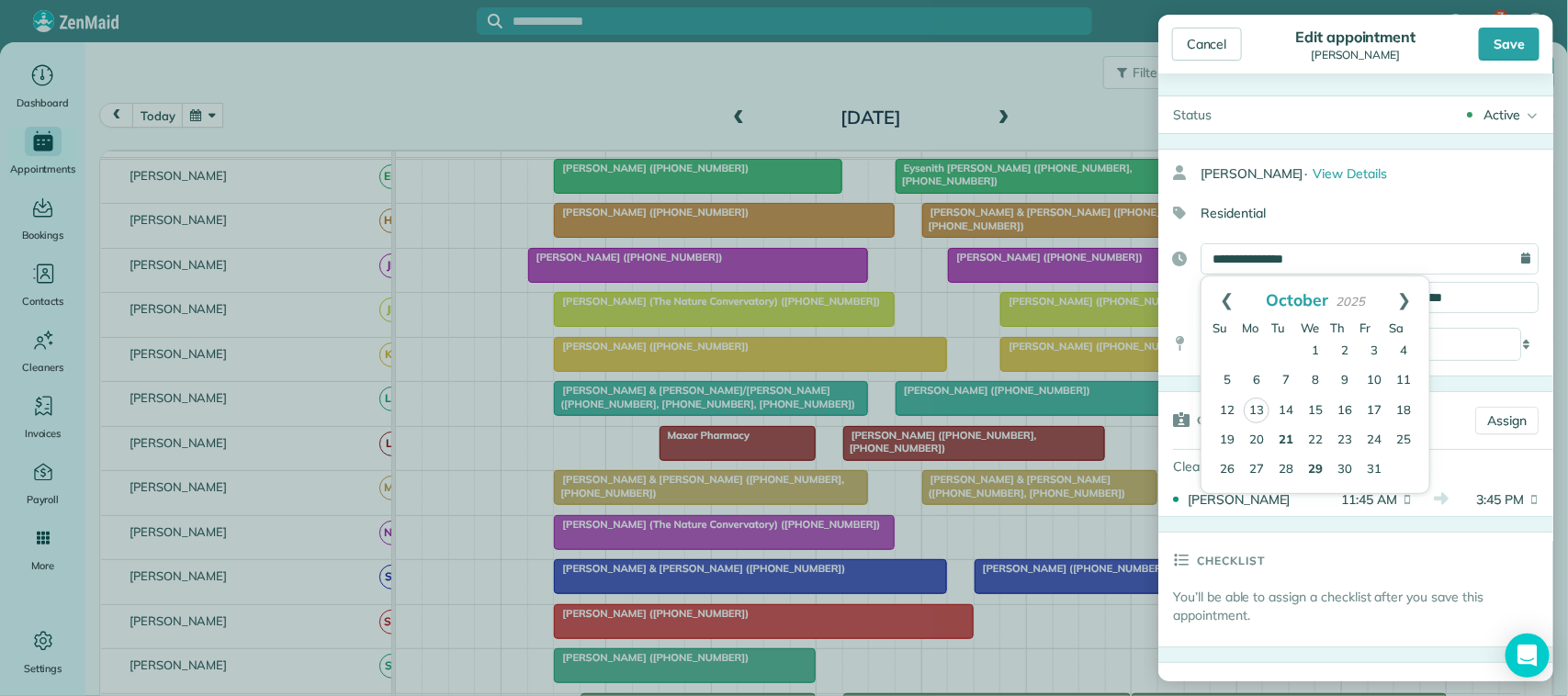
click at [1309, 474] on link "29" at bounding box center [1315, 469] width 29 height 29
type input "**********"
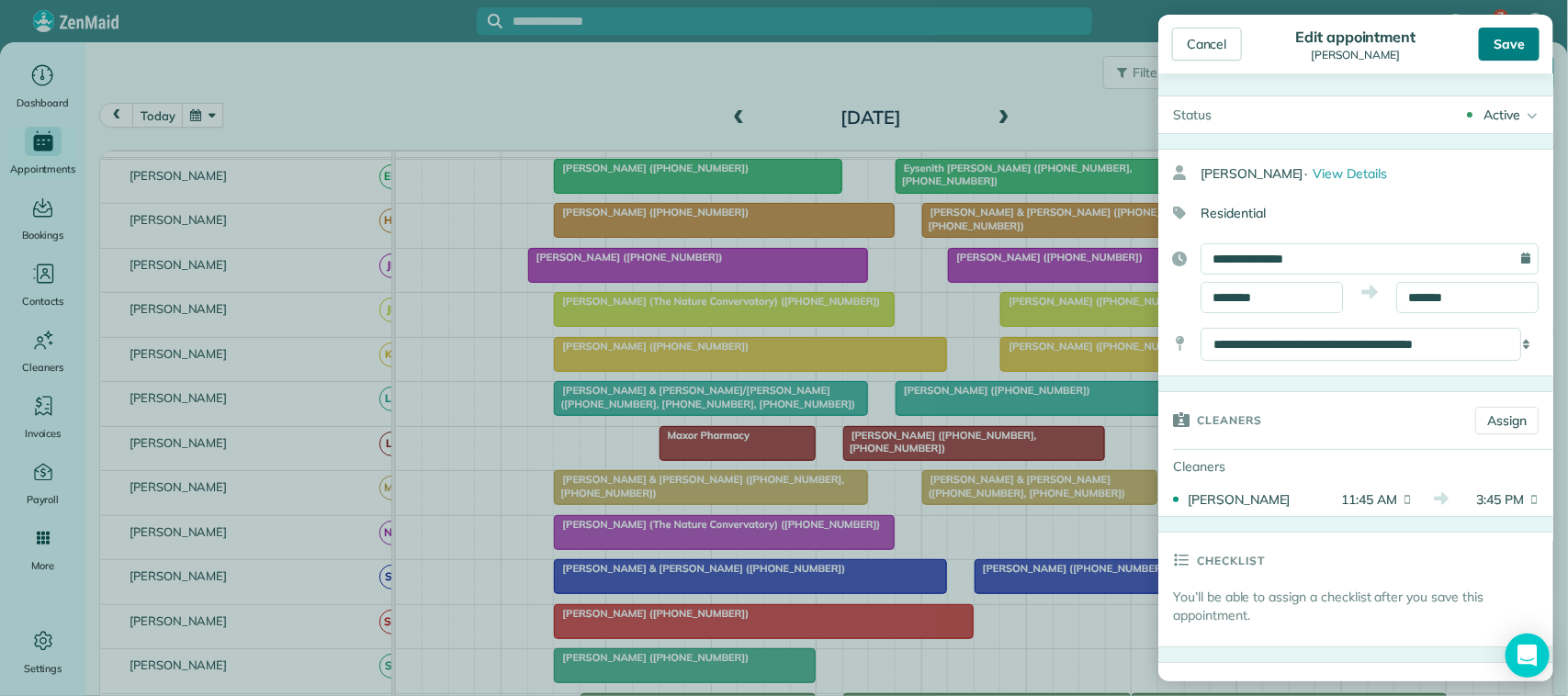
click at [1504, 48] on div "Save" at bounding box center [1509, 43] width 61 height 33
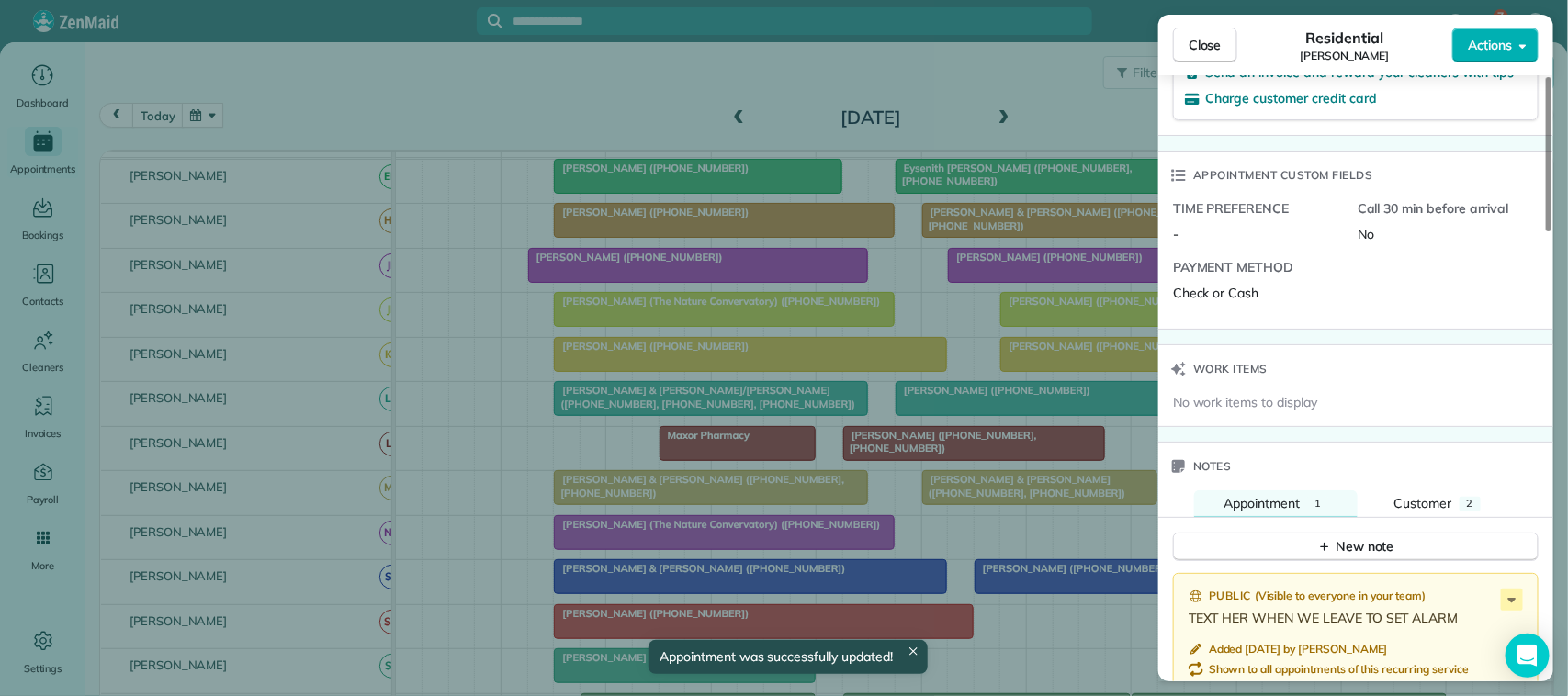
scroll to position [1377, 0]
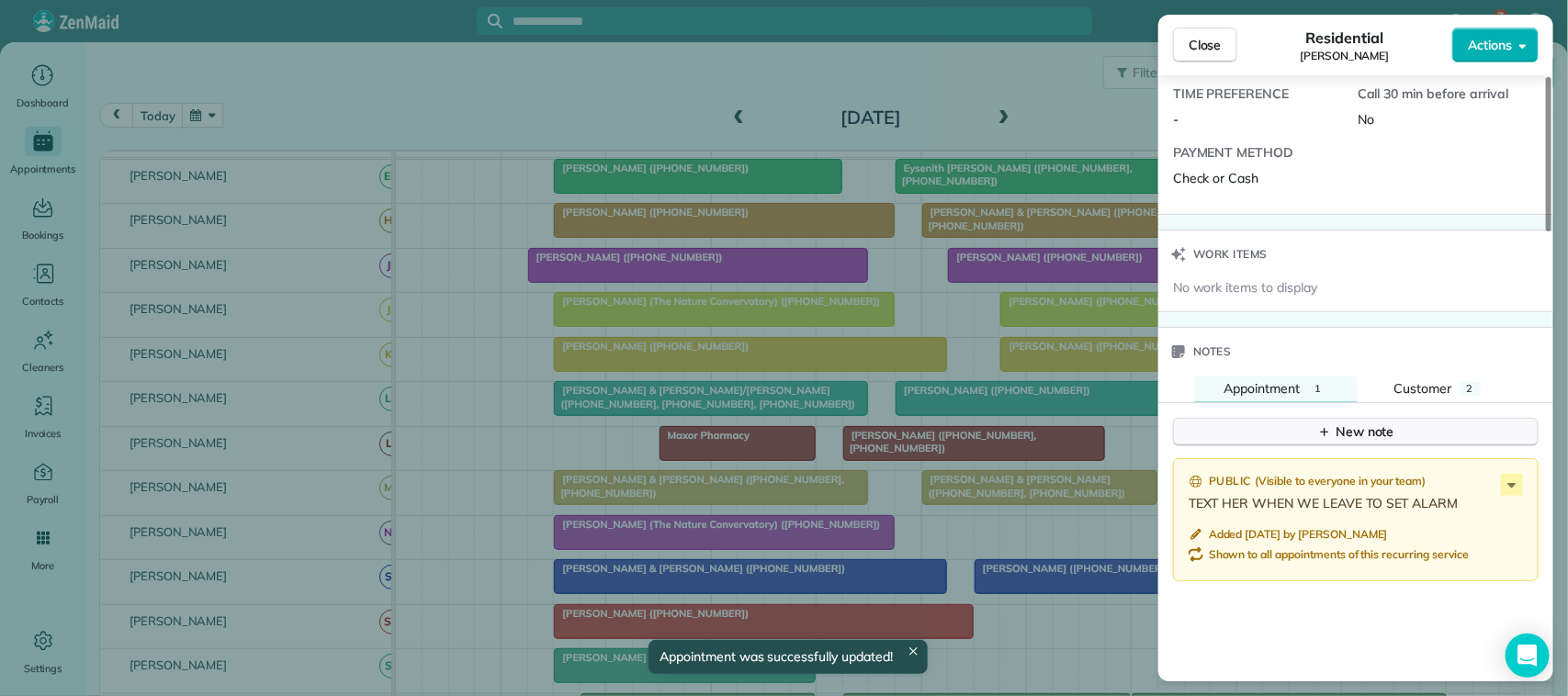
click at [1338, 442] on div "New note" at bounding box center [1355, 431] width 77 height 20
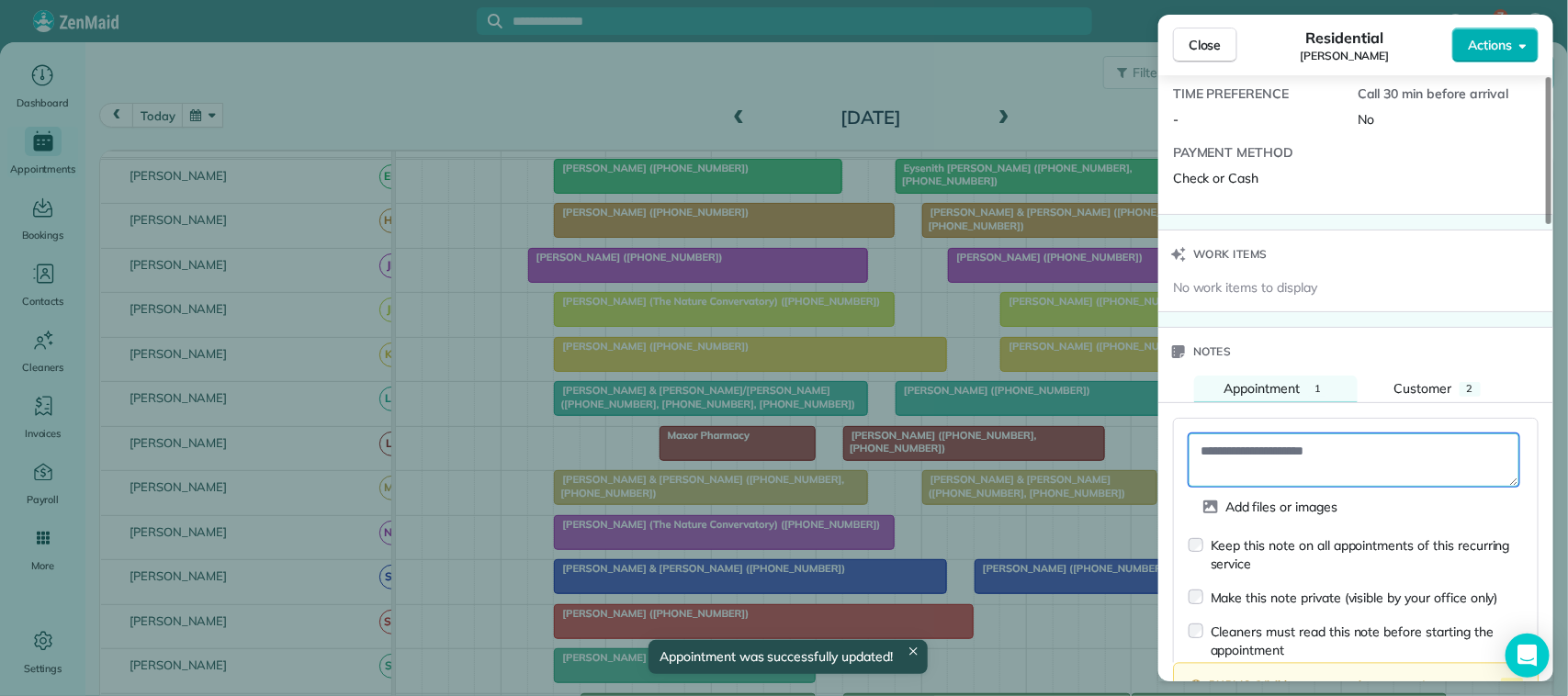
click at [1318, 475] on textarea at bounding box center [1353, 460] width 330 height 53
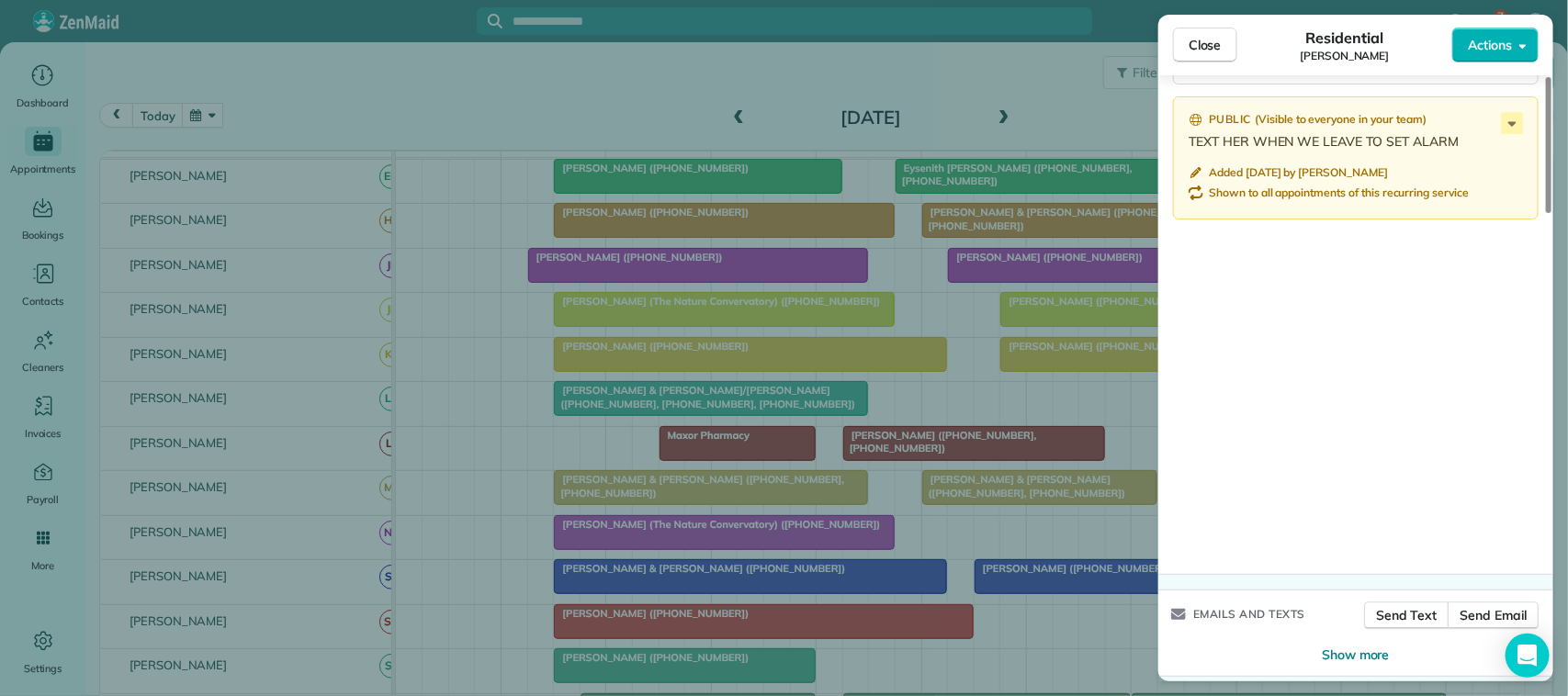
scroll to position [1951, 0]
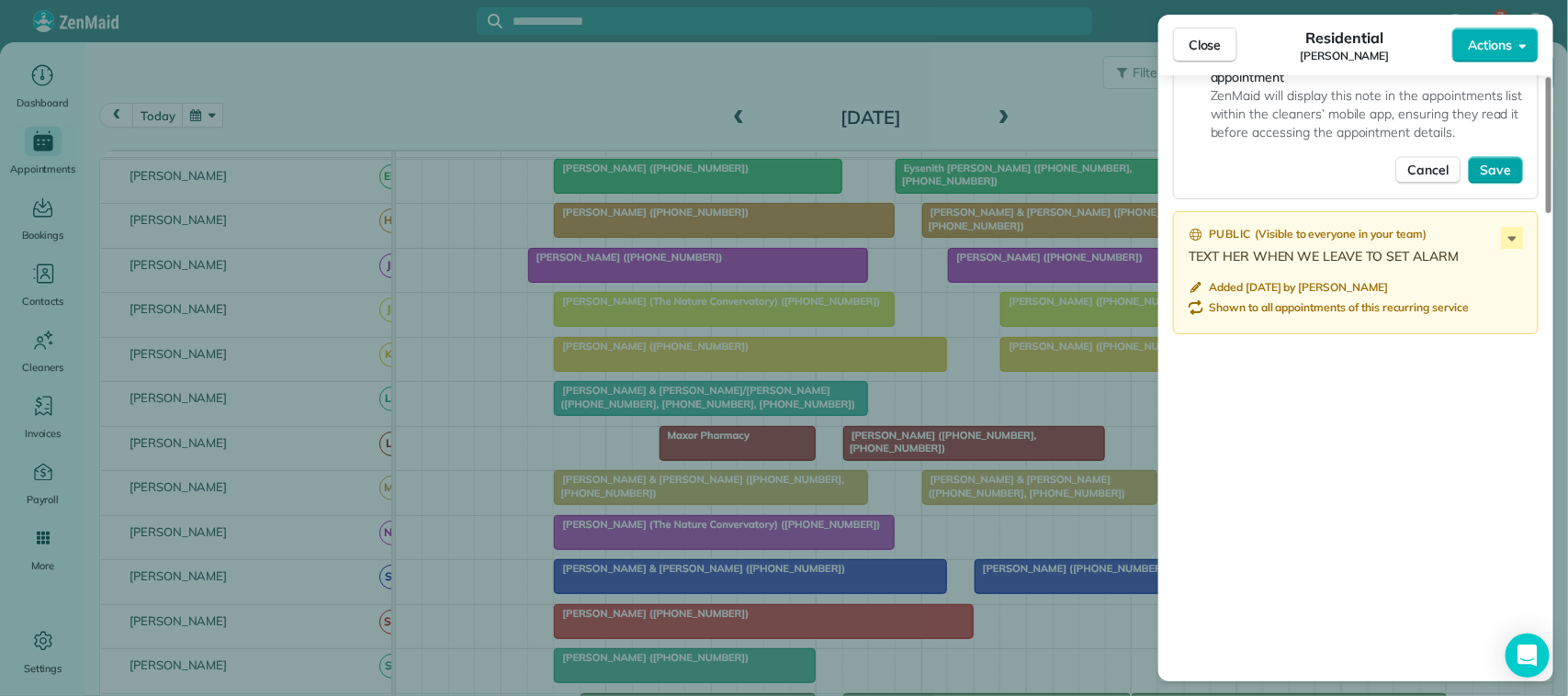
type textarea "**********"
click at [1512, 180] on button "Save" at bounding box center [1495, 169] width 55 height 27
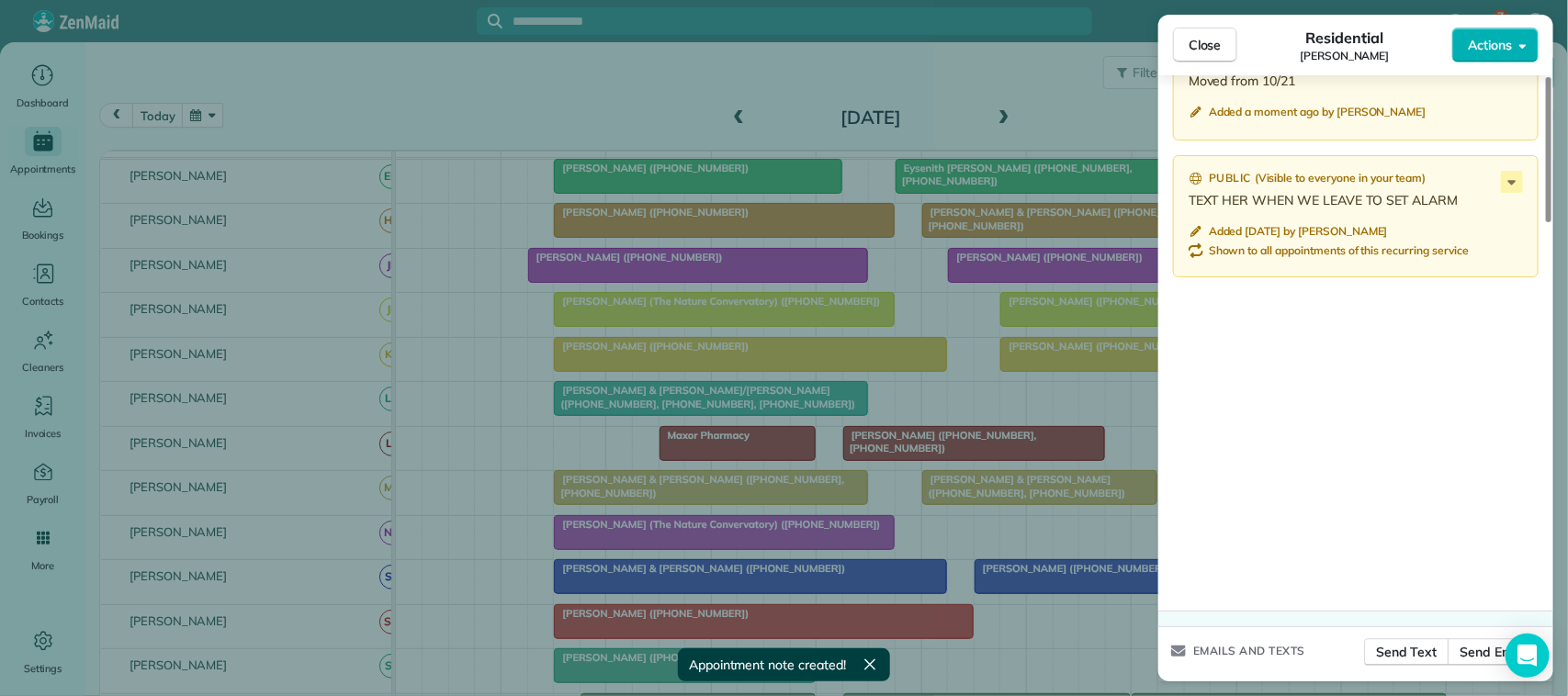
scroll to position [1814, 0]
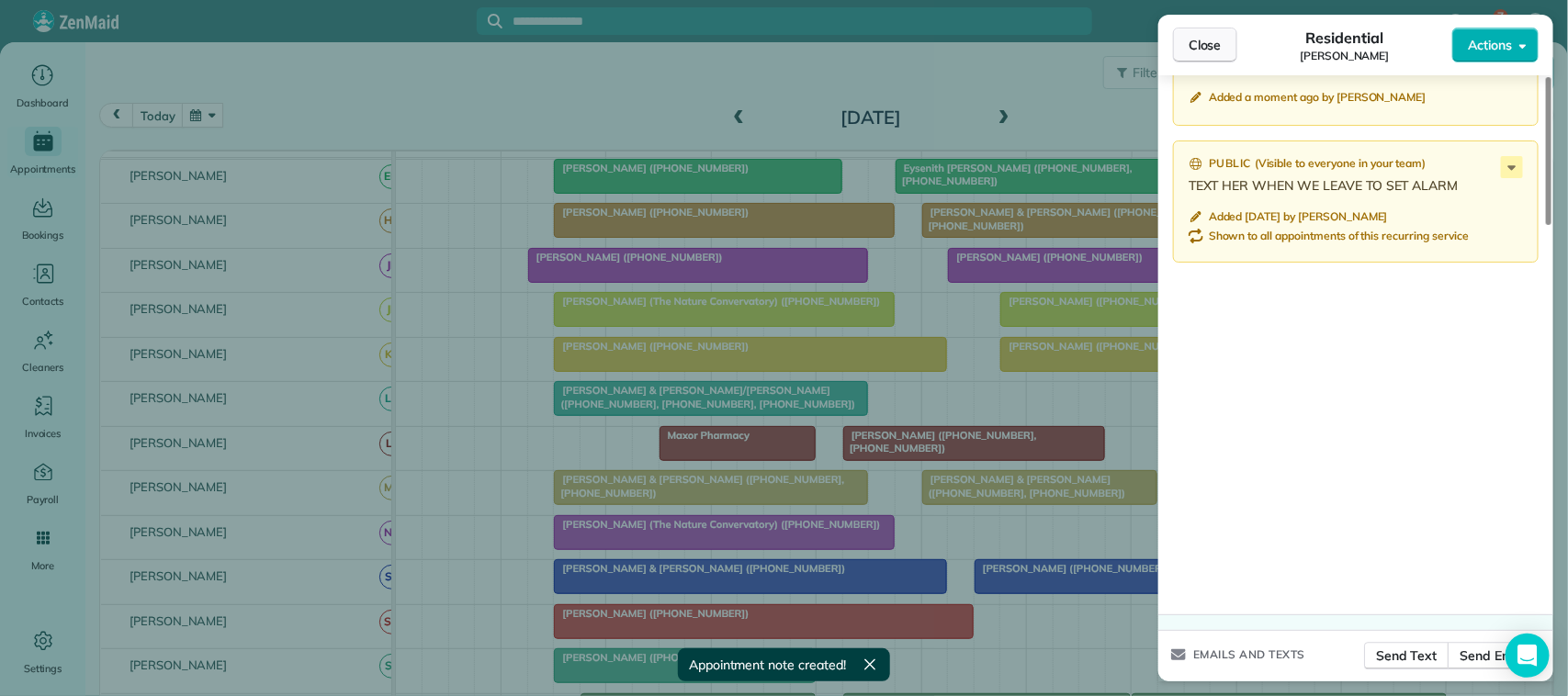
click at [1212, 30] on button "Close" at bounding box center [1205, 44] width 65 height 35
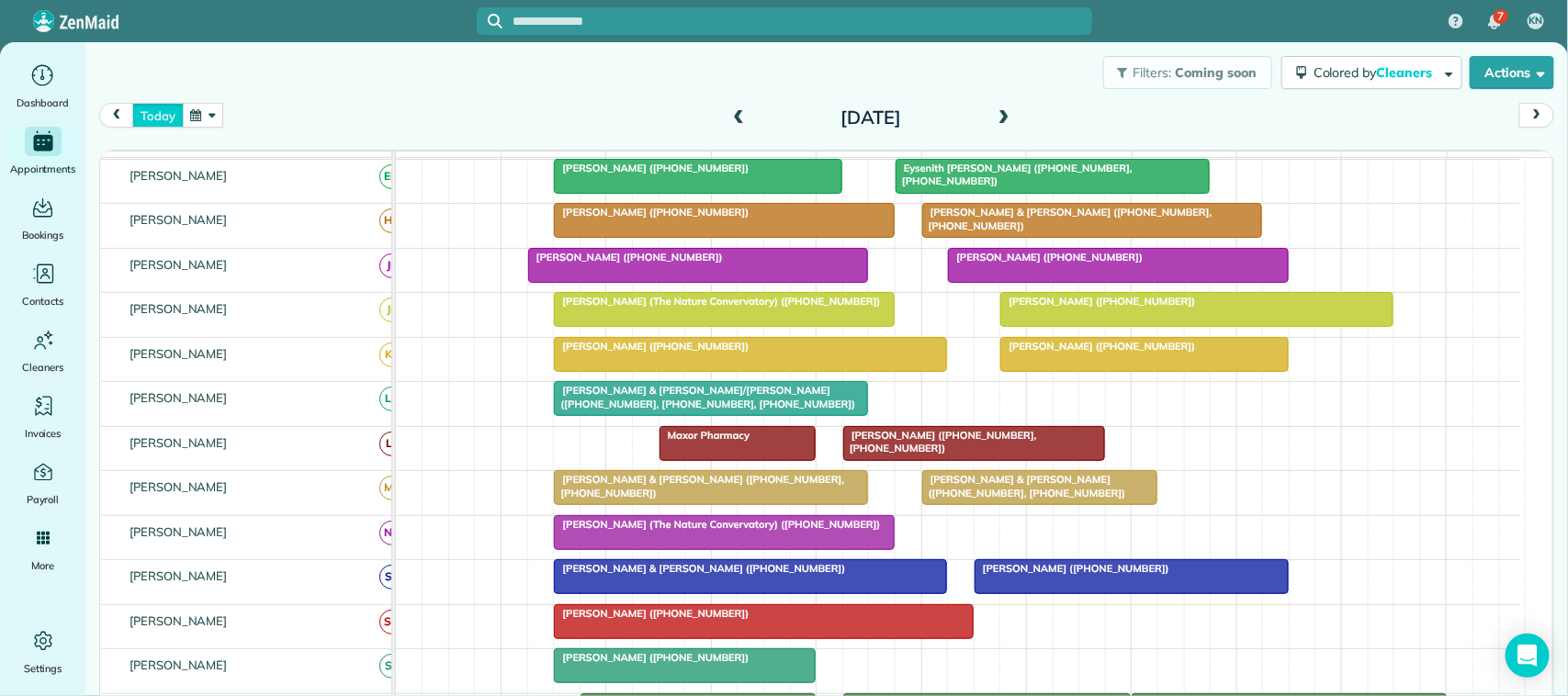
click at [173, 114] on button "today" at bounding box center [158, 115] width 51 height 24
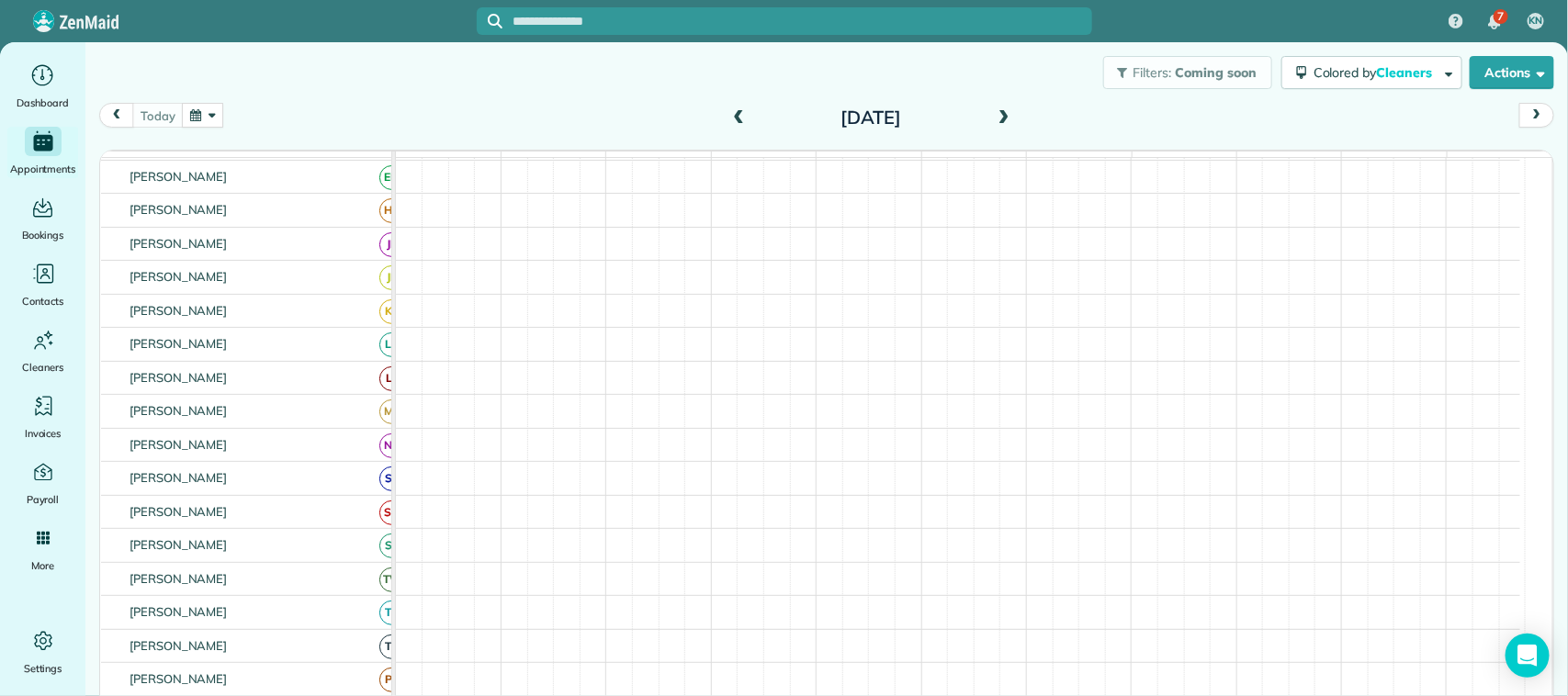
click at [277, 117] on div "[DATE] [DATE]" at bounding box center [827, 120] width 1454 height 35
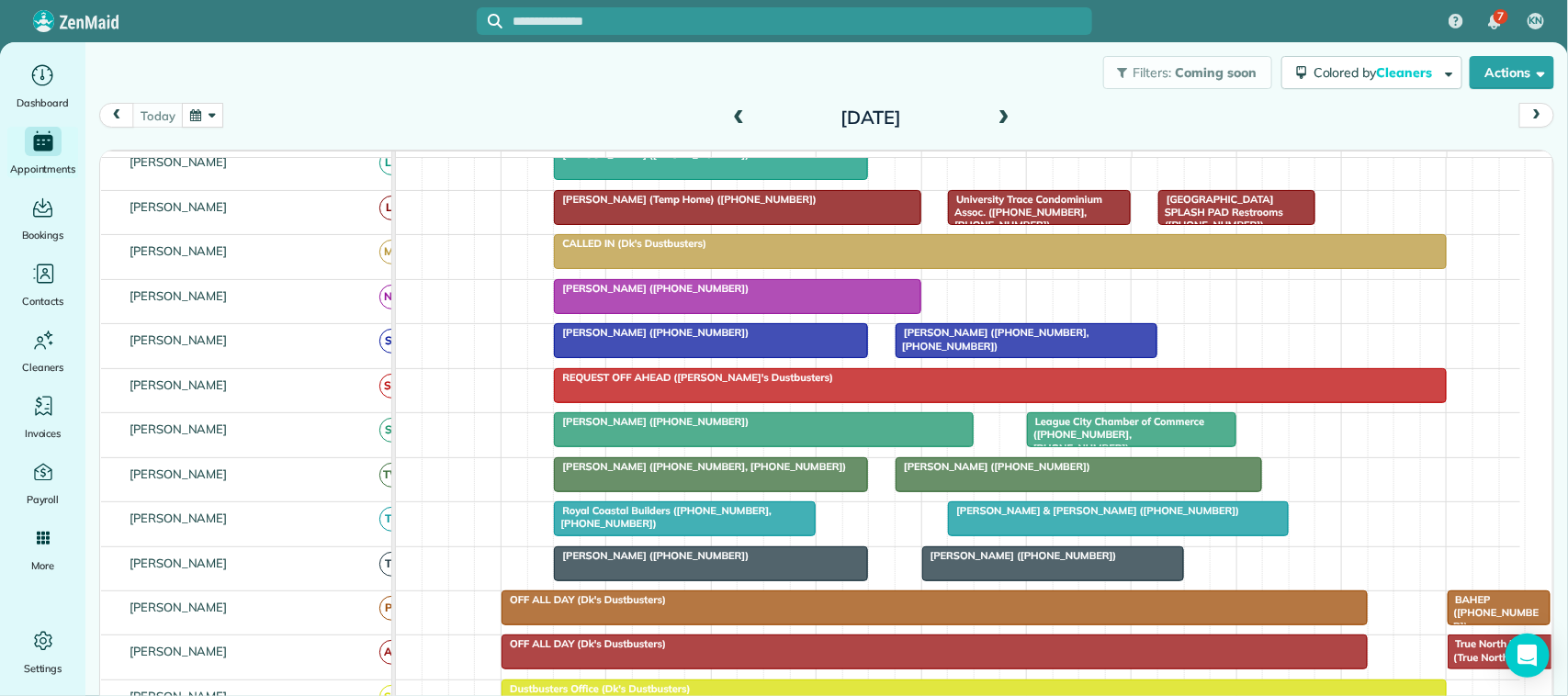
scroll to position [459, 0]
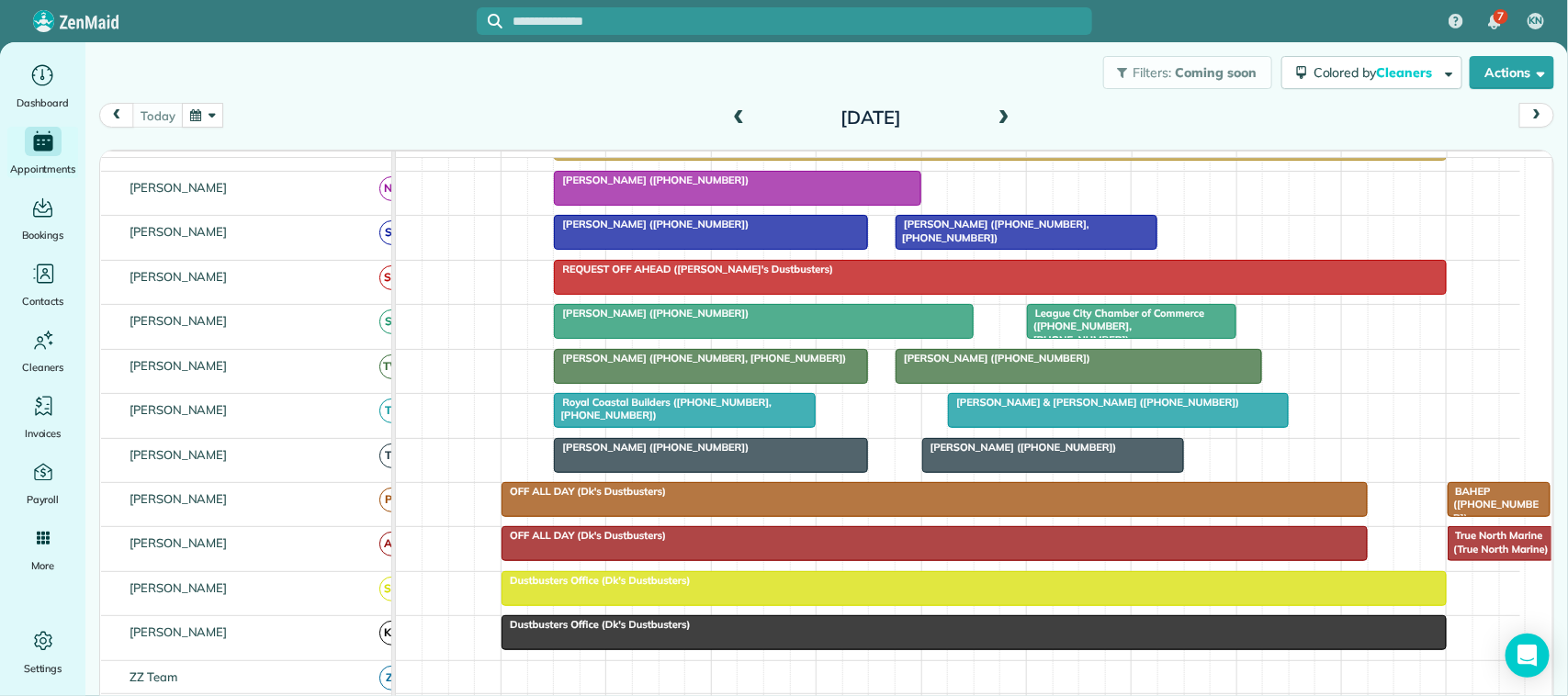
click at [194, 121] on button "button" at bounding box center [203, 115] width 42 height 24
click at [290, 295] on link "27" at bounding box center [279, 297] width 29 height 29
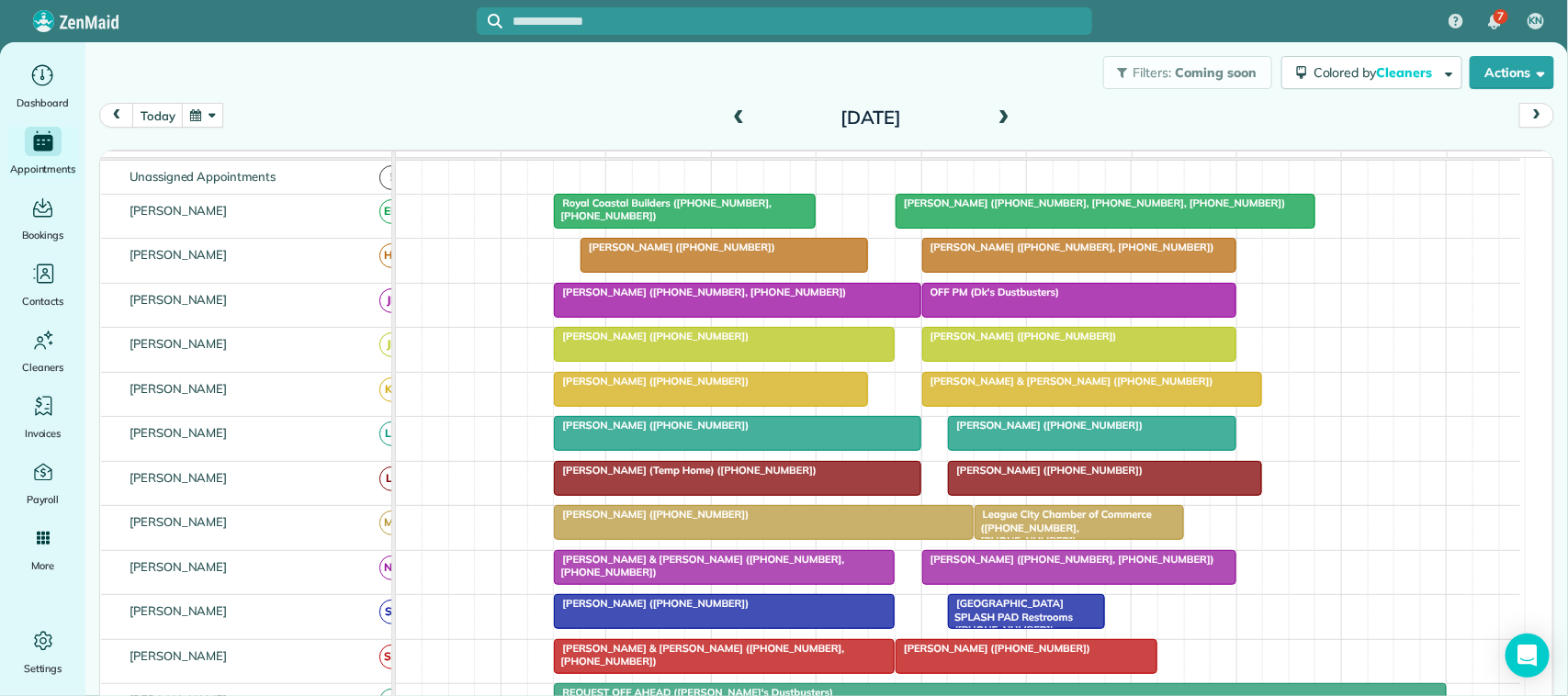
scroll to position [66, 0]
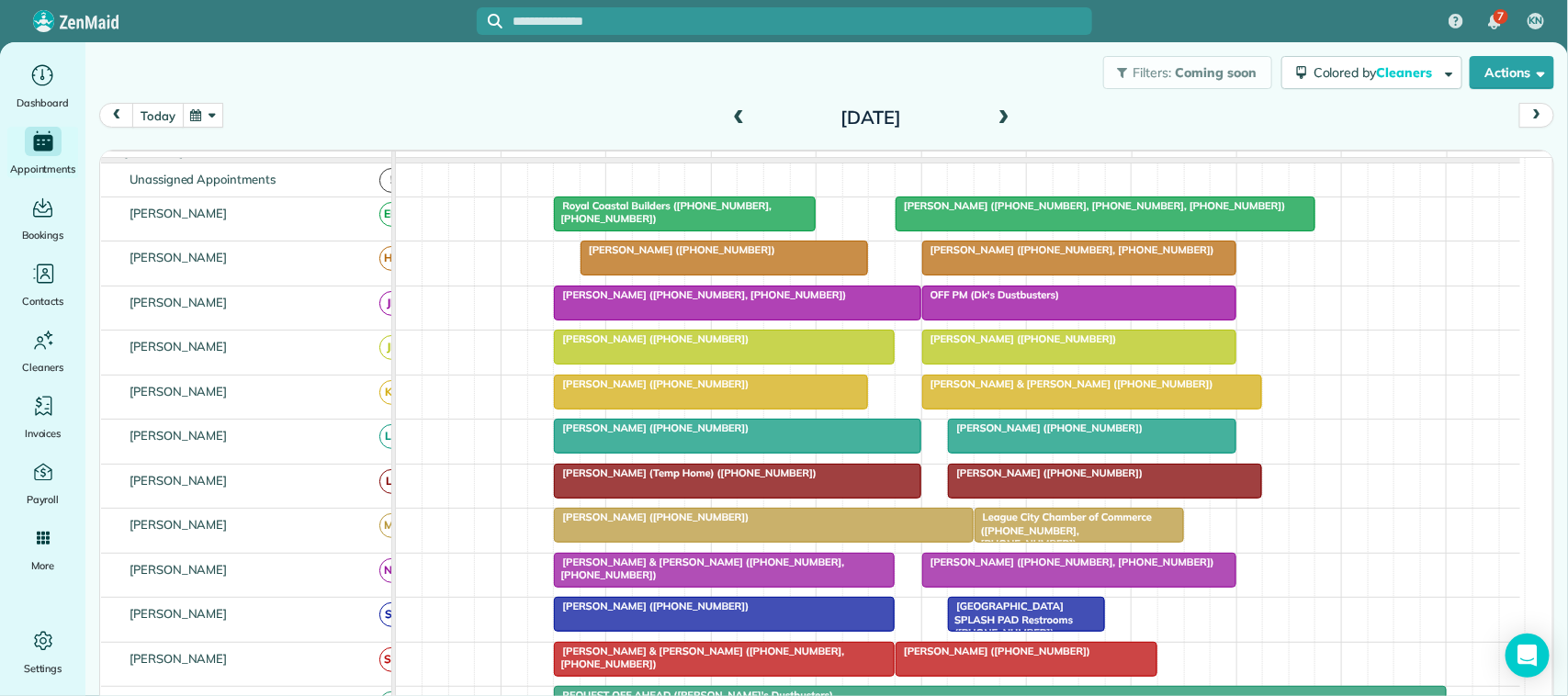
click at [162, 117] on button "today" at bounding box center [158, 115] width 51 height 24
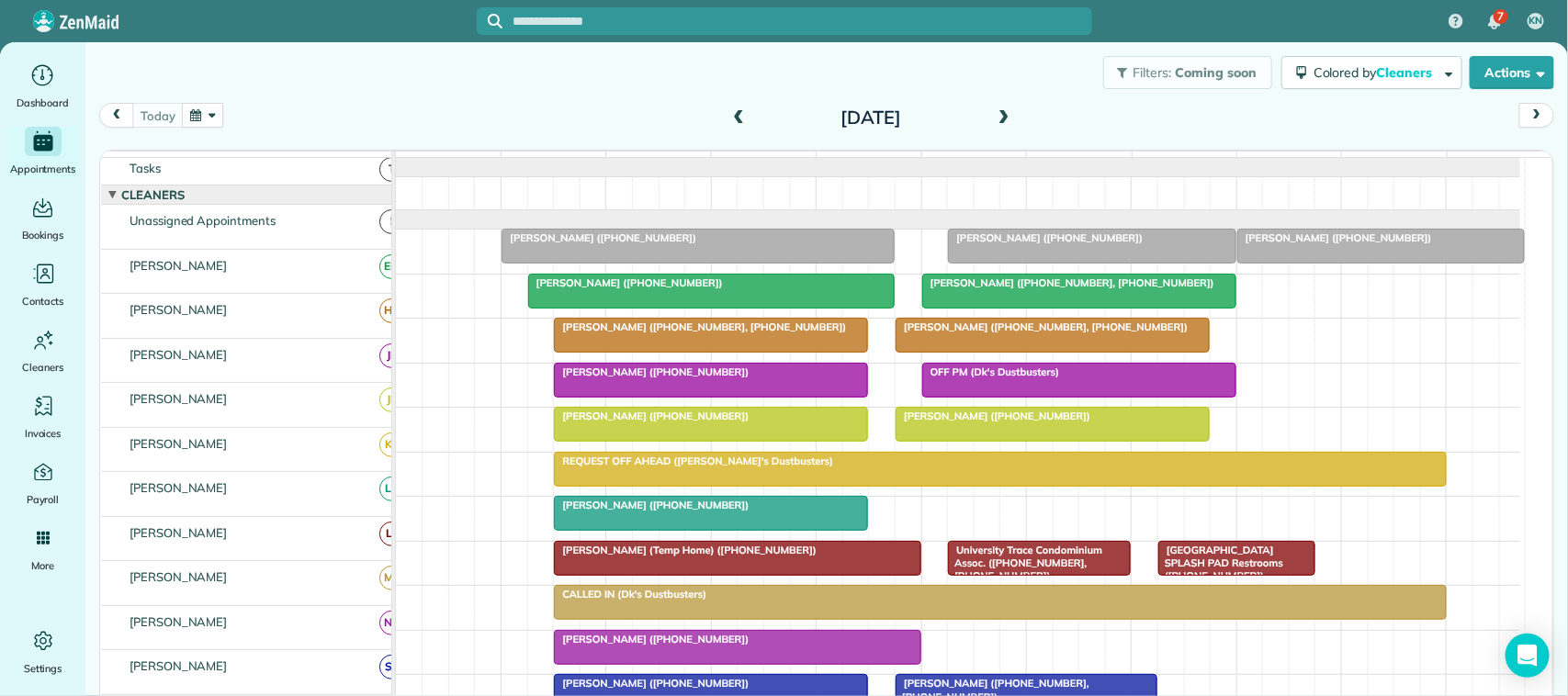
scroll to position [0, 0]
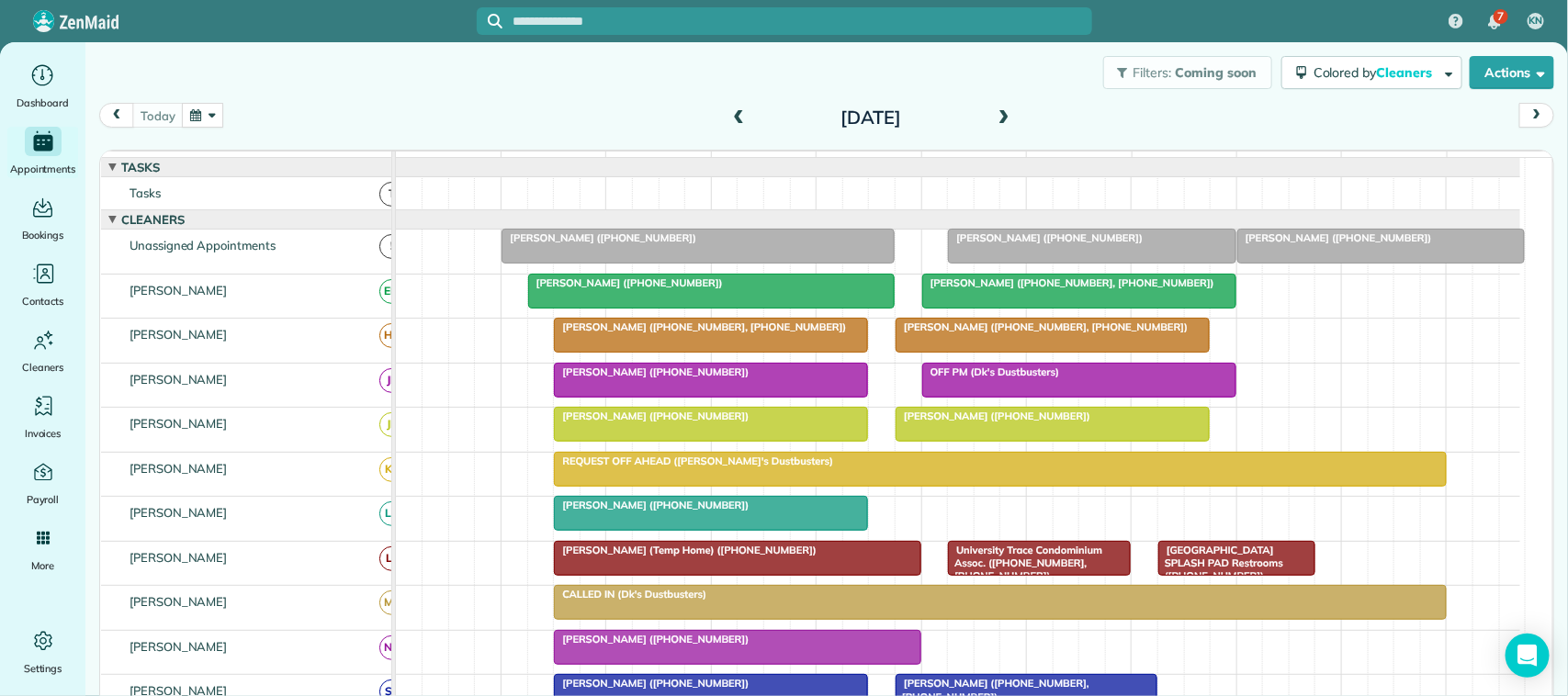
click at [204, 119] on button "button" at bounding box center [203, 115] width 42 height 24
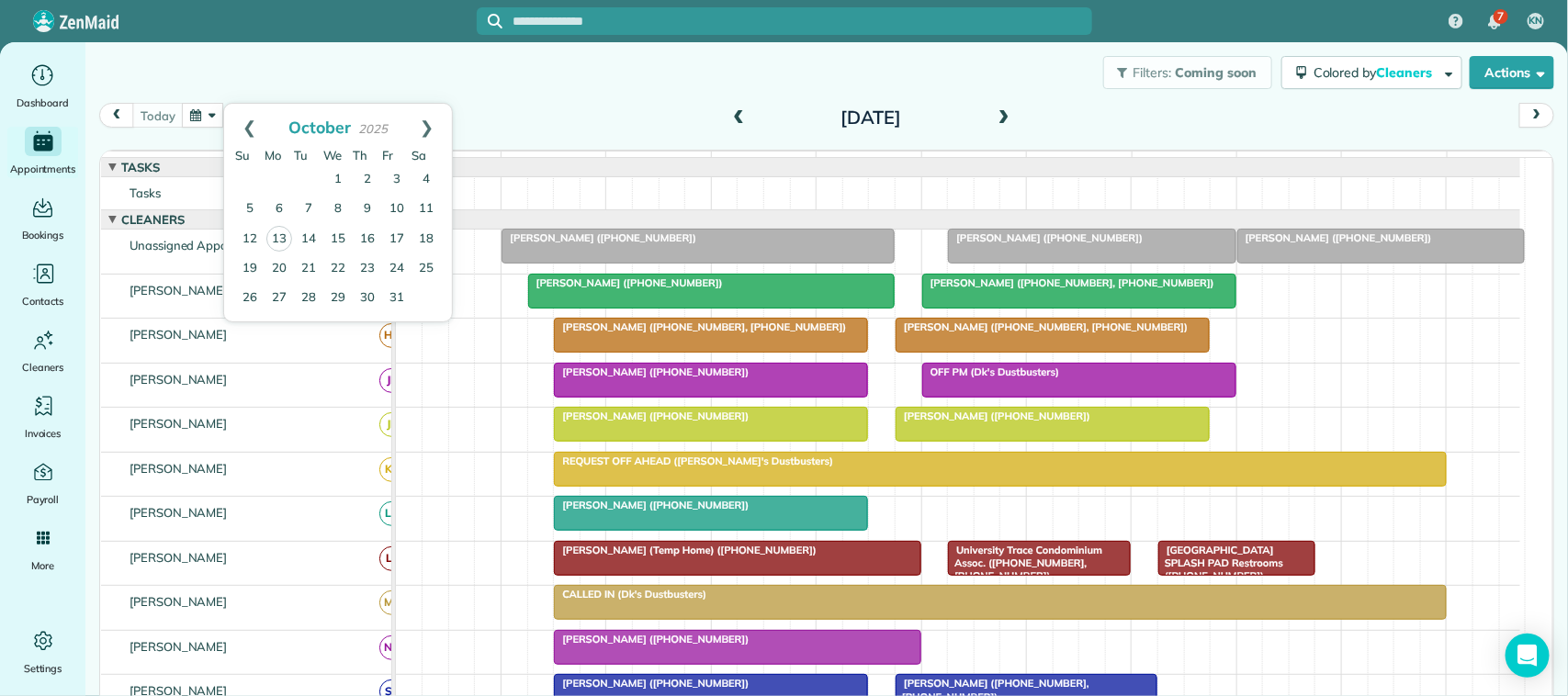
click at [221, 90] on div "Filters: Coming soon Colored by Cleaners Color by Cleaner Color by Team Color b…" at bounding box center [827, 72] width 1483 height 61
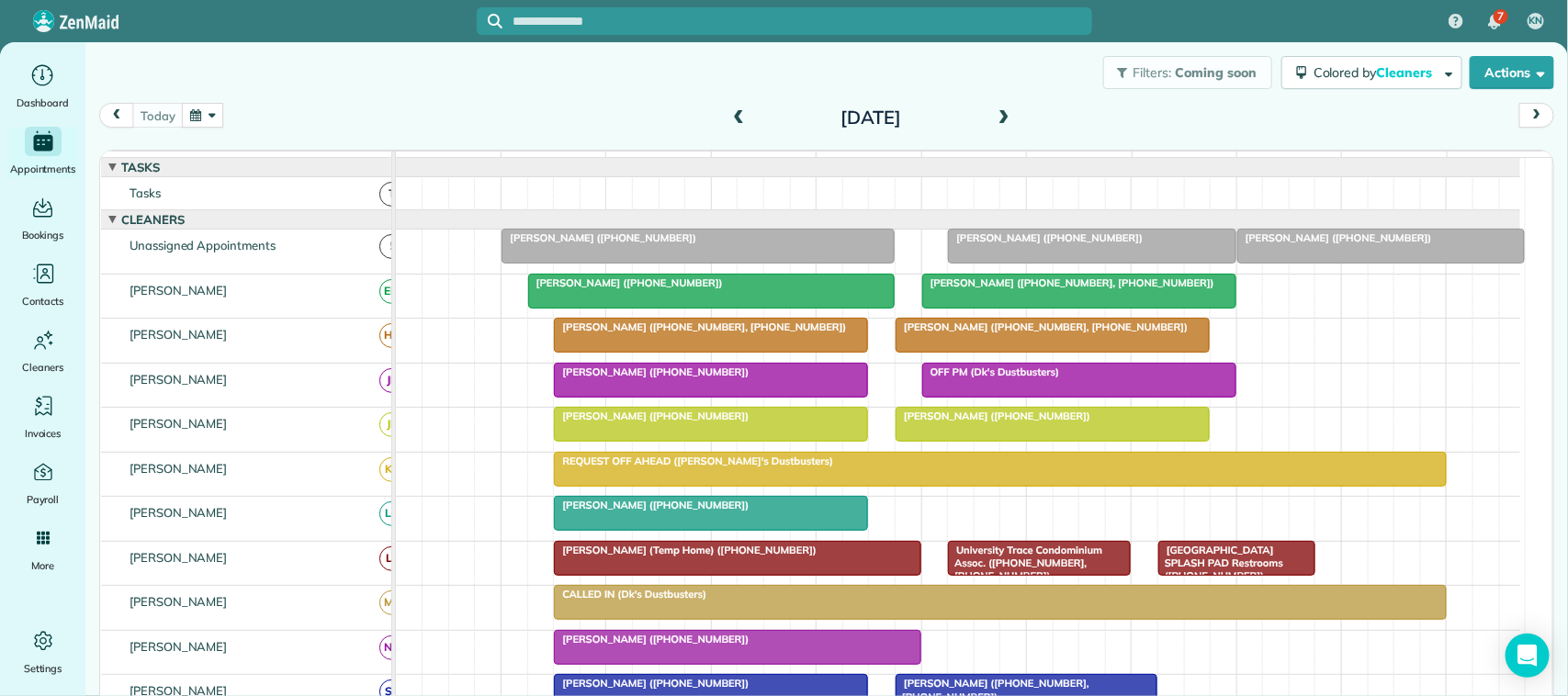
click at [221, 108] on button "button" at bounding box center [203, 115] width 42 height 24
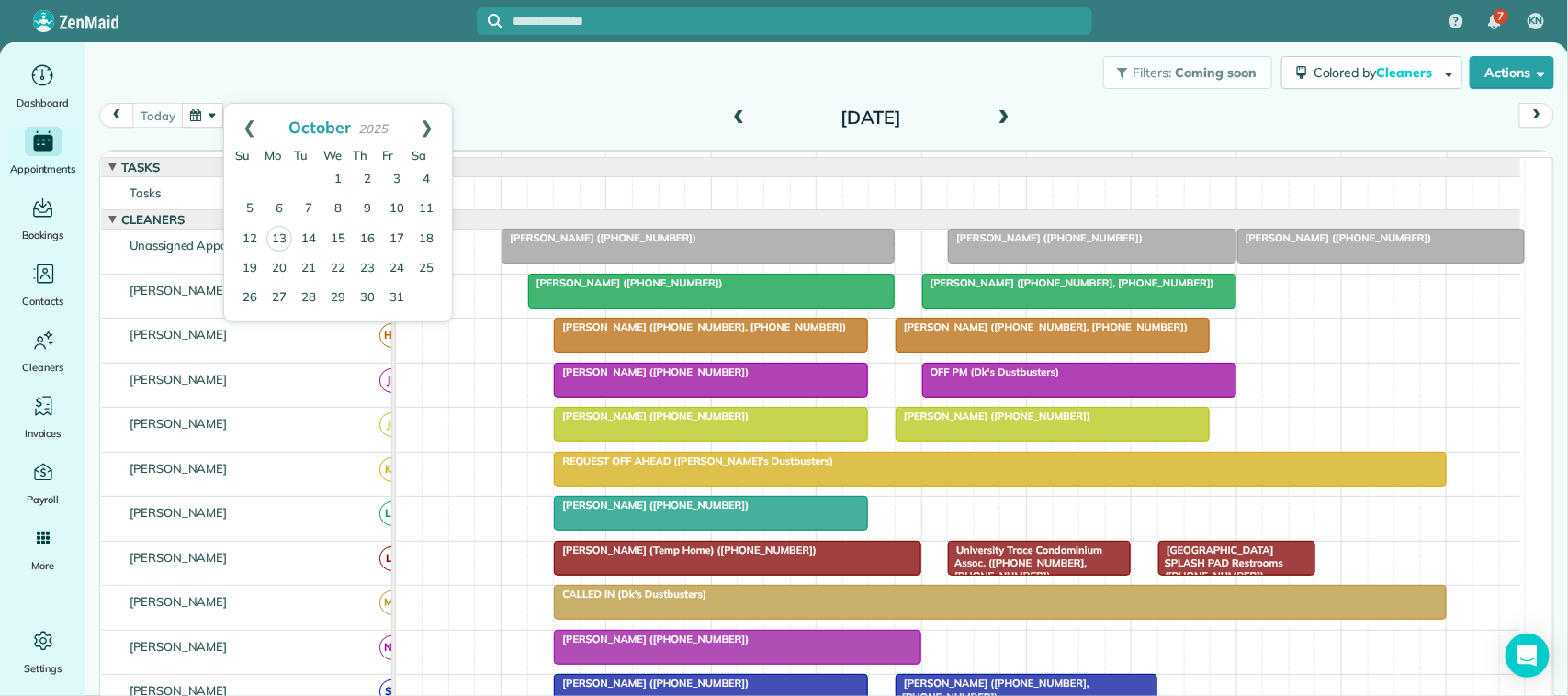
click at [501, 108] on div "[DATE] [DATE]" at bounding box center [827, 120] width 1454 height 35
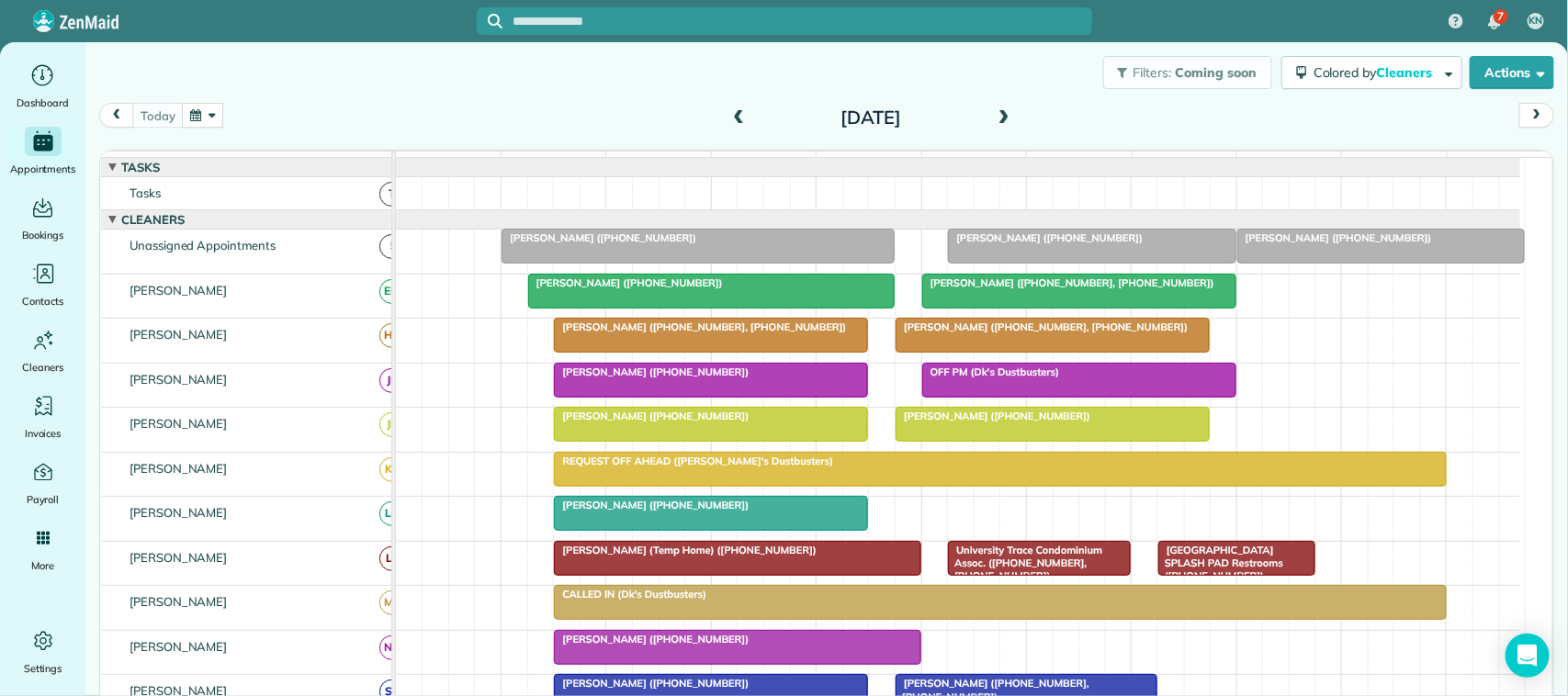
click at [212, 113] on button "button" at bounding box center [203, 115] width 42 height 24
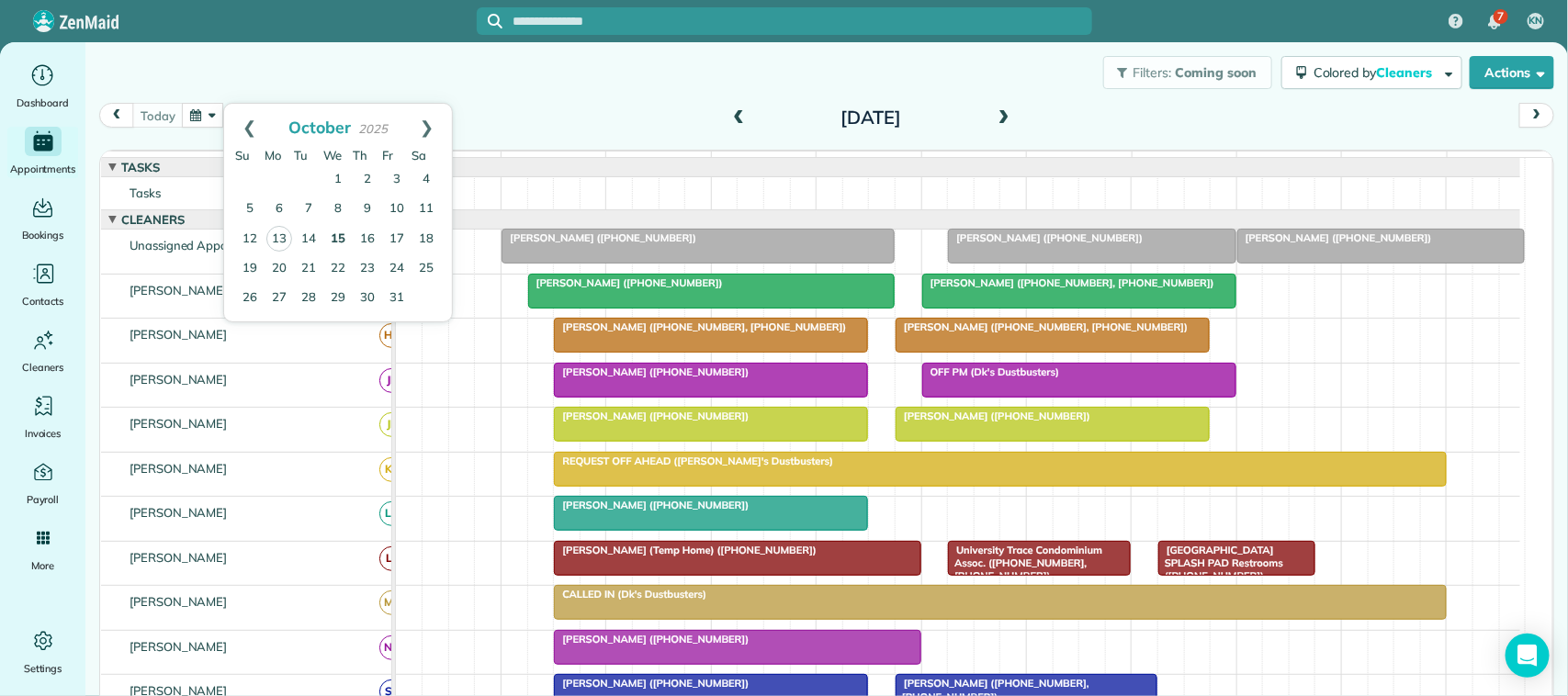
click at [333, 236] on link "15" at bounding box center [337, 239] width 29 height 29
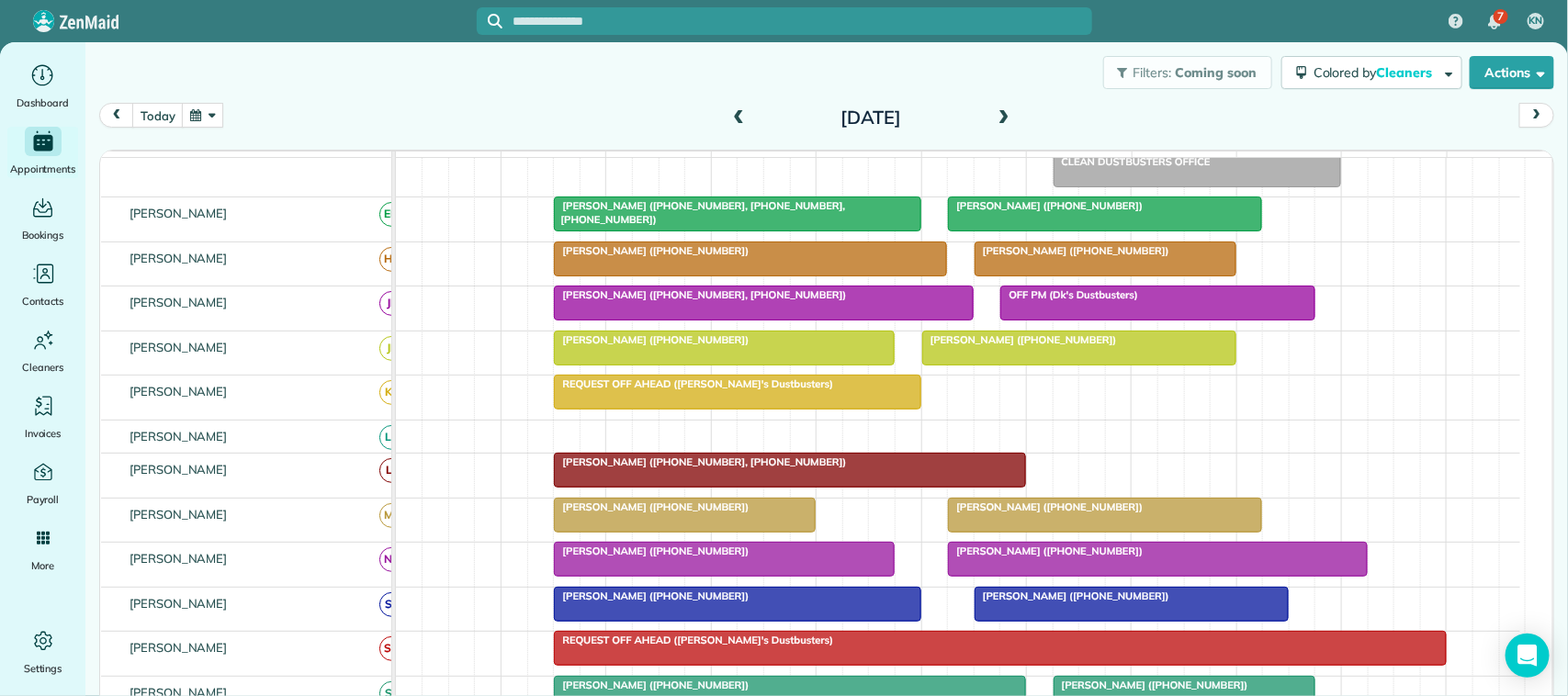
scroll to position [39, 0]
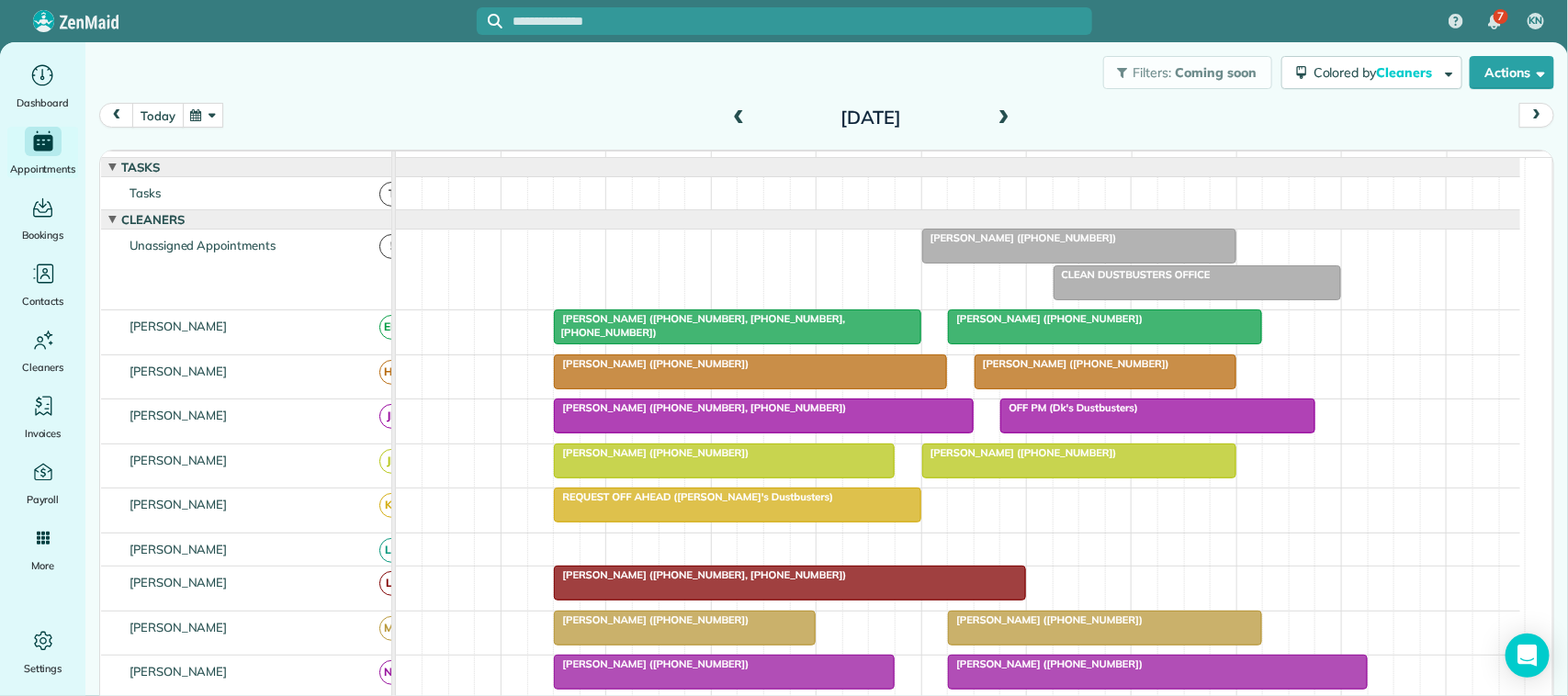
click at [156, 106] on button "today" at bounding box center [158, 115] width 51 height 24
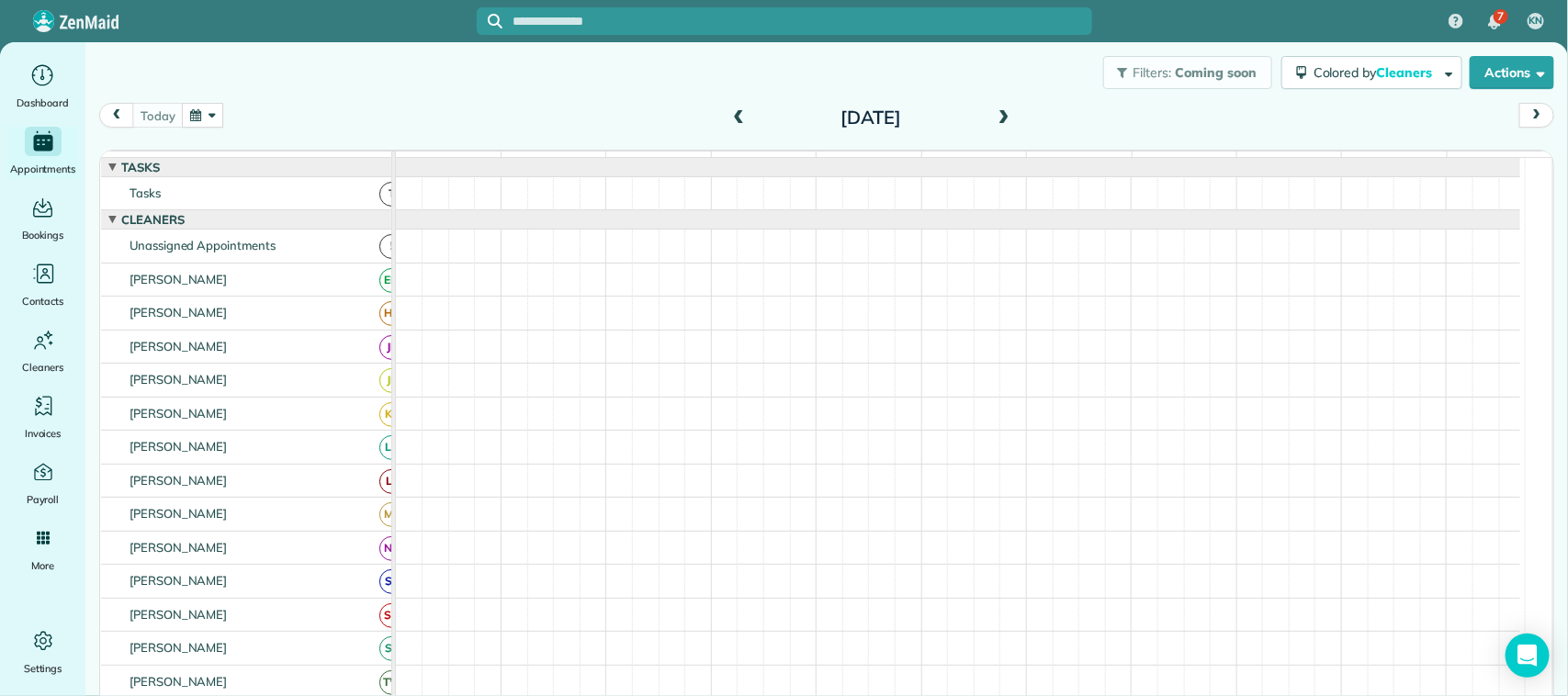
click at [219, 115] on button "button" at bounding box center [203, 115] width 42 height 24
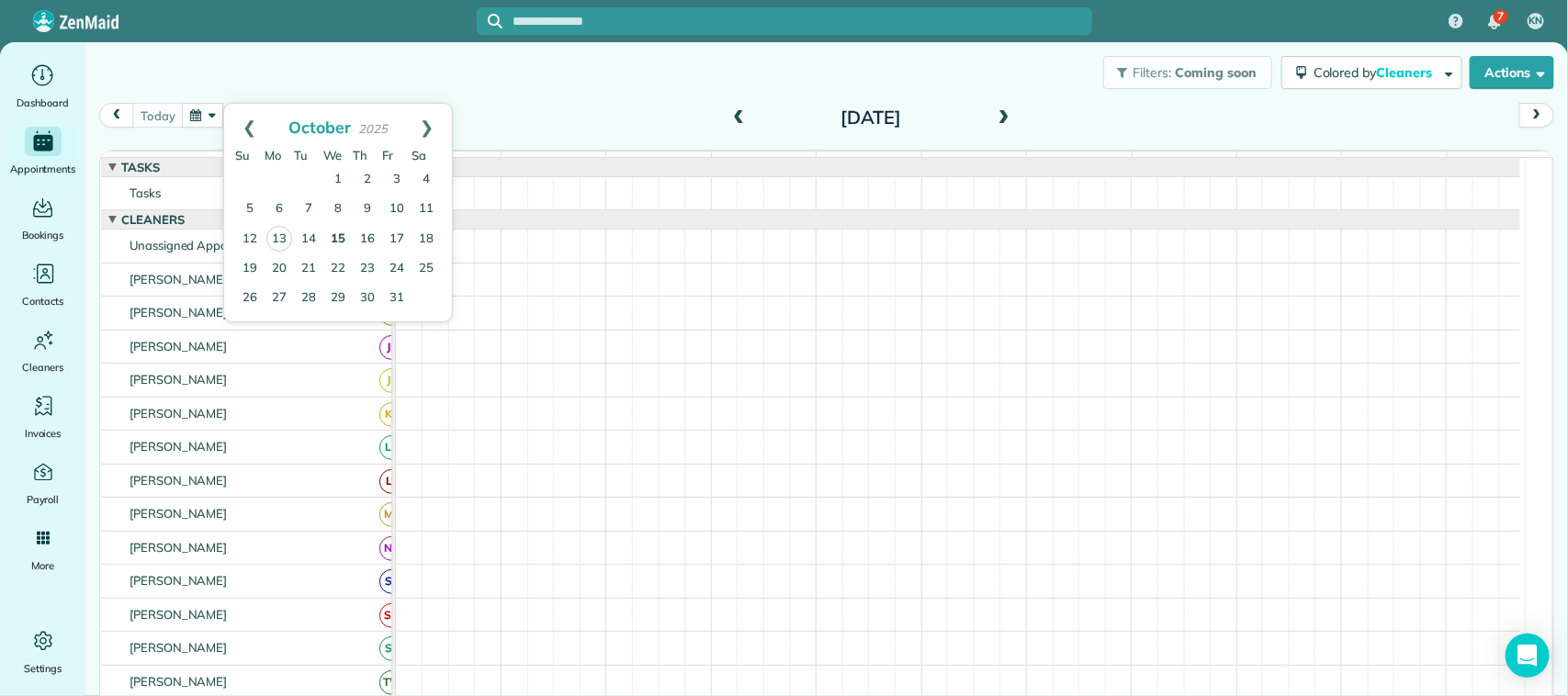
click at [343, 246] on link "15" at bounding box center [337, 239] width 29 height 29
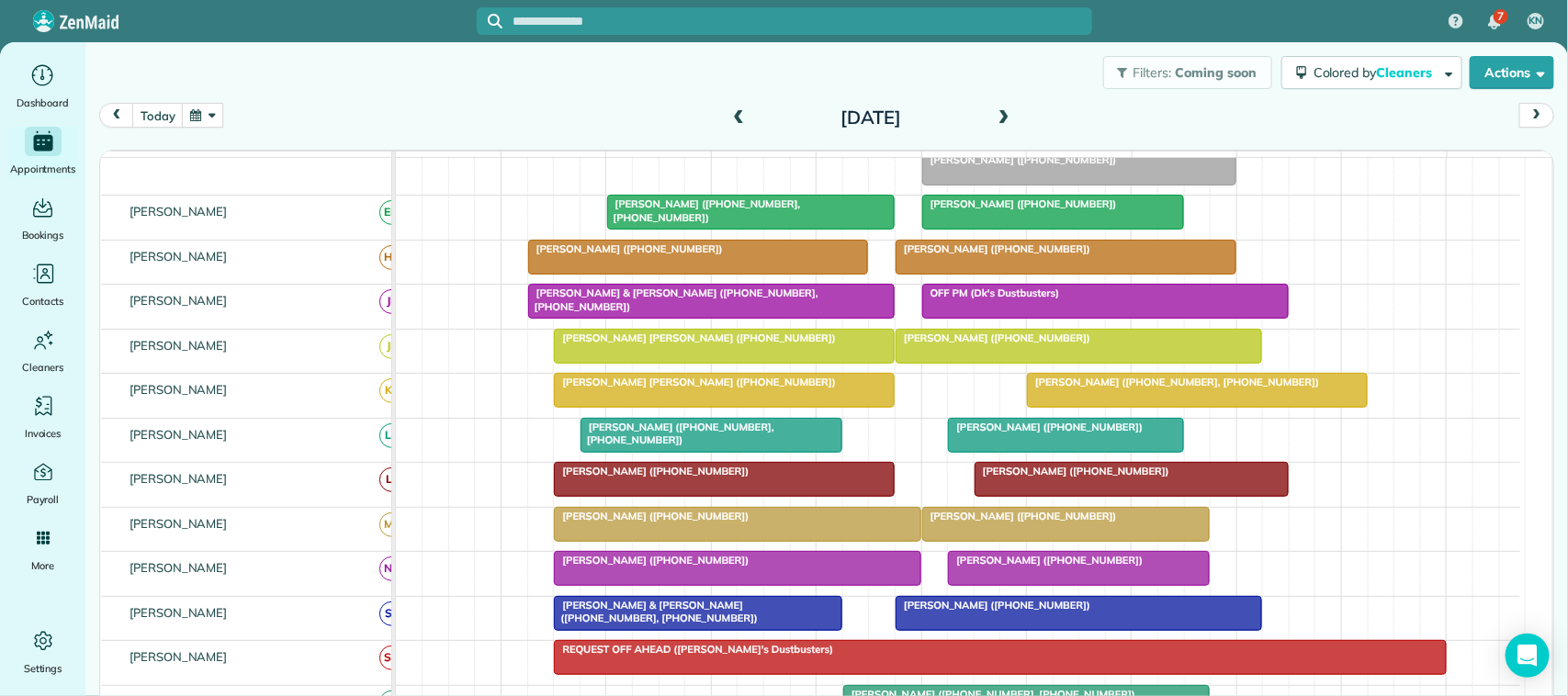
click at [994, 111] on span at bounding box center [1004, 118] width 21 height 17
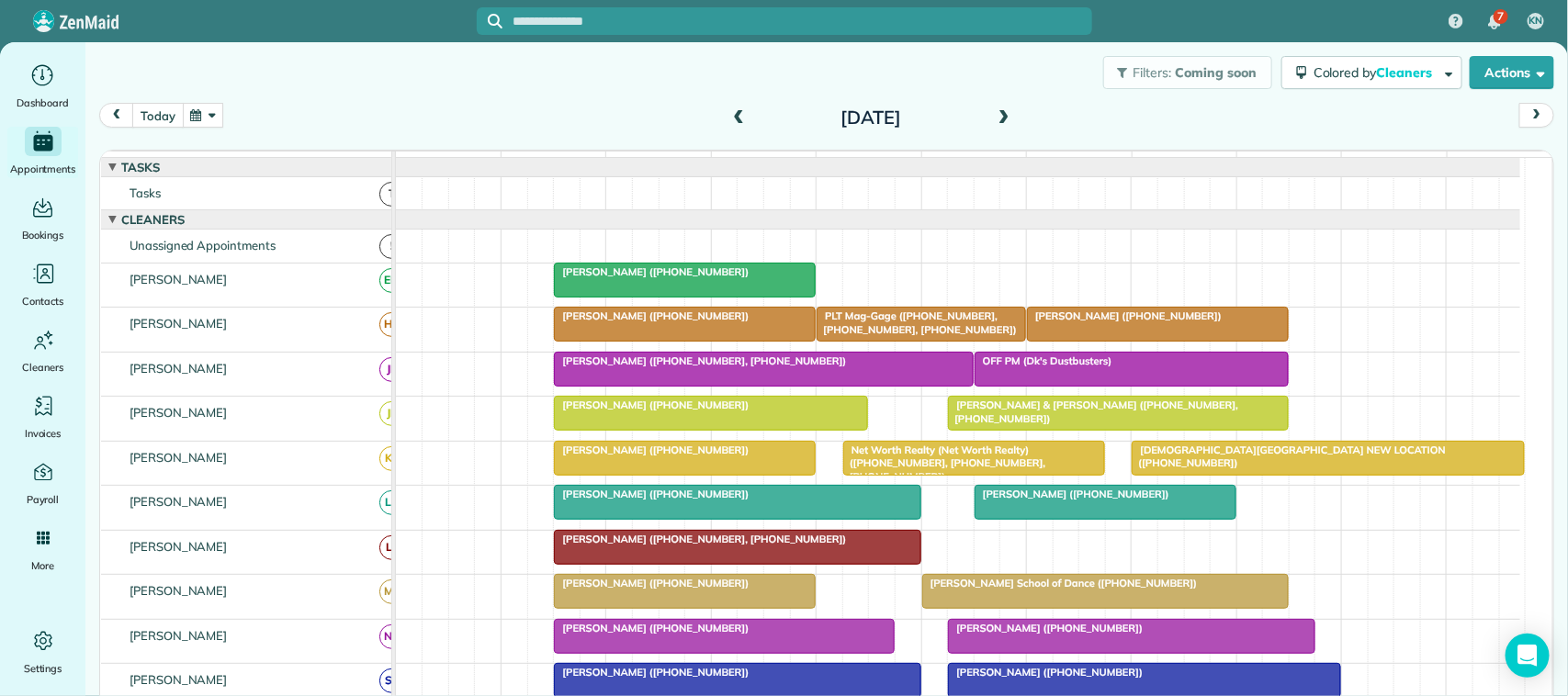
click at [158, 108] on button "today" at bounding box center [158, 115] width 51 height 24
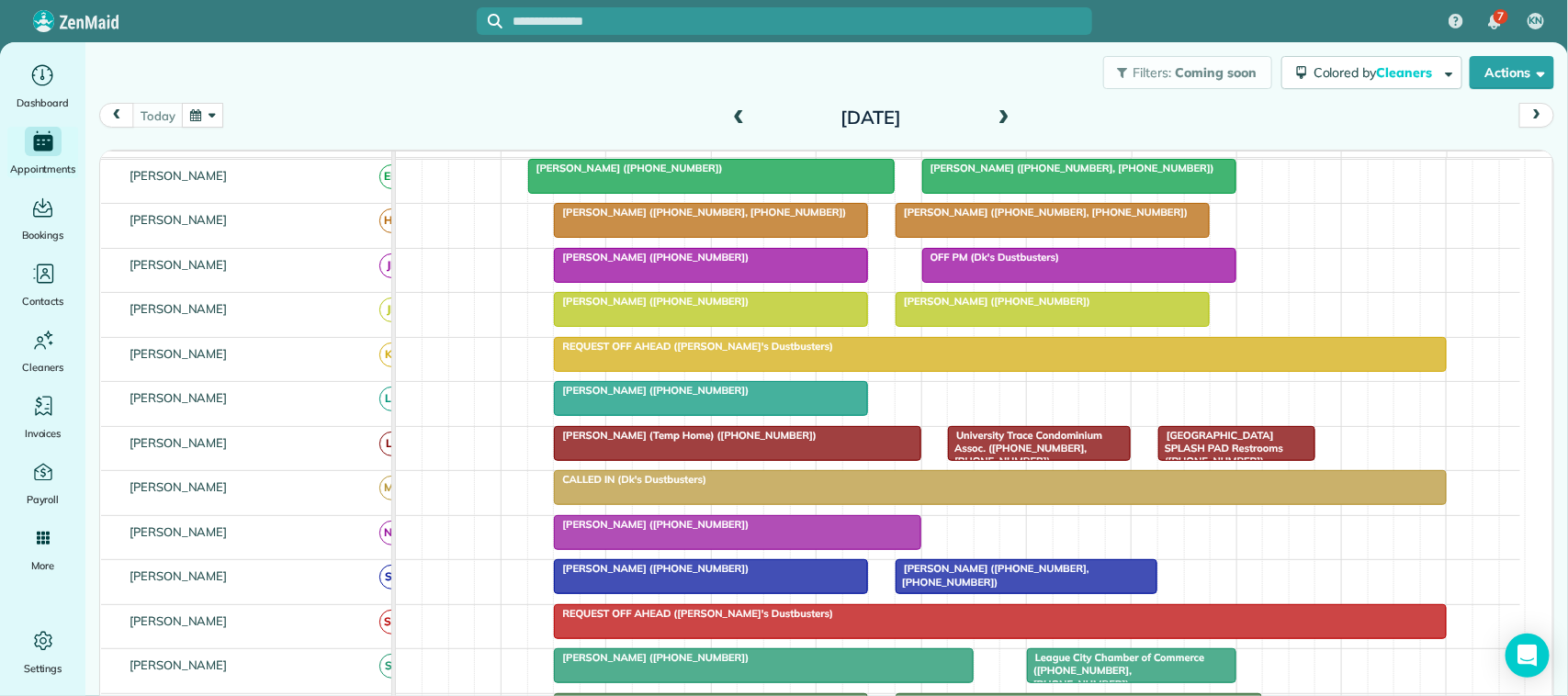
click at [735, 113] on span at bounding box center [738, 118] width 21 height 17
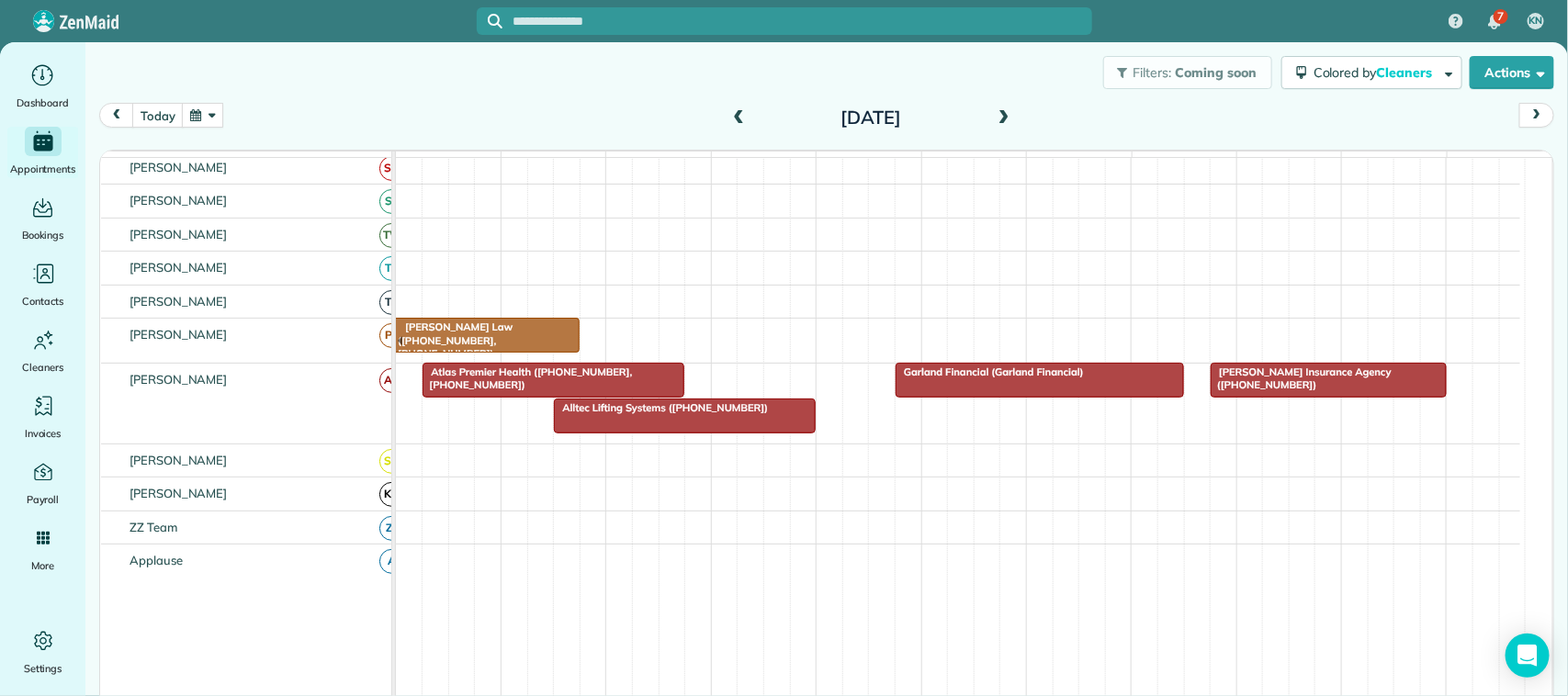
click at [1247, 397] on div at bounding box center [1328, 380] width 234 height 33
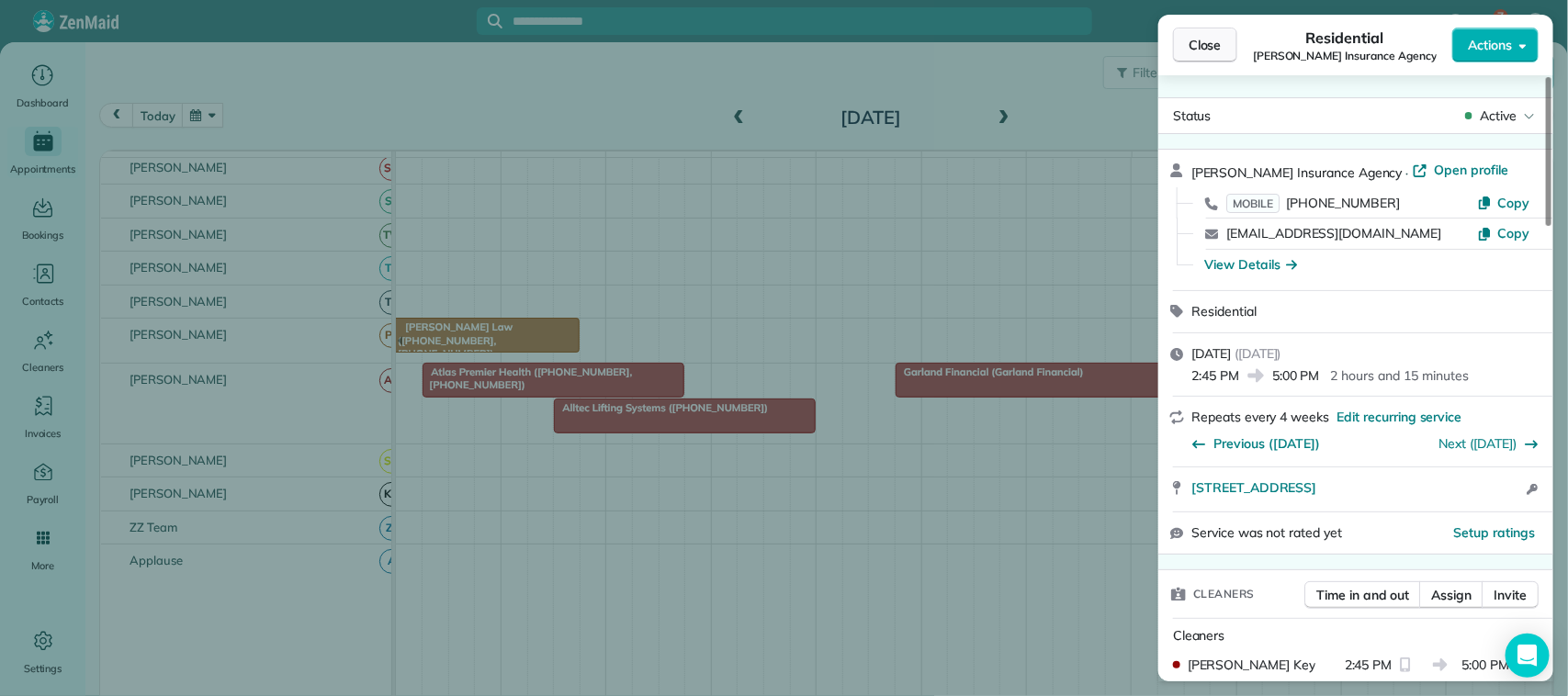
click at [1182, 29] on button "Close" at bounding box center [1205, 44] width 65 height 35
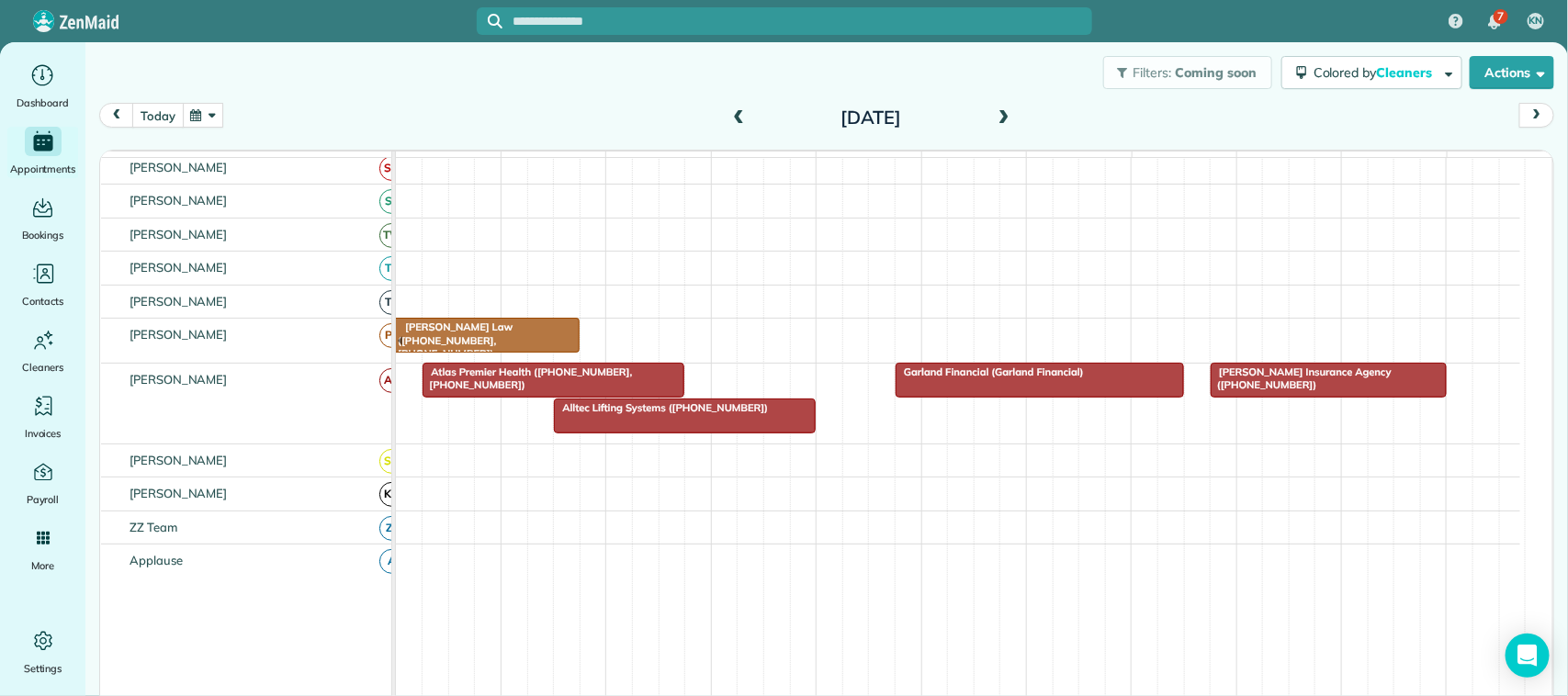
click at [145, 108] on button "today" at bounding box center [158, 115] width 51 height 24
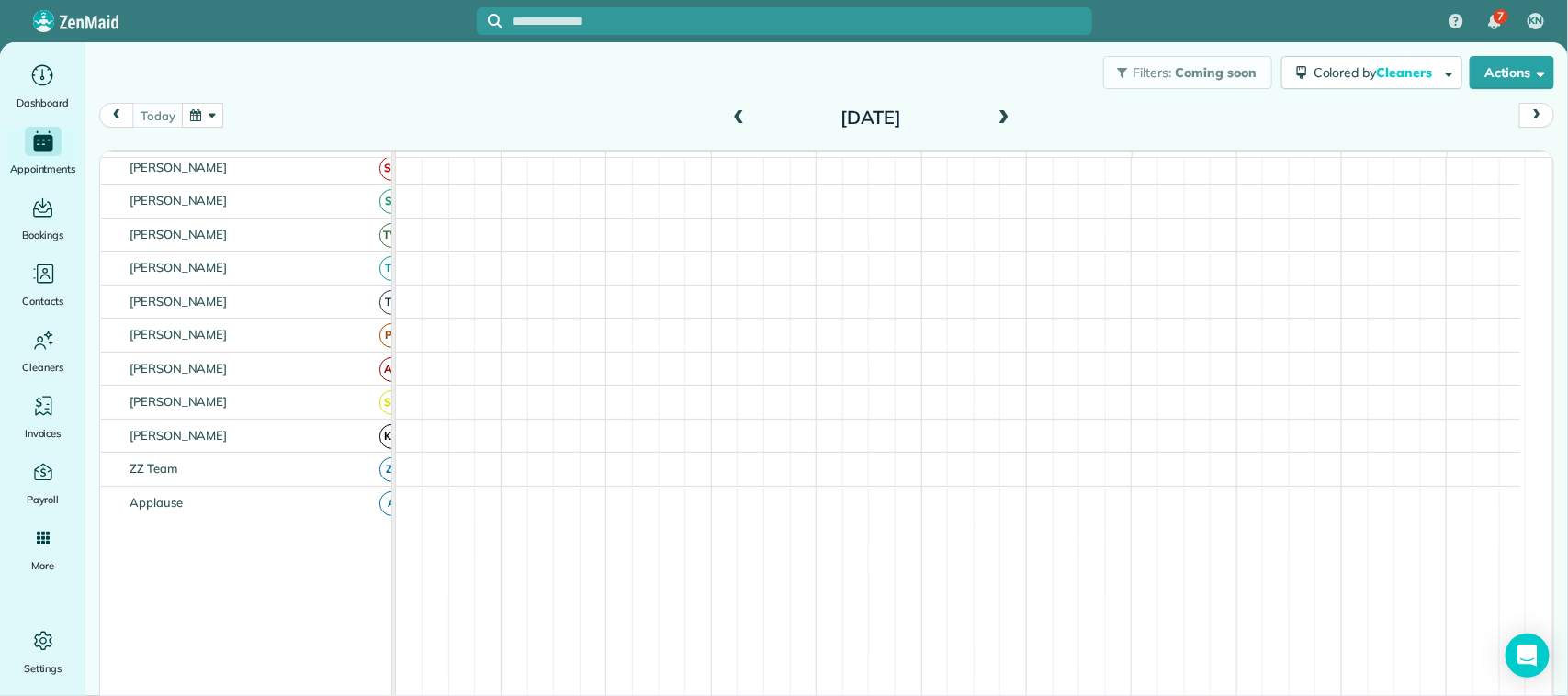
click at [211, 120] on button "button" at bounding box center [203, 115] width 42 height 24
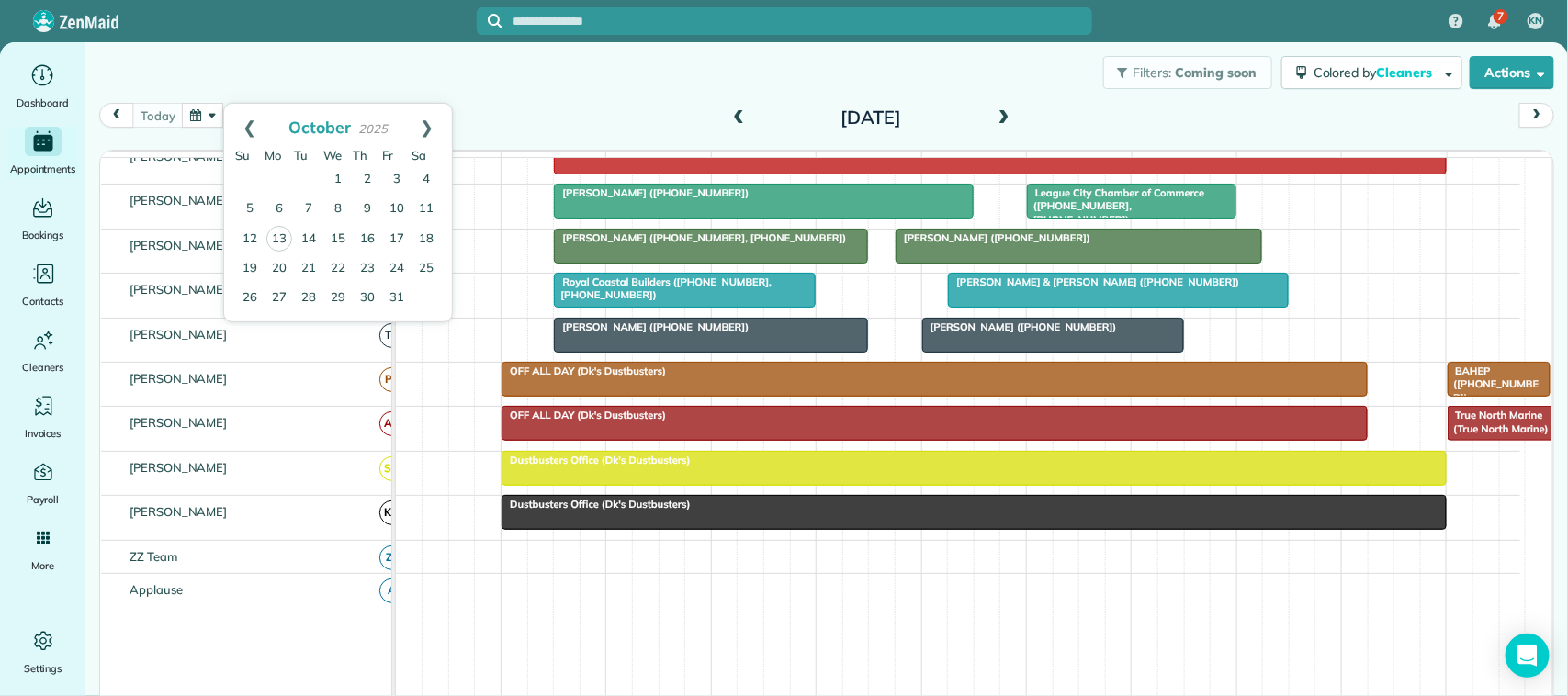
click at [514, 117] on div "[DATE] [DATE]" at bounding box center [827, 120] width 1454 height 35
click at [189, 119] on button "button" at bounding box center [203, 115] width 42 height 24
click at [631, 88] on div "Filters: Coming soon Colored by Cleaners Color by Cleaner Color by Team Color b…" at bounding box center [827, 72] width 1483 height 61
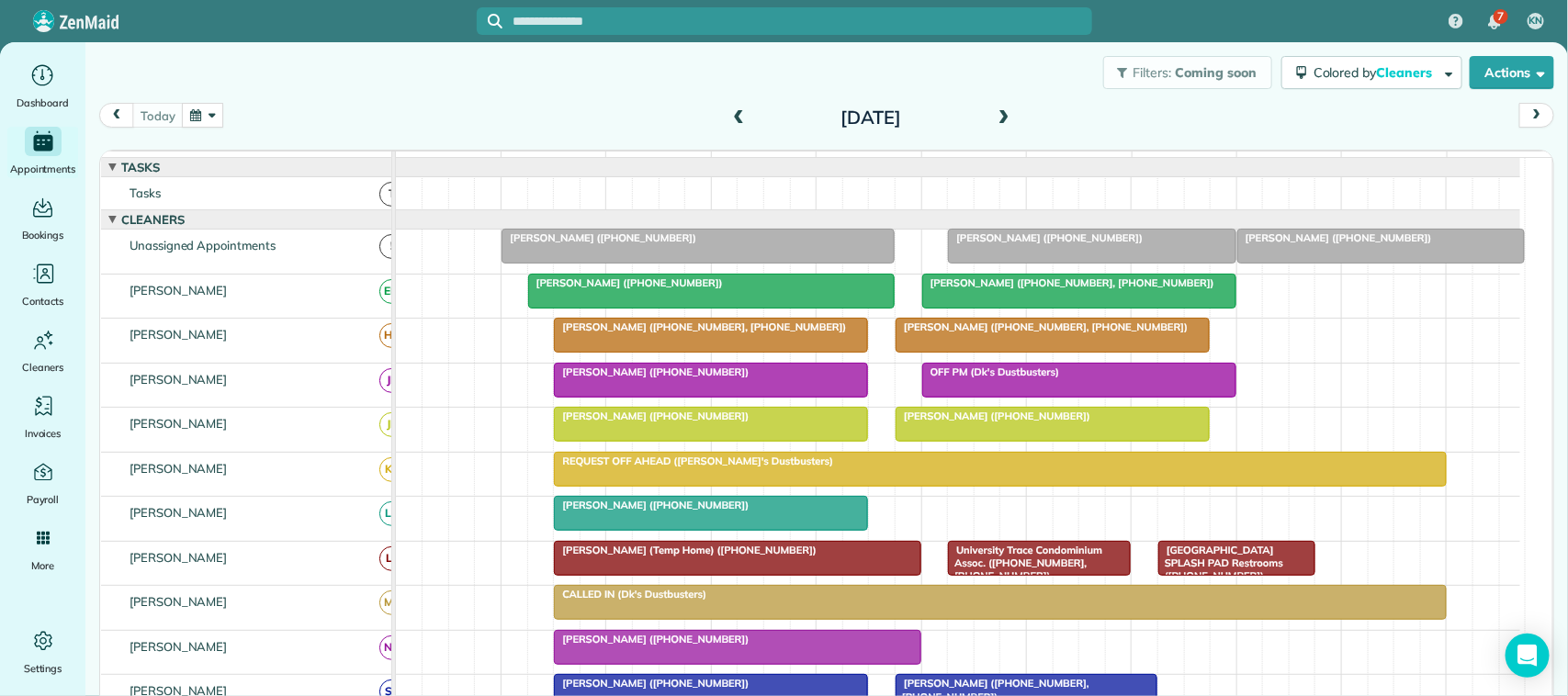
click at [173, 129] on div "[DATE] [DATE]" at bounding box center [827, 120] width 1454 height 35
click at [260, 124] on div "[DATE] [DATE]" at bounding box center [827, 120] width 1454 height 35
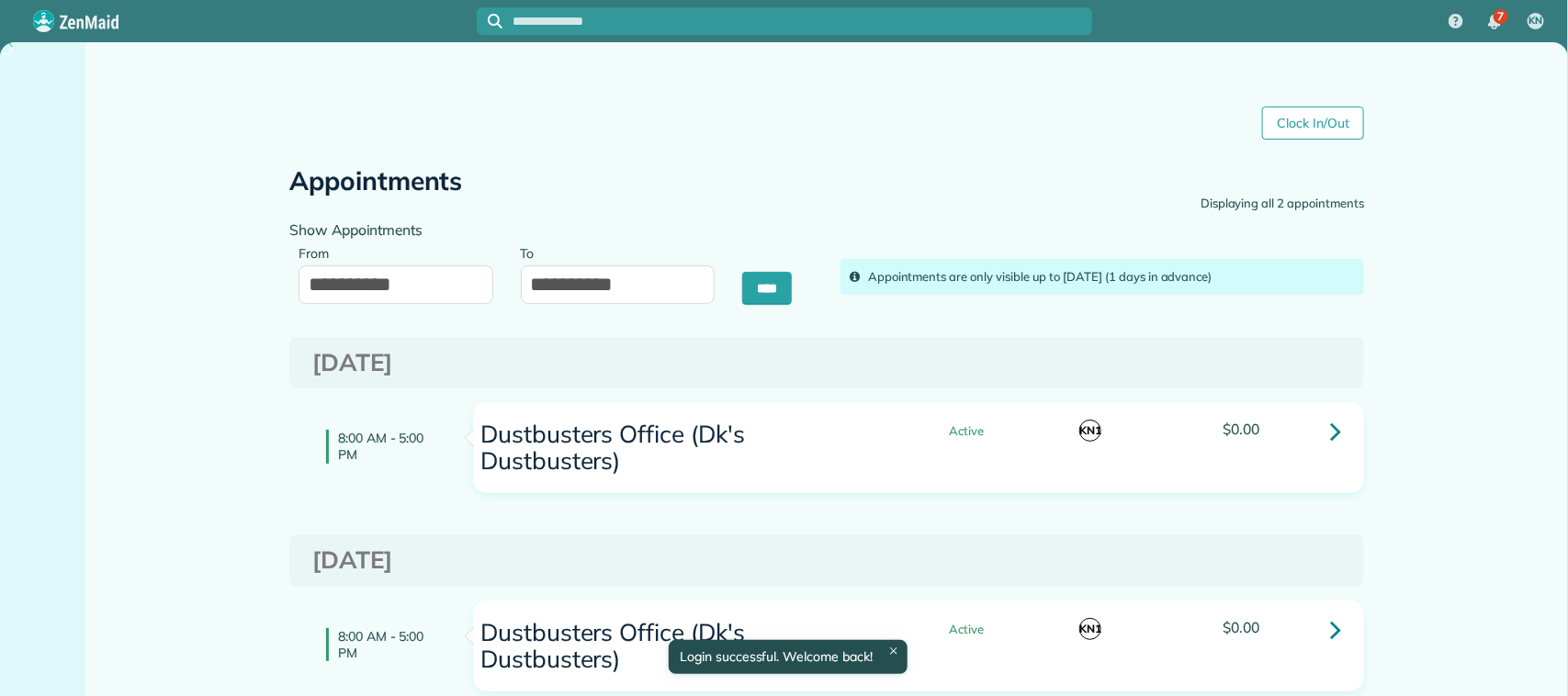
type input "**********"
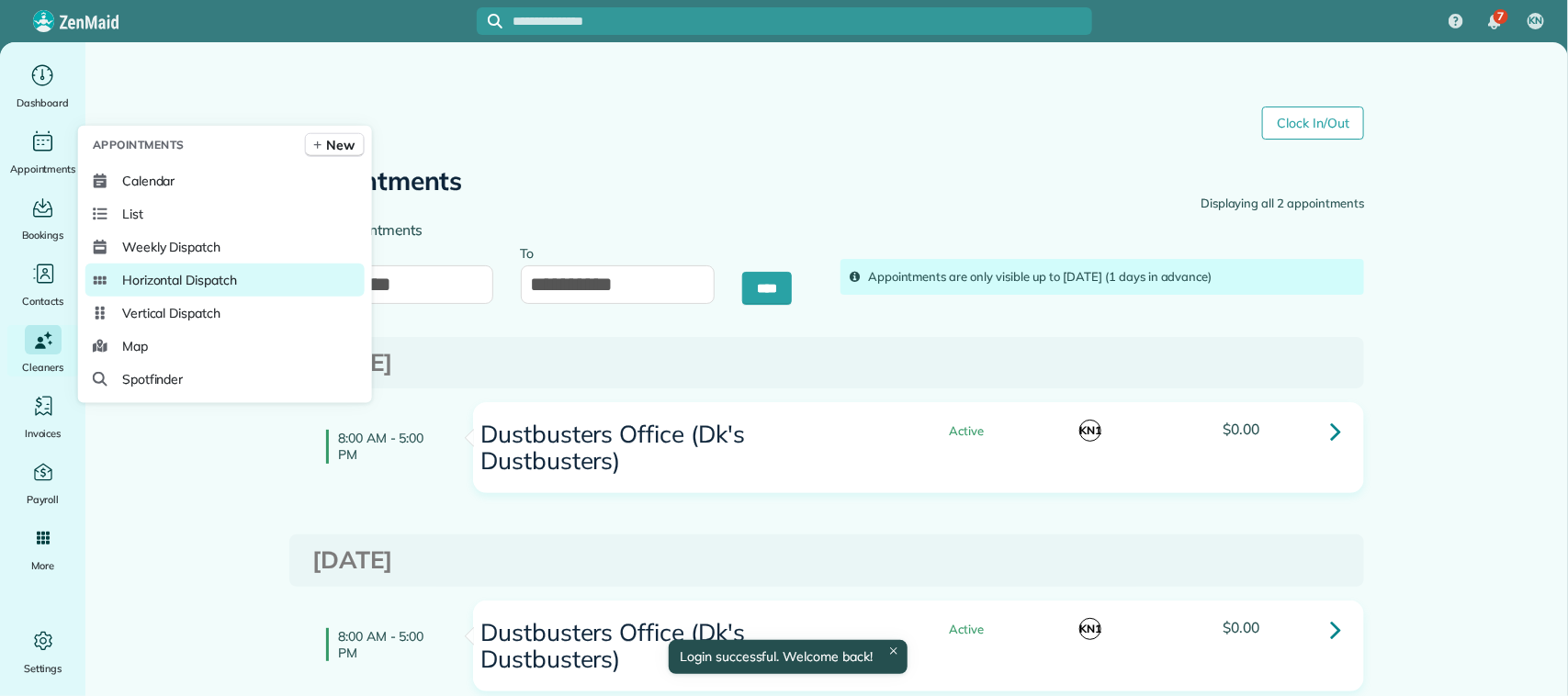
click at [187, 269] on link "Horizontal Dispatch" at bounding box center [225, 280] width 280 height 33
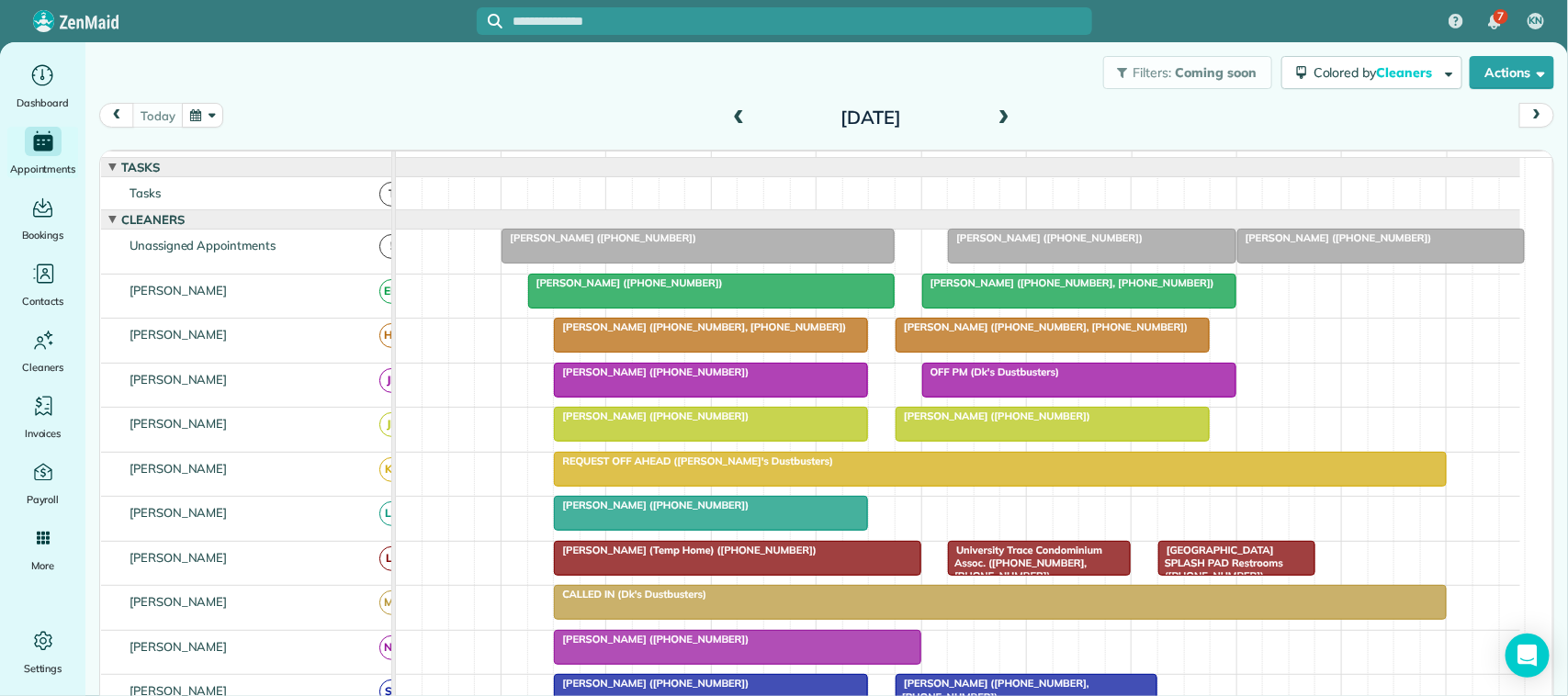
click at [730, 116] on span at bounding box center [738, 118] width 21 height 17
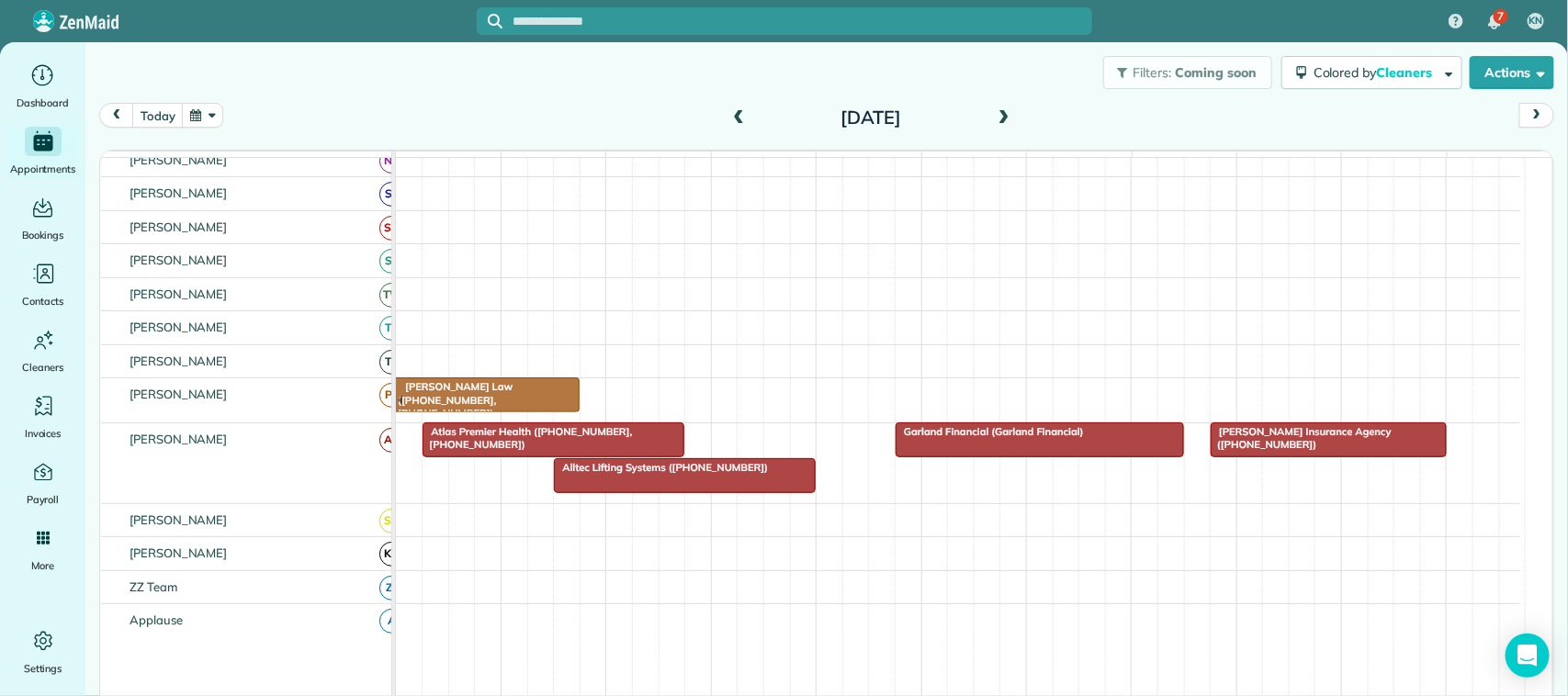
scroll to position [459, 0]
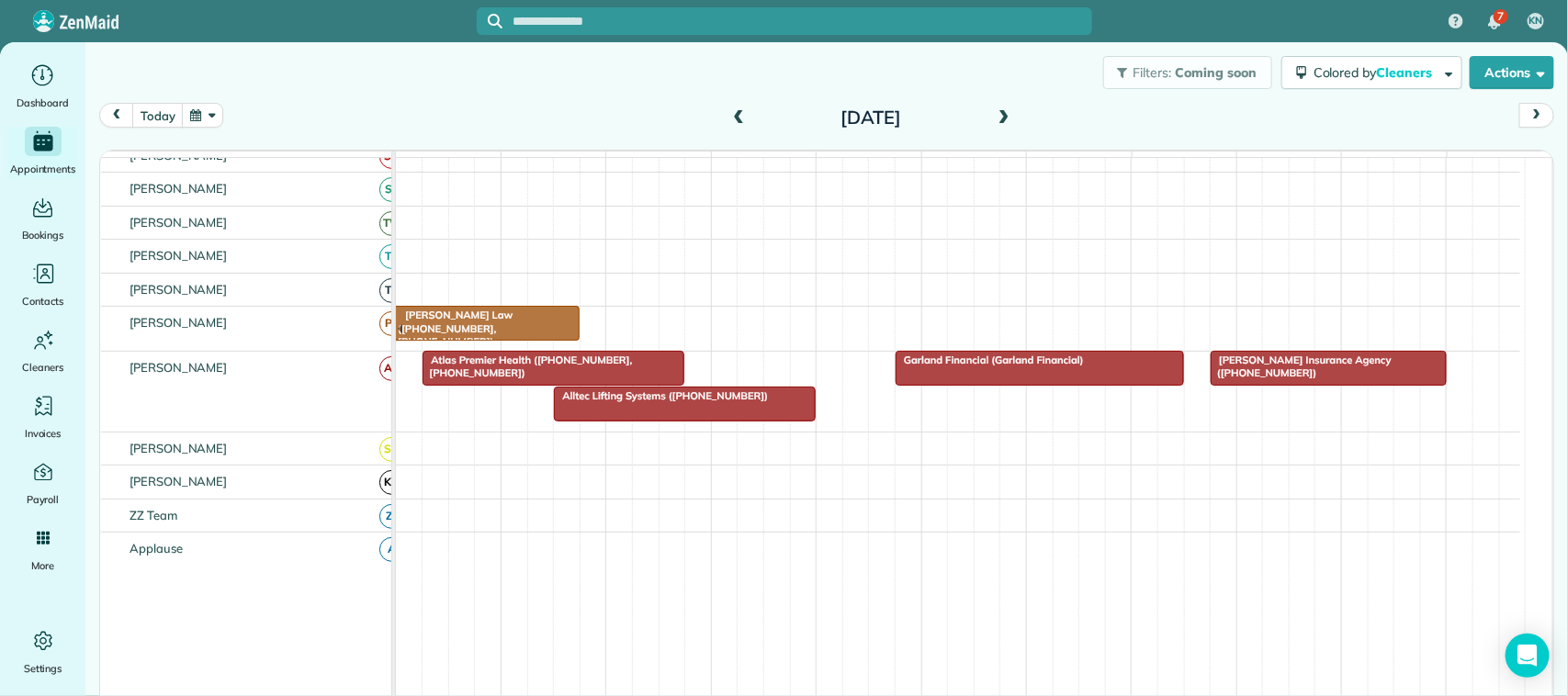
click at [1277, 385] on div at bounding box center [1328, 368] width 234 height 33
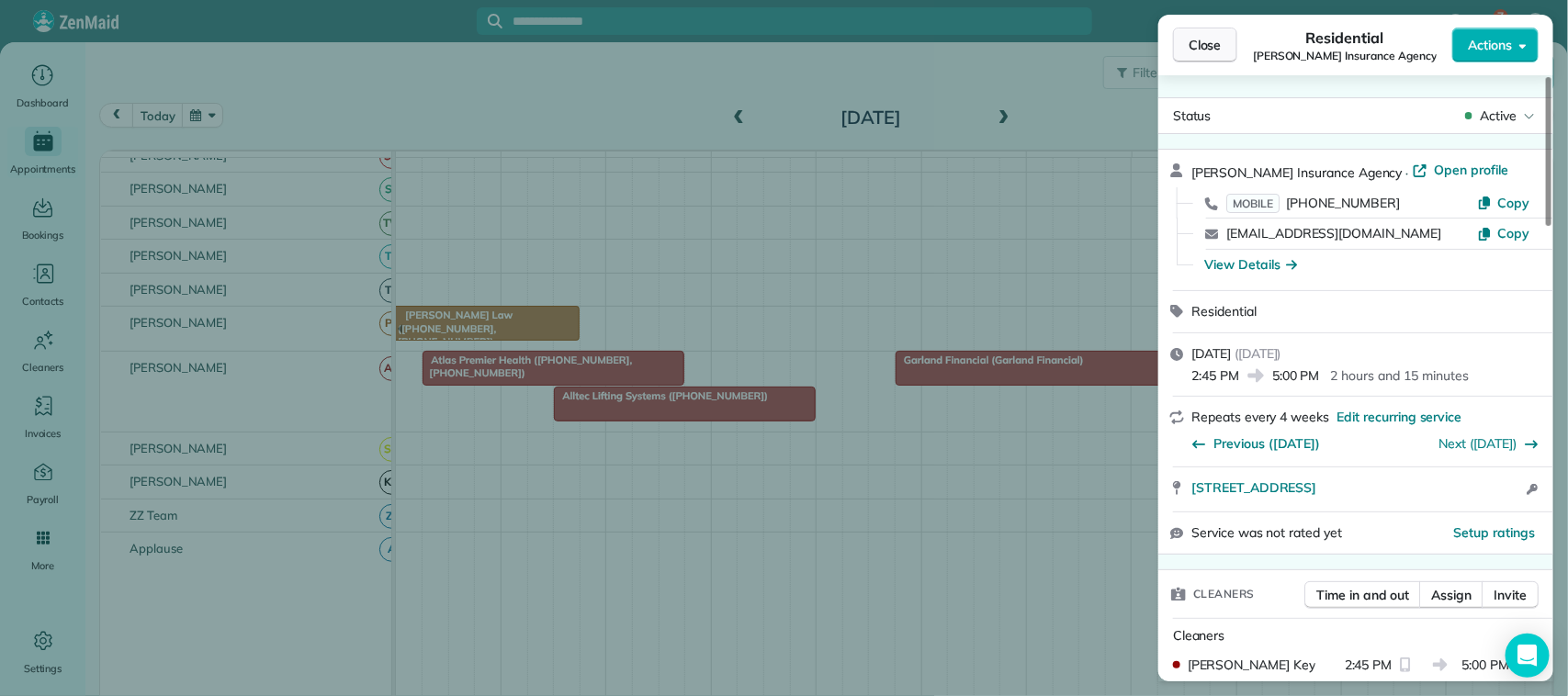
click at [1223, 52] on button "Close" at bounding box center [1205, 44] width 65 height 35
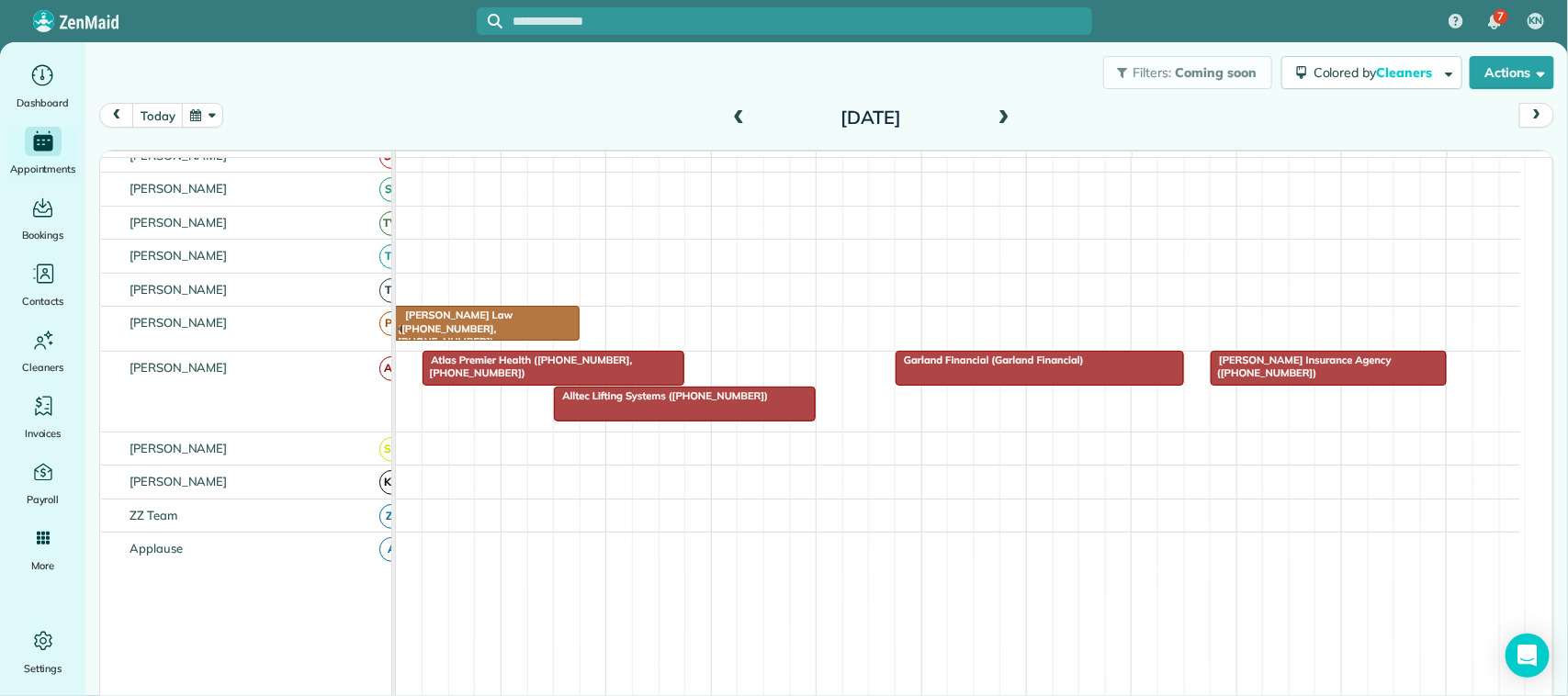
click at [1021, 366] on span "Garland Financial (Garland Financial)" at bounding box center [989, 360] width 190 height 13
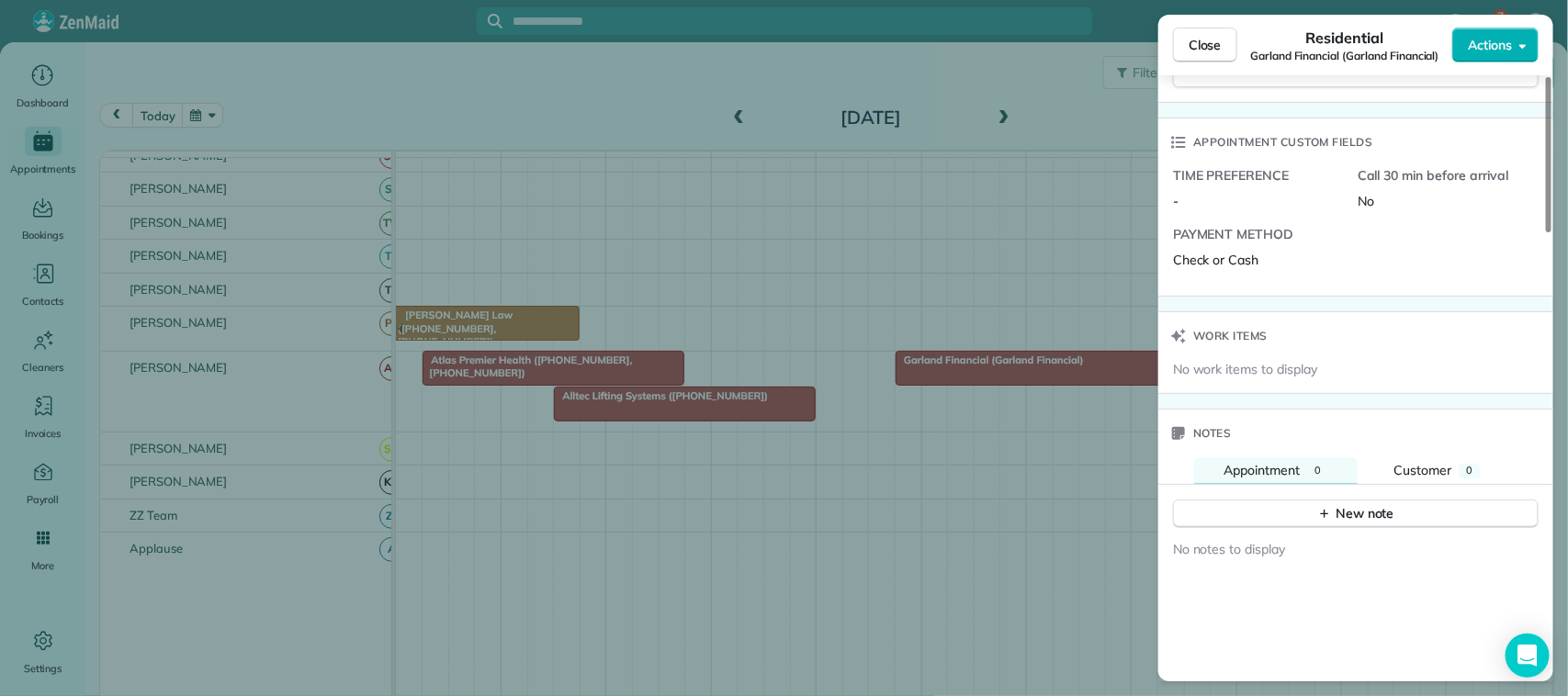
scroll to position [1292, 0]
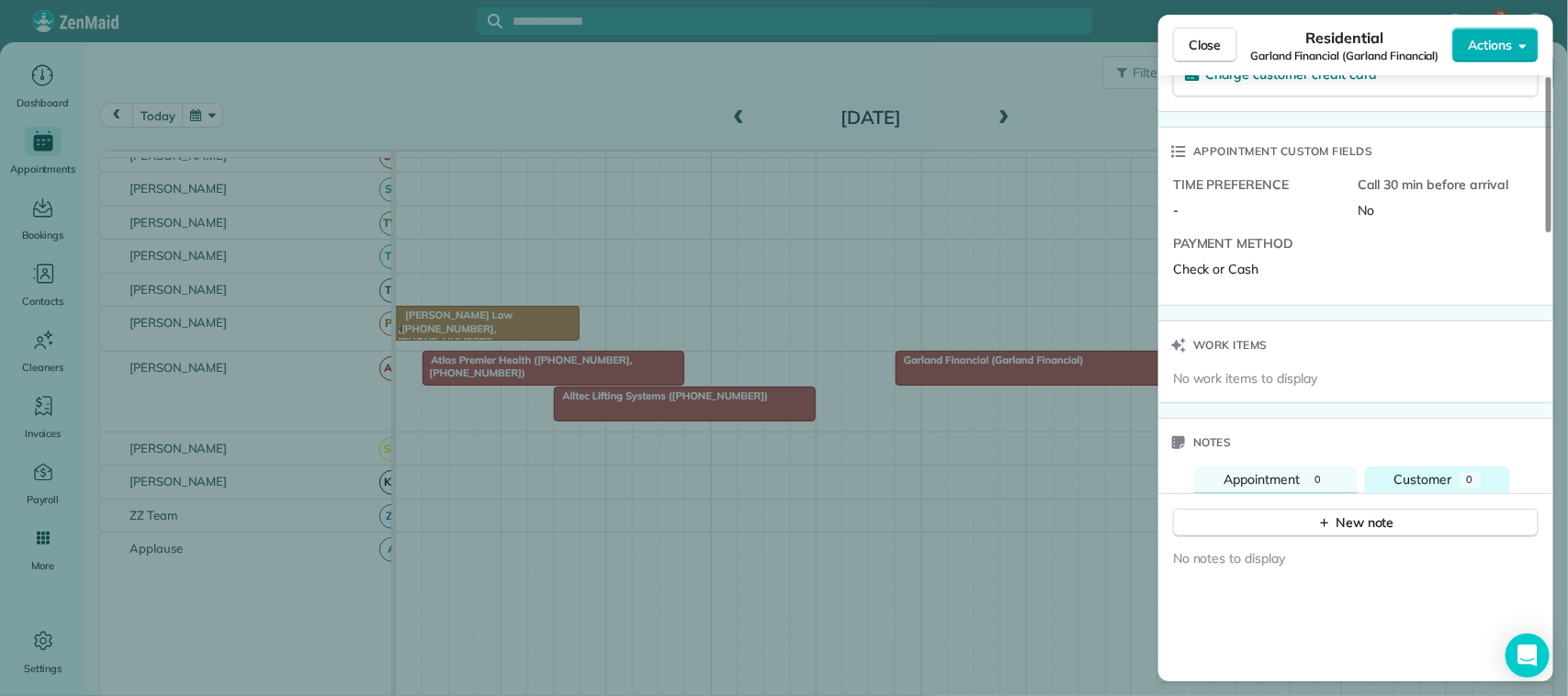
click at [1451, 484] on span "Customer" at bounding box center [1423, 479] width 58 height 17
click at [1220, 55] on button "Close" at bounding box center [1205, 44] width 65 height 35
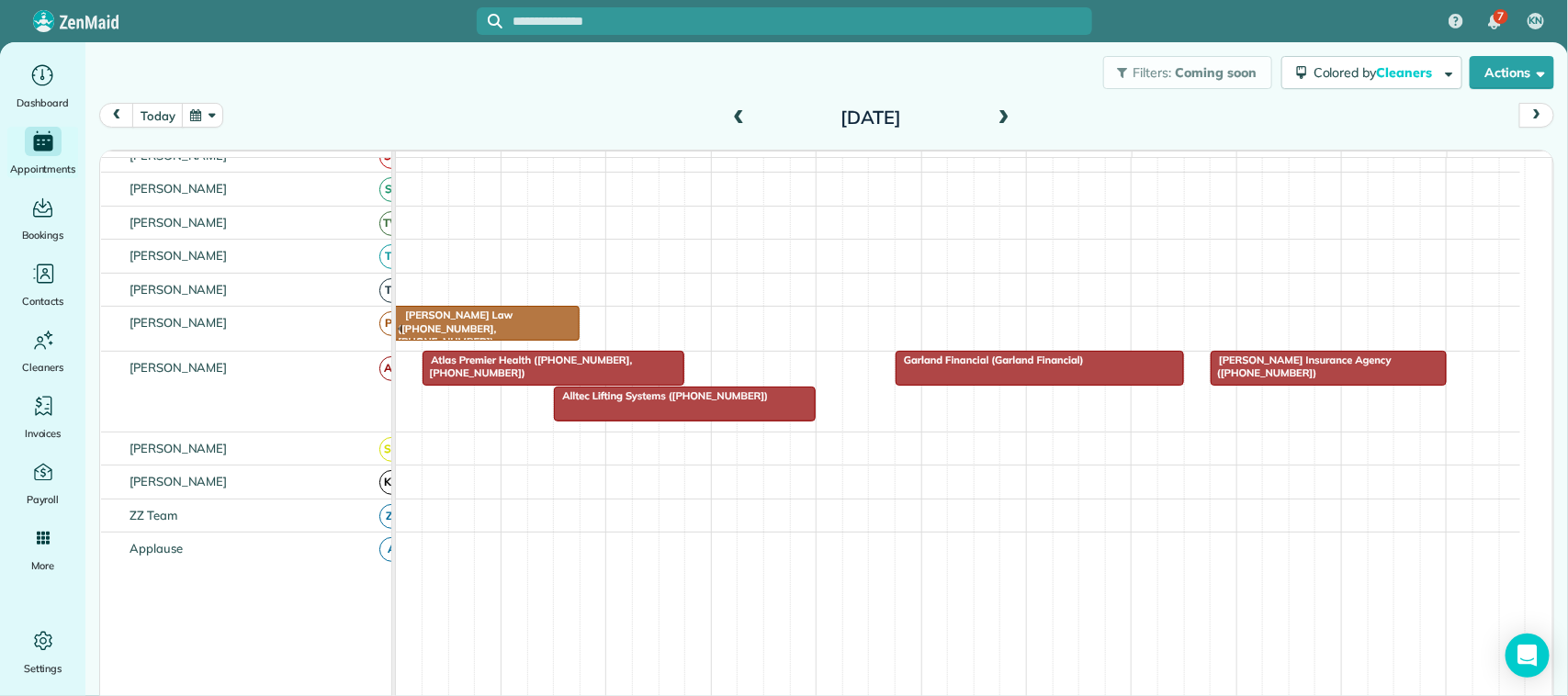
click at [207, 115] on button "button" at bounding box center [203, 115] width 42 height 24
click at [484, 106] on div "[DATE] [DATE]" at bounding box center [827, 120] width 1454 height 35
click at [217, 135] on div "[DATE] [DATE]" at bounding box center [827, 120] width 1454 height 35
click at [208, 117] on button "button" at bounding box center [203, 115] width 42 height 24
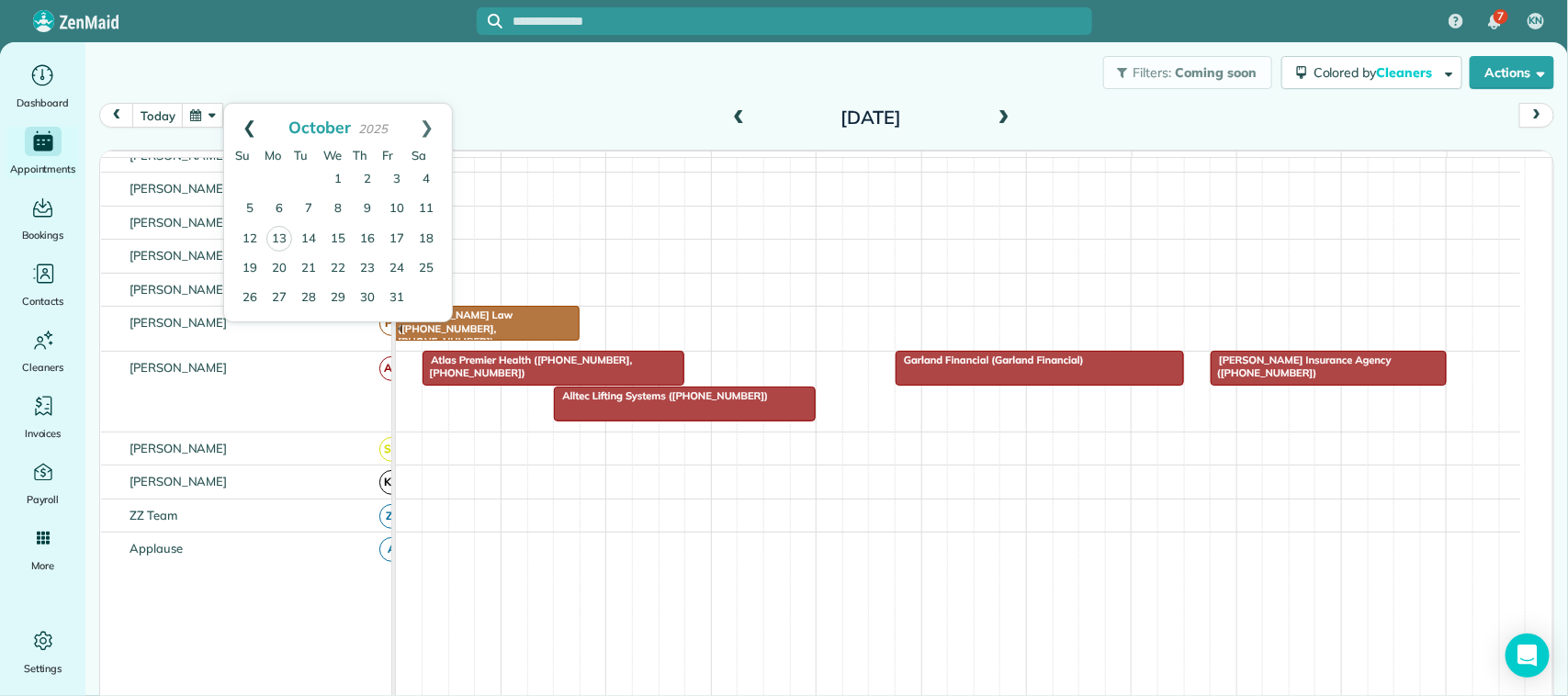
click at [240, 127] on link "Prev" at bounding box center [250, 127] width 51 height 46
click at [245, 245] on link "14" at bounding box center [250, 238] width 29 height 29
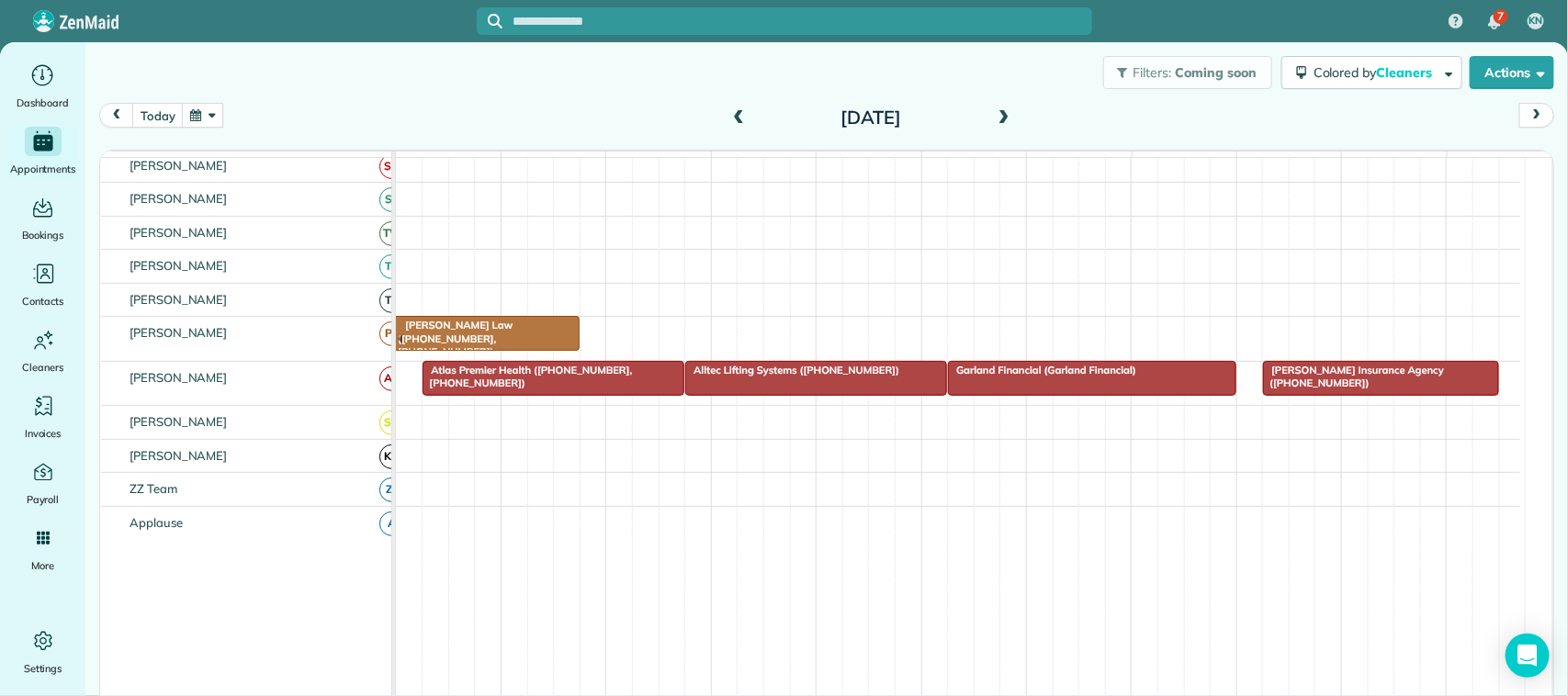
scroll to position [427, 0]
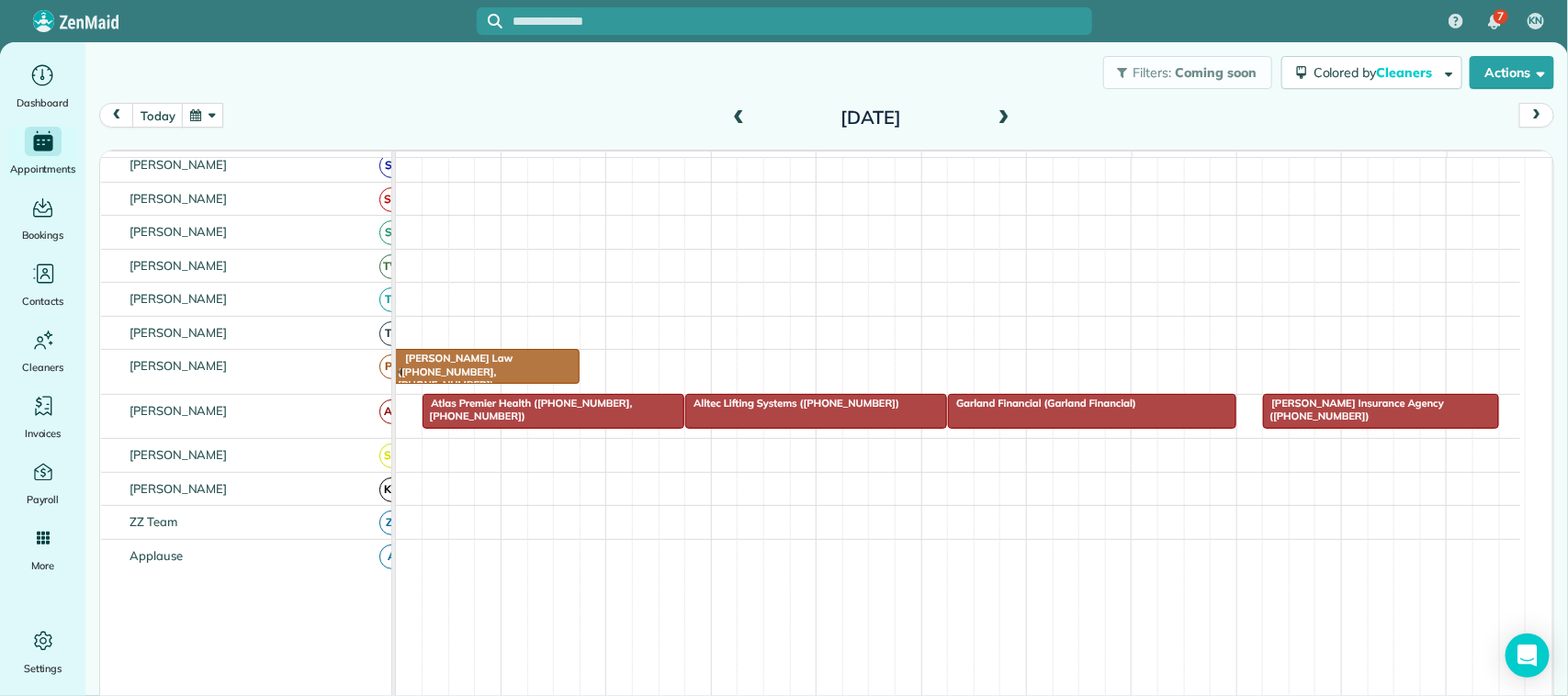
click at [200, 125] on button "button" at bounding box center [203, 115] width 42 height 24
click at [255, 236] on link "12" at bounding box center [250, 239] width 29 height 29
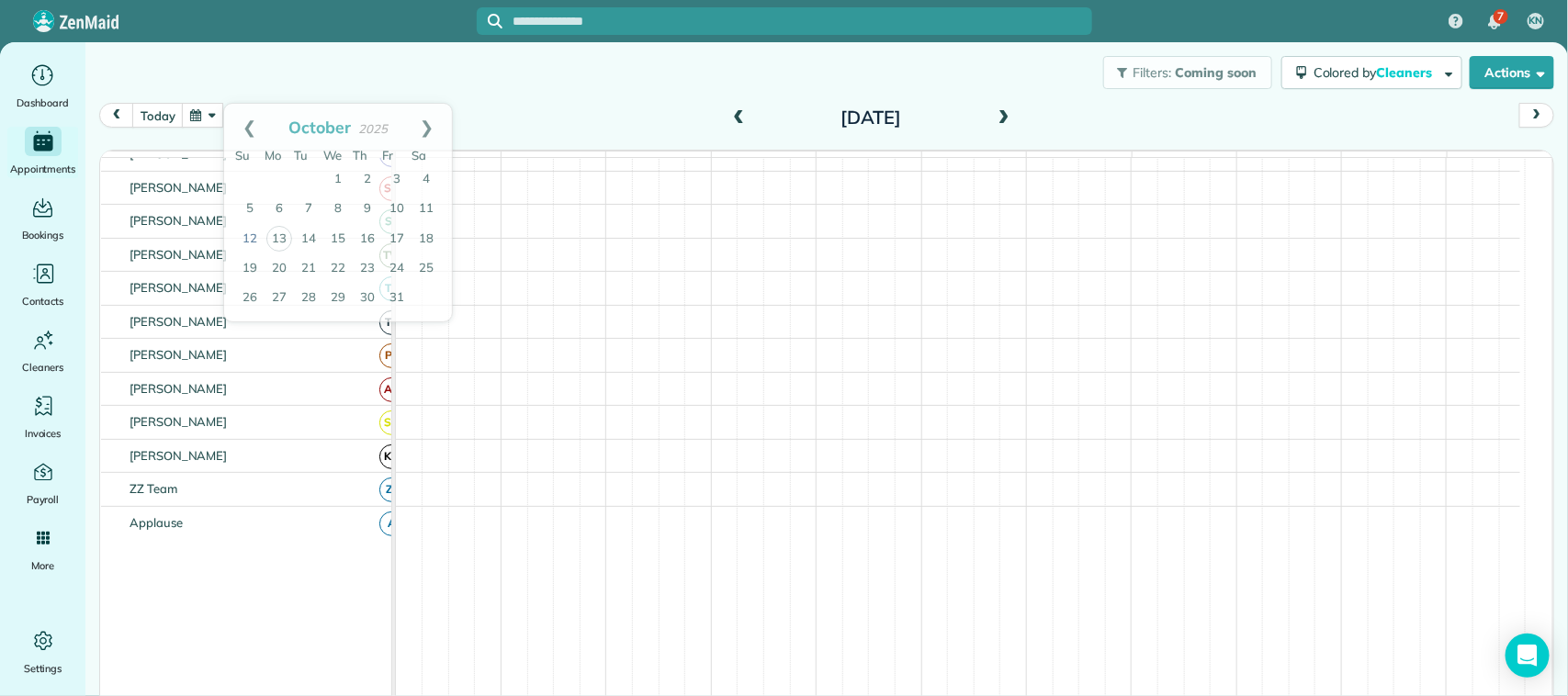
scroll to position [415, 0]
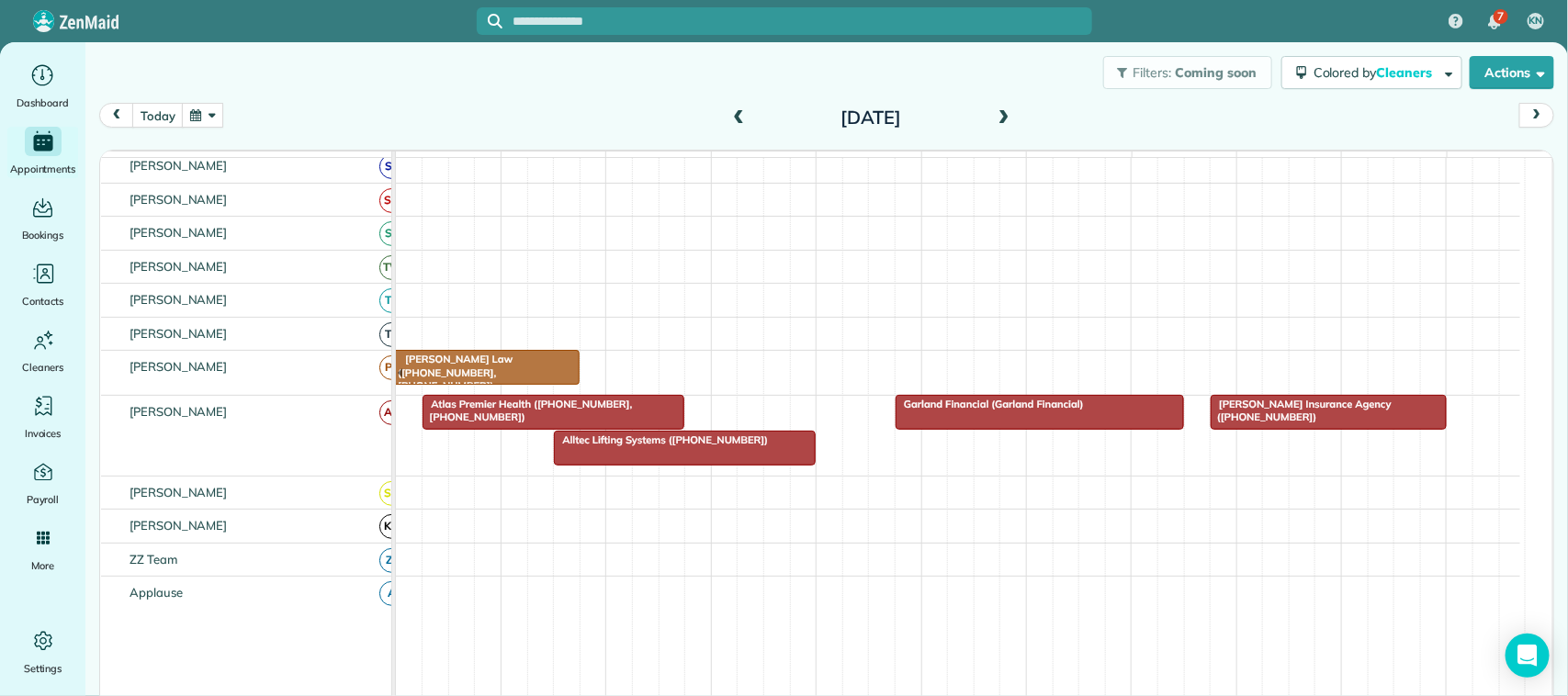
click at [1316, 423] on span "[PERSON_NAME] Insurance Agency ([PHONE_NUMBER])" at bounding box center [1301, 410] width 182 height 25
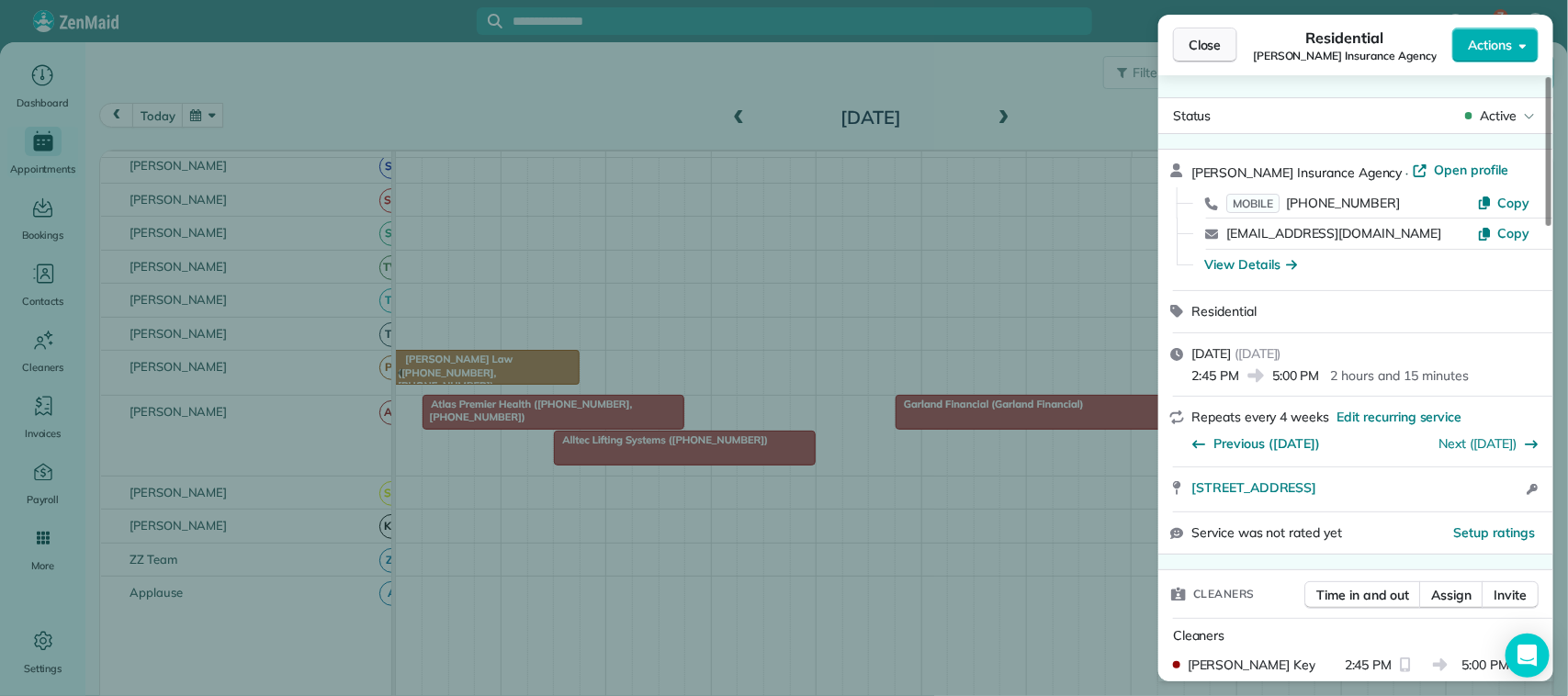
click at [1201, 44] on span "Close" at bounding box center [1204, 45] width 33 height 19
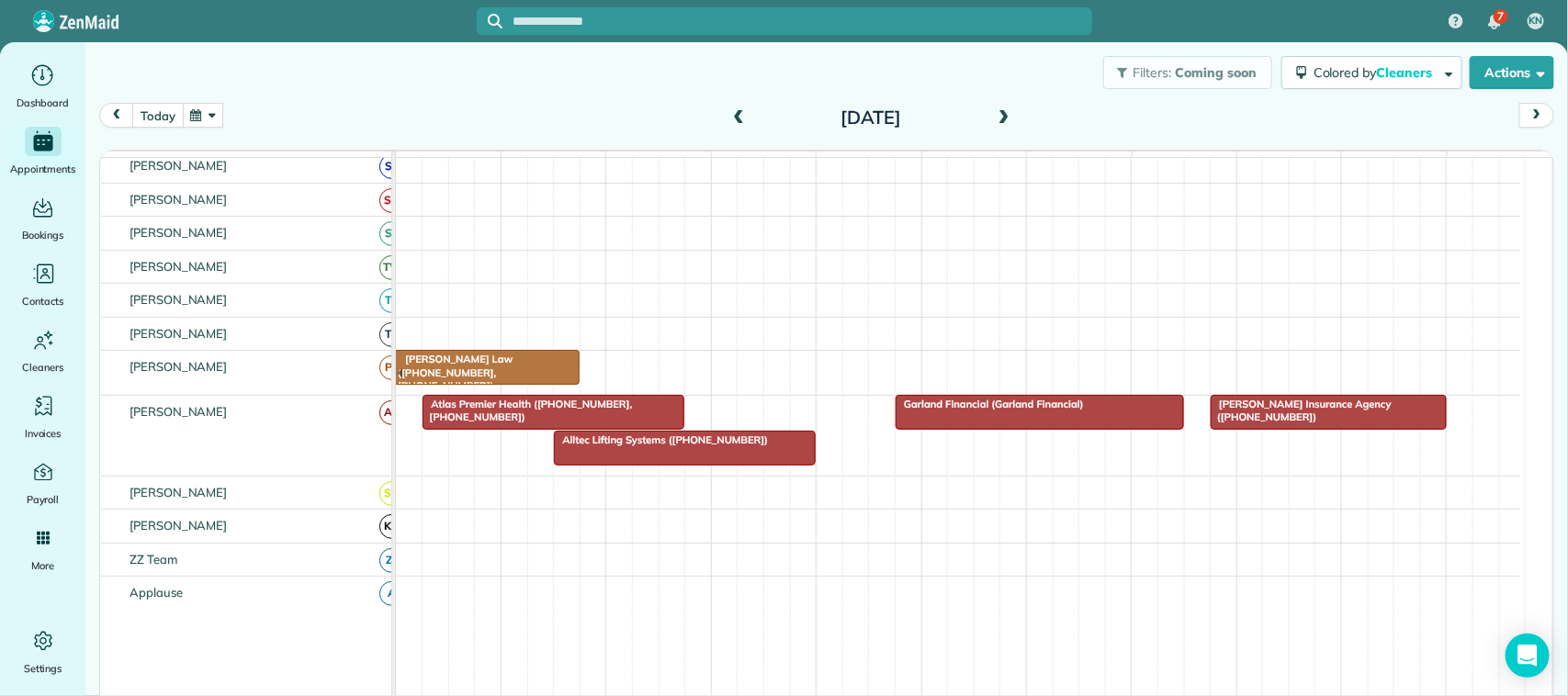
click at [176, 113] on button "today" at bounding box center [158, 115] width 51 height 24
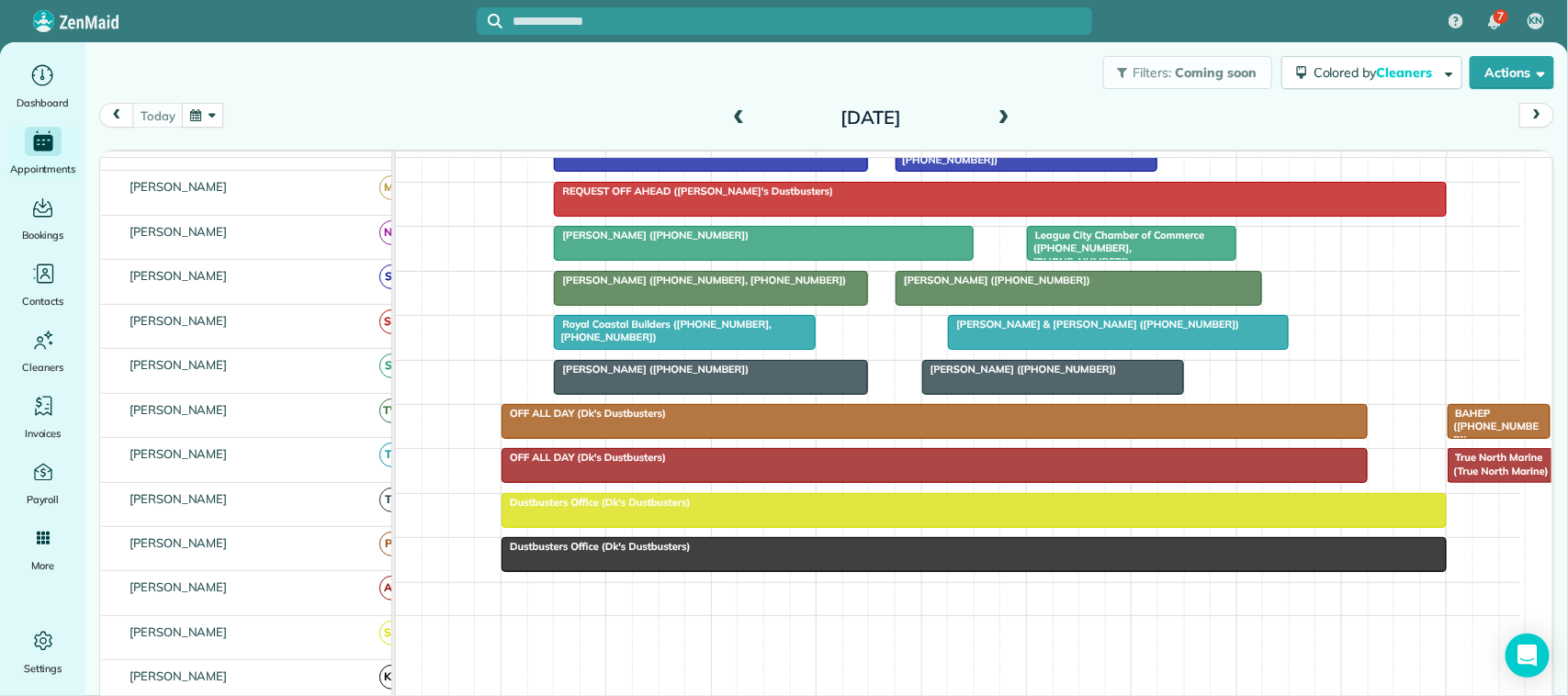
scroll to position [537, 0]
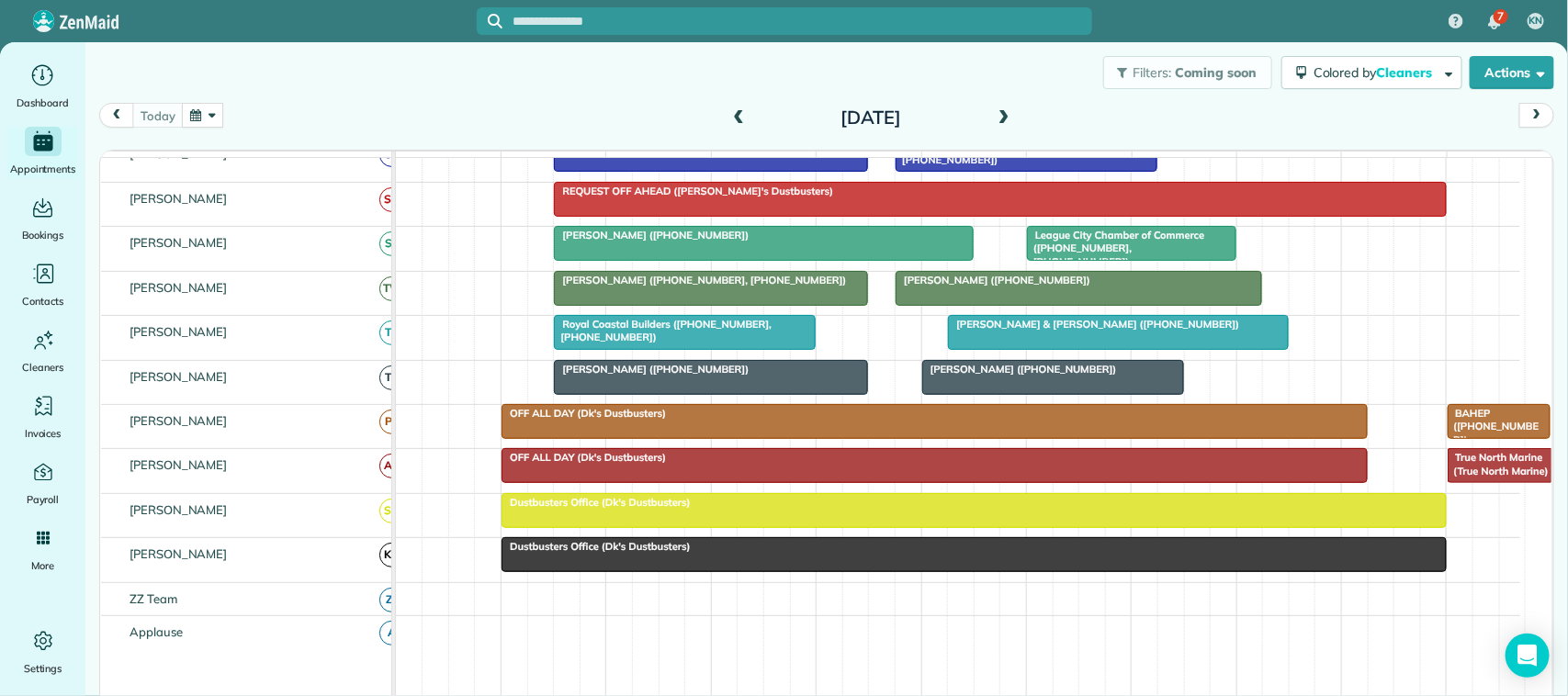
click at [319, 98] on div "Filters: Coming soon Colored by Cleaners Color by Cleaner Color by Team Color b…" at bounding box center [827, 72] width 1483 height 61
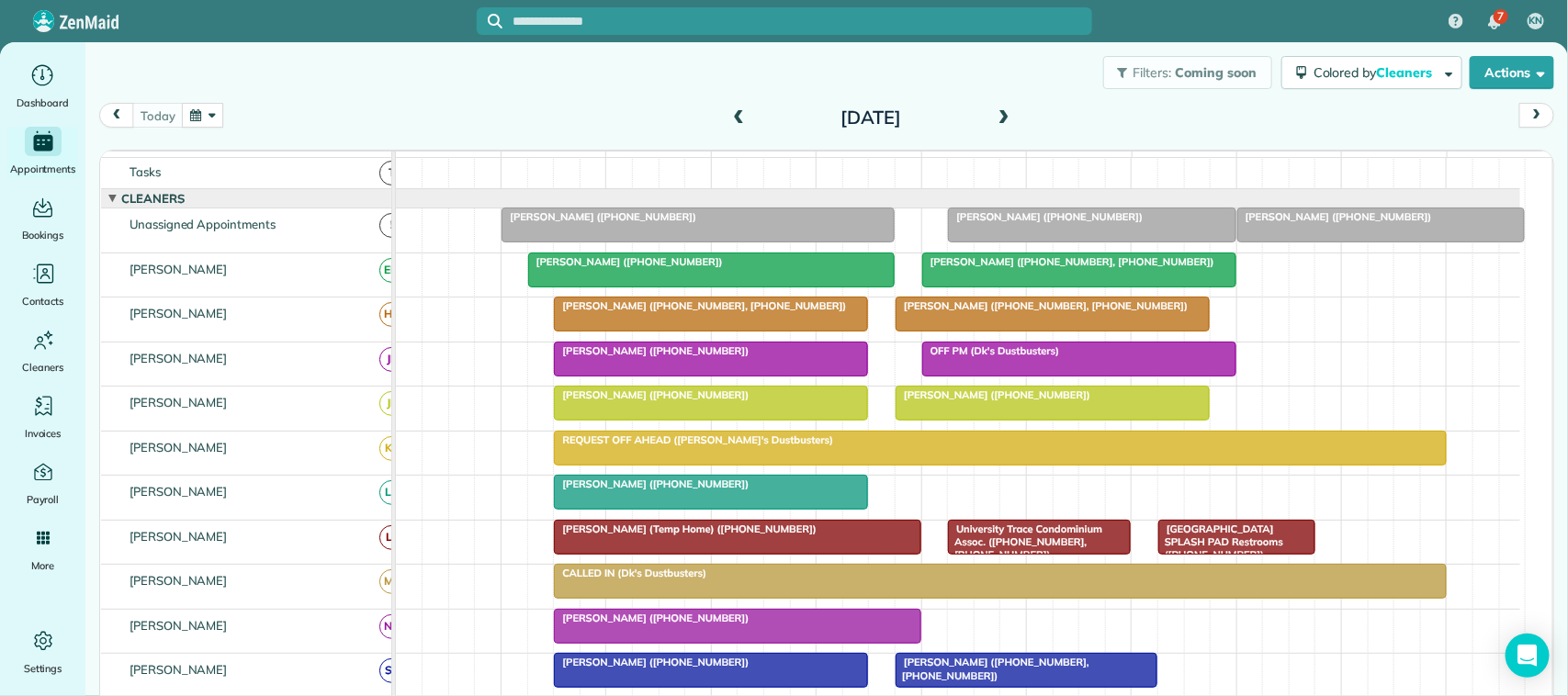
scroll to position [0, 0]
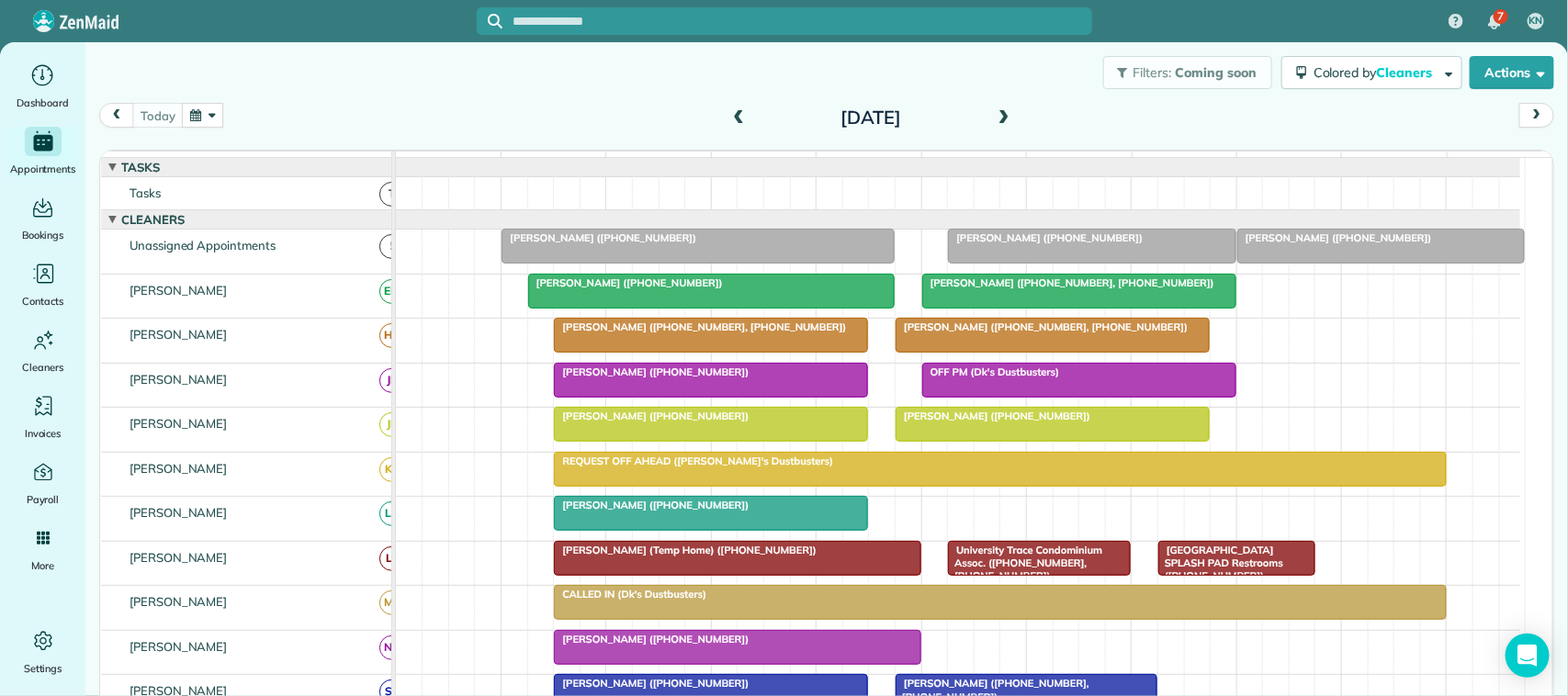
click at [200, 113] on button "button" at bounding box center [203, 115] width 42 height 24
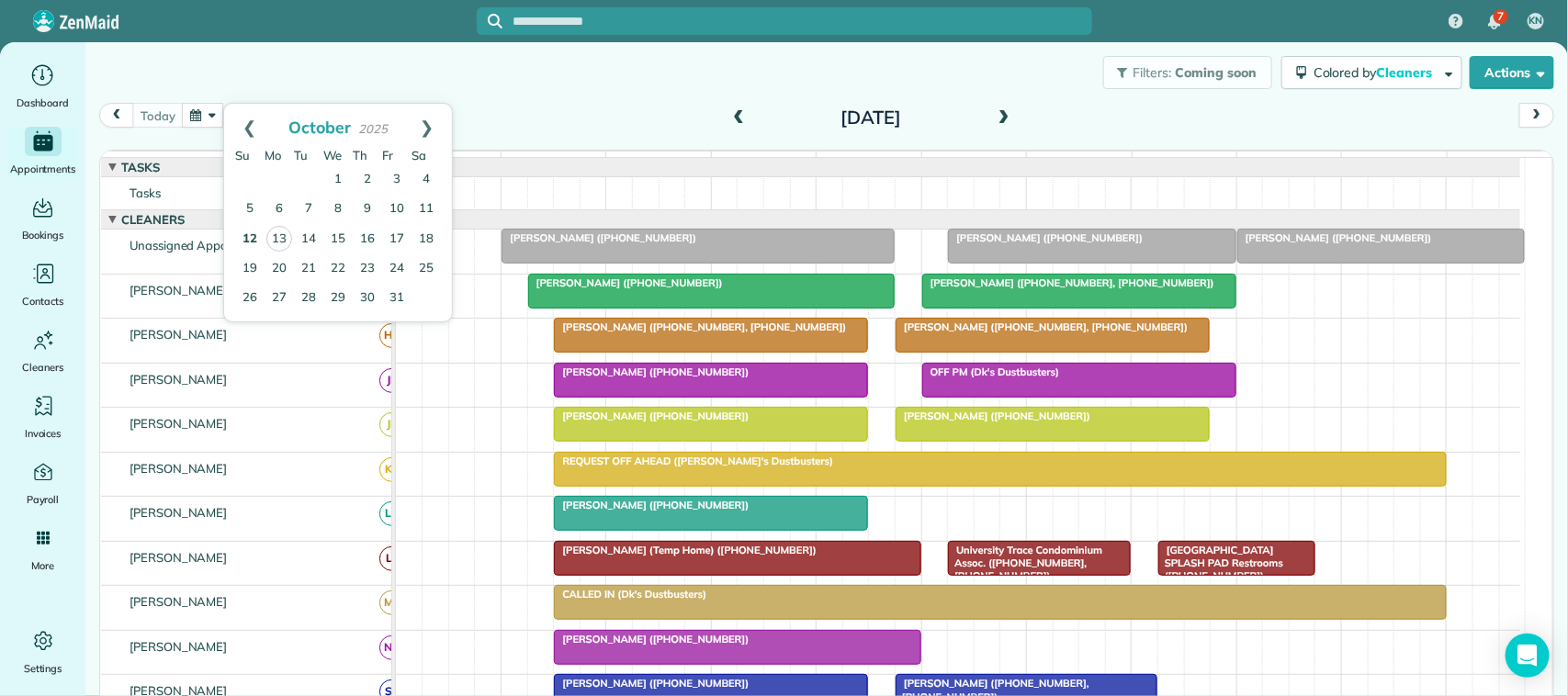
click at [251, 235] on link "12" at bounding box center [250, 239] width 29 height 29
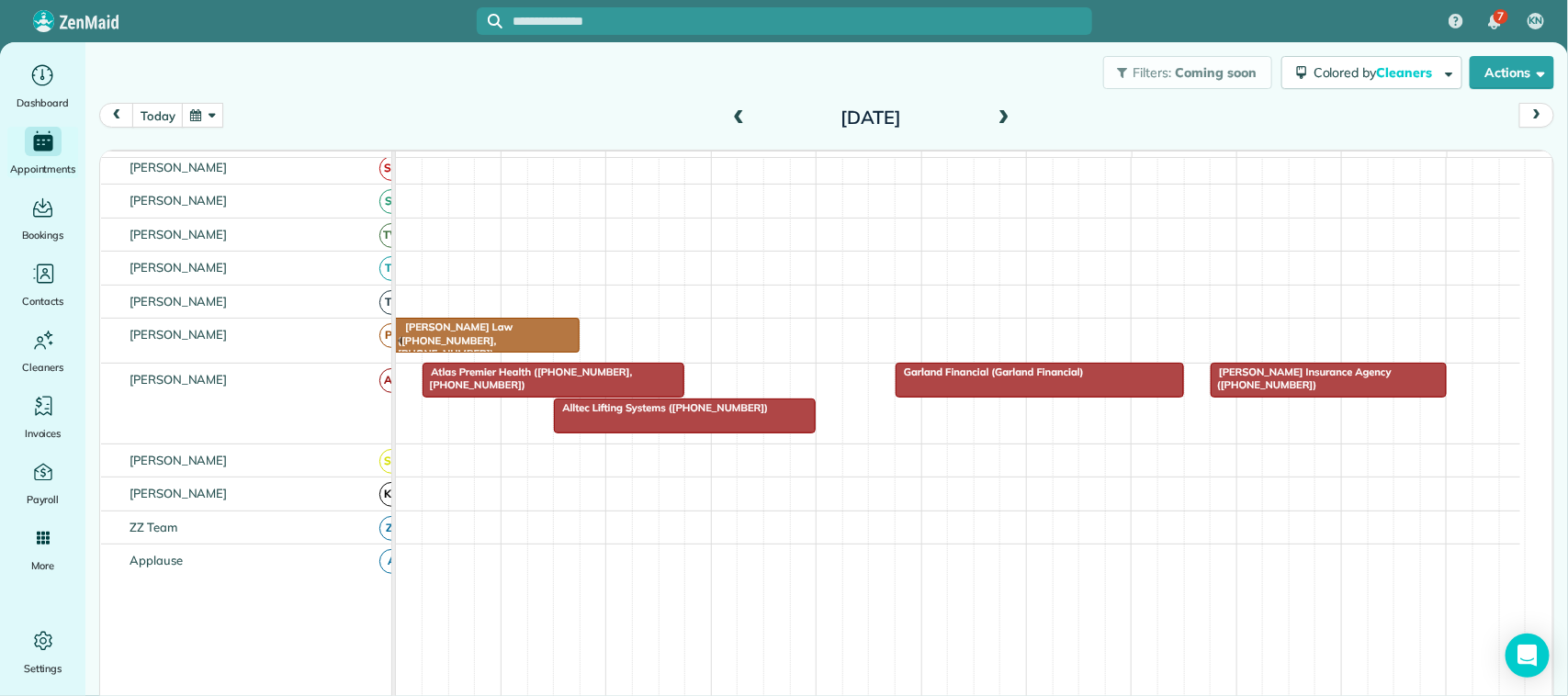
scroll to position [451, 0]
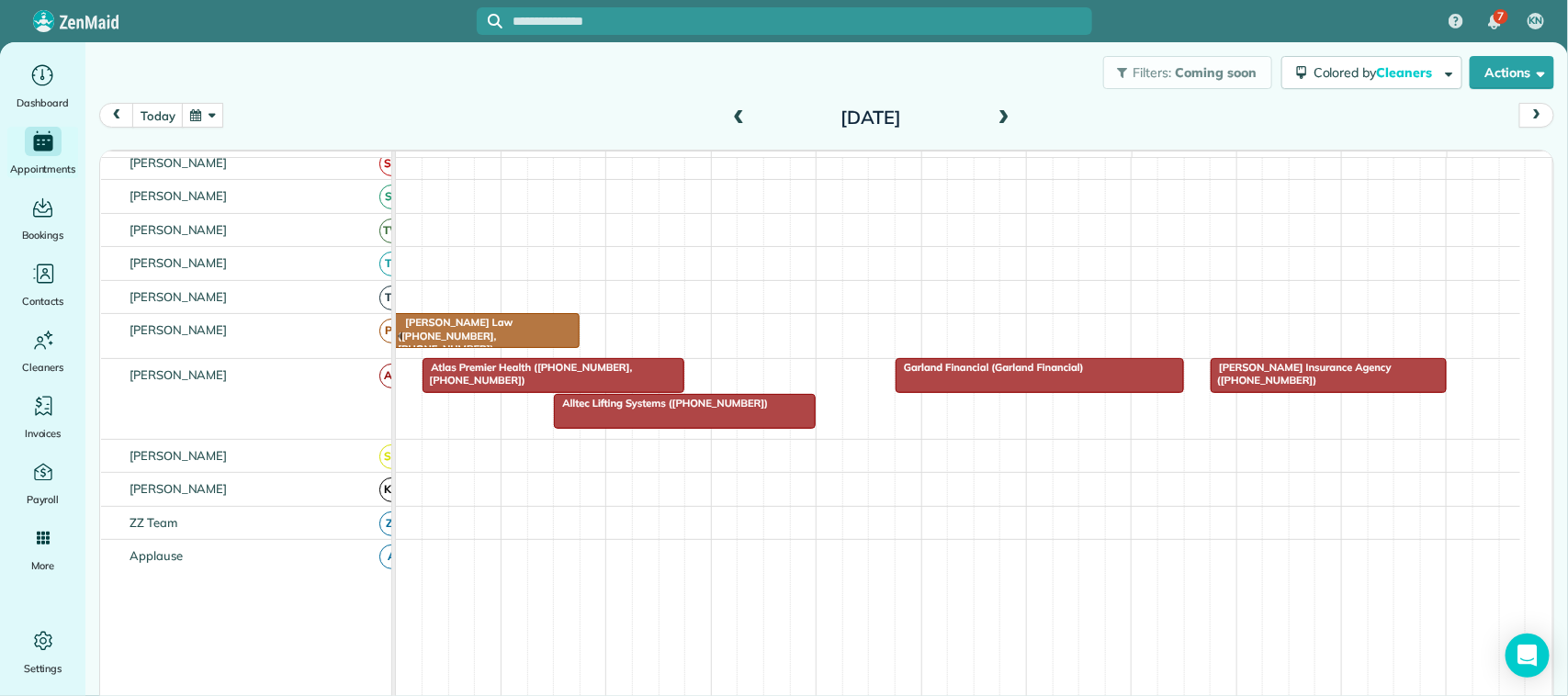
click at [1254, 392] on div at bounding box center [1328, 375] width 234 height 33
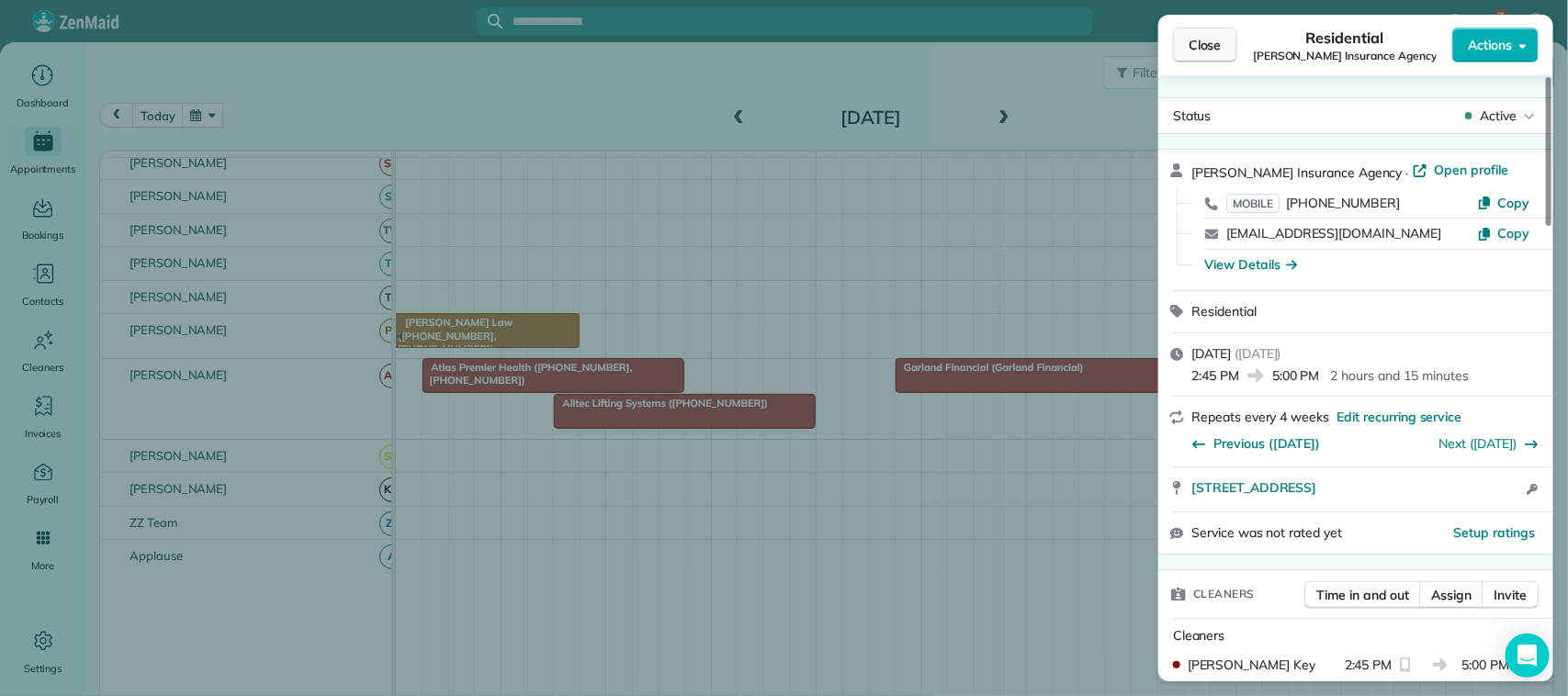
click at [1185, 56] on button "Close" at bounding box center [1205, 44] width 65 height 35
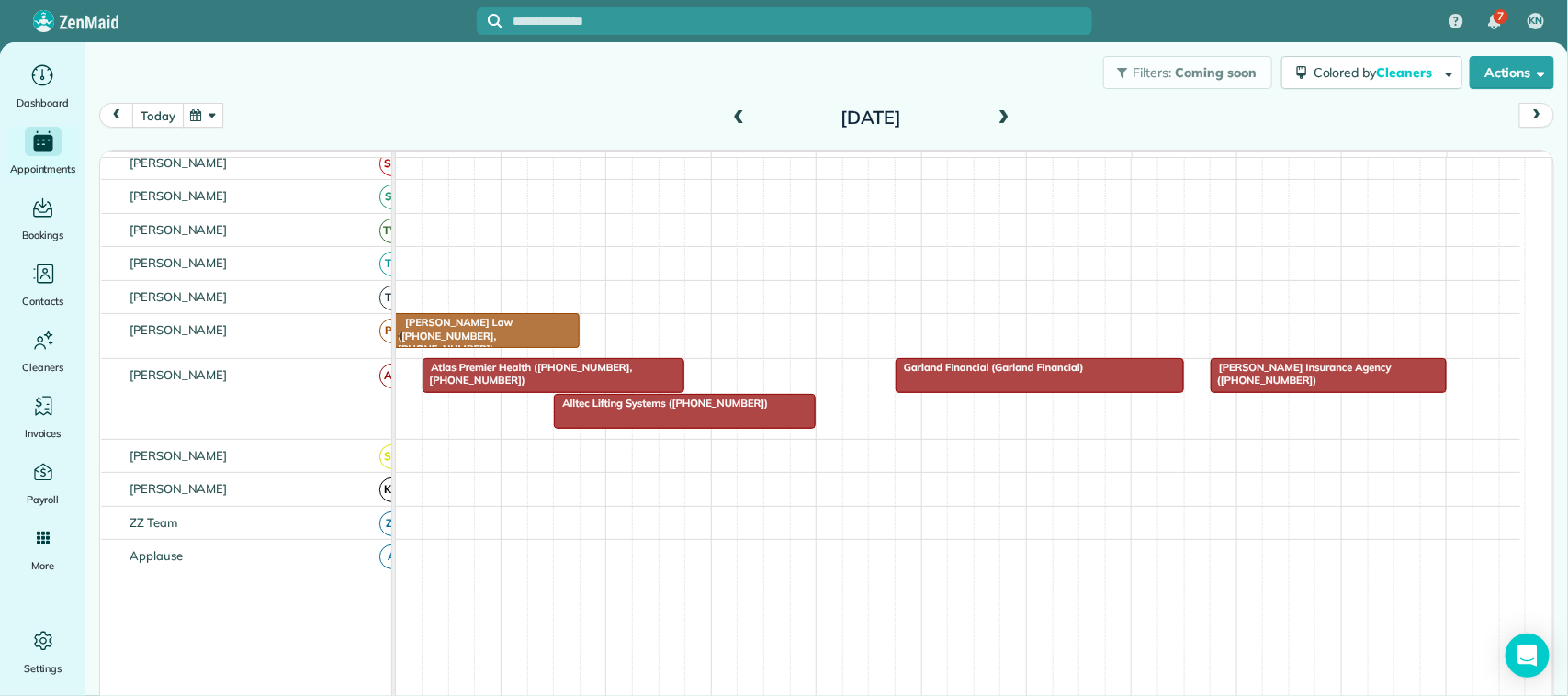
click at [153, 119] on button "today" at bounding box center [158, 115] width 51 height 24
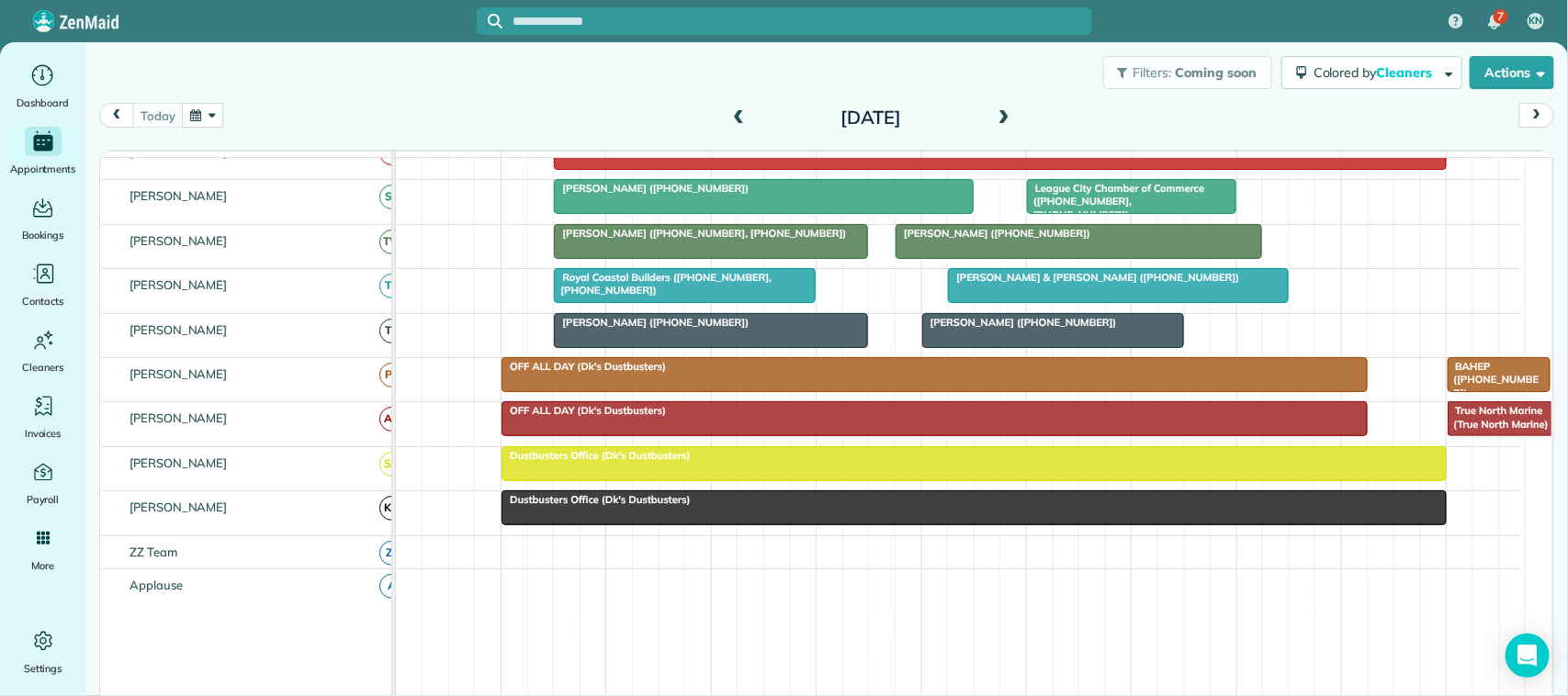
scroll to position [352, 0]
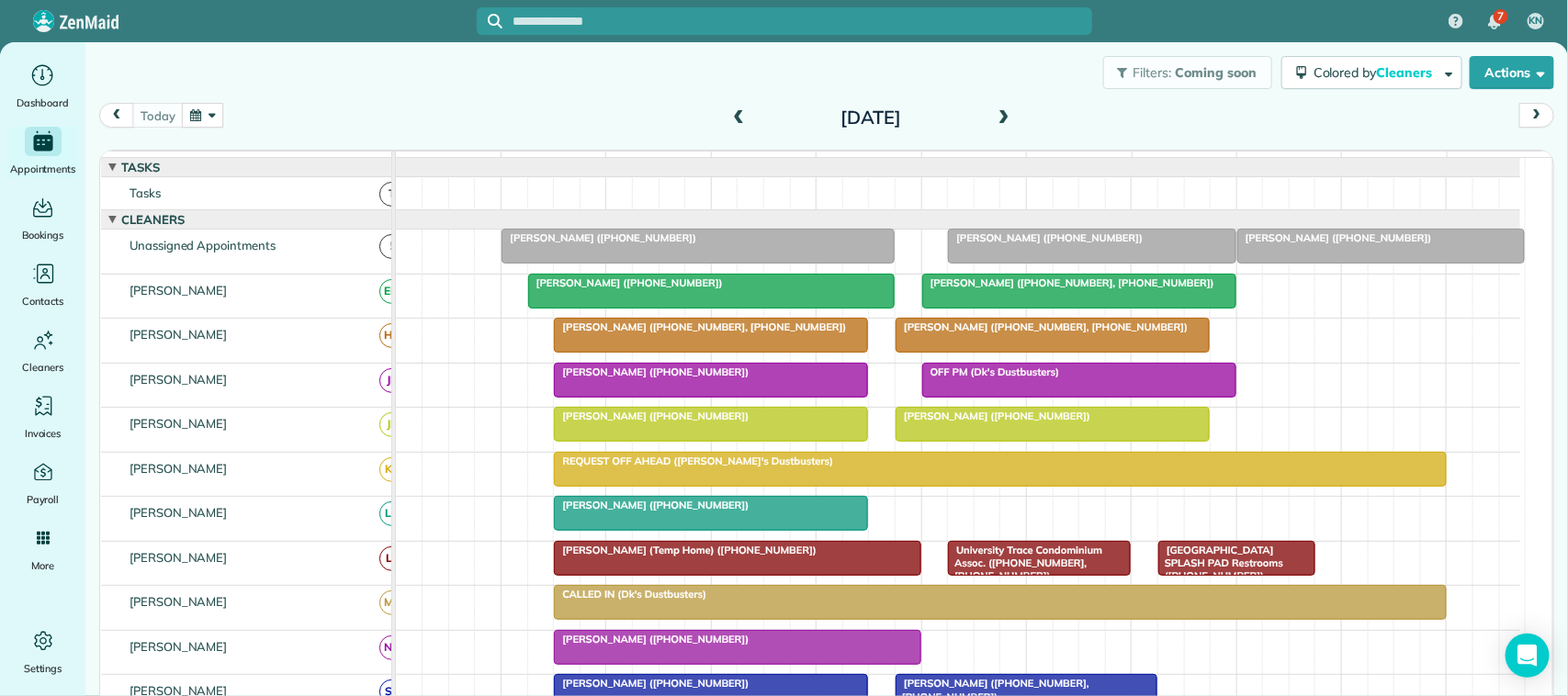
click at [279, 144] on div "[DATE] [DATE] function(groupId) { return _("Cleaners"); } 7am 8am 9am 10am 11am…" at bounding box center [827, 405] width 1454 height 604
click at [500, 70] on div "Filters: Coming soon Colored by Cleaners Color by Cleaner Color by Team Color b…" at bounding box center [827, 72] width 1483 height 61
click at [186, 121] on button "button" at bounding box center [203, 115] width 42 height 24
click at [373, 85] on div "Filters: Coming soon Colored by Cleaners Color by Cleaner Color by Team Color b…" at bounding box center [827, 72] width 1483 height 61
click at [193, 111] on button "button" at bounding box center [203, 115] width 42 height 24
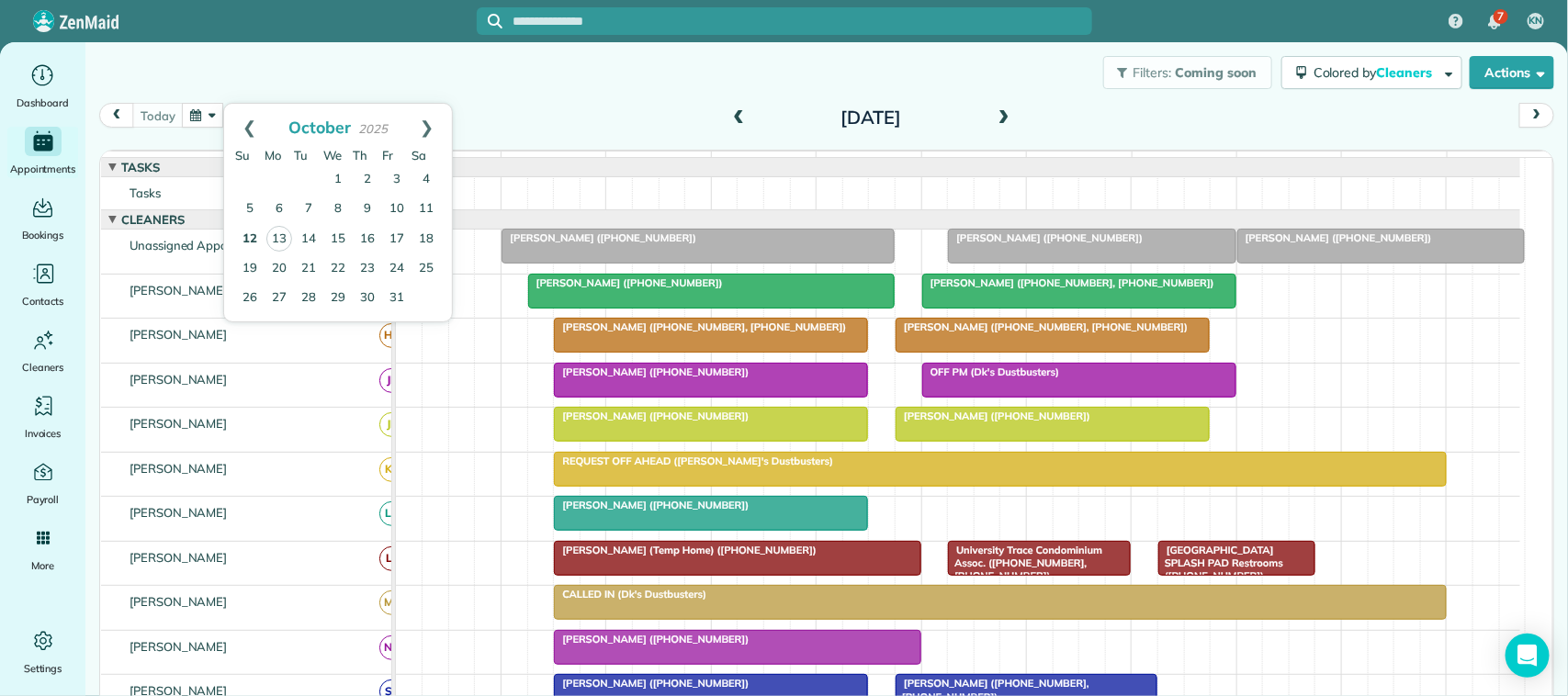
click at [254, 236] on link "12" at bounding box center [250, 239] width 29 height 29
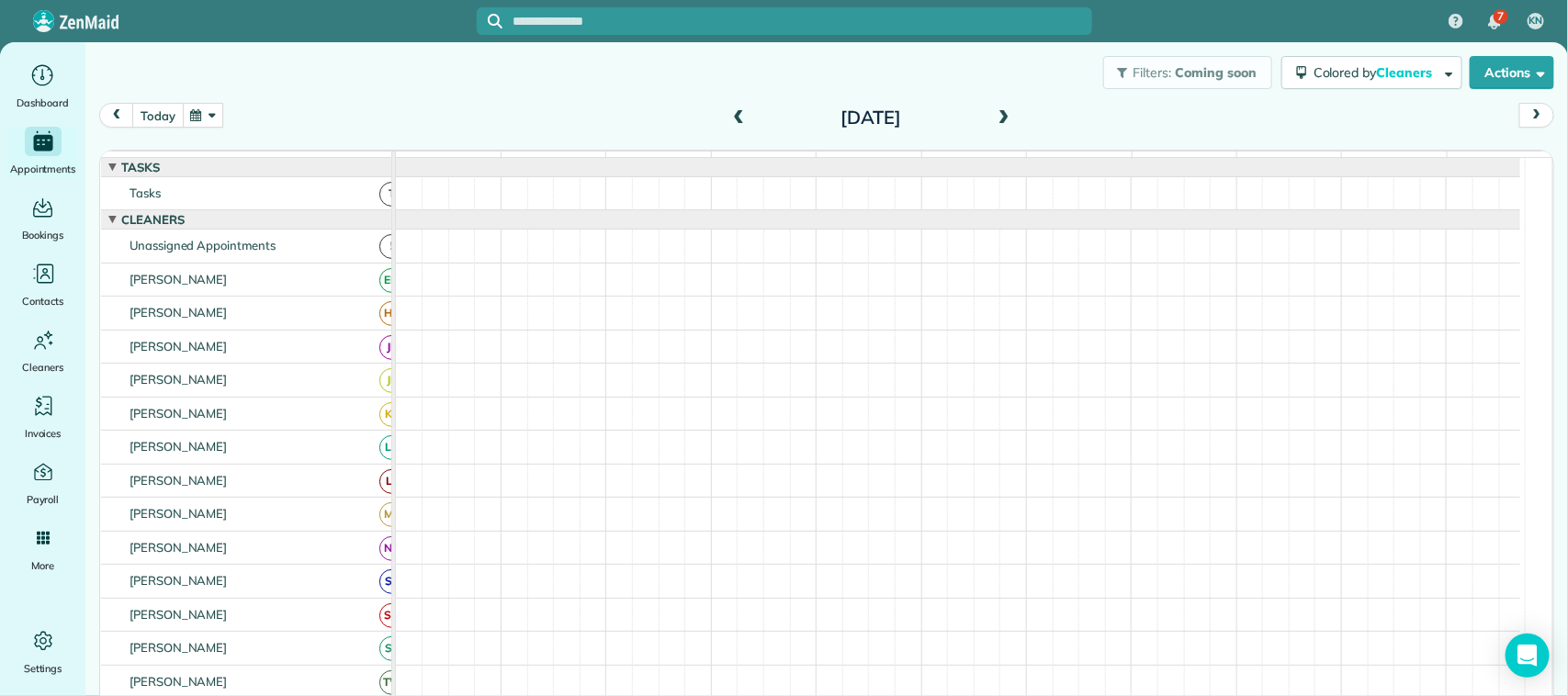
click at [162, 119] on button "today" at bounding box center [158, 115] width 51 height 24
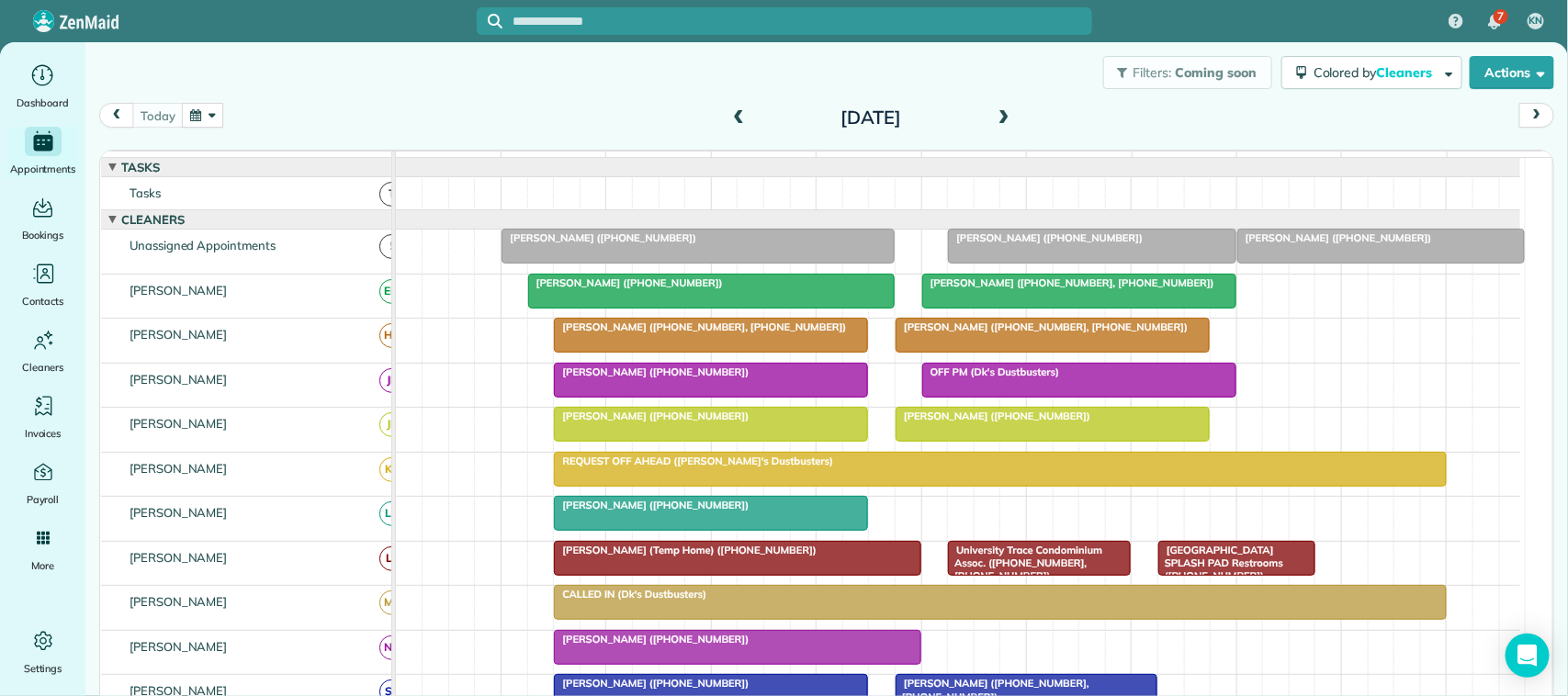
click at [199, 127] on button "button" at bounding box center [203, 115] width 42 height 24
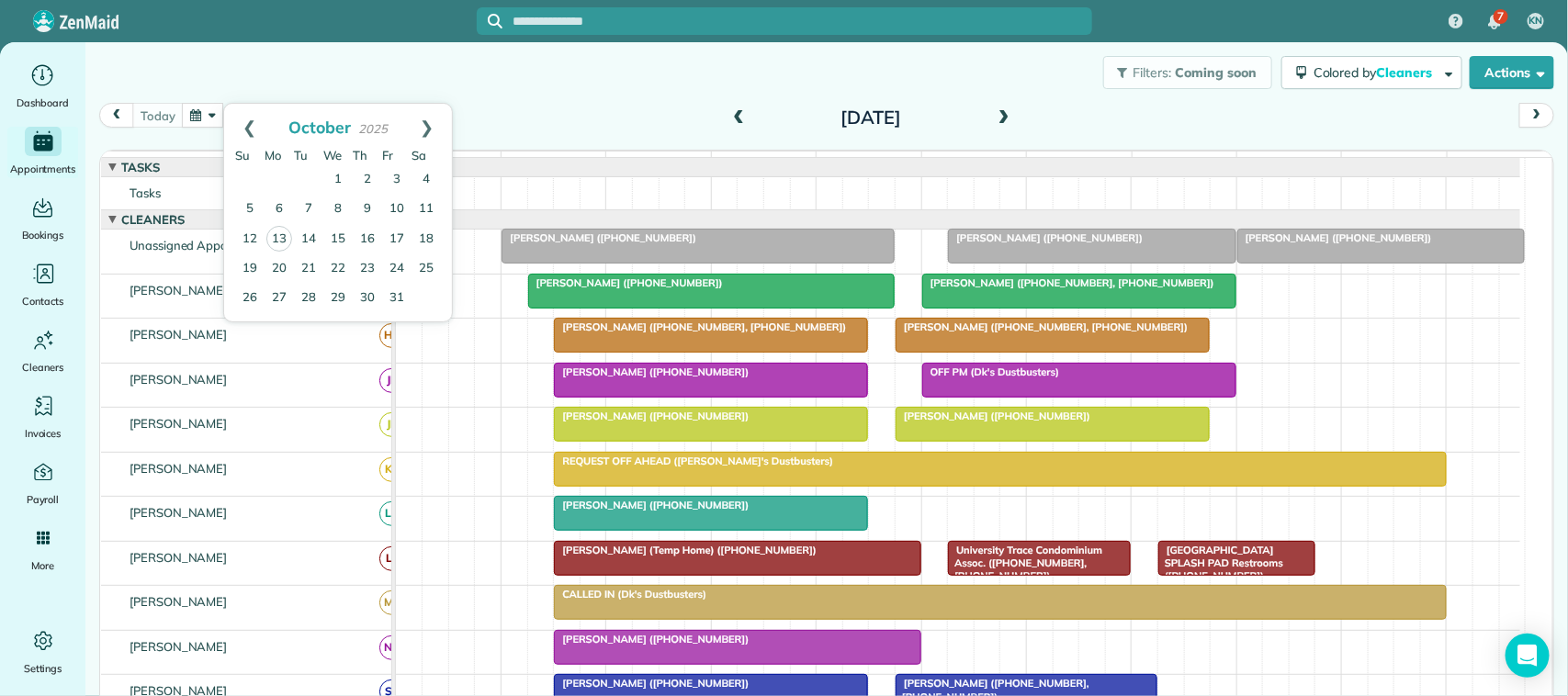
click at [540, 117] on div "[DATE] [DATE]" at bounding box center [827, 120] width 1454 height 35
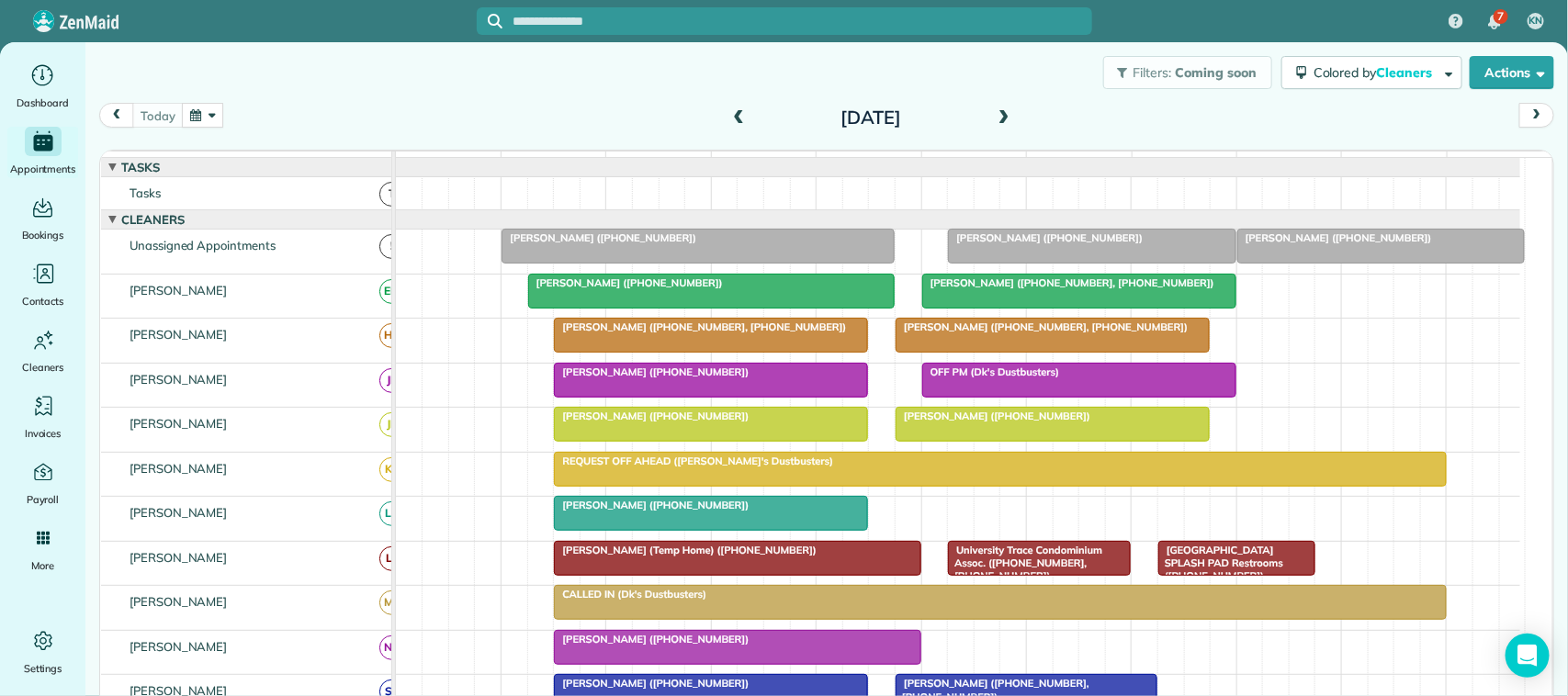
scroll to position [124, 0]
click at [198, 114] on button "button" at bounding box center [203, 115] width 42 height 24
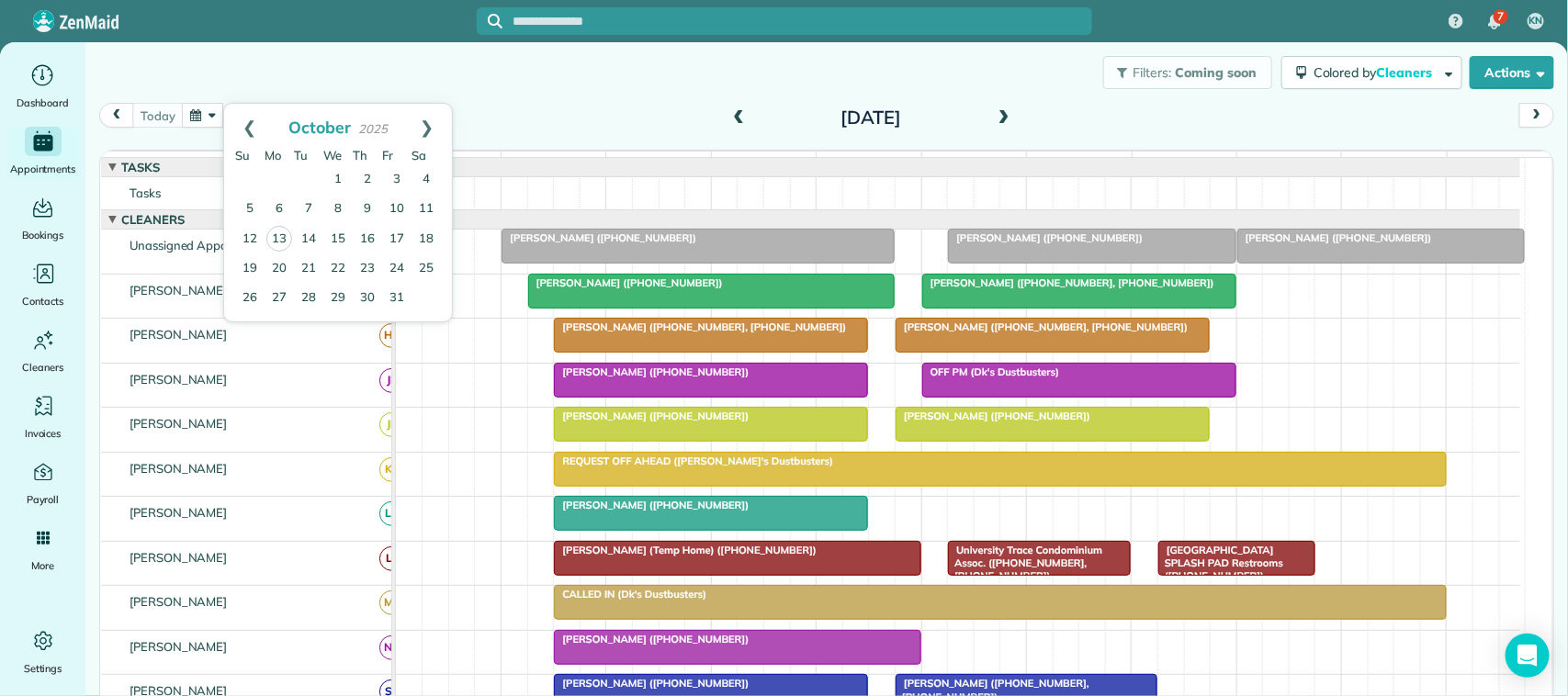
click at [315, 95] on div "Filters: Coming soon Colored by Cleaners Color by Cleaner Color by Team Color b…" at bounding box center [827, 72] width 1483 height 61
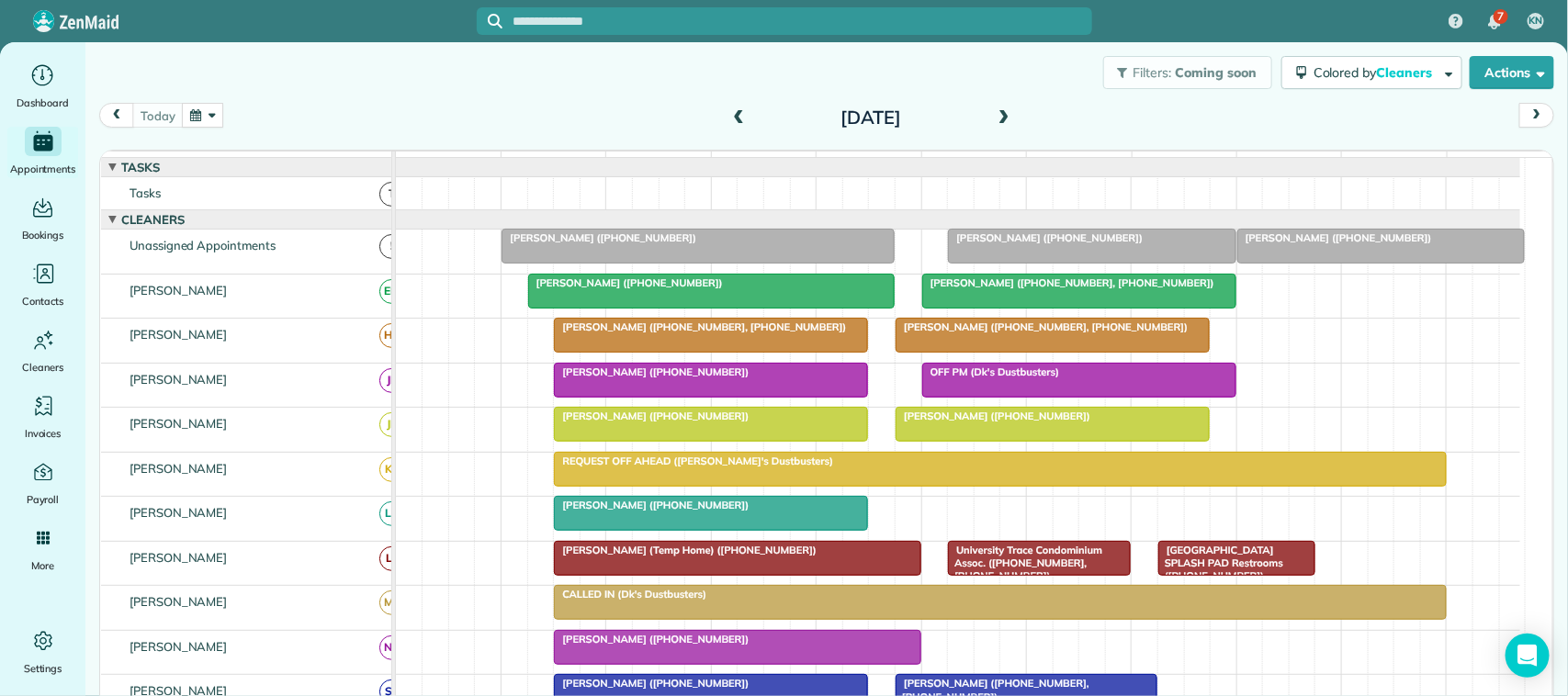
click at [310, 110] on div "[DATE] [DATE]" at bounding box center [827, 120] width 1454 height 35
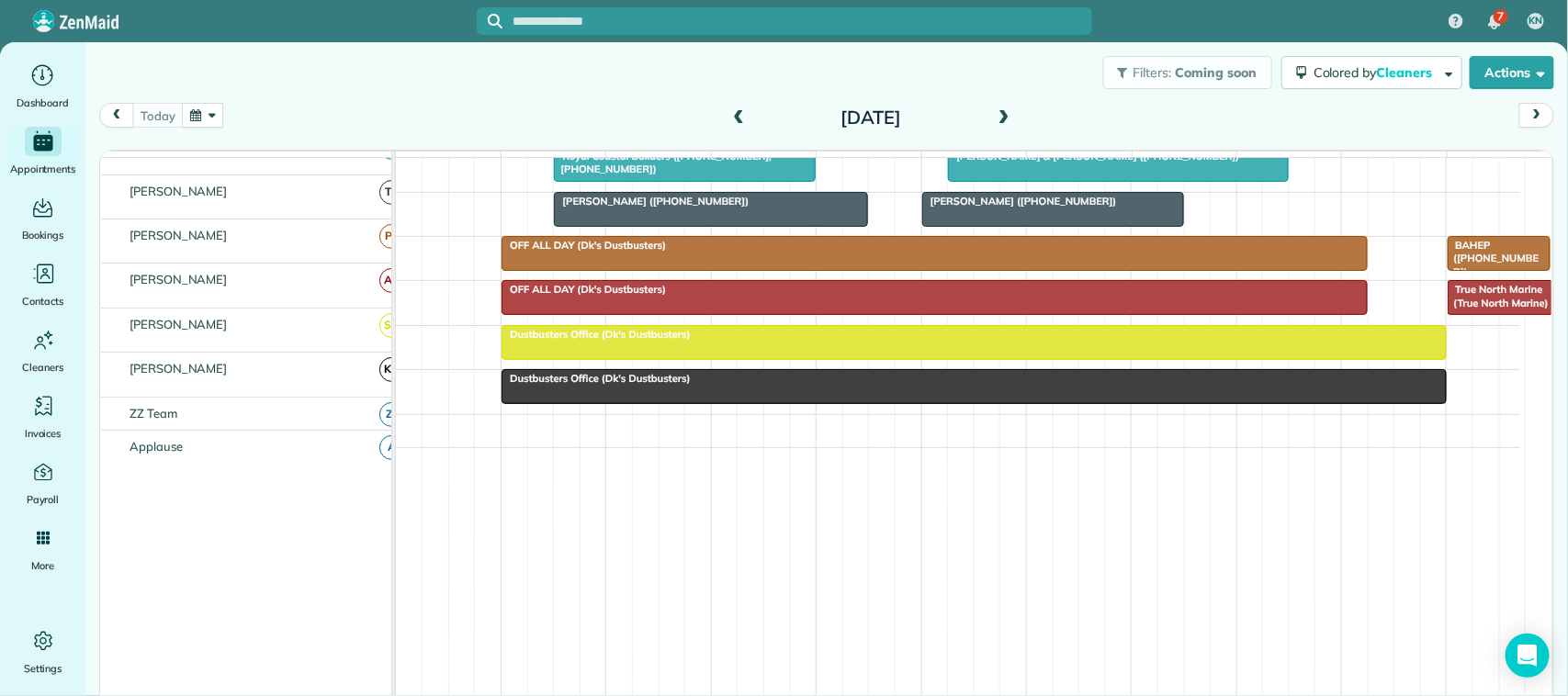
scroll to position [0, 0]
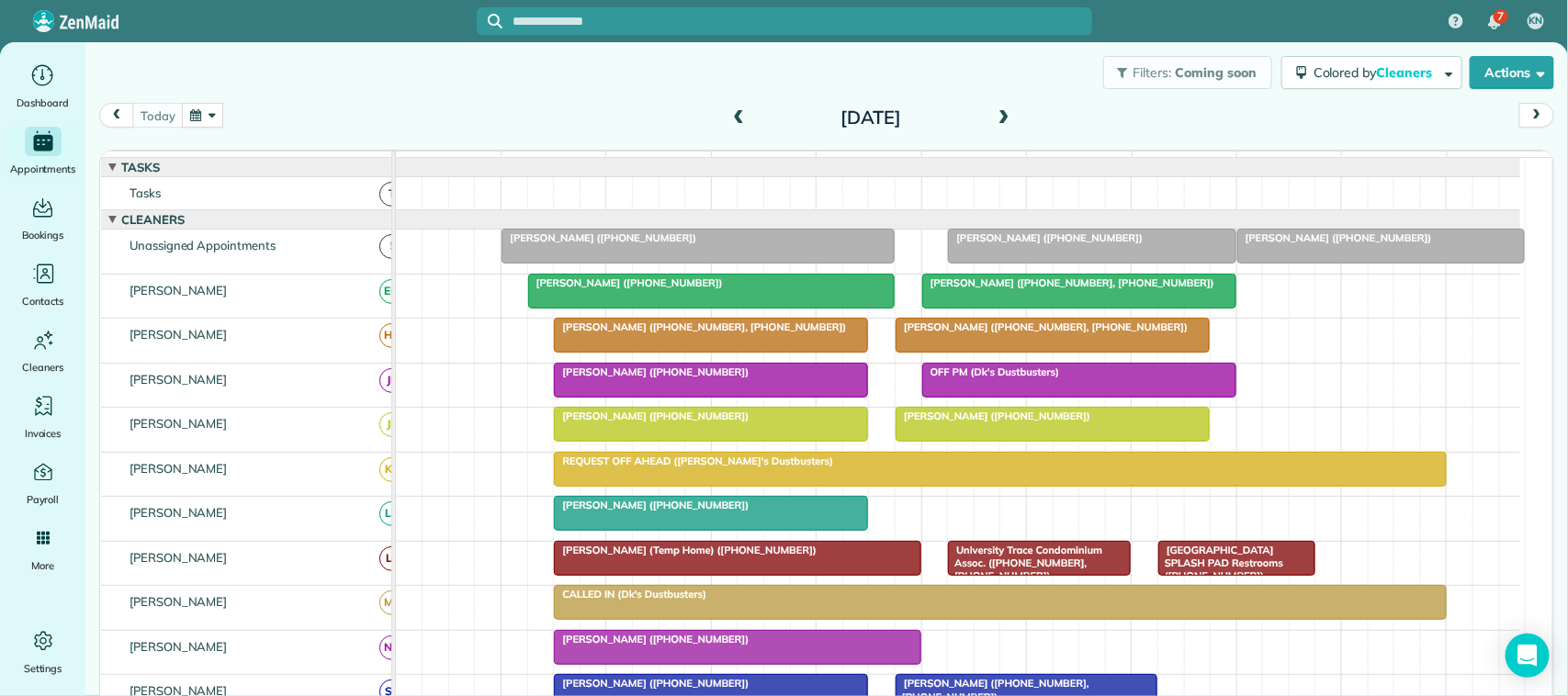
click at [512, 107] on div "[DATE] [DATE]" at bounding box center [827, 120] width 1454 height 35
click at [311, 108] on div "[DATE] [DATE]" at bounding box center [827, 120] width 1454 height 35
click at [198, 121] on button "button" at bounding box center [203, 115] width 42 height 24
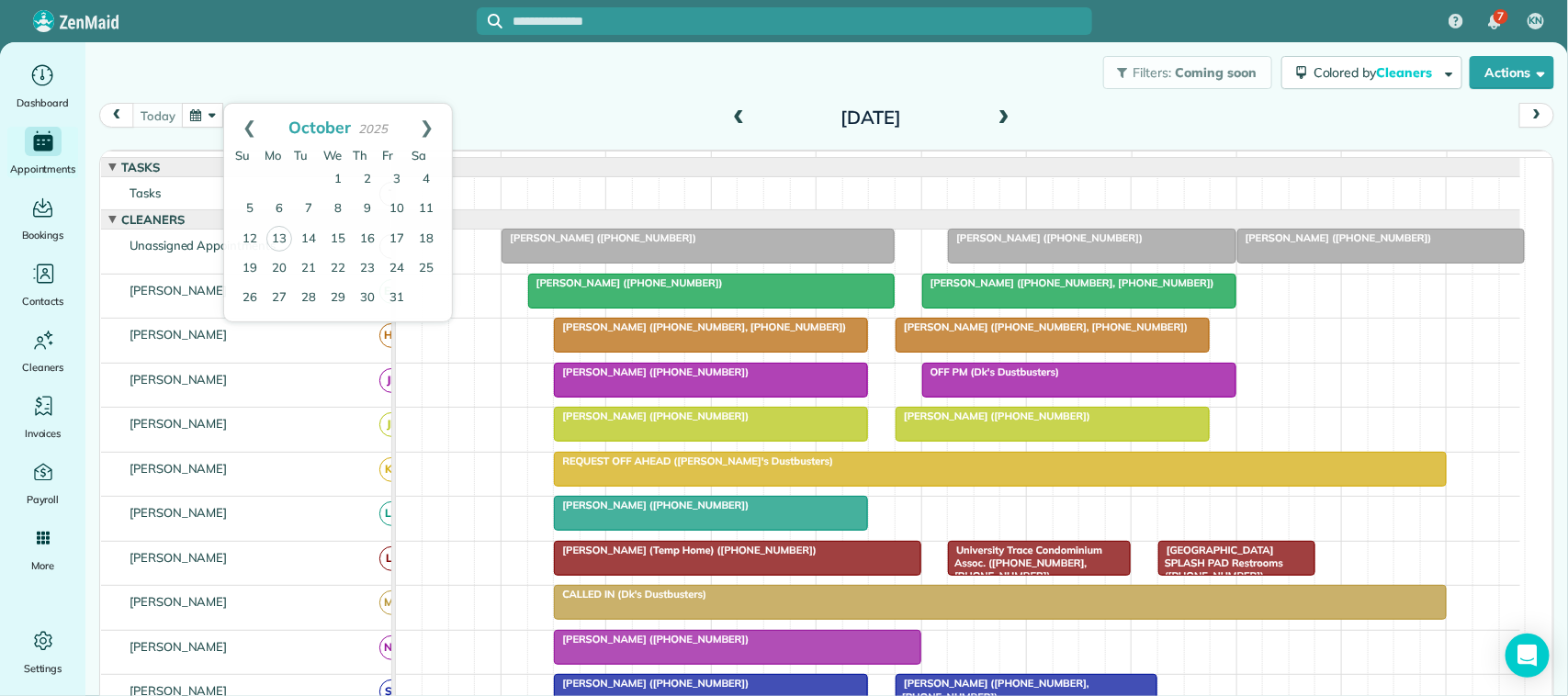
click at [282, 89] on div "Filters: Coming soon Colored by Cleaners Color by Cleaner Color by Team Color b…" at bounding box center [827, 72] width 1483 height 61
